Goal: Transaction & Acquisition: Purchase product/service

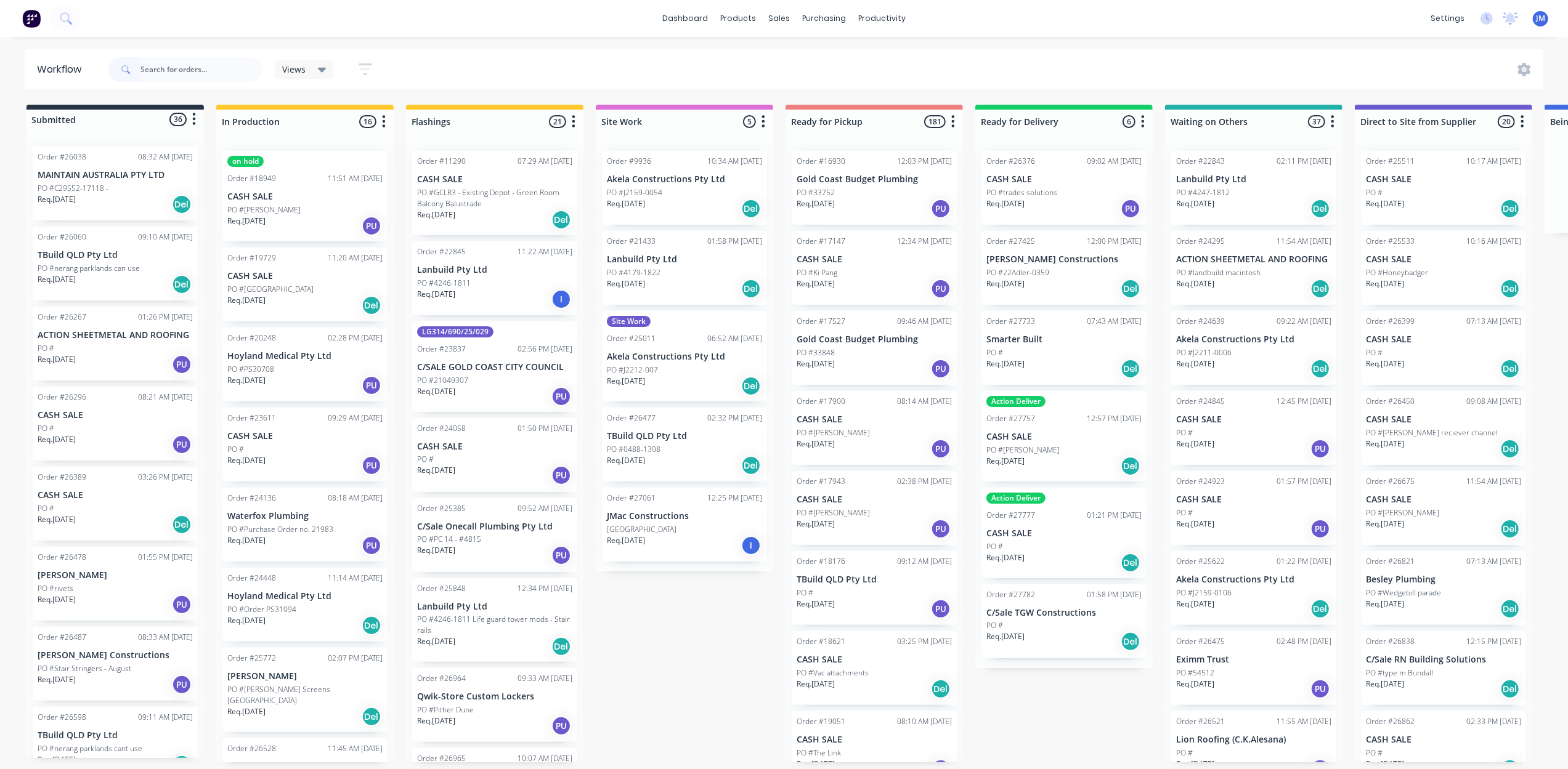
click at [148, 72] on input "text" at bounding box center [201, 69] width 122 height 24
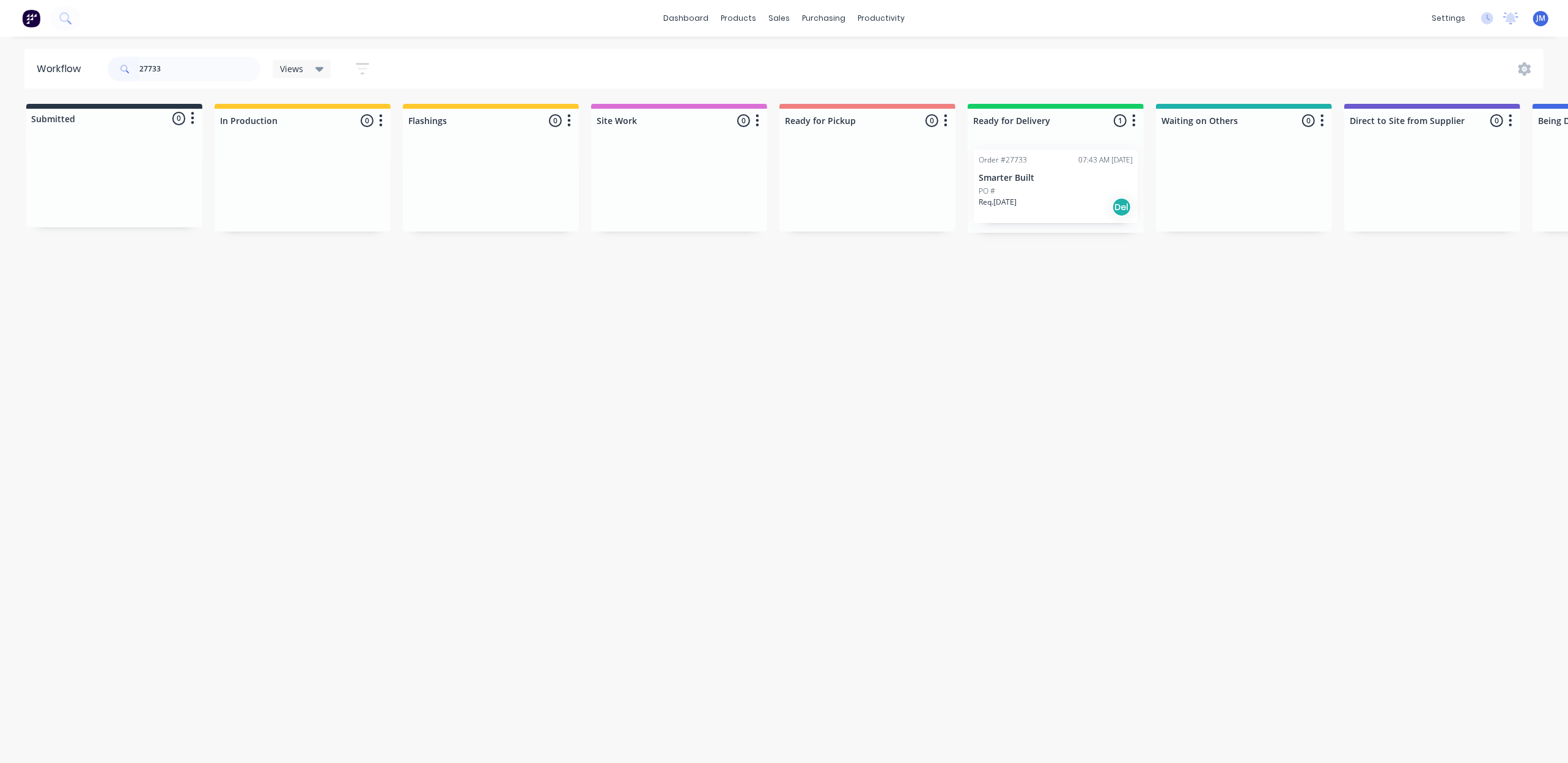
click at [1099, 178] on p "Smarter Built" at bounding box center [1056, 178] width 154 height 11
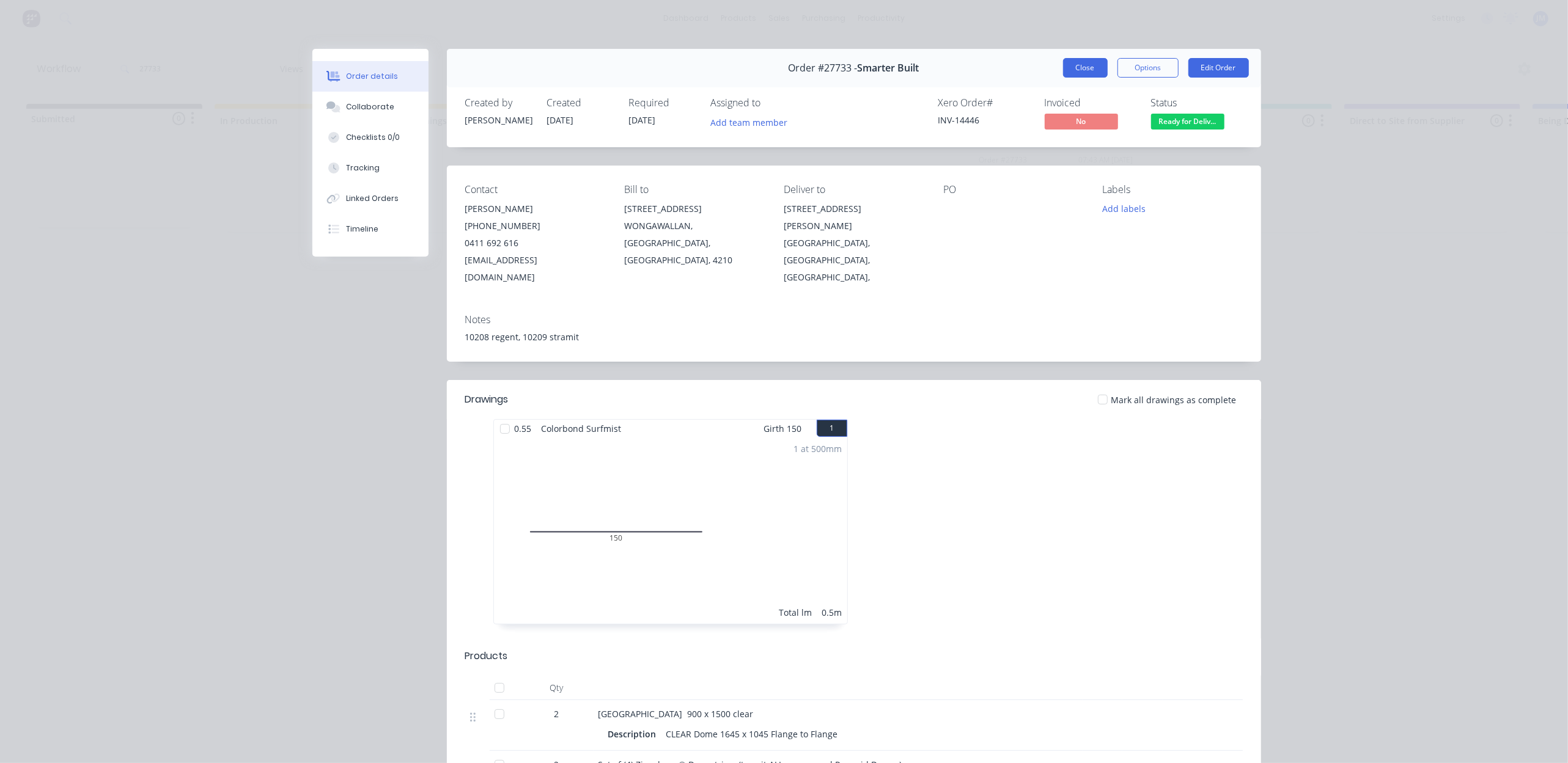
drag, startPoint x: 1069, startPoint y: 53, endPoint x: 1072, endPoint y: 64, distance: 11.4
click at [1069, 53] on div "Order #27733 - Smarter Built Close Options Edit Order" at bounding box center [854, 68] width 815 height 39
click at [1072, 67] on button "Close" at bounding box center [1085, 68] width 45 height 20
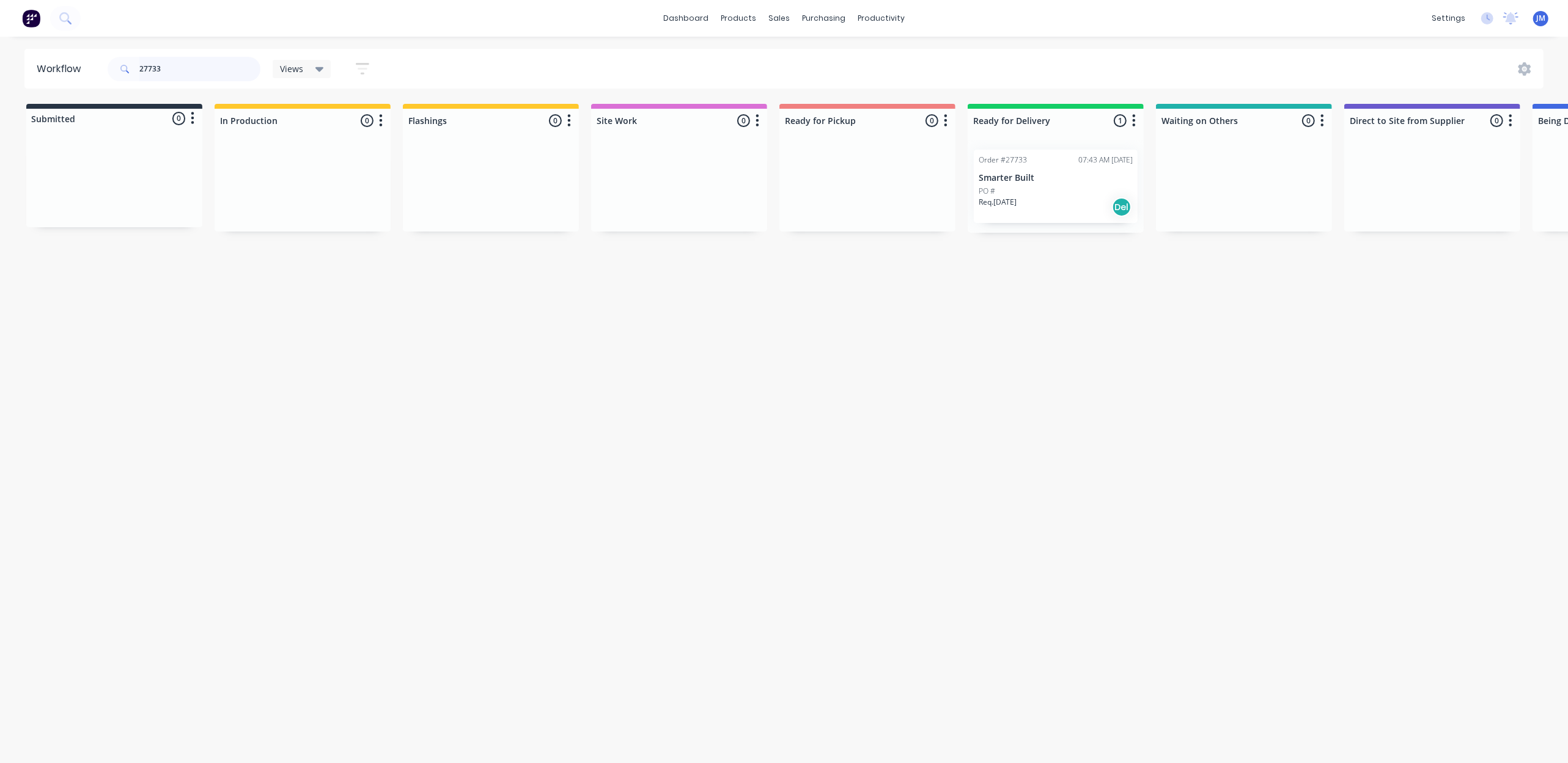
drag, startPoint x: 218, startPoint y: 70, endPoint x: 23, endPoint y: 72, distance: 195.0
click at [11, 82] on div "Workflow 27733 Views Save new view None (Default) edit Show/Hide statuses Show …" at bounding box center [784, 69] width 1568 height 40
type input "underground"
click at [229, 202] on p "Req. [DATE]" at bounding box center [245, 202] width 38 height 11
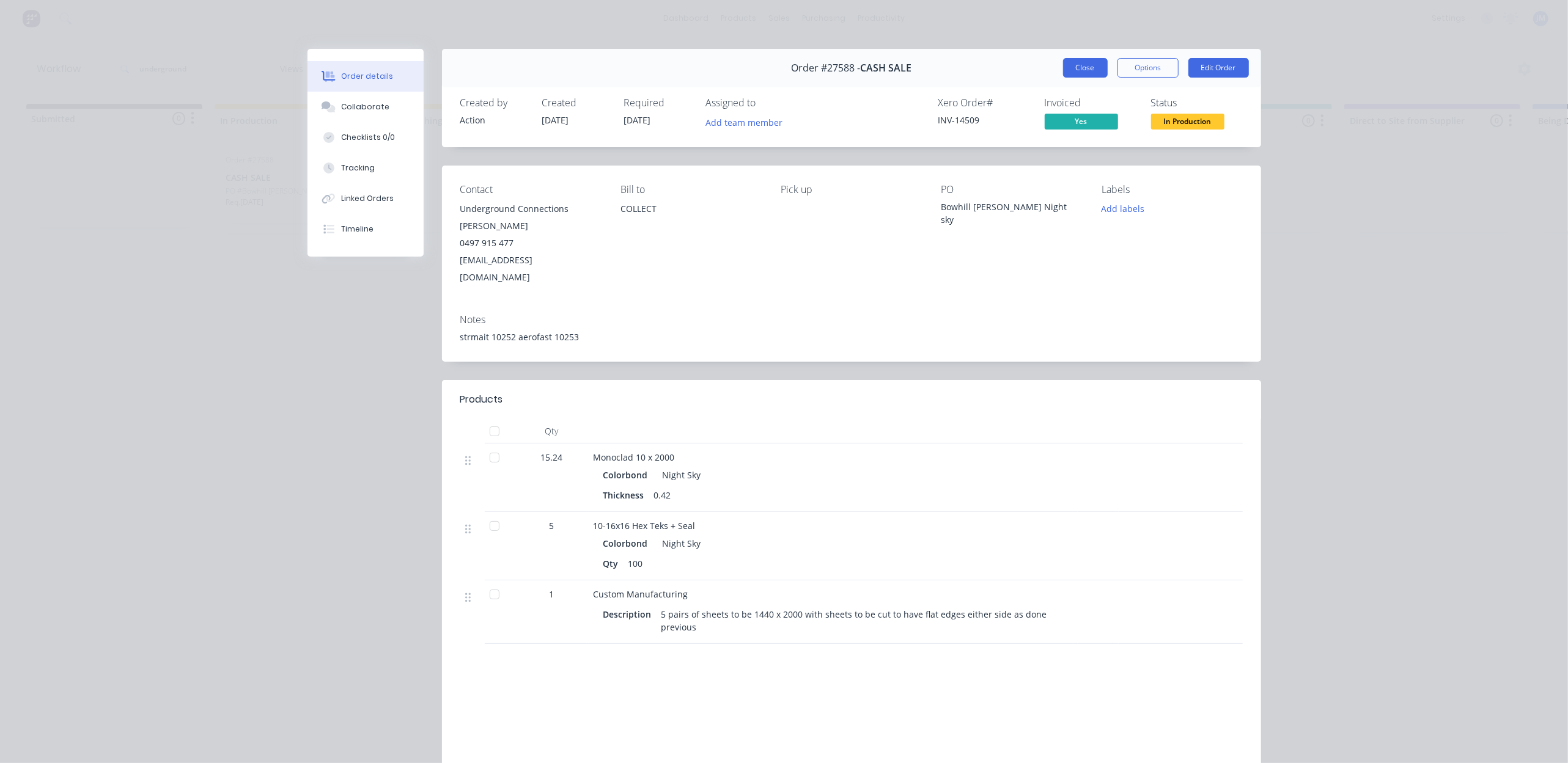
click at [1074, 63] on button "Close" at bounding box center [1085, 68] width 45 height 20
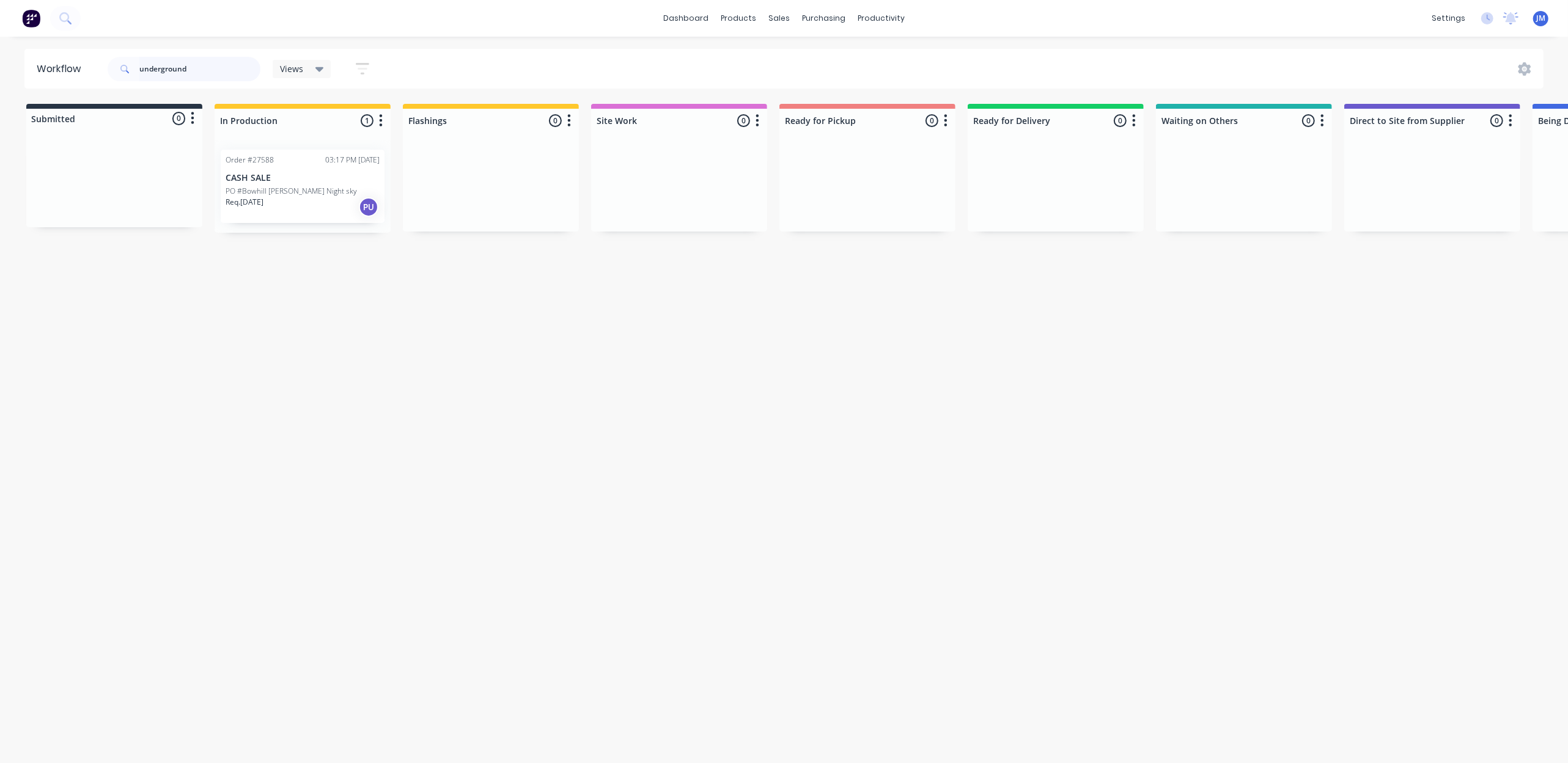
drag, startPoint x: 232, startPoint y: 75, endPoint x: 563, endPoint y: 184, distance: 348.5
click at [521, 180] on div "Workflow underground Views Save new view None (Default) edit Show/Hide statuses…" at bounding box center [784, 394] width 1568 height 690
drag, startPoint x: 196, startPoint y: 66, endPoint x: 50, endPoint y: 116, distance: 154.3
click at [44, 116] on div "Workflow underground Views Save new view None (Default) edit Show/Hide statuses…" at bounding box center [784, 394] width 1568 height 690
click at [872, 212] on div "Req. [DATE] PU" at bounding box center [868, 207] width 154 height 21
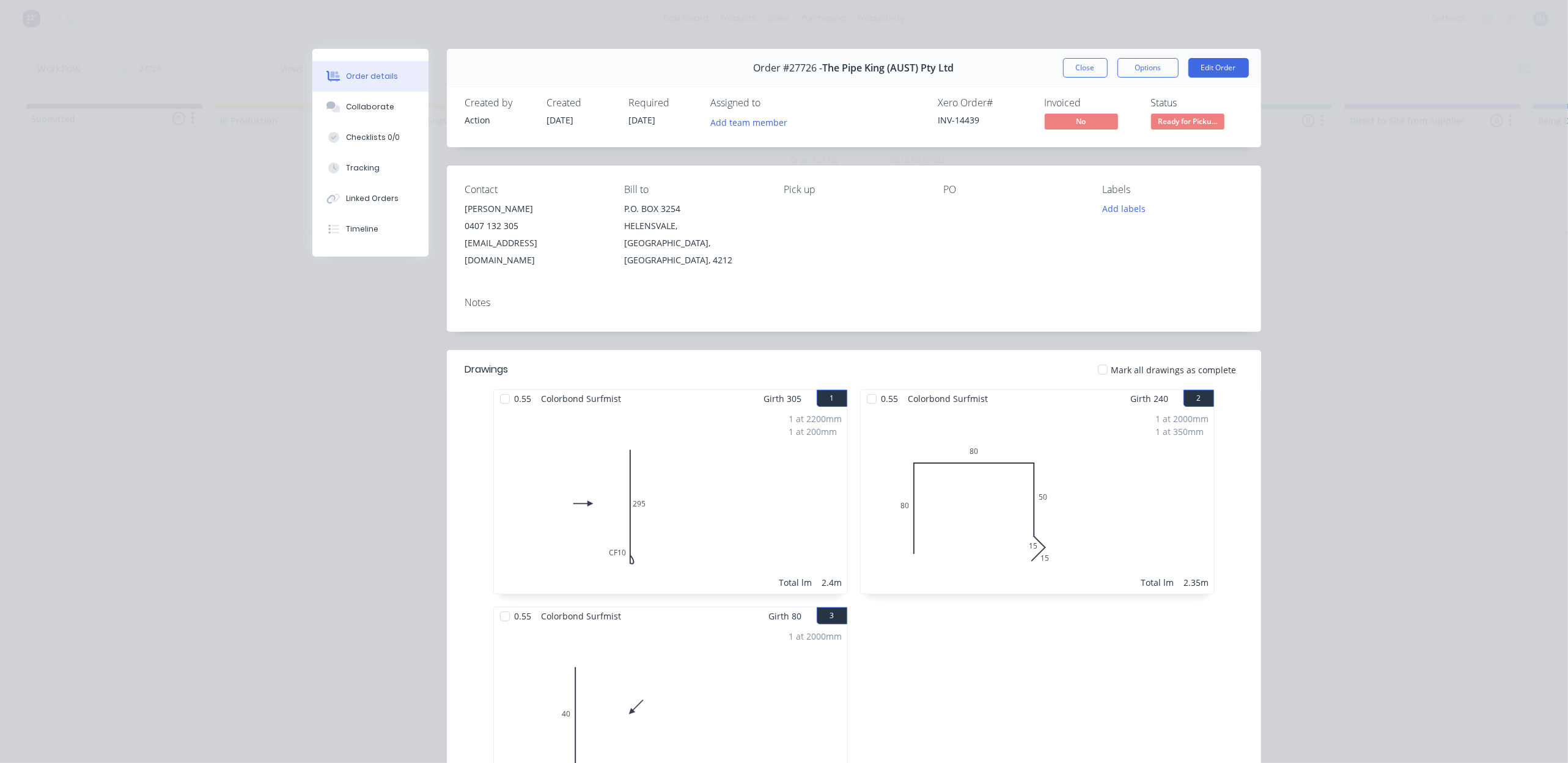
drag, startPoint x: 1064, startPoint y: 66, endPoint x: 598, endPoint y: 95, distance: 466.9
click at [1067, 66] on button "Close" at bounding box center [1085, 68] width 45 height 20
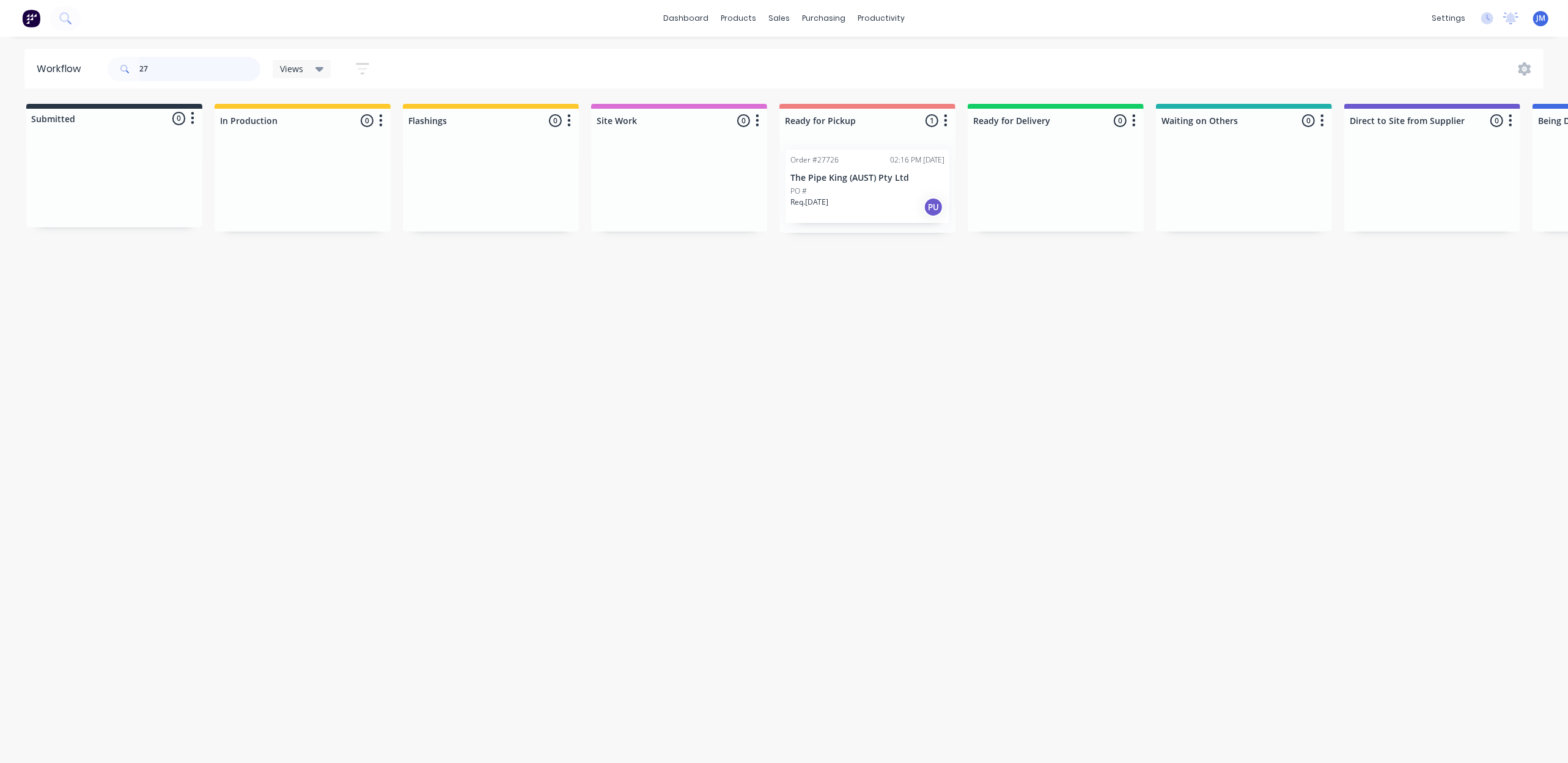
type input "2"
type input "4220"
click at [871, 57] on div "Purchase Orders" at bounding box center [864, 58] width 65 height 11
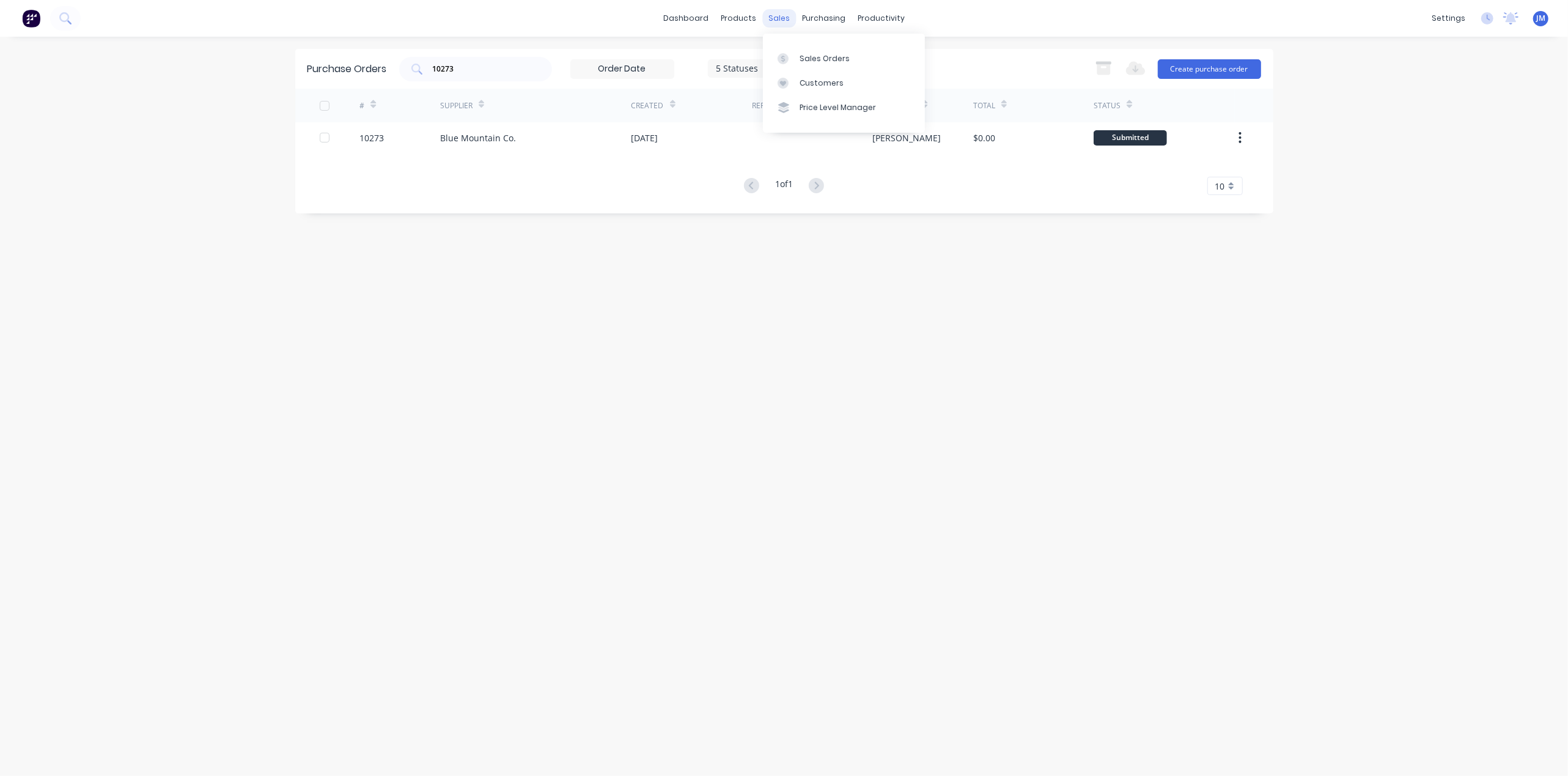
click at [789, 16] on div "sales" at bounding box center [779, 18] width 33 height 18
click at [798, 51] on link "Sales Orders" at bounding box center [844, 58] width 162 height 24
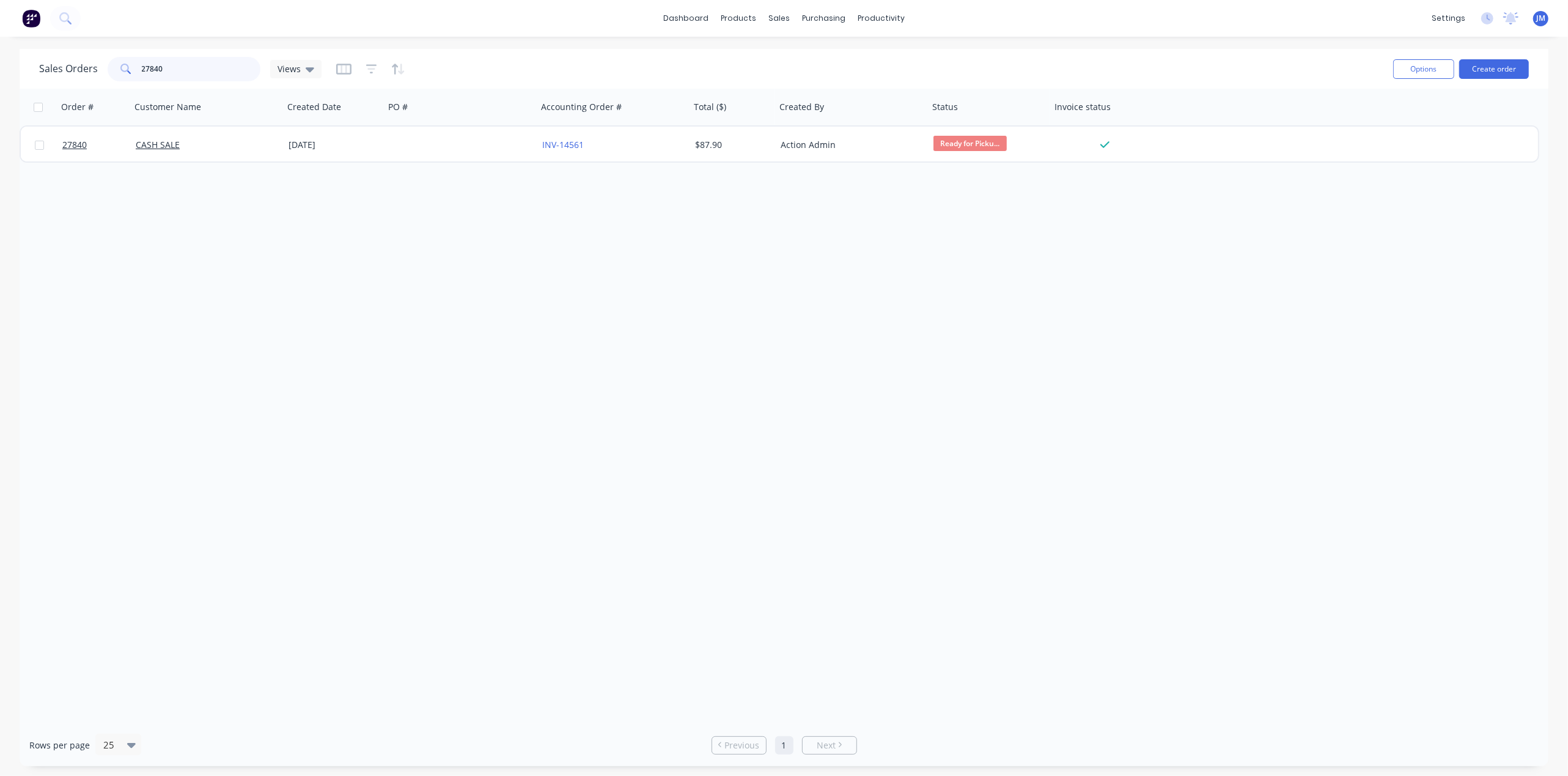
drag, startPoint x: 206, startPoint y: 71, endPoint x: 212, endPoint y: 65, distance: 8.5
click at [206, 67] on input "27840" at bounding box center [202, 69] width 119 height 24
type input "2"
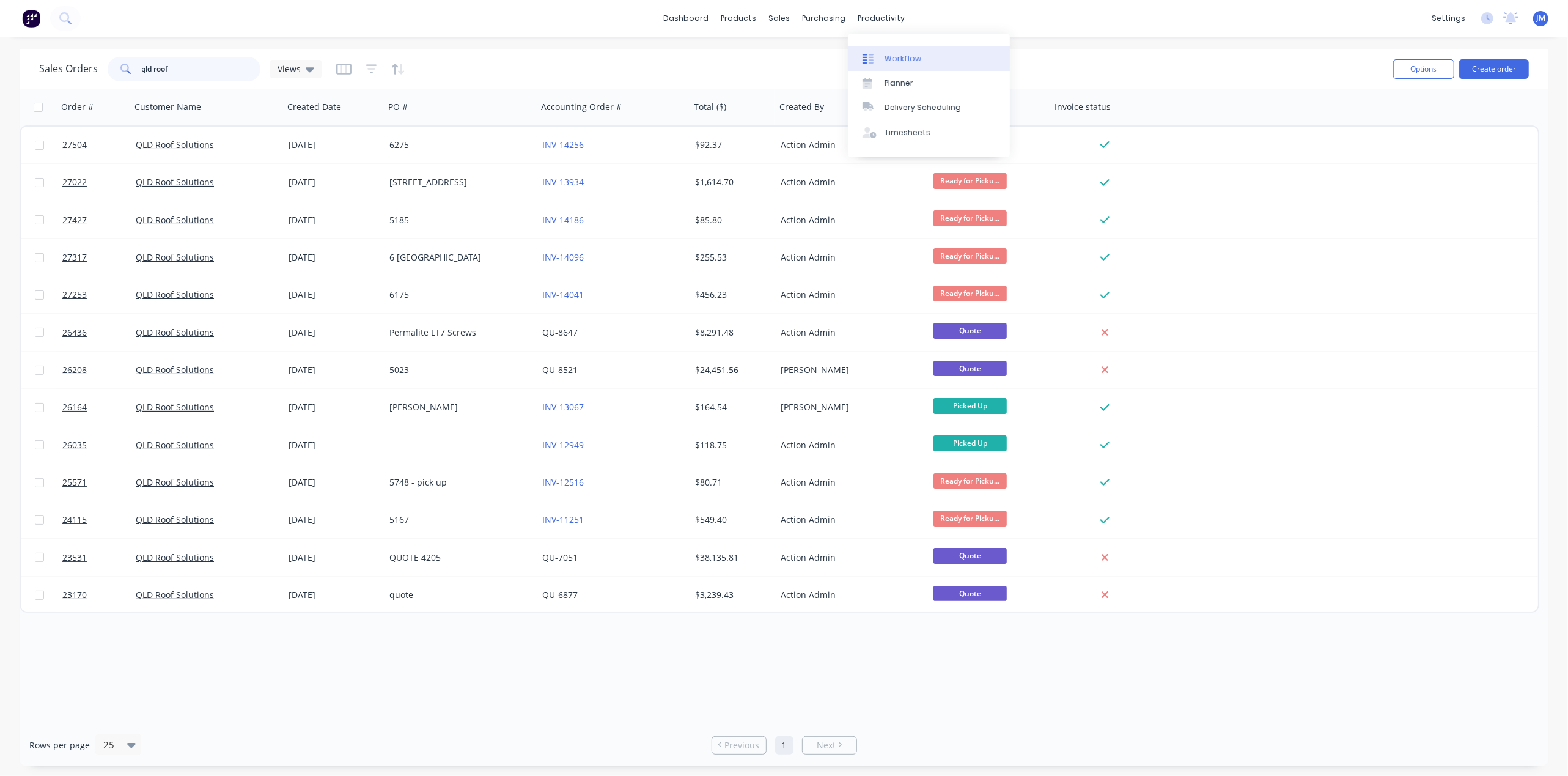
type input "qld roof"
click at [908, 59] on div "Workflow" at bounding box center [903, 58] width 37 height 11
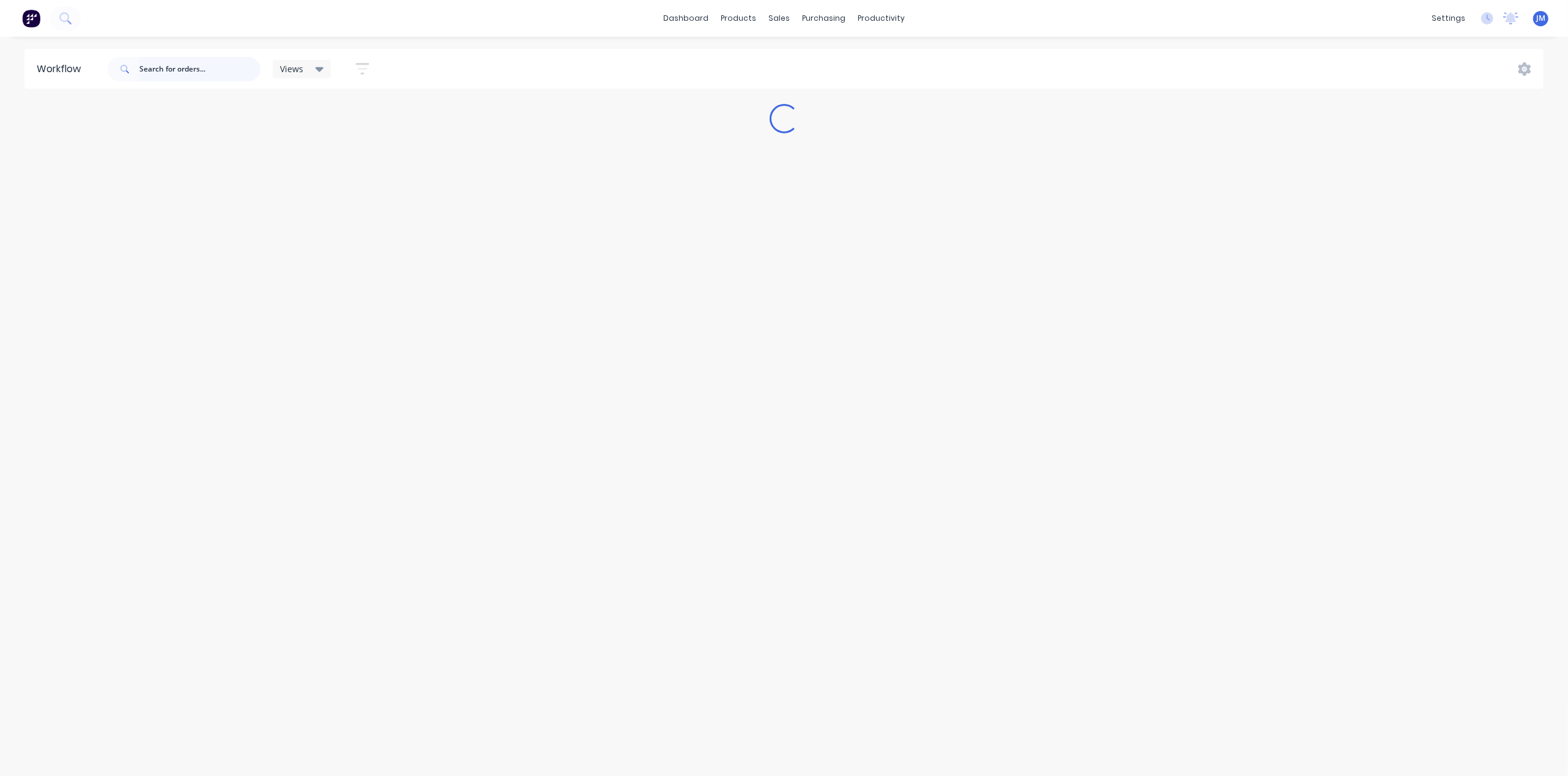
drag, startPoint x: 178, startPoint y: 65, endPoint x: 172, endPoint y: 120, distance: 55.3
click at [179, 64] on input "text" at bounding box center [199, 69] width 121 height 24
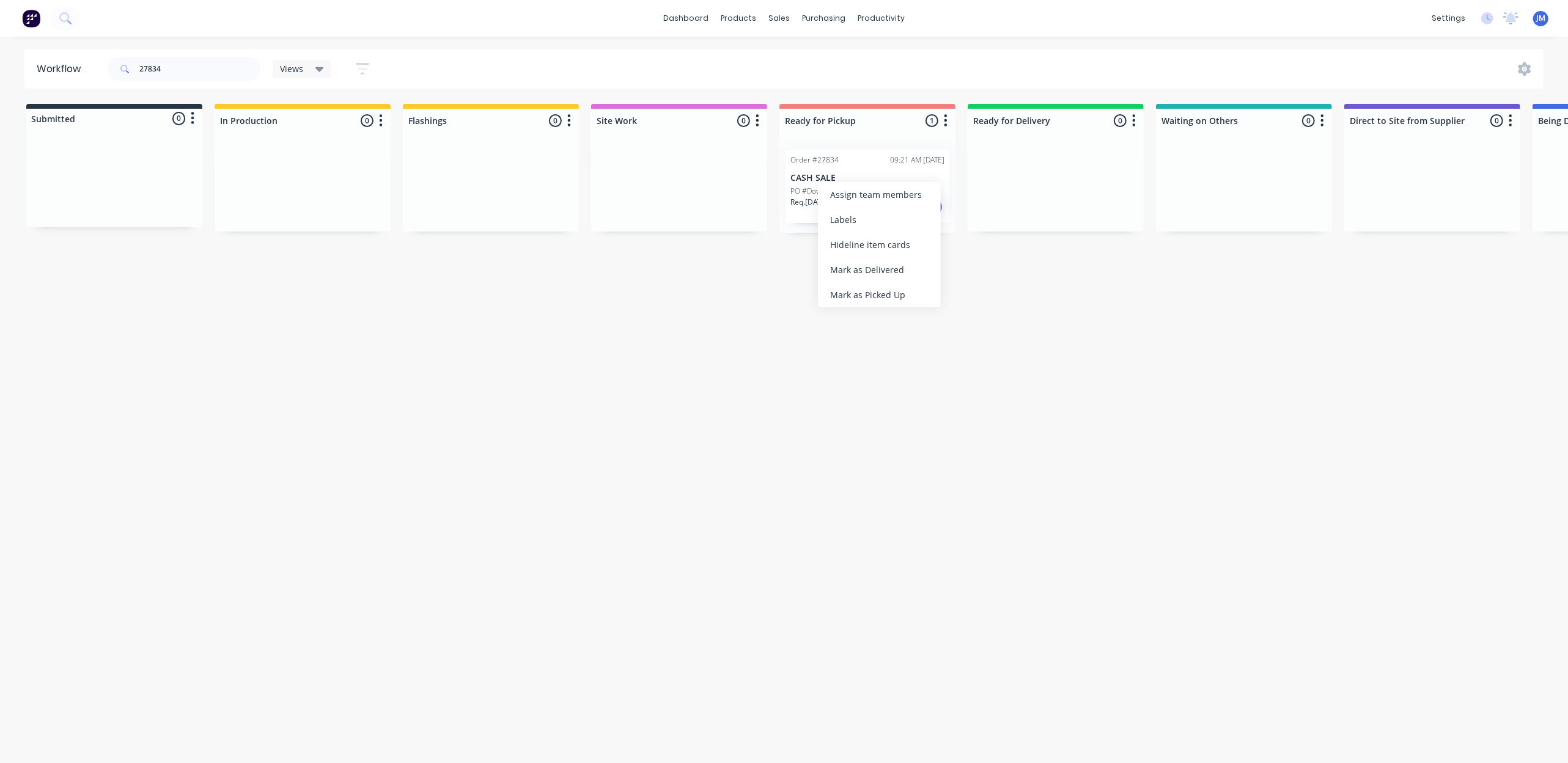
drag, startPoint x: 922, startPoint y: 285, endPoint x: 879, endPoint y: 306, distance: 47.9
click at [920, 285] on div "Mark as Picked Up" at bounding box center [879, 295] width 123 height 25
drag, startPoint x: 178, startPoint y: 66, endPoint x: 182, endPoint y: 72, distance: 7.2
click at [179, 66] on input "27834" at bounding box center [199, 69] width 121 height 24
drag, startPoint x: 97, startPoint y: 189, endPoint x: 462, endPoint y: 189, distance: 365.0
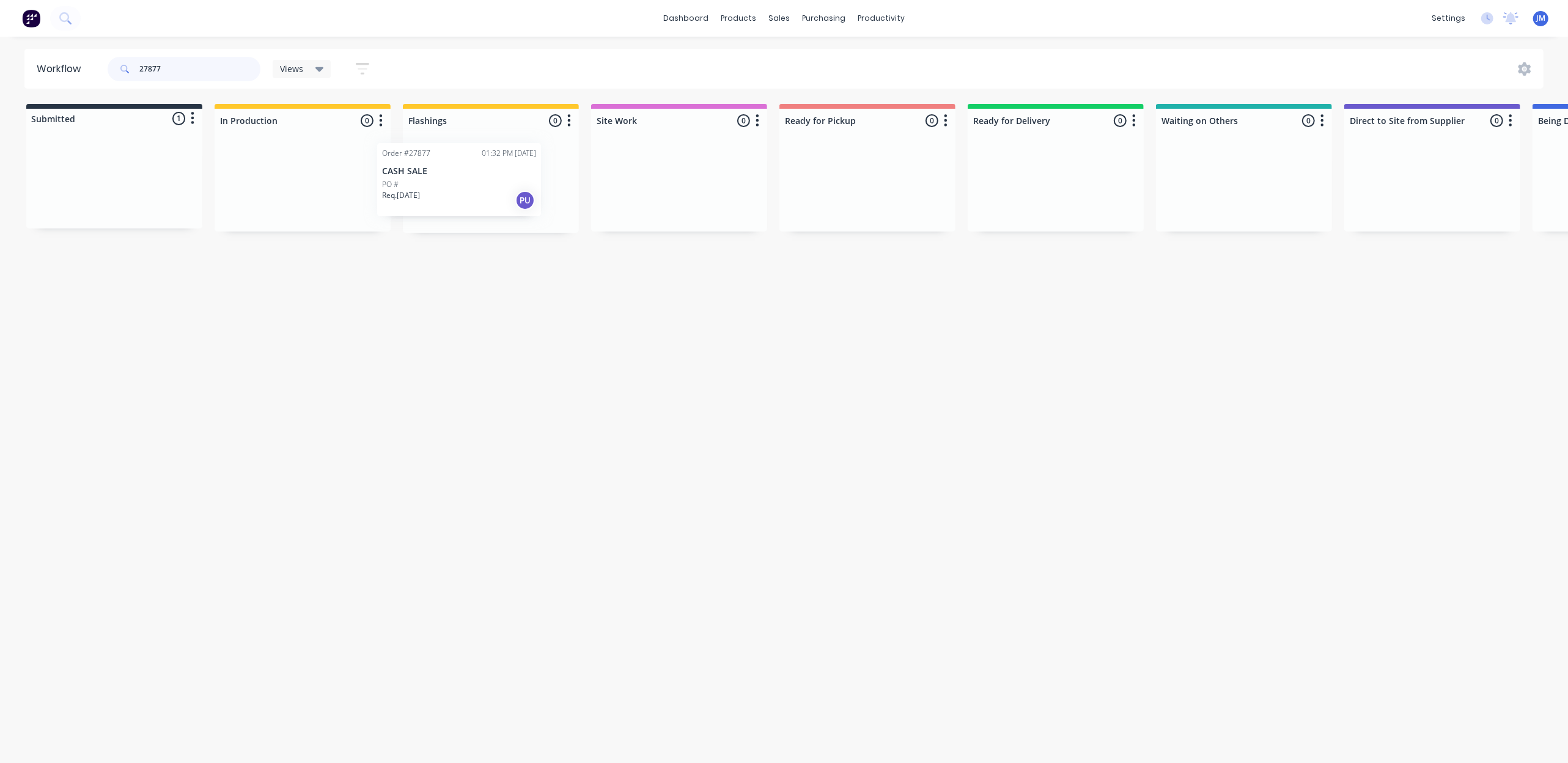
click at [462, 189] on div "Submitted 1 Status colour #273444 hex #273444 Save Cancel Summaries Total order…" at bounding box center [1099, 168] width 2216 height 129
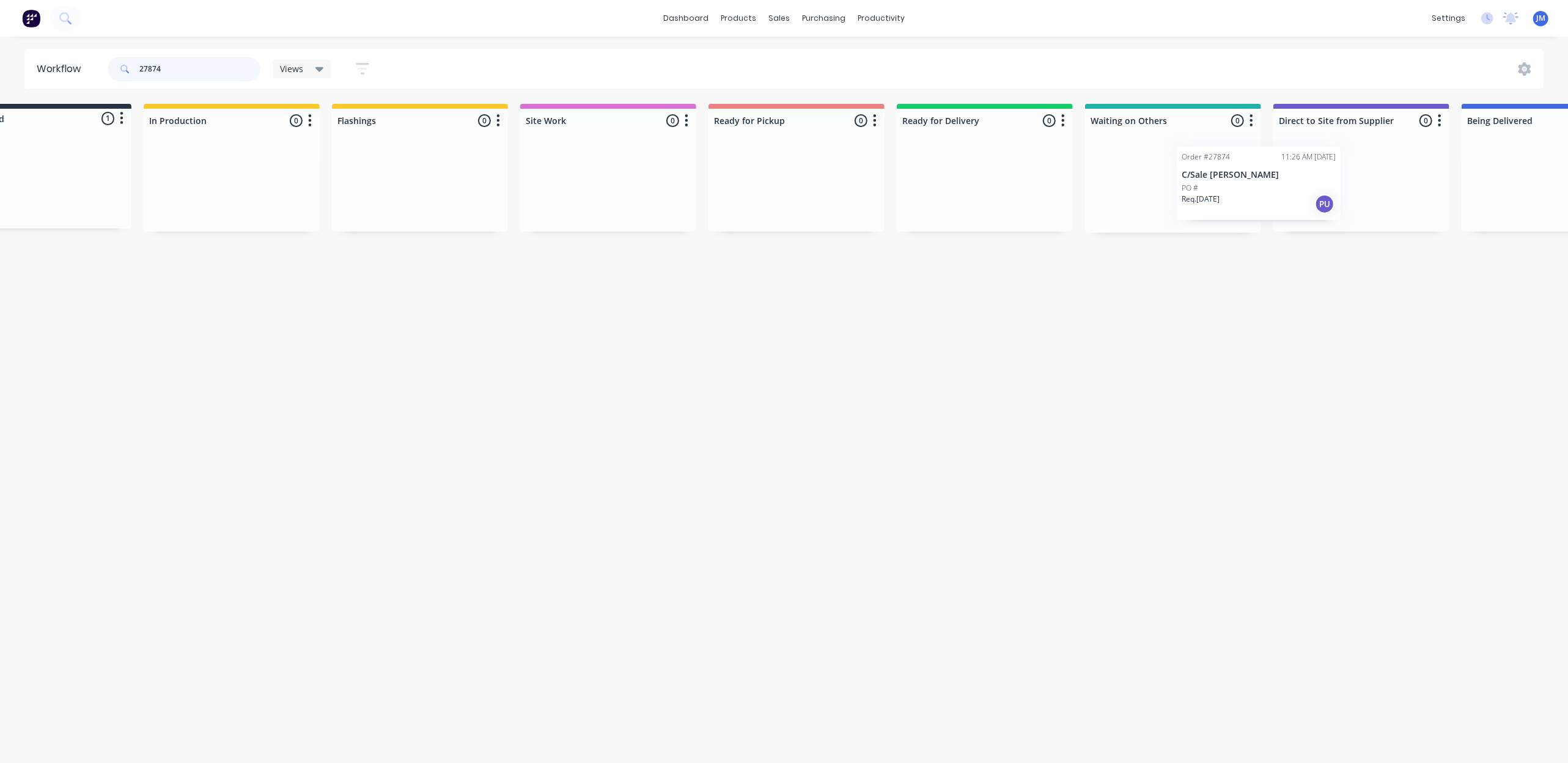
drag, startPoint x: 150, startPoint y: 178, endPoint x: 1237, endPoint y: 181, distance: 1087.0
click at [1253, 184] on div "Submitted 1 Status colour #273444 hex #273444 Save Cancel Summaries Total order…" at bounding box center [1028, 168] width 2216 height 129
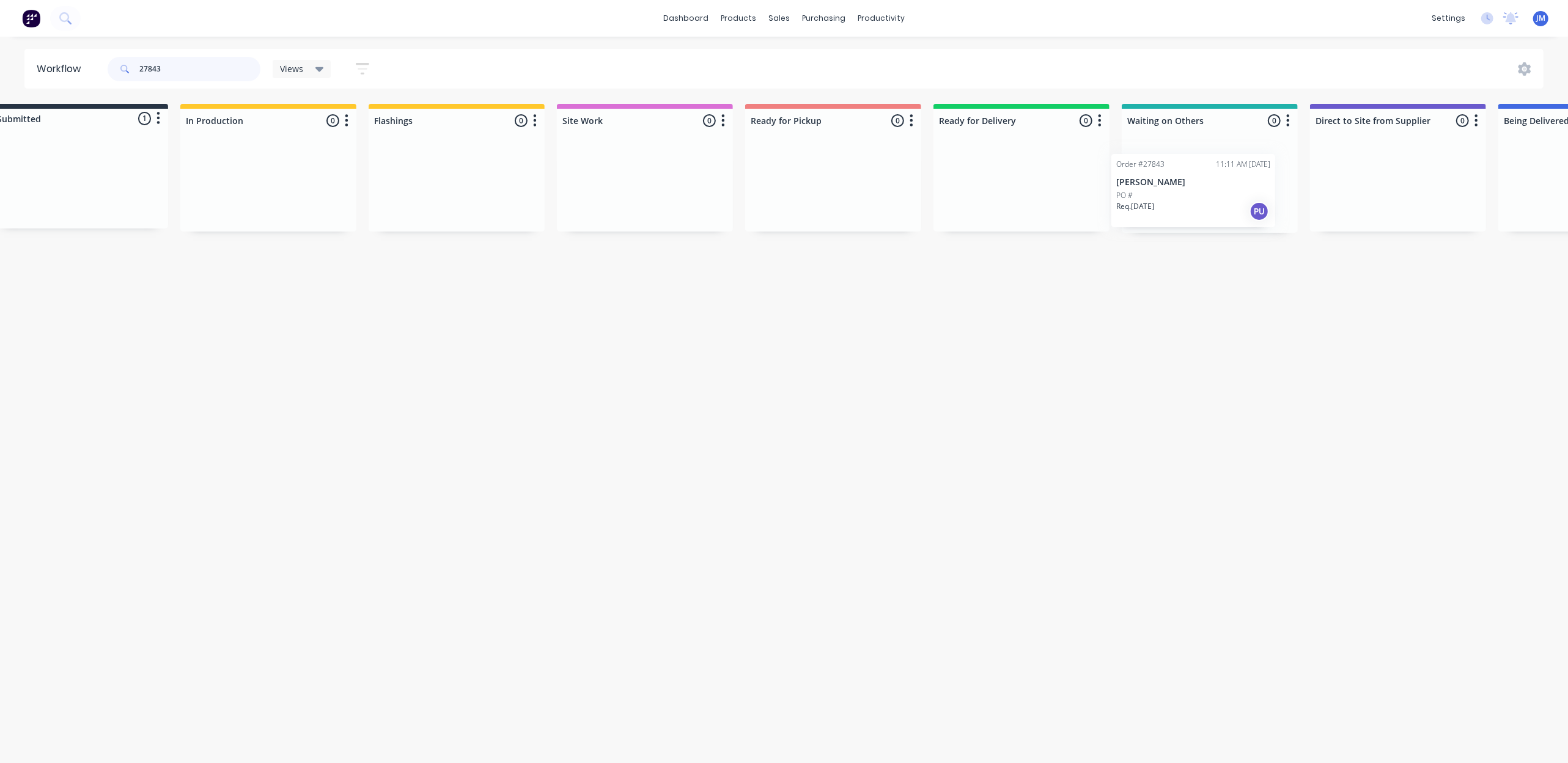
scroll to position [0, 35]
drag, startPoint x: 82, startPoint y: 182, endPoint x: 1149, endPoint y: 175, distance: 1067.0
click at [1149, 175] on div "Submitted 1 Status colour #273444 hex #273444 Save Cancel Summaries Total order…" at bounding box center [1064, 168] width 2216 height 129
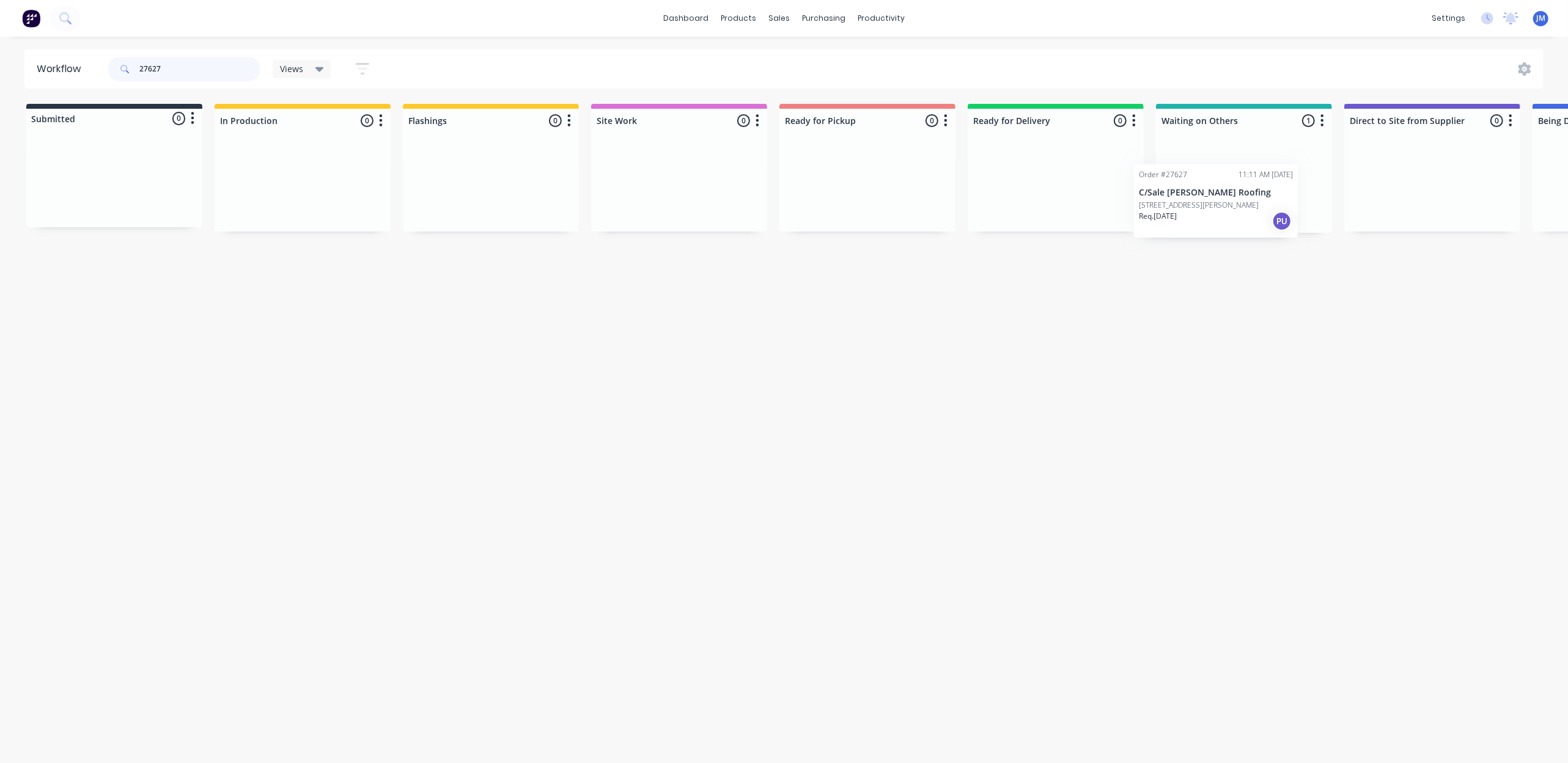
scroll to position [0, 4]
drag, startPoint x: 1198, startPoint y: 203, endPoint x: 890, endPoint y: 180, distance: 308.9
click at [891, 187] on div "Submitted 0 Status colour #273444 hex #273444 Save Cancel Summaries Total order…" at bounding box center [1095, 168] width 2216 height 129
drag, startPoint x: 883, startPoint y: 175, endPoint x: 882, endPoint y: 187, distance: 12.0
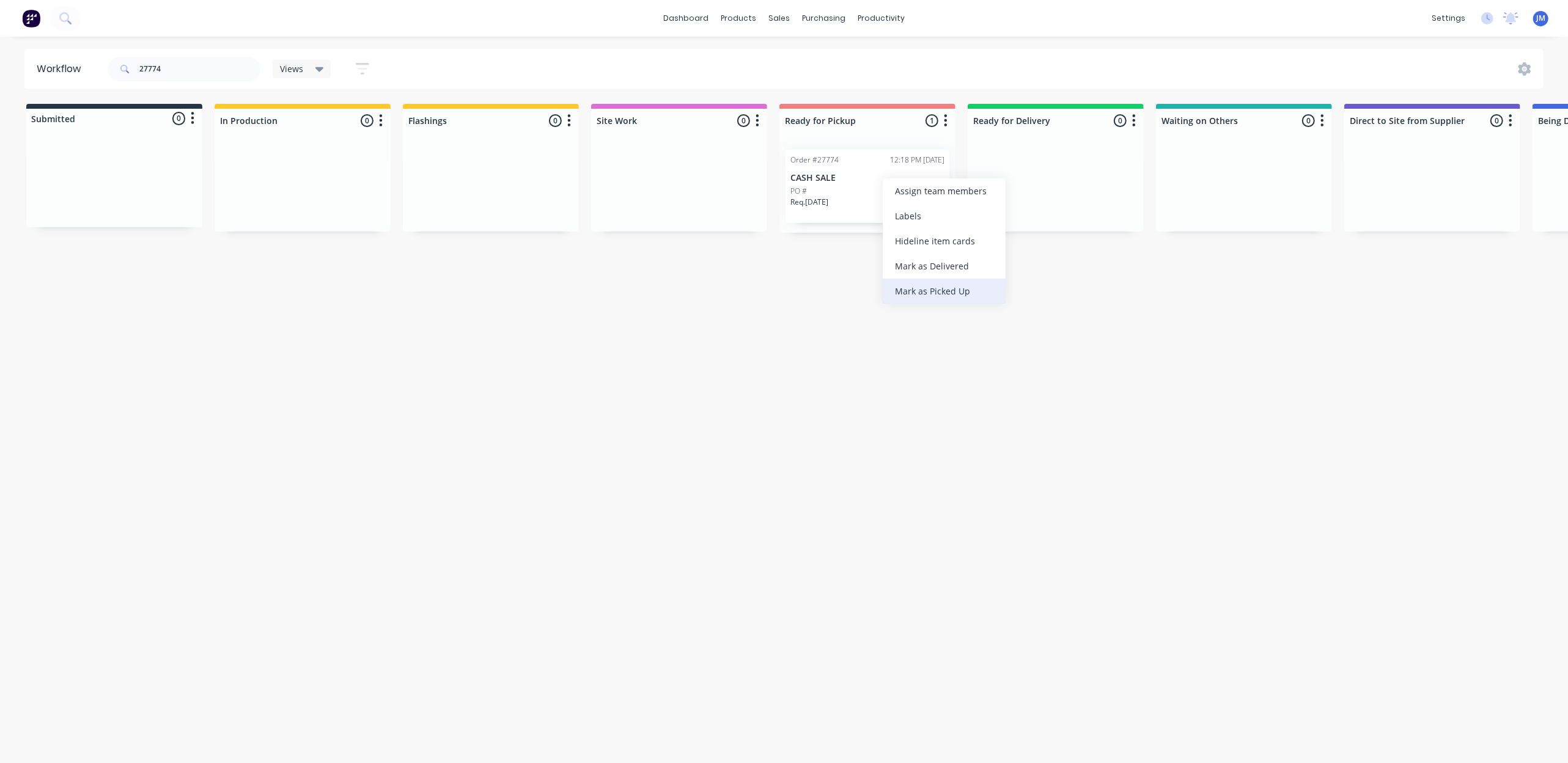
click at [898, 299] on div "Mark as Picked Up" at bounding box center [944, 291] width 123 height 25
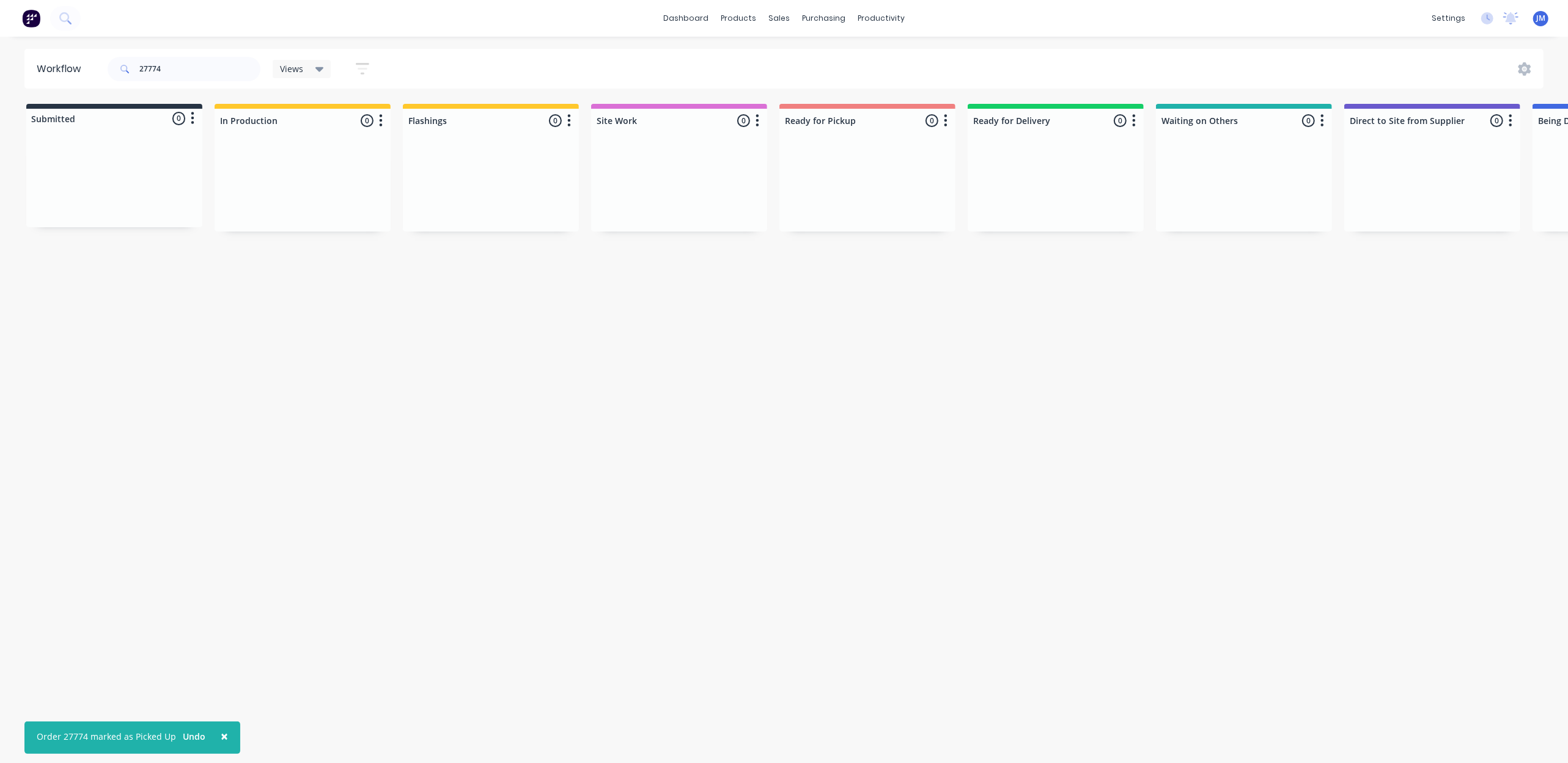
click at [212, 51] on div "27774" at bounding box center [184, 69] width 153 height 37
click at [199, 63] on input "27774" at bounding box center [199, 69] width 121 height 24
type input "2"
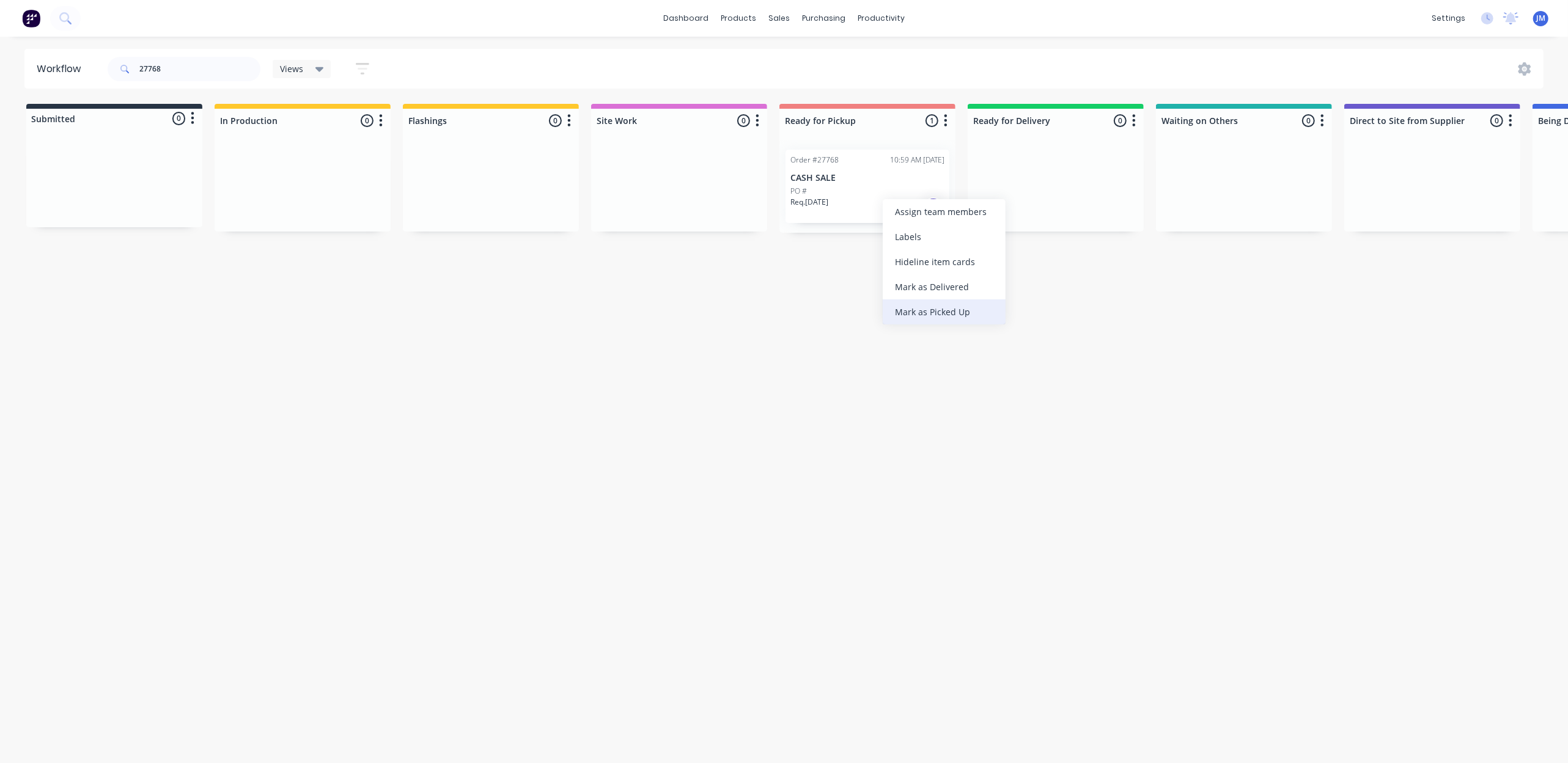
click at [938, 303] on div "Mark as Picked Up" at bounding box center [944, 311] width 123 height 25
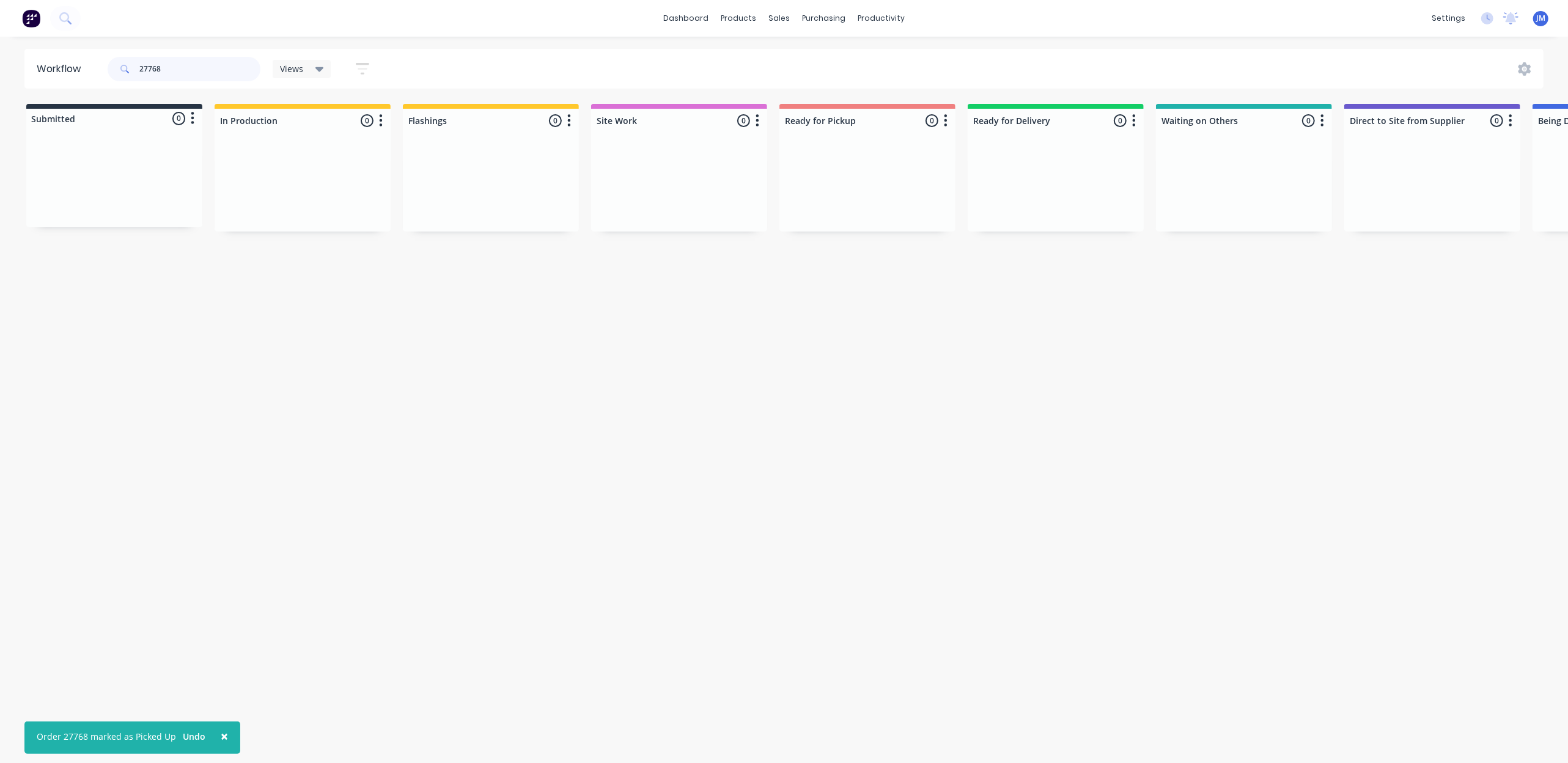
drag, startPoint x: 196, startPoint y: 67, endPoint x: 178, endPoint y: 55, distance: 21.6
click at [196, 65] on input "27768" at bounding box center [199, 69] width 121 height 24
type input "2"
drag, startPoint x: 898, startPoint y: 311, endPoint x: 886, endPoint y: 309, distance: 12.2
click at [898, 311] on div "Mark as Picked Up" at bounding box center [905, 311] width 123 height 25
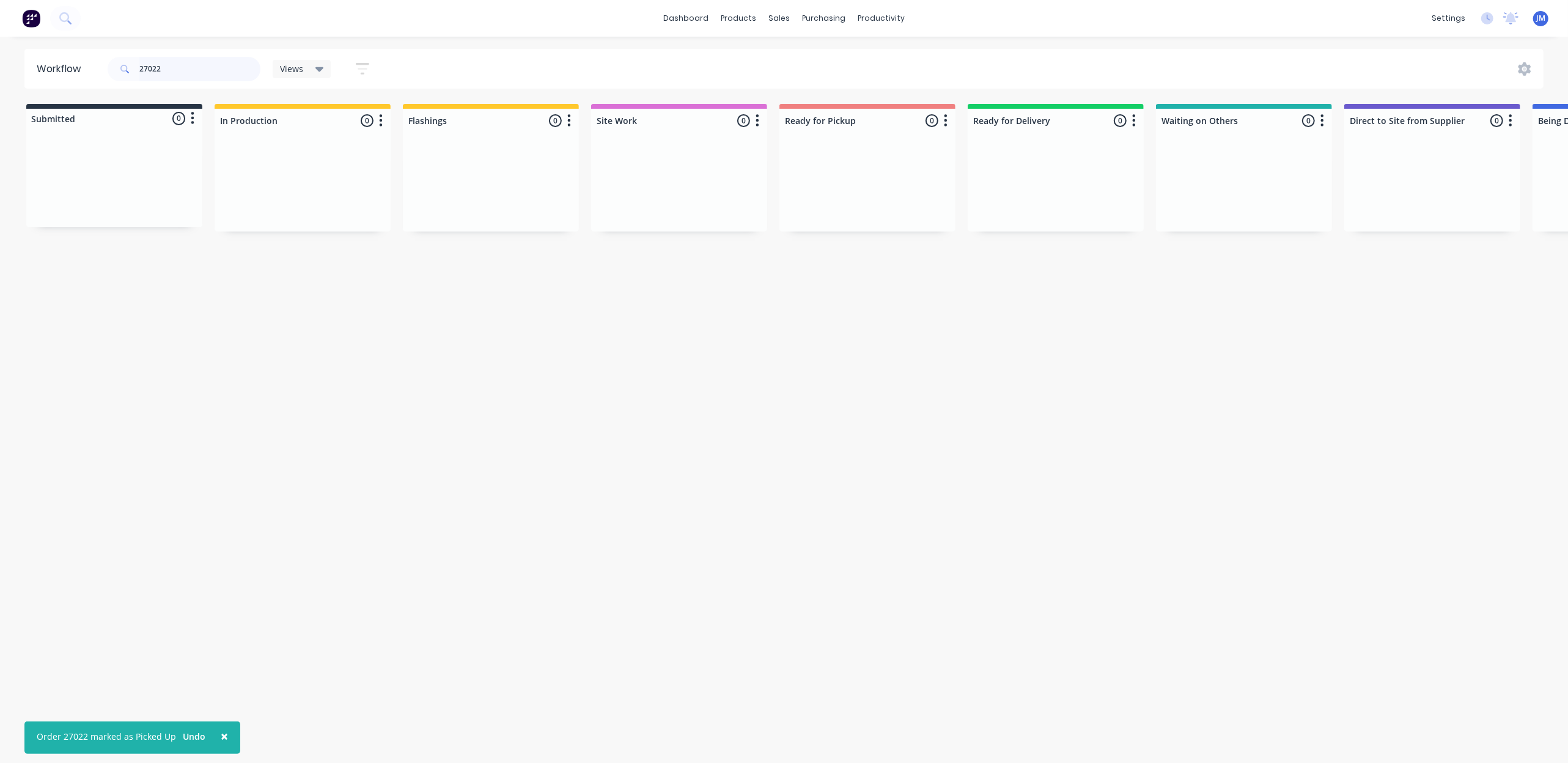
drag, startPoint x: 162, startPoint y: 69, endPoint x: 176, endPoint y: 60, distance: 16.6
click at [162, 67] on input "27022" at bounding box center [199, 69] width 121 height 24
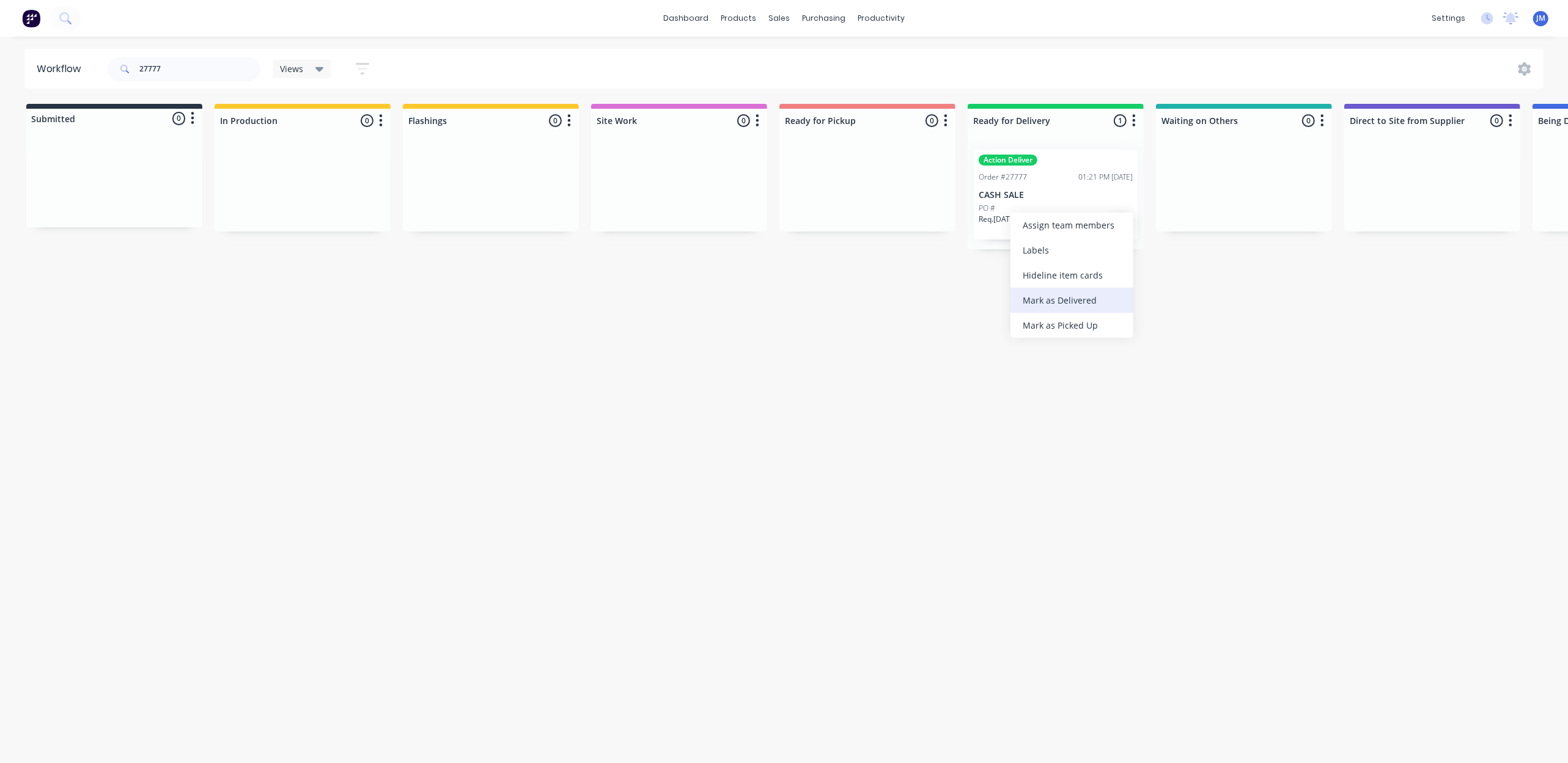
click at [1059, 299] on div "Mark as Delivered" at bounding box center [1072, 300] width 123 height 25
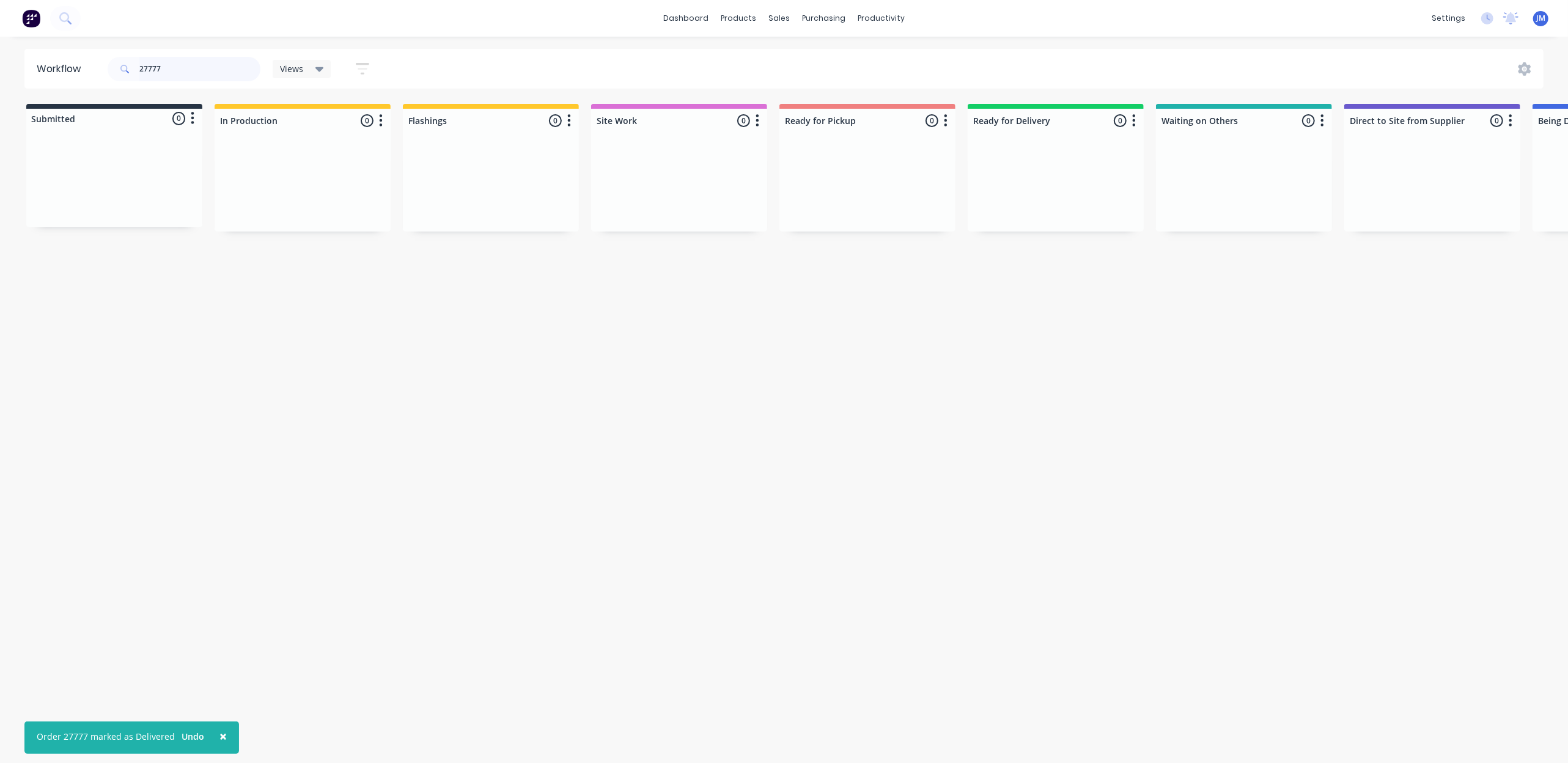
click at [172, 70] on input "27777" at bounding box center [199, 69] width 121 height 24
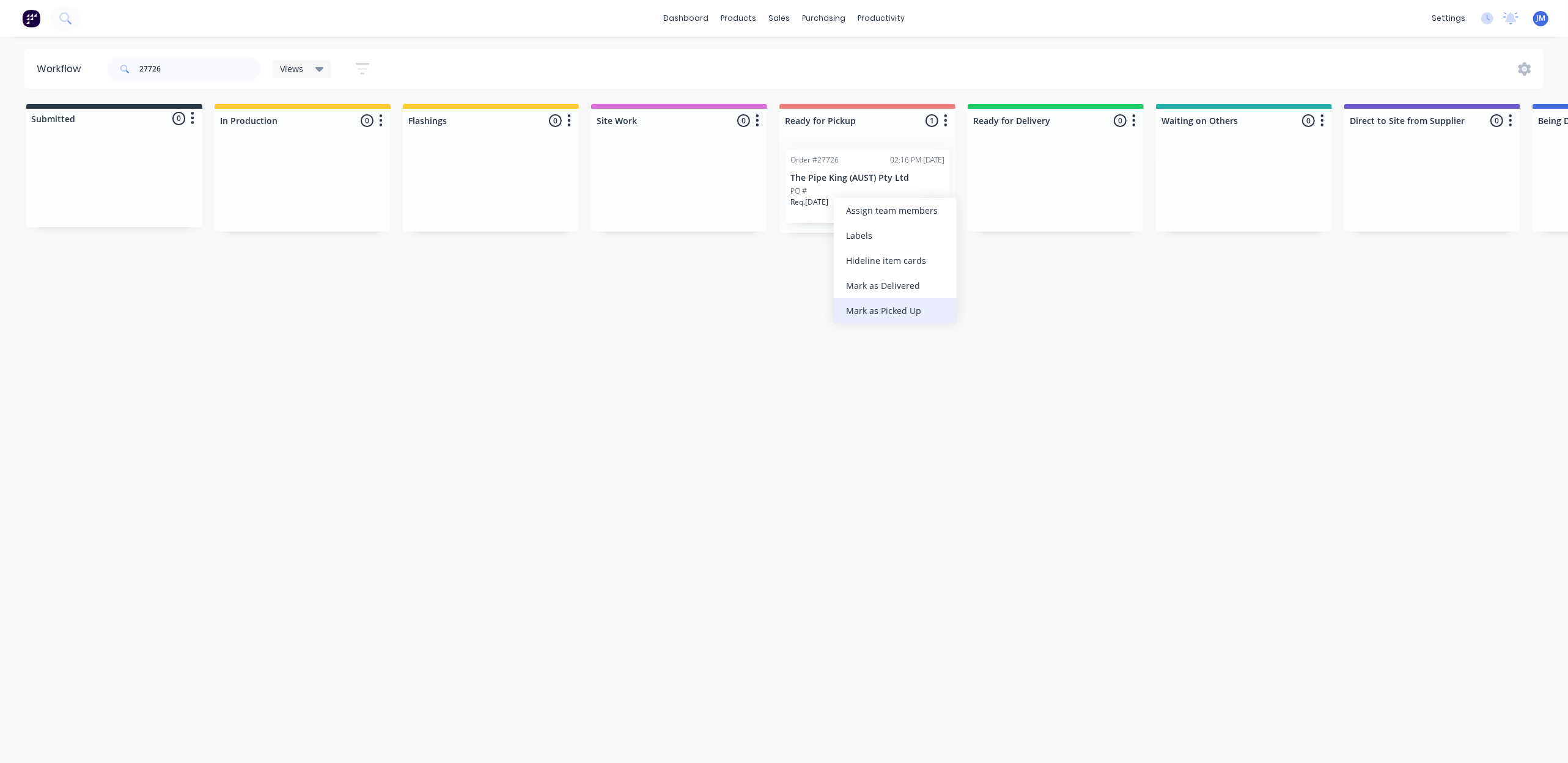
click at [876, 309] on div "Mark as Picked Up" at bounding box center [895, 310] width 123 height 25
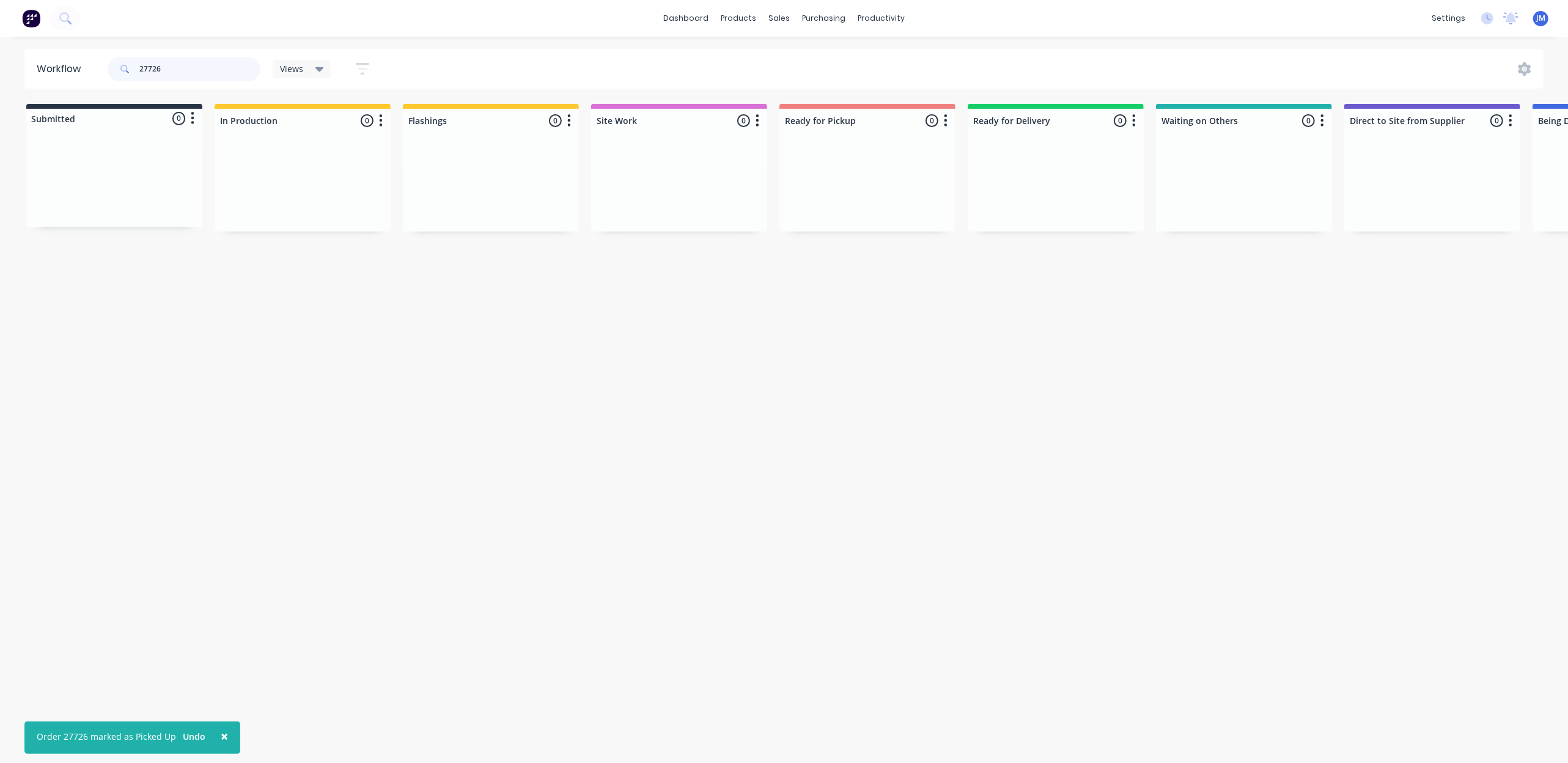
drag, startPoint x: 177, startPoint y: 66, endPoint x: 159, endPoint y: 69, distance: 18.2
click at [175, 65] on input "27726" at bounding box center [199, 69] width 121 height 24
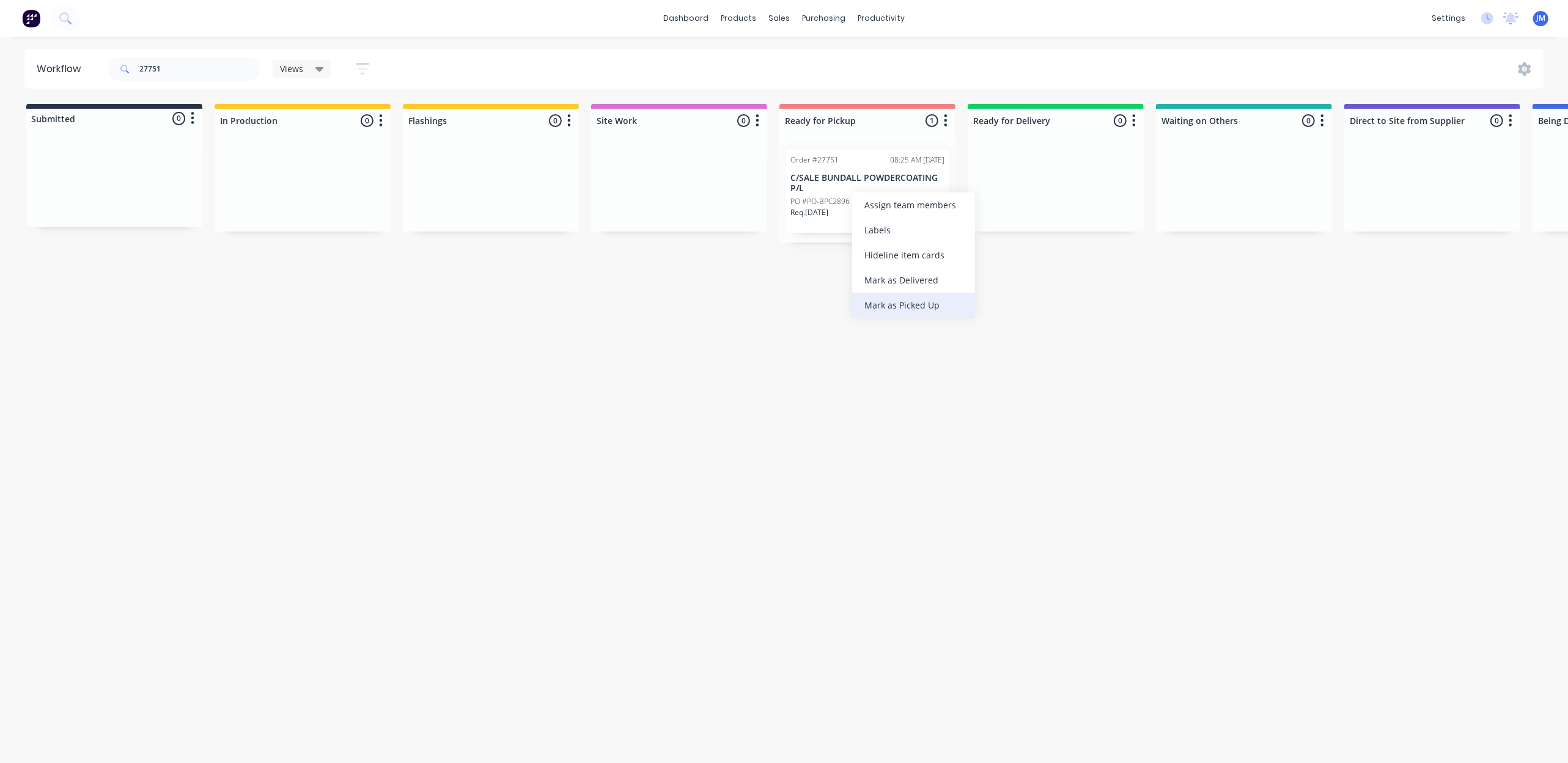
click at [914, 297] on div "Mark as Picked Up" at bounding box center [914, 305] width 123 height 25
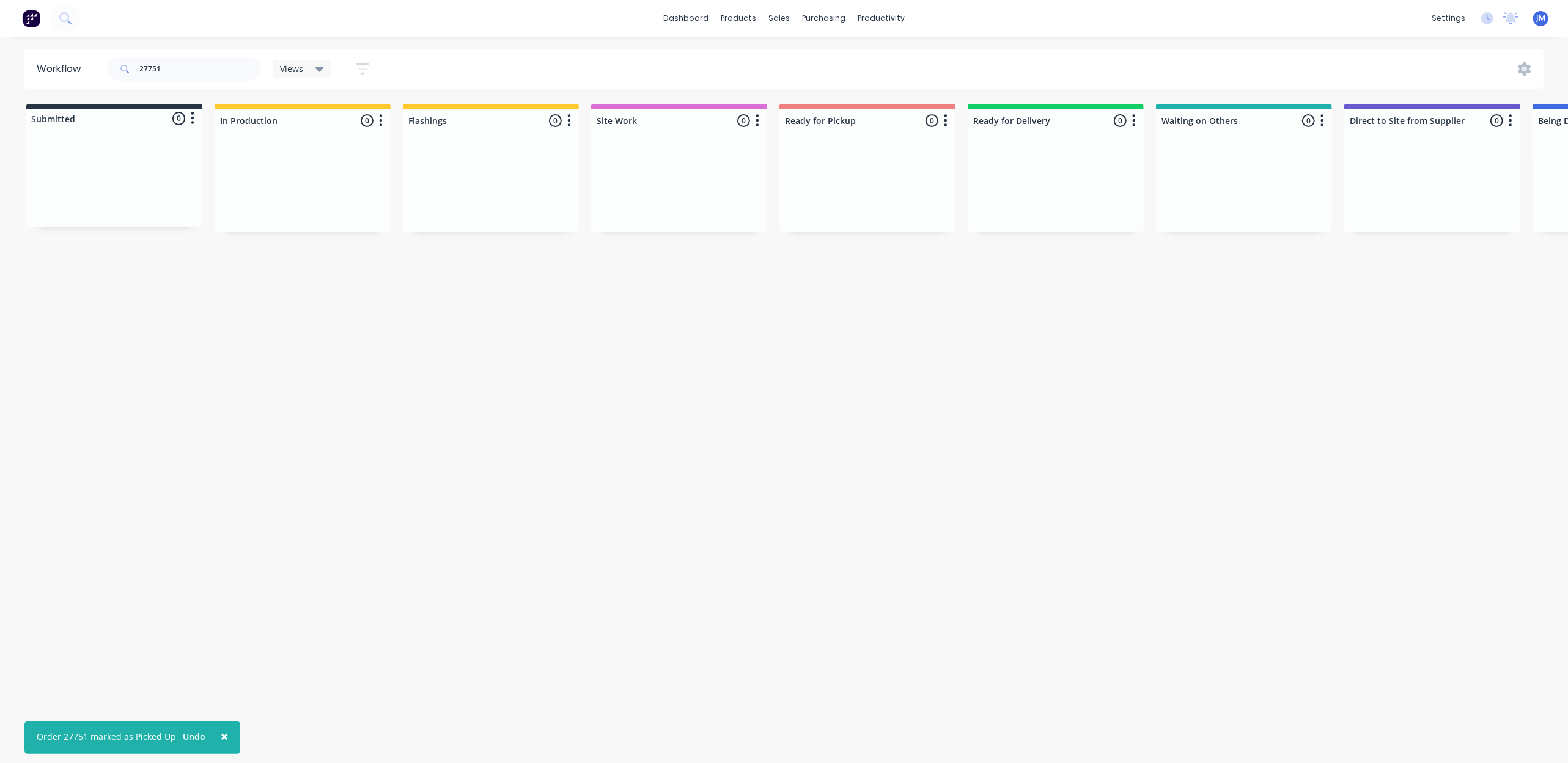
click at [165, 54] on div "27751" at bounding box center [184, 69] width 153 height 37
click at [169, 76] on input "27751" at bounding box center [199, 69] width 121 height 24
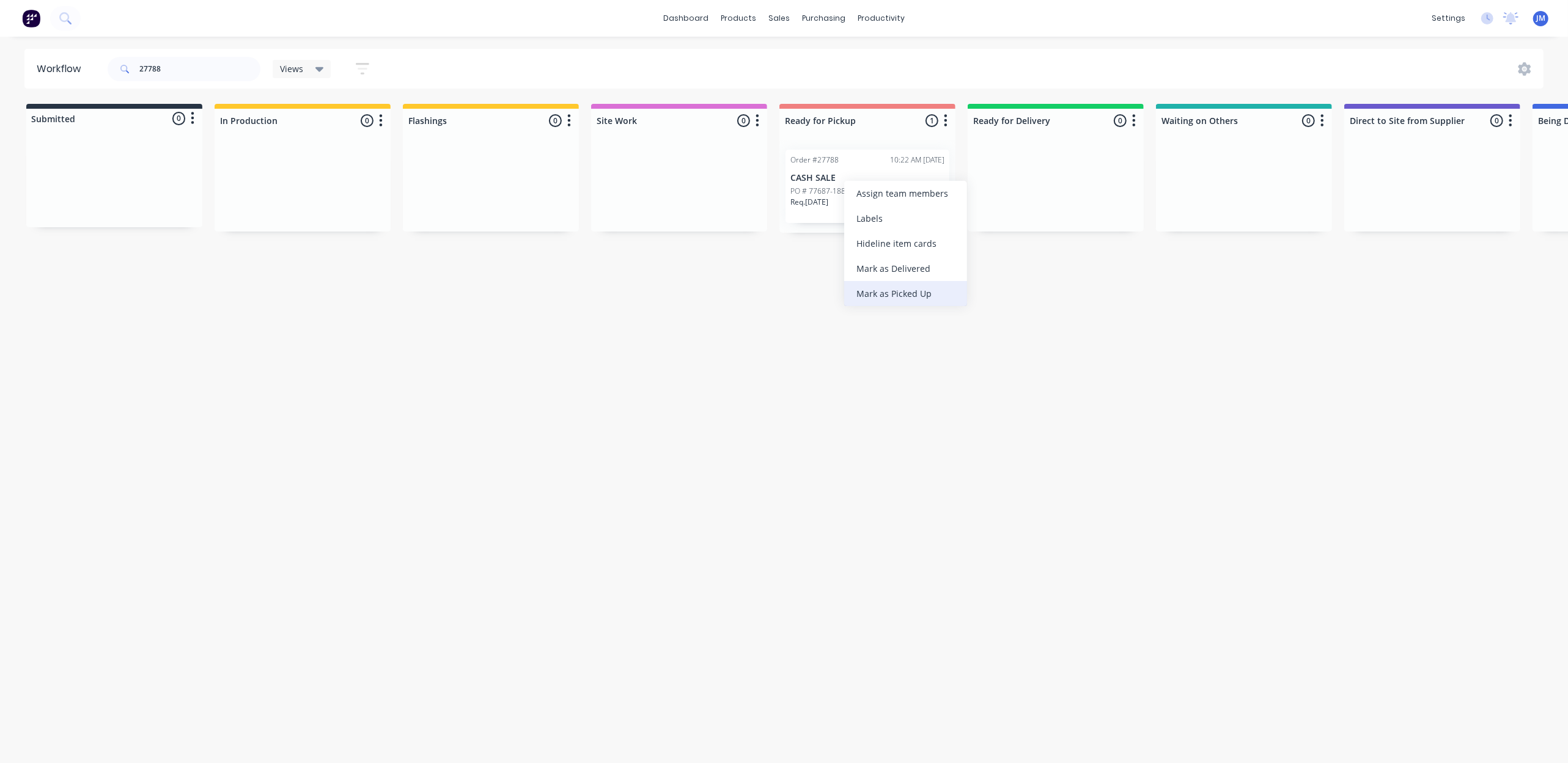
drag, startPoint x: 928, startPoint y: 289, endPoint x: 920, endPoint y: 289, distance: 8.0
click at [927, 289] on div "Mark as Picked Up" at bounding box center [905, 293] width 123 height 25
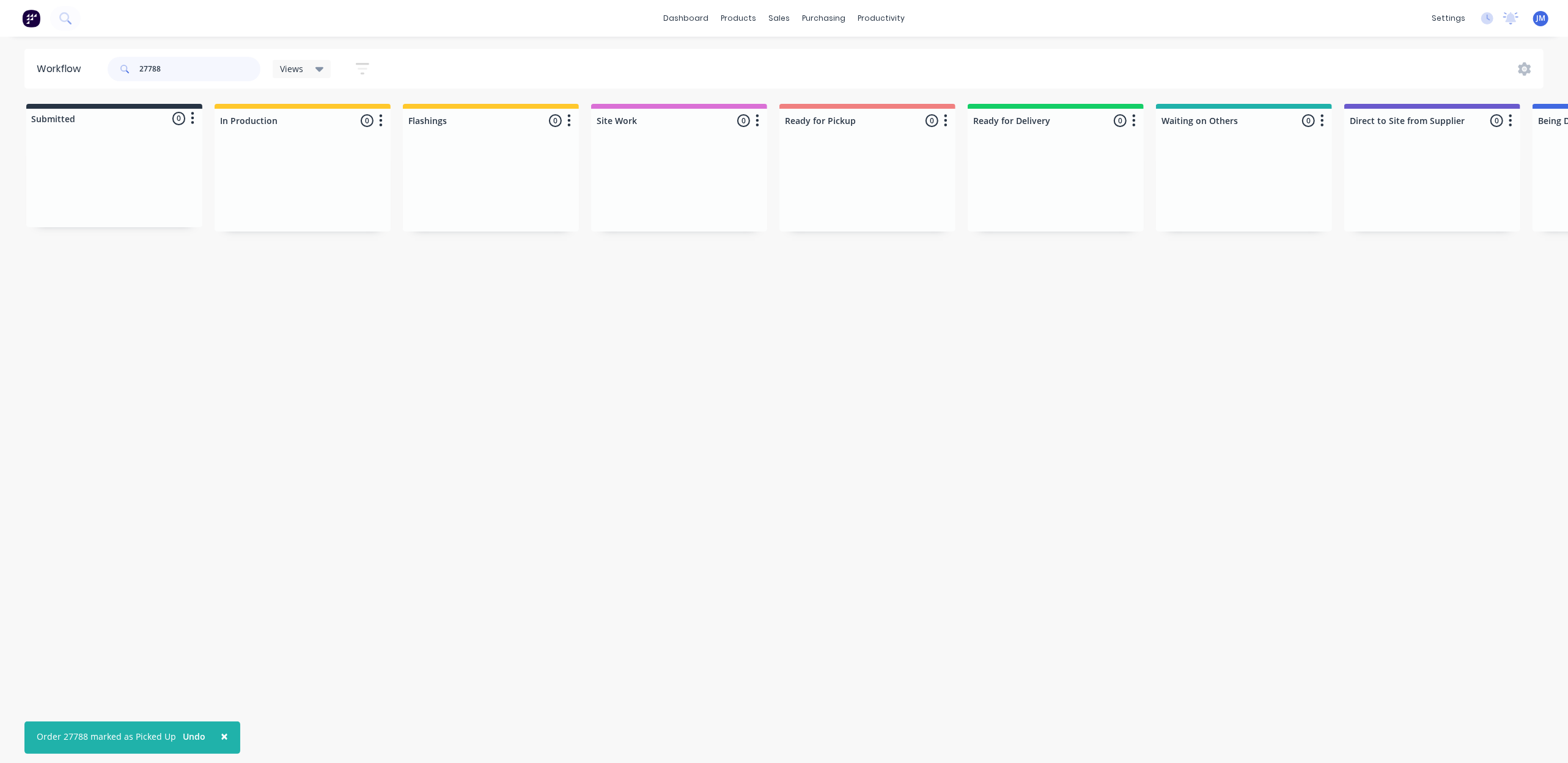
click at [181, 62] on input "27788" at bounding box center [199, 69] width 121 height 24
drag, startPoint x: 487, startPoint y: 206, endPoint x: 822, endPoint y: 167, distance: 337.3
click at [820, 165] on div "Submitted 0 Status colour #273444 hex #273444 Save Cancel Summaries Total order…" at bounding box center [1099, 168] width 2216 height 129
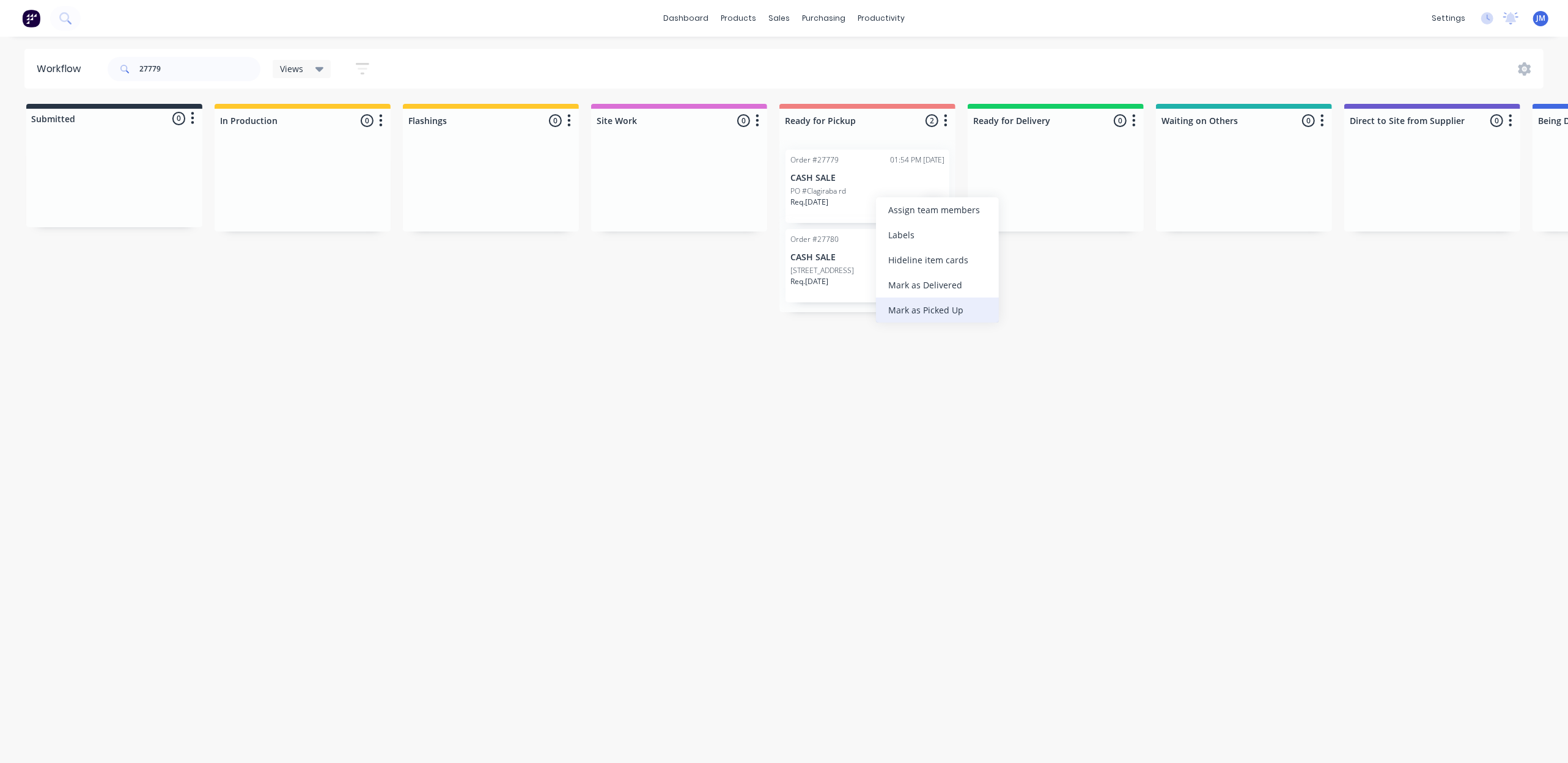
click at [939, 318] on div "Mark as Picked Up" at bounding box center [937, 310] width 123 height 25
click at [886, 299] on div "Mark as Picked Up" at bounding box center [904, 305] width 123 height 25
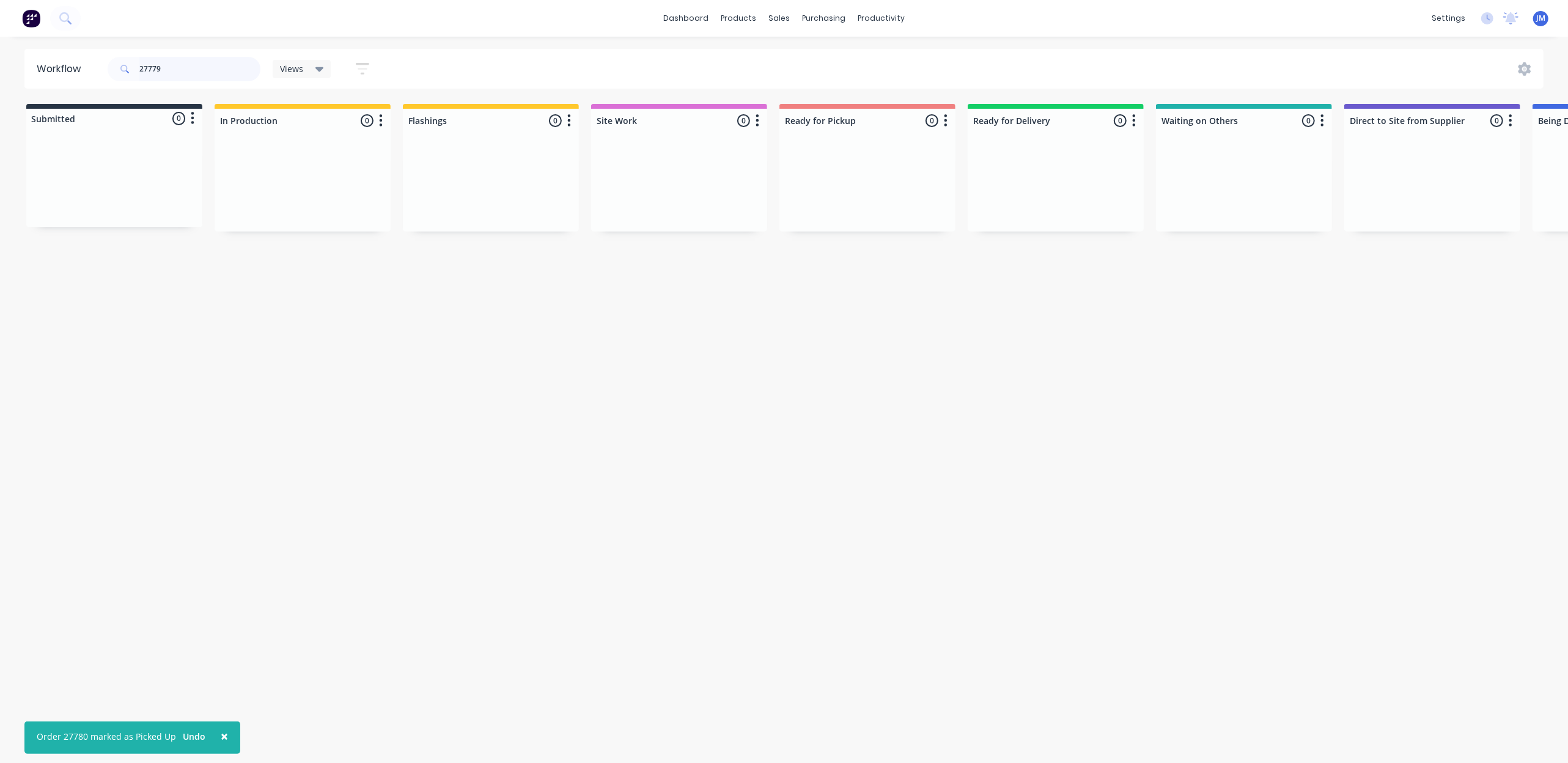
click at [206, 61] on input "27779" at bounding box center [199, 69] width 121 height 24
click at [923, 309] on div "Mark as Picked Up" at bounding box center [943, 301] width 123 height 25
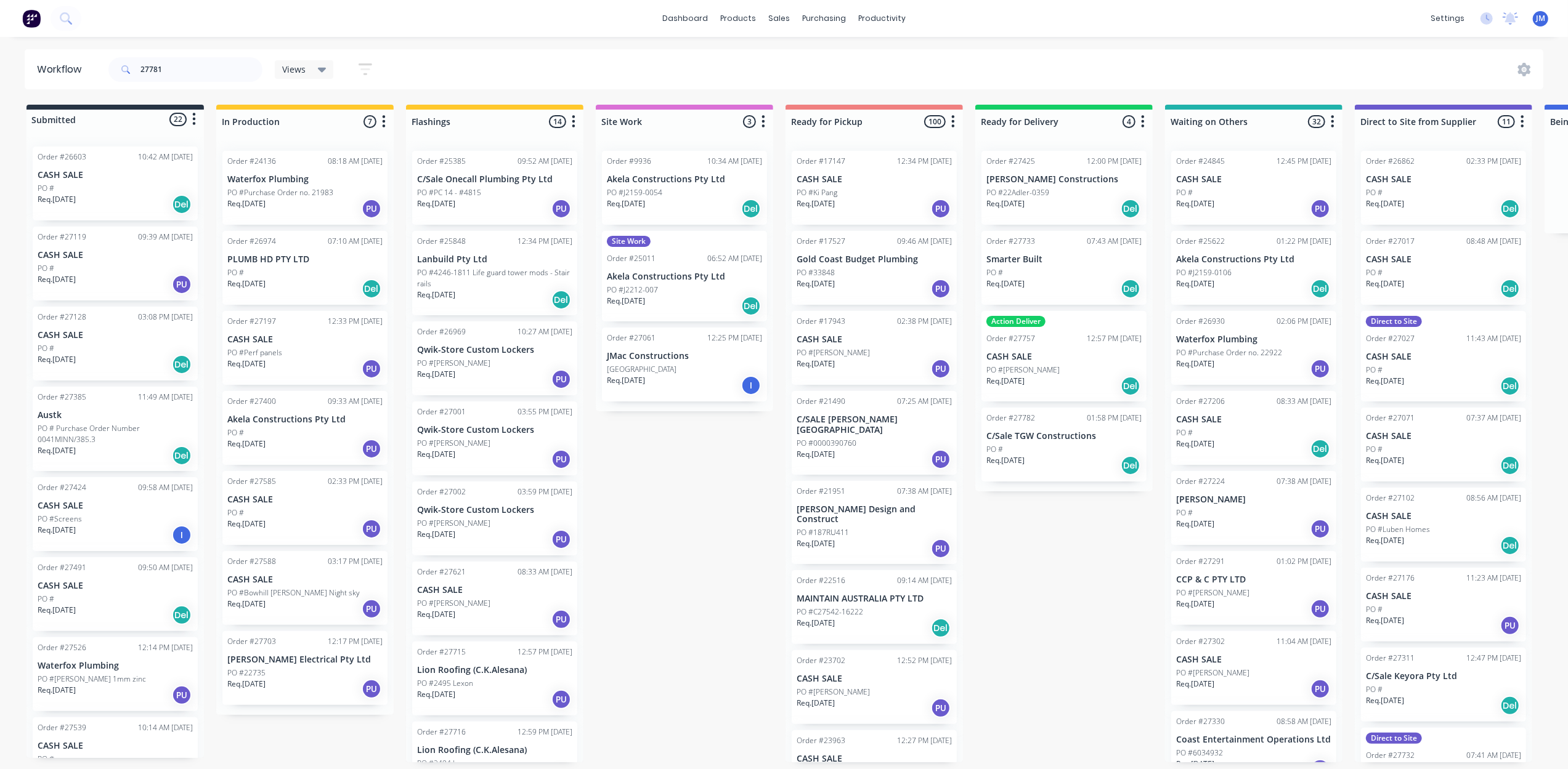
click at [185, 82] on div "27781" at bounding box center [185, 69] width 154 height 37
click at [169, 72] on input "27781" at bounding box center [201, 69] width 122 height 24
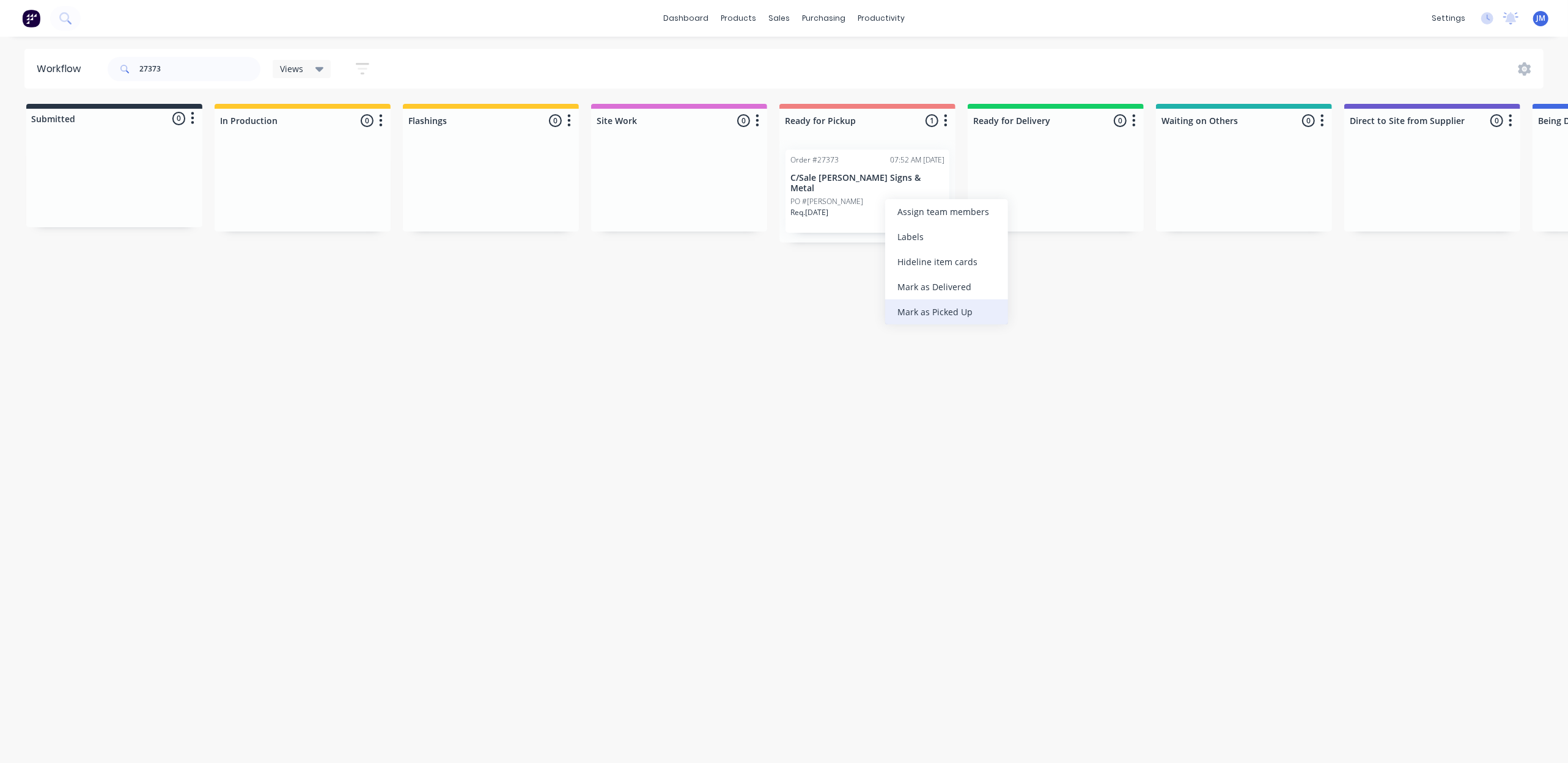
click at [895, 302] on div "Mark as Picked Up" at bounding box center [946, 311] width 123 height 25
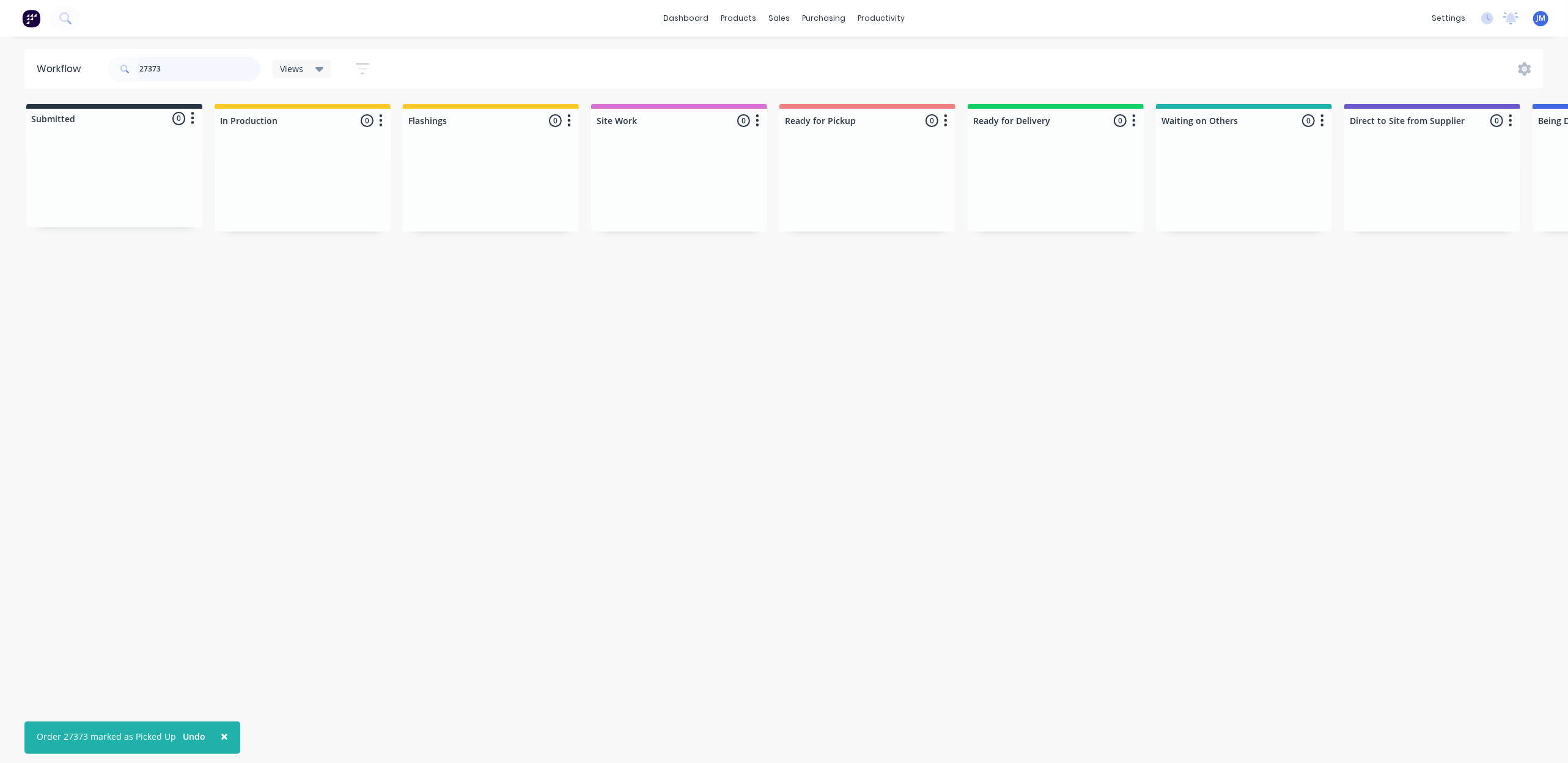
click at [196, 65] on input "27373" at bounding box center [199, 69] width 121 height 24
drag, startPoint x: 456, startPoint y: 199, endPoint x: 807, endPoint y: 184, distance: 351.3
click at [807, 184] on div "Submitted 0 Status colour #273444 hex #273444 Save Cancel Summaries Total order…" at bounding box center [1099, 168] width 2216 height 129
drag, startPoint x: 512, startPoint y: 187, endPoint x: 920, endPoint y: 208, distance: 408.5
click at [914, 215] on div "Submitted 0 Status colour #273444 hex #273444 Save Cancel Summaries Total order…" at bounding box center [1099, 168] width 2216 height 129
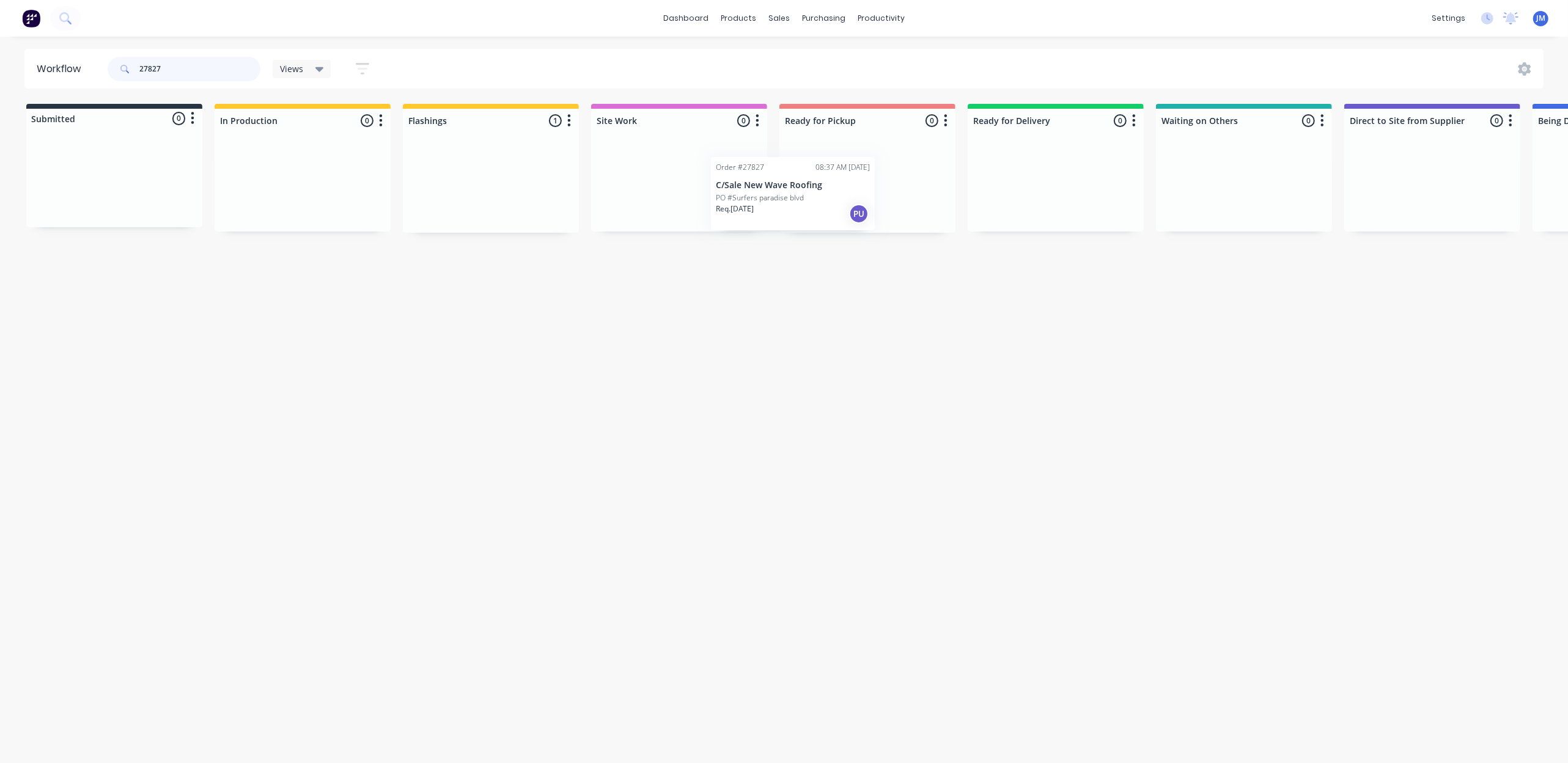
drag, startPoint x: 536, startPoint y: 196, endPoint x: 858, endPoint y: 182, distance: 322.3
click at [858, 182] on div "Submitted 0 Status colour #273444 hex #273444 Save Cancel Summaries Total order…" at bounding box center [1099, 168] width 2216 height 129
drag, startPoint x: 716, startPoint y: 214, endPoint x: 846, endPoint y: 215, distance: 130.0
click at [846, 215] on div "Submitted 0 Status colour #273444 hex #273444 Save Cancel Summaries Total order…" at bounding box center [1099, 168] width 2216 height 129
click at [176, 79] on input "27826" at bounding box center [199, 69] width 121 height 24
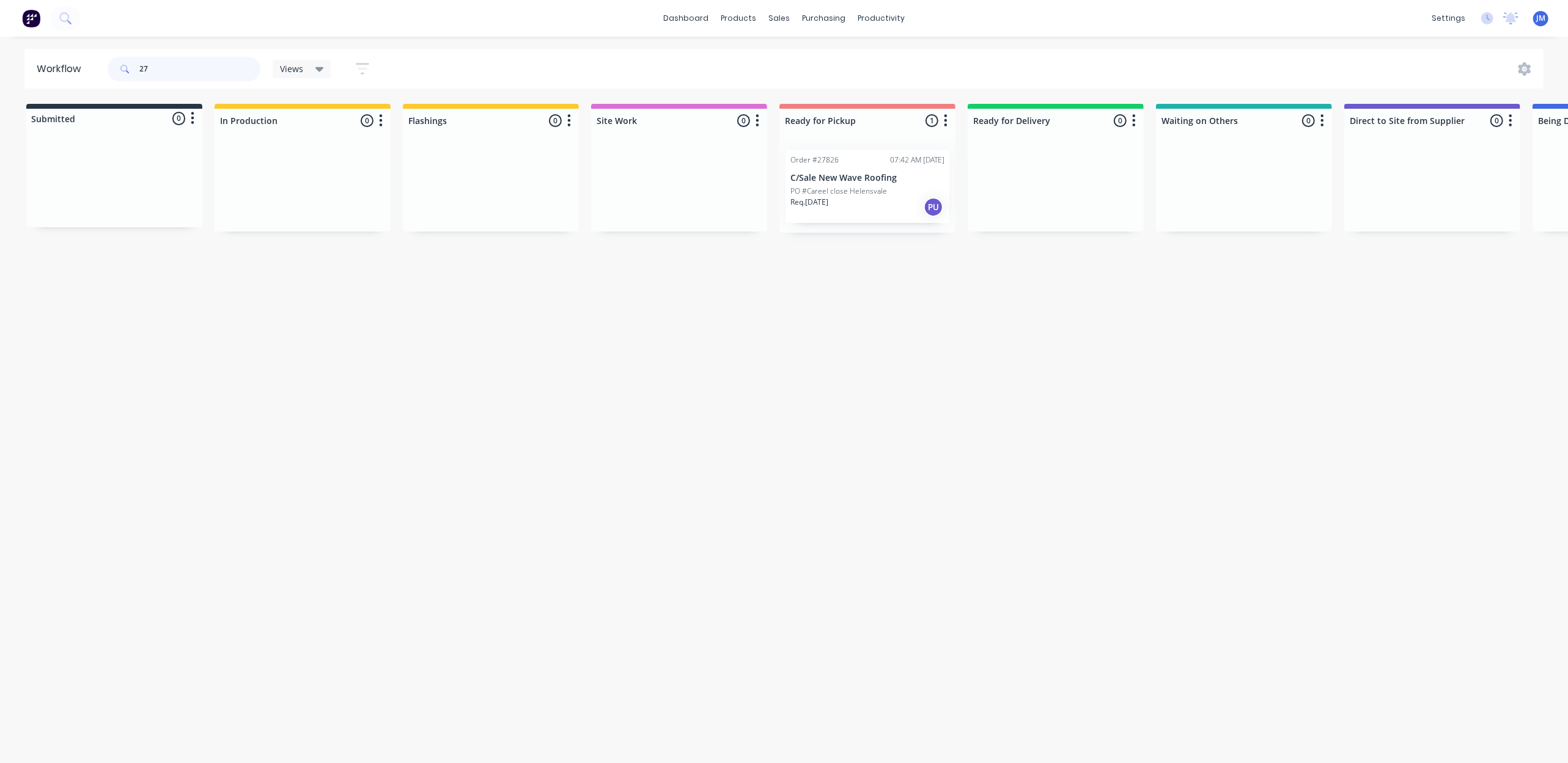
type input "2"
drag, startPoint x: 1170, startPoint y: 190, endPoint x: 1030, endPoint y: 180, distance: 140.4
click at [1028, 181] on div "Submitted 0 Status colour #273444 hex #273444 Save Cancel Summaries Total order…" at bounding box center [1096, 168] width 2216 height 129
type input "2"
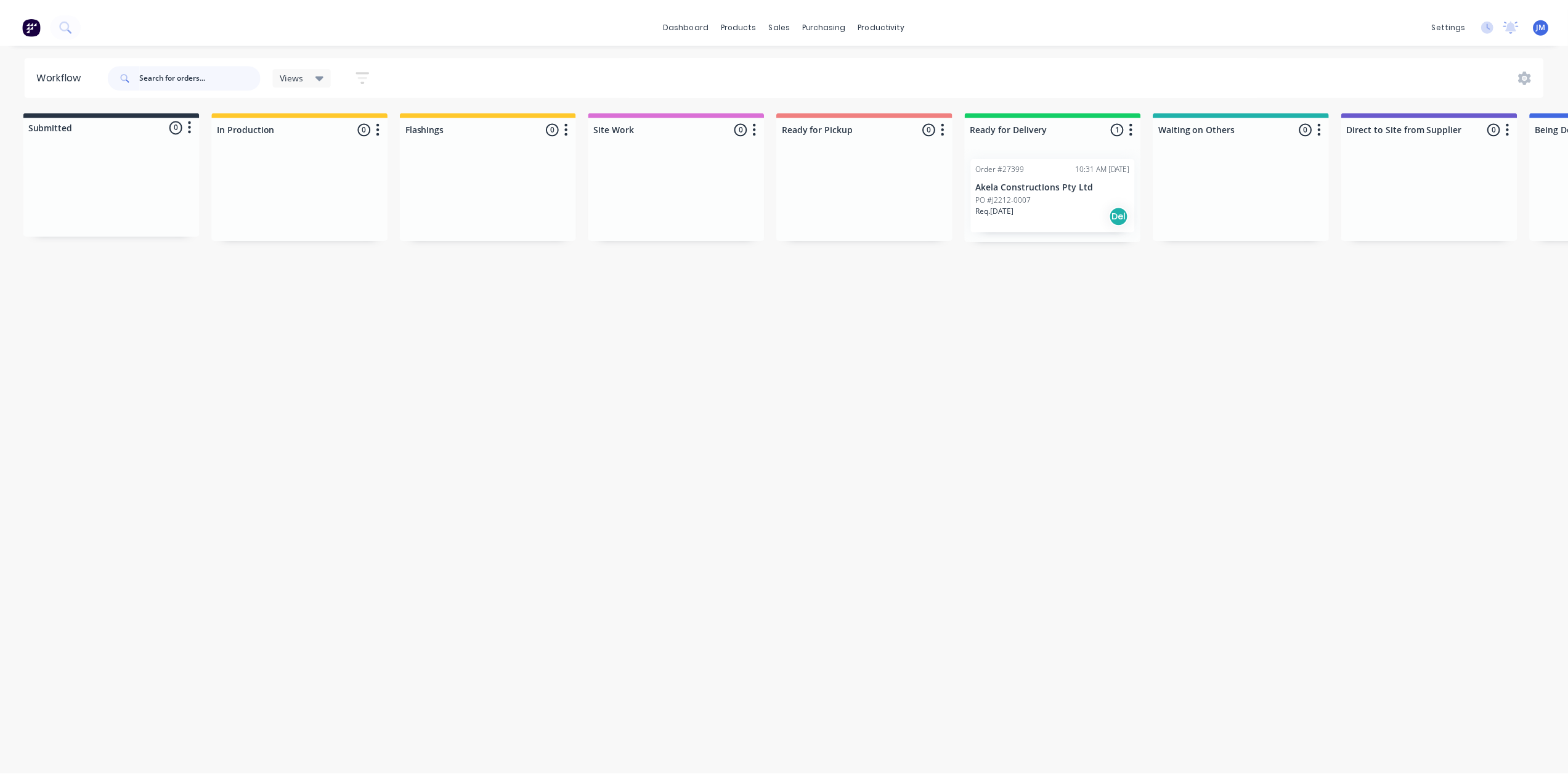
scroll to position [0, 0]
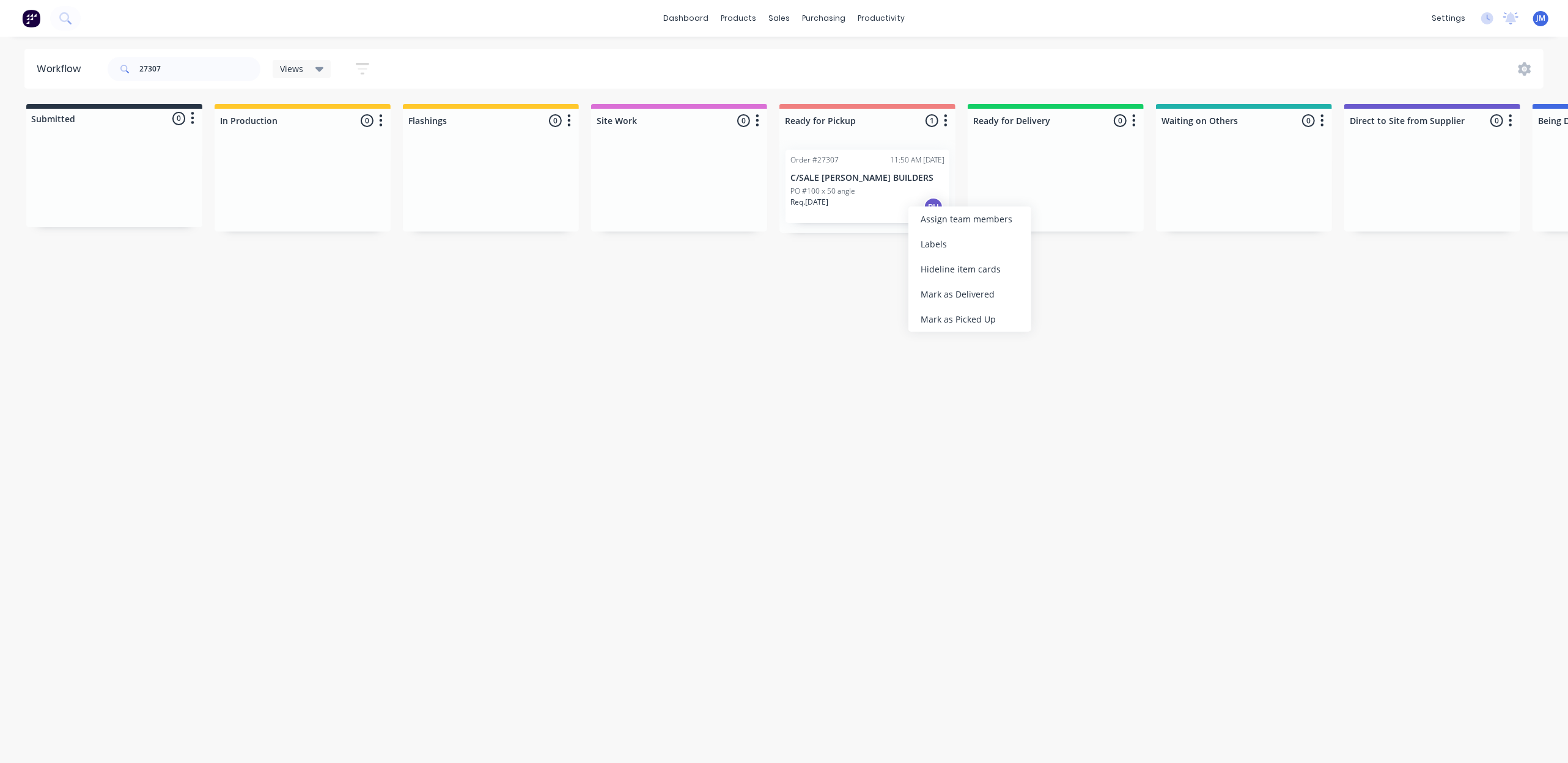
drag, startPoint x: 958, startPoint y: 318, endPoint x: 940, endPoint y: 316, distance: 18.1
click at [958, 318] on div "Mark as Picked Up" at bounding box center [970, 319] width 123 height 25
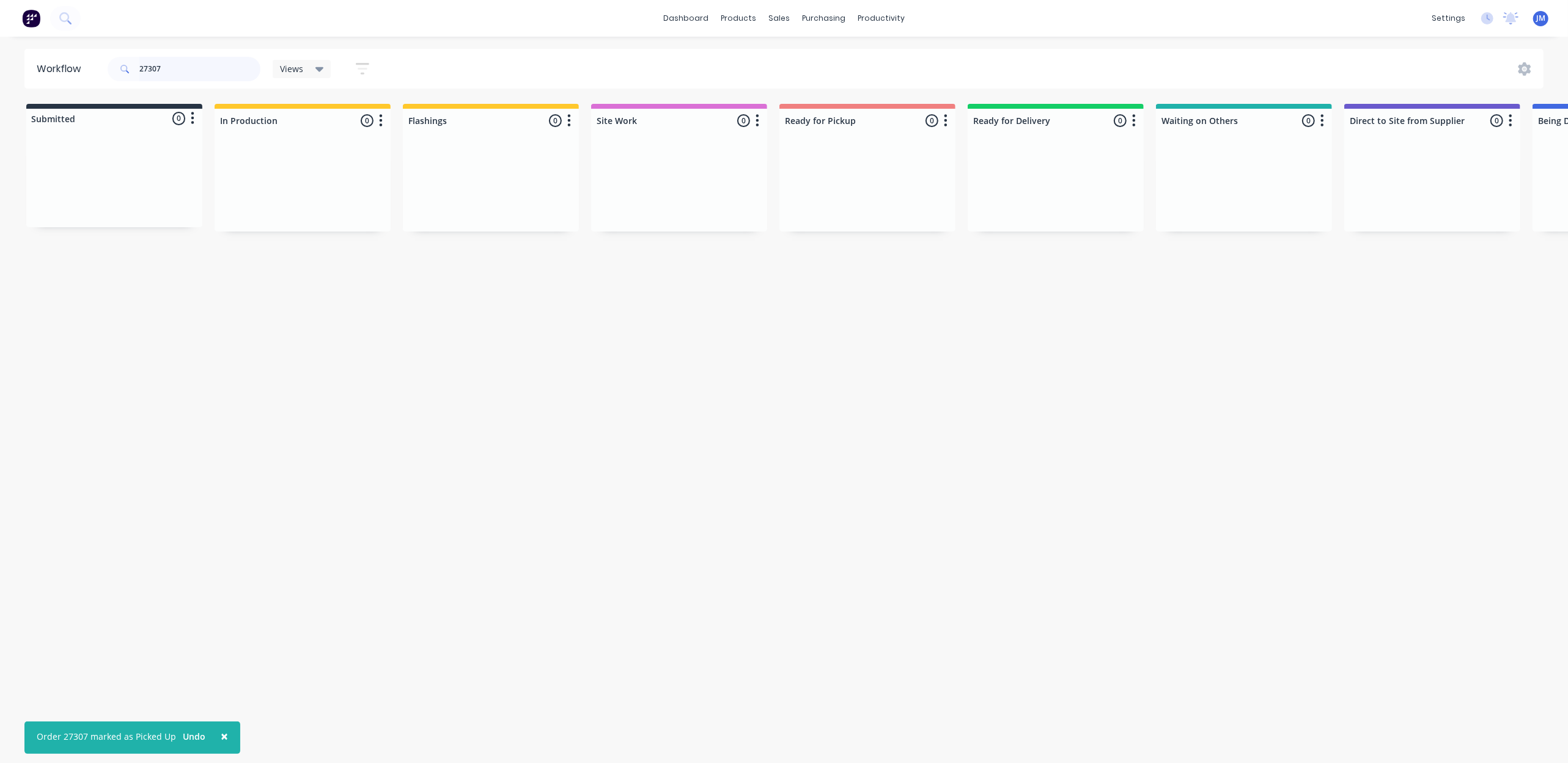
click at [215, 71] on input "27307" at bounding box center [199, 69] width 121 height 24
type input "2"
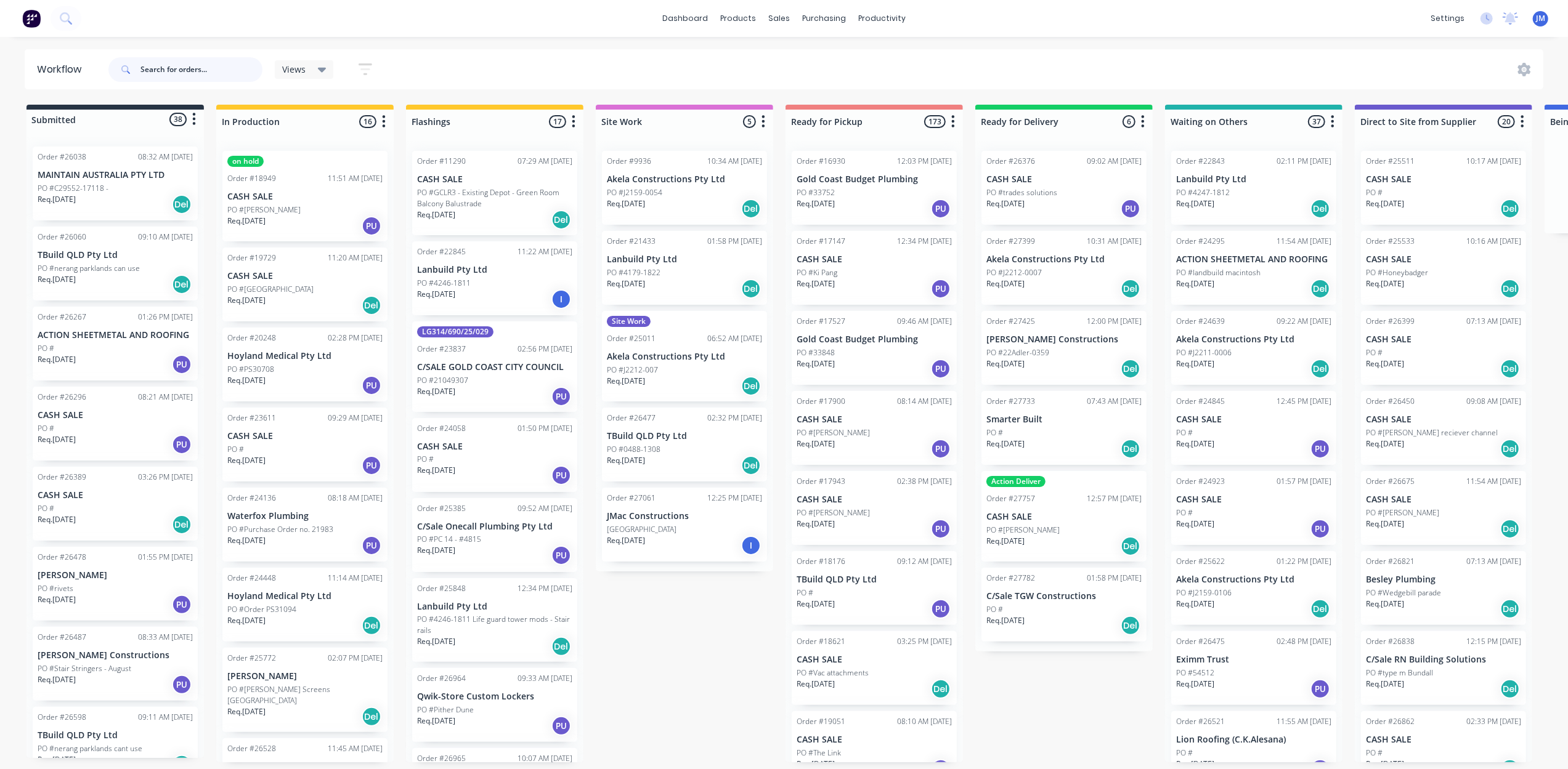
click at [171, 72] on input "text" at bounding box center [201, 69] width 122 height 24
click at [863, 53] on div "Purchase Orders" at bounding box center [864, 59] width 65 height 11
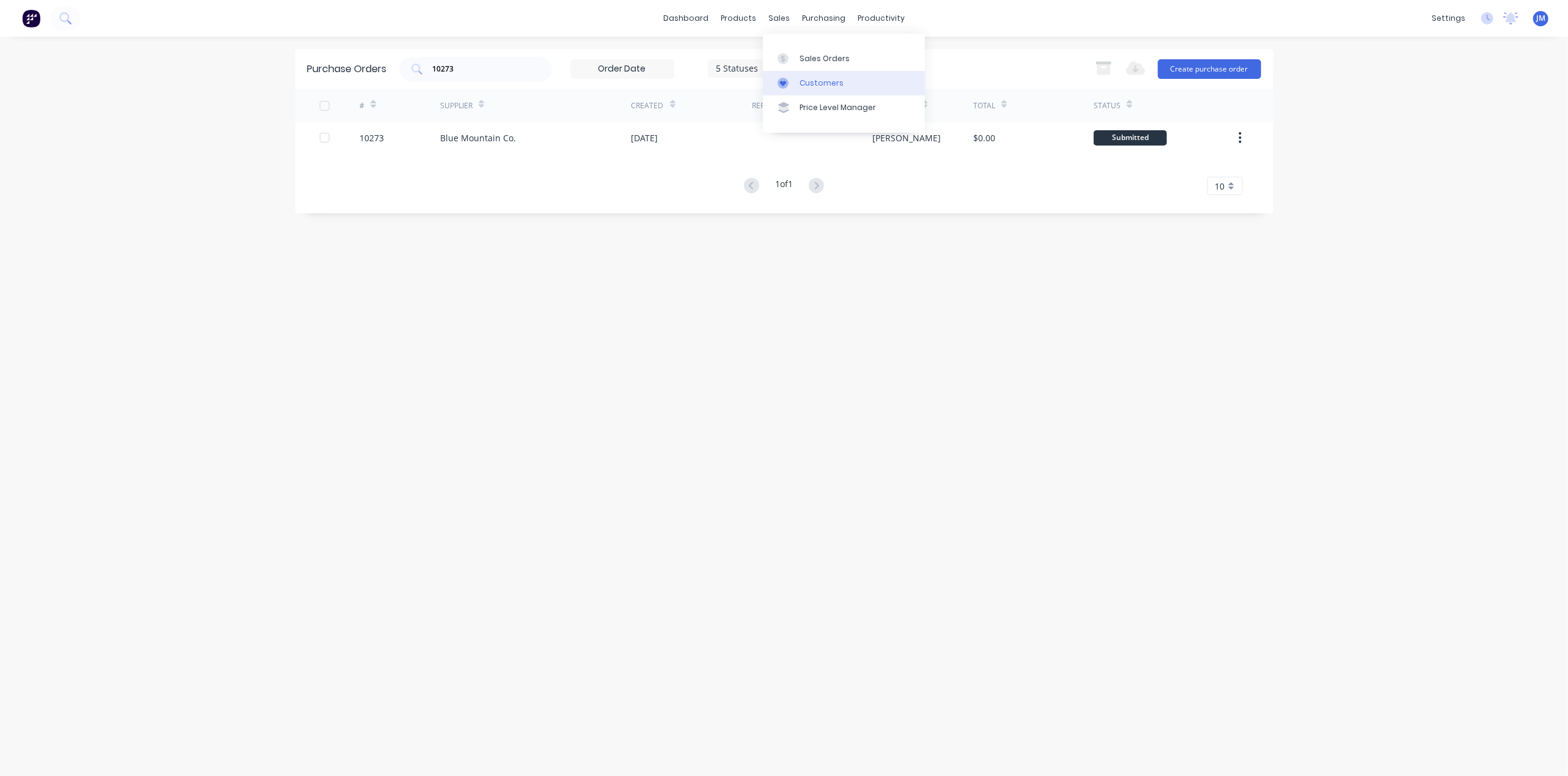
click at [819, 81] on div "Customers" at bounding box center [821, 83] width 44 height 11
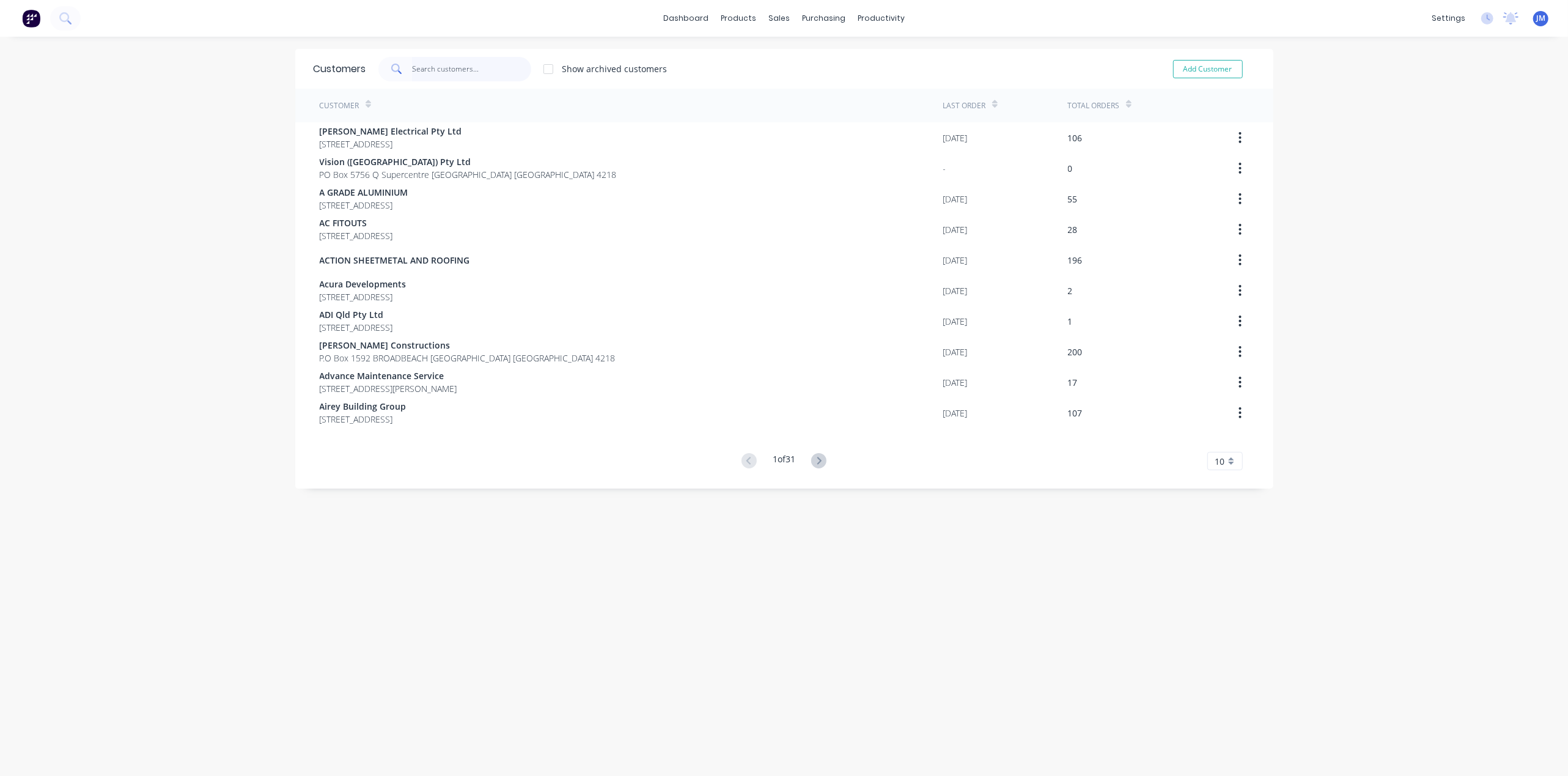
drag, startPoint x: 443, startPoint y: 60, endPoint x: 554, endPoint y: 3, distance: 124.8
click at [444, 61] on input "text" at bounding box center [472, 69] width 119 height 24
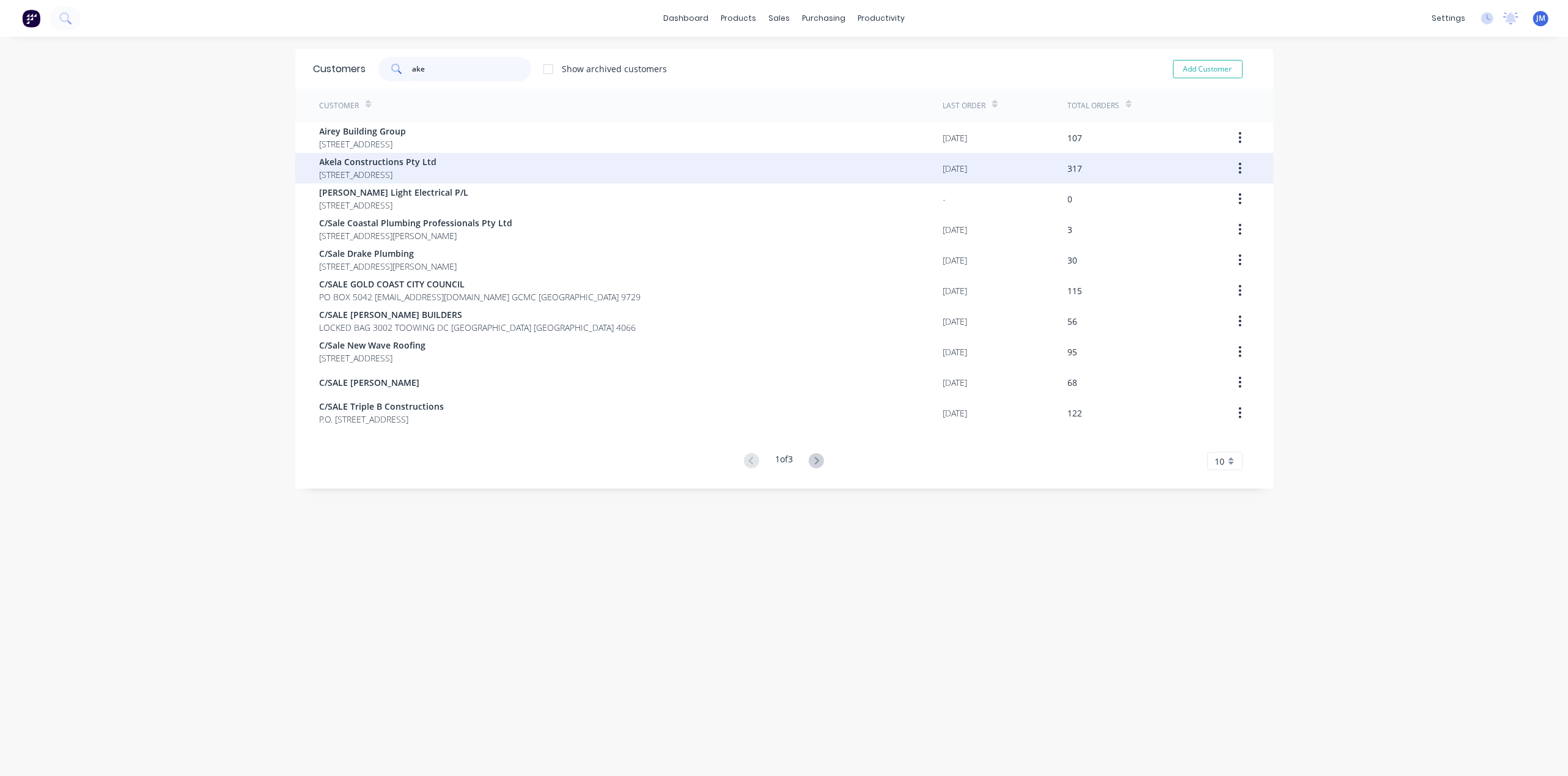
type input "ake"
click at [357, 160] on span "Akela Constructions Pty Ltd" at bounding box center [378, 161] width 117 height 13
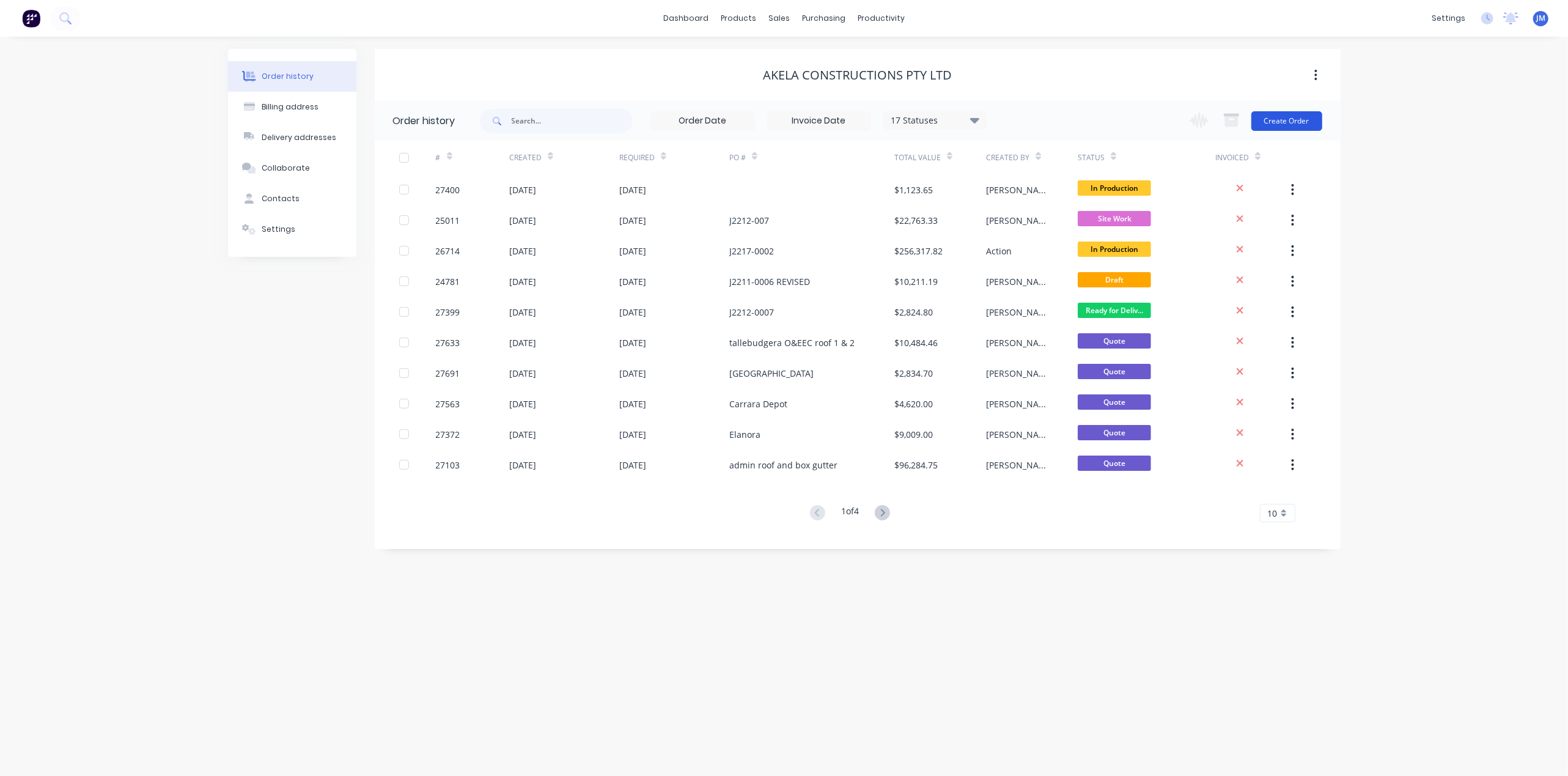
click at [1291, 118] on button "Create Order" at bounding box center [1287, 121] width 71 height 20
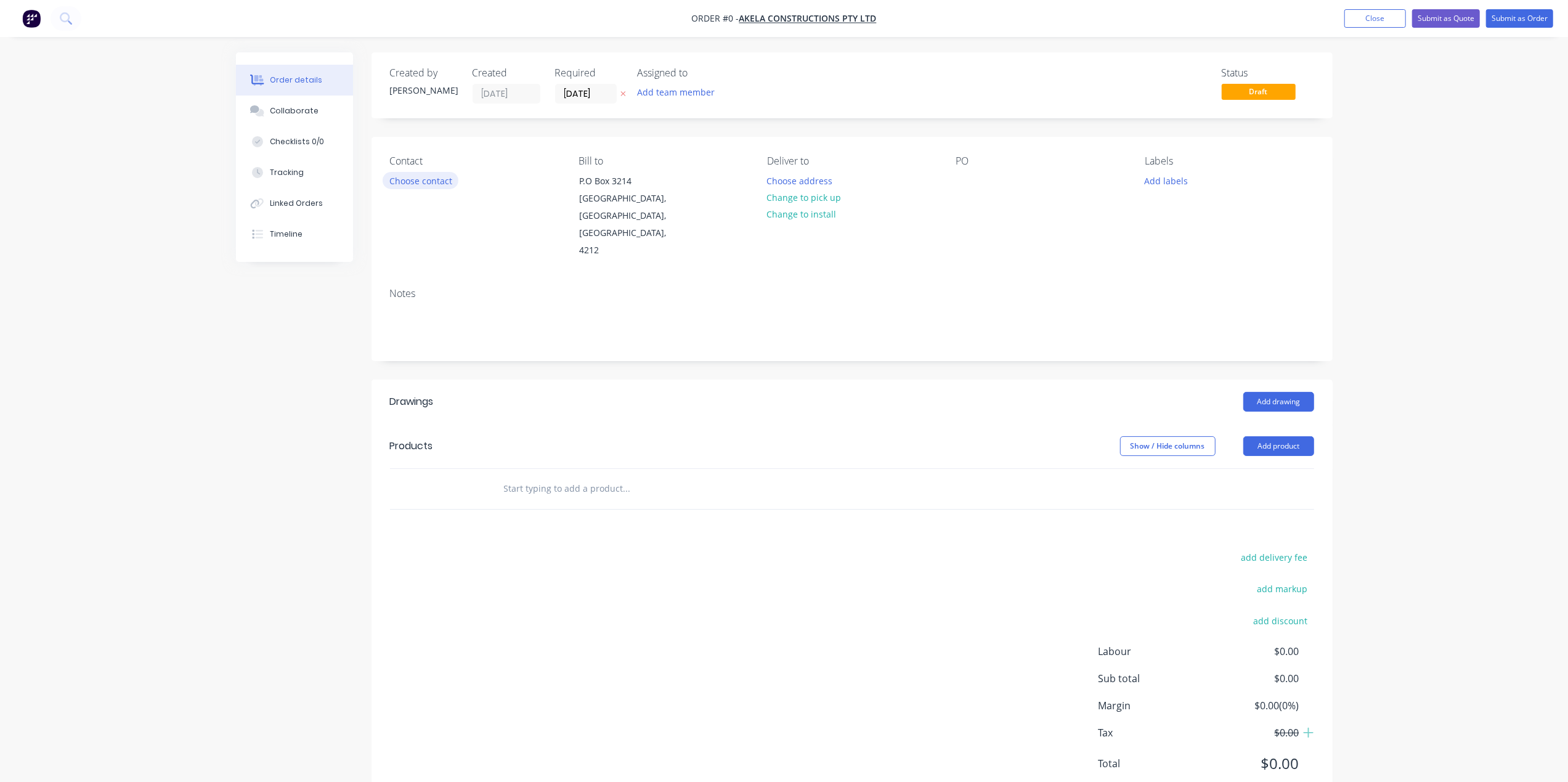
click at [420, 176] on button "Choose contact" at bounding box center [420, 180] width 76 height 17
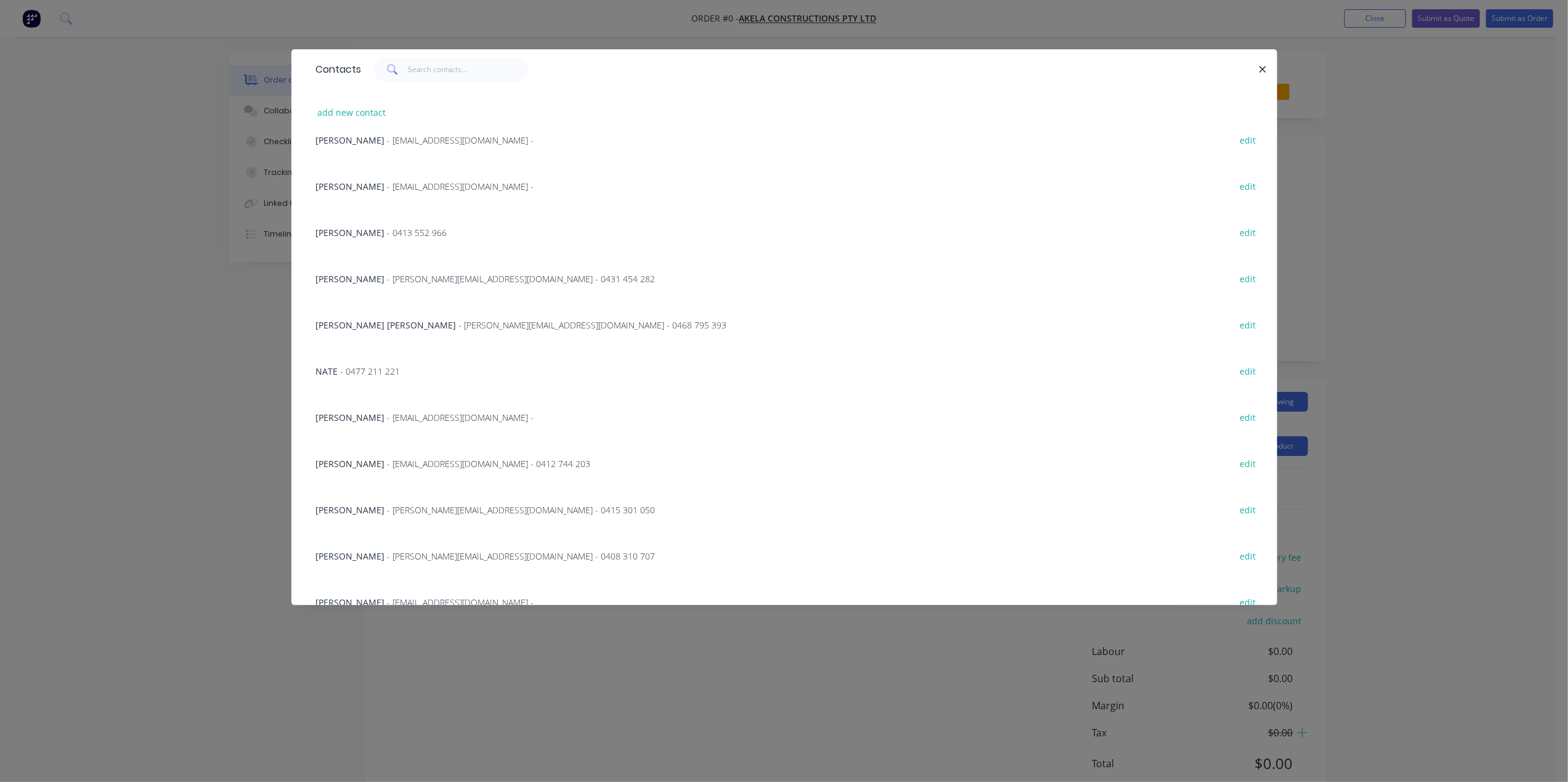
scroll to position [362, 0]
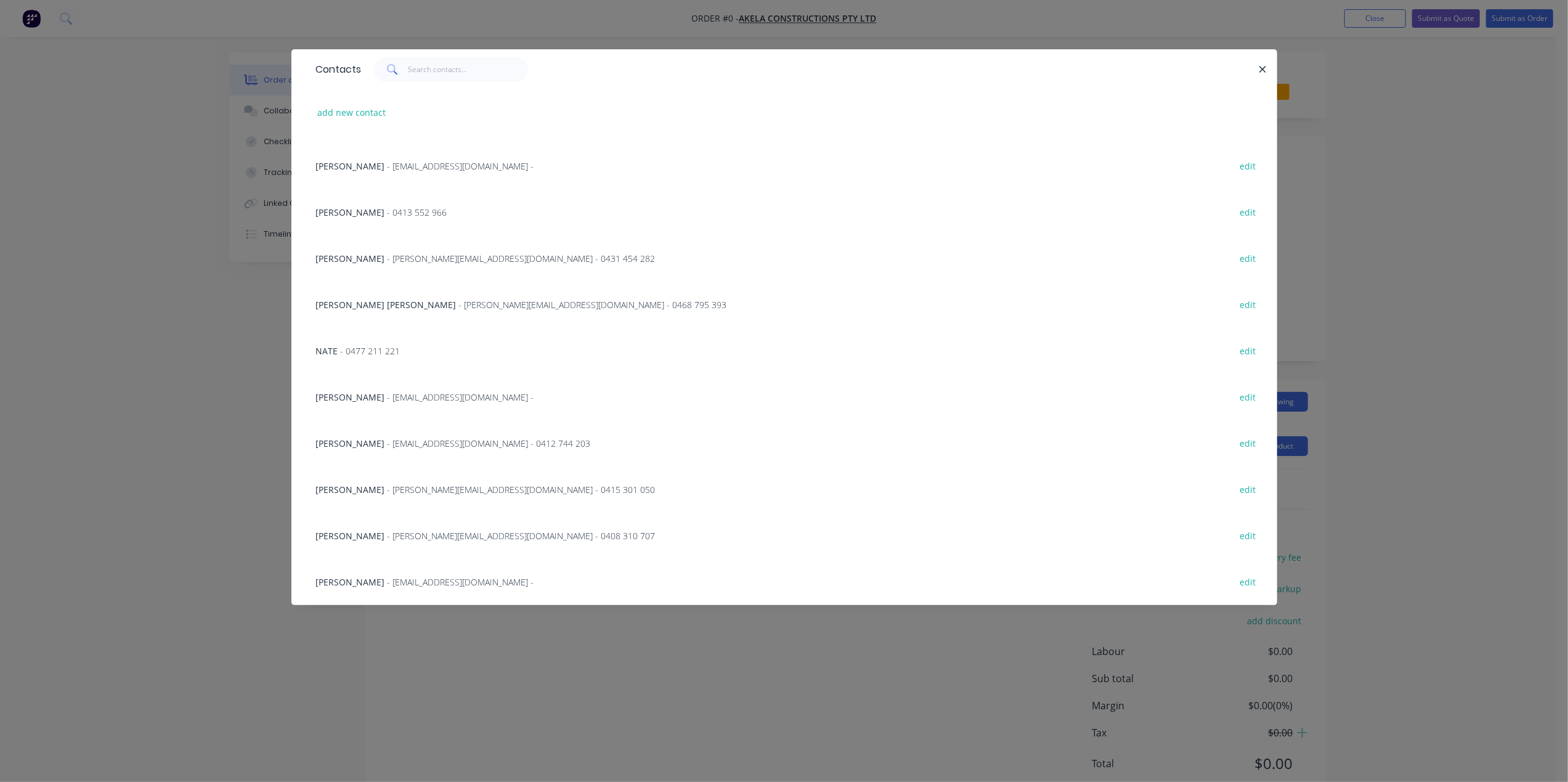
click at [348, 257] on span "[PERSON_NAME]" at bounding box center [350, 258] width 69 height 11
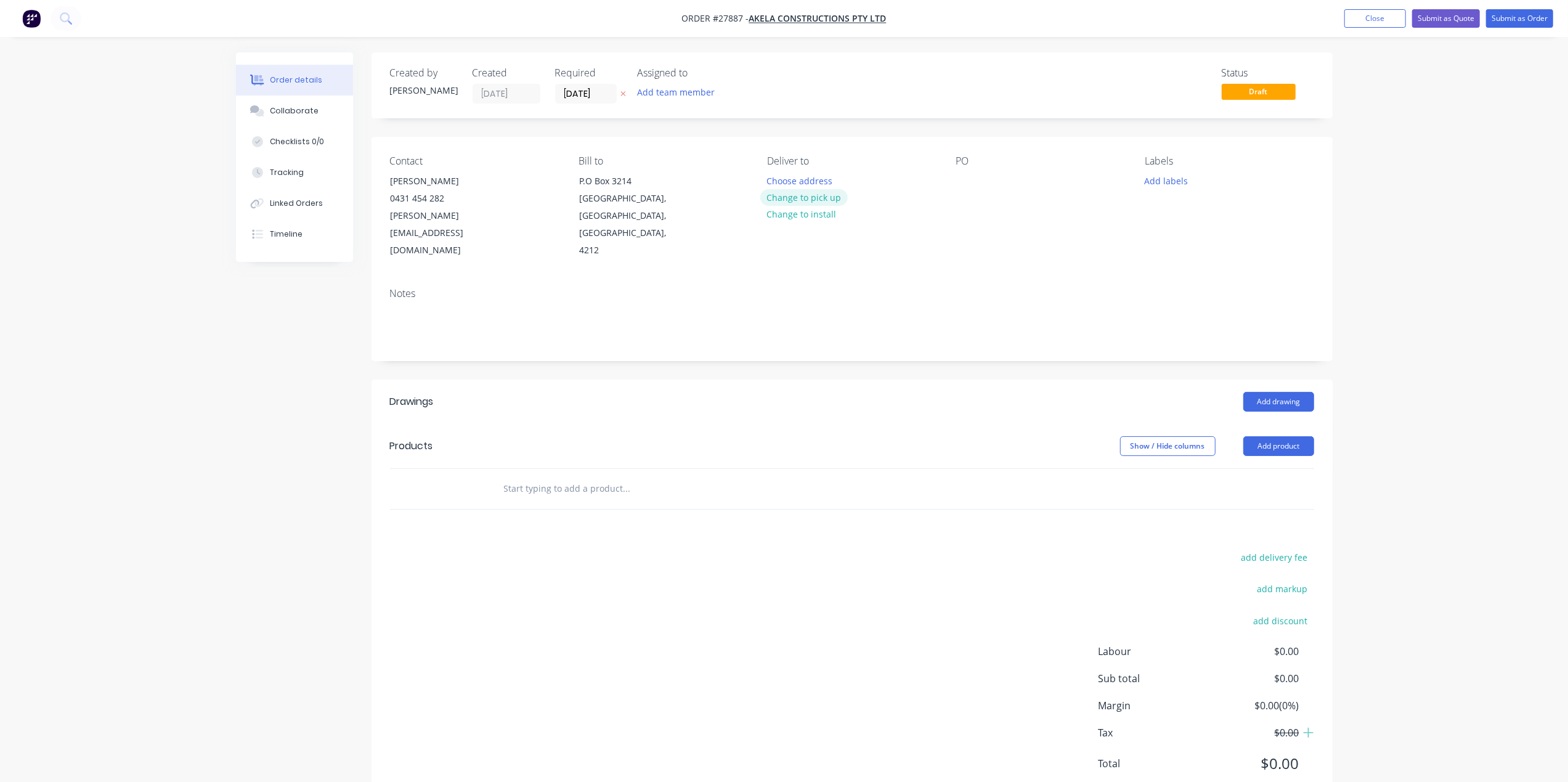
click at [794, 200] on button "Change to pick up" at bounding box center [803, 197] width 88 height 17
click at [969, 174] on div at bounding box center [966, 180] width 20 height 18
click at [1269, 436] on button "Add product" at bounding box center [1279, 446] width 71 height 20
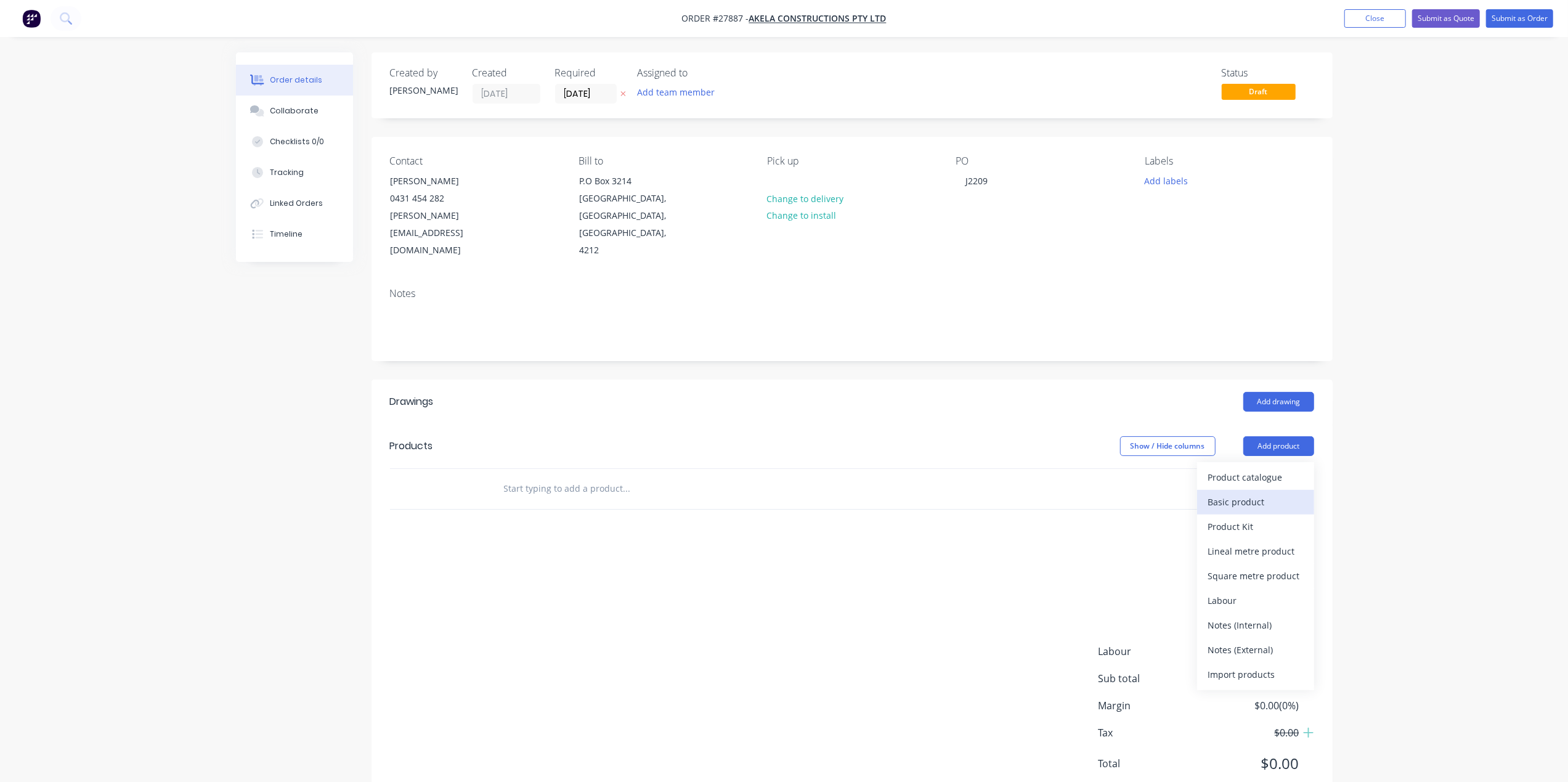
click at [1246, 493] on div "Basic product" at bounding box center [1255, 501] width 95 height 18
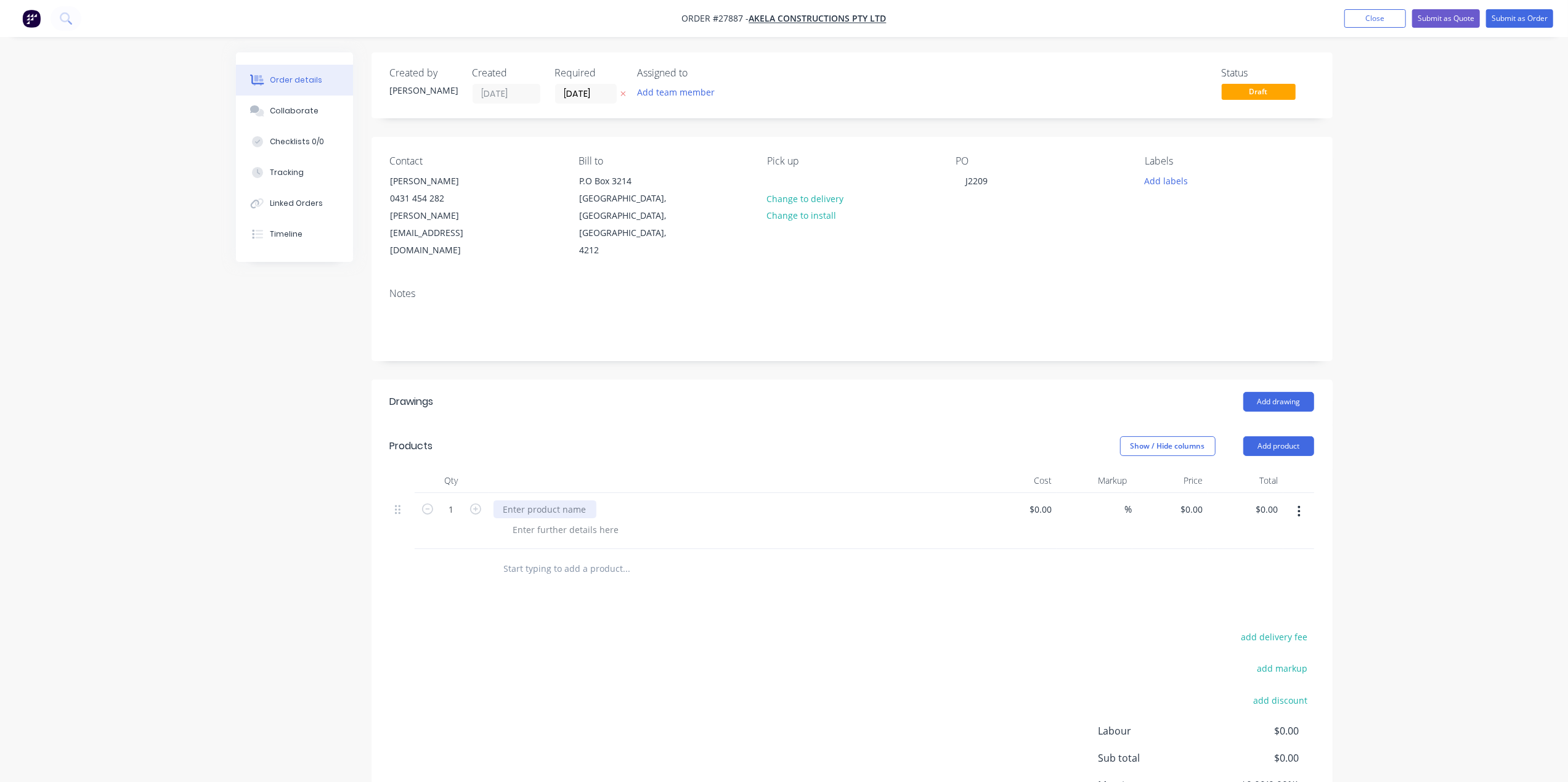
click at [553, 500] on div at bounding box center [544, 509] width 103 height 18
click at [608, 91] on input "[DATE]" at bounding box center [586, 94] width 60 height 18
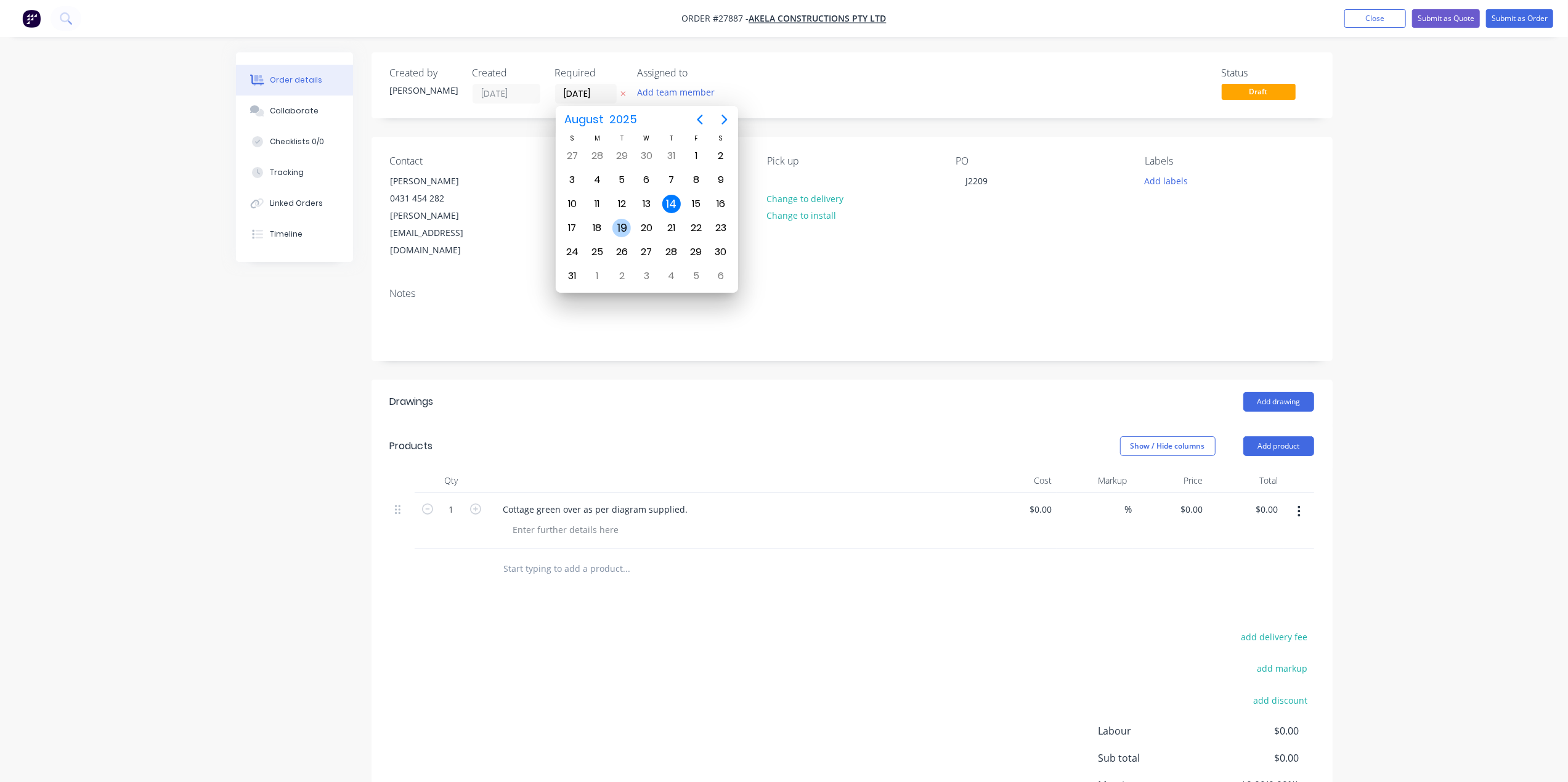
click at [615, 224] on div "19" at bounding box center [621, 228] width 18 height 18
type input "[DATE]"
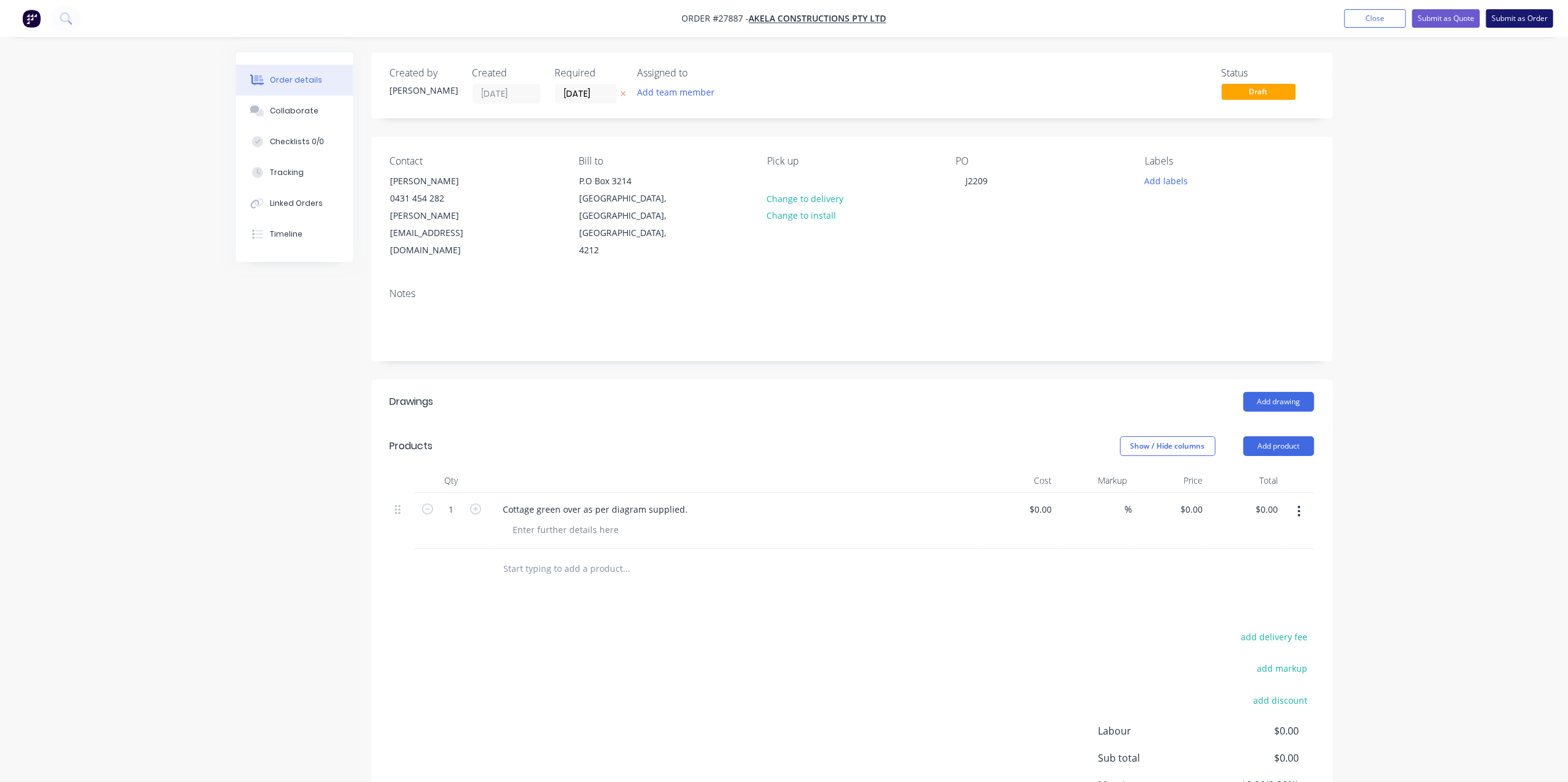
click at [1522, 20] on button "Submit as Order" at bounding box center [1519, 18] width 67 height 18
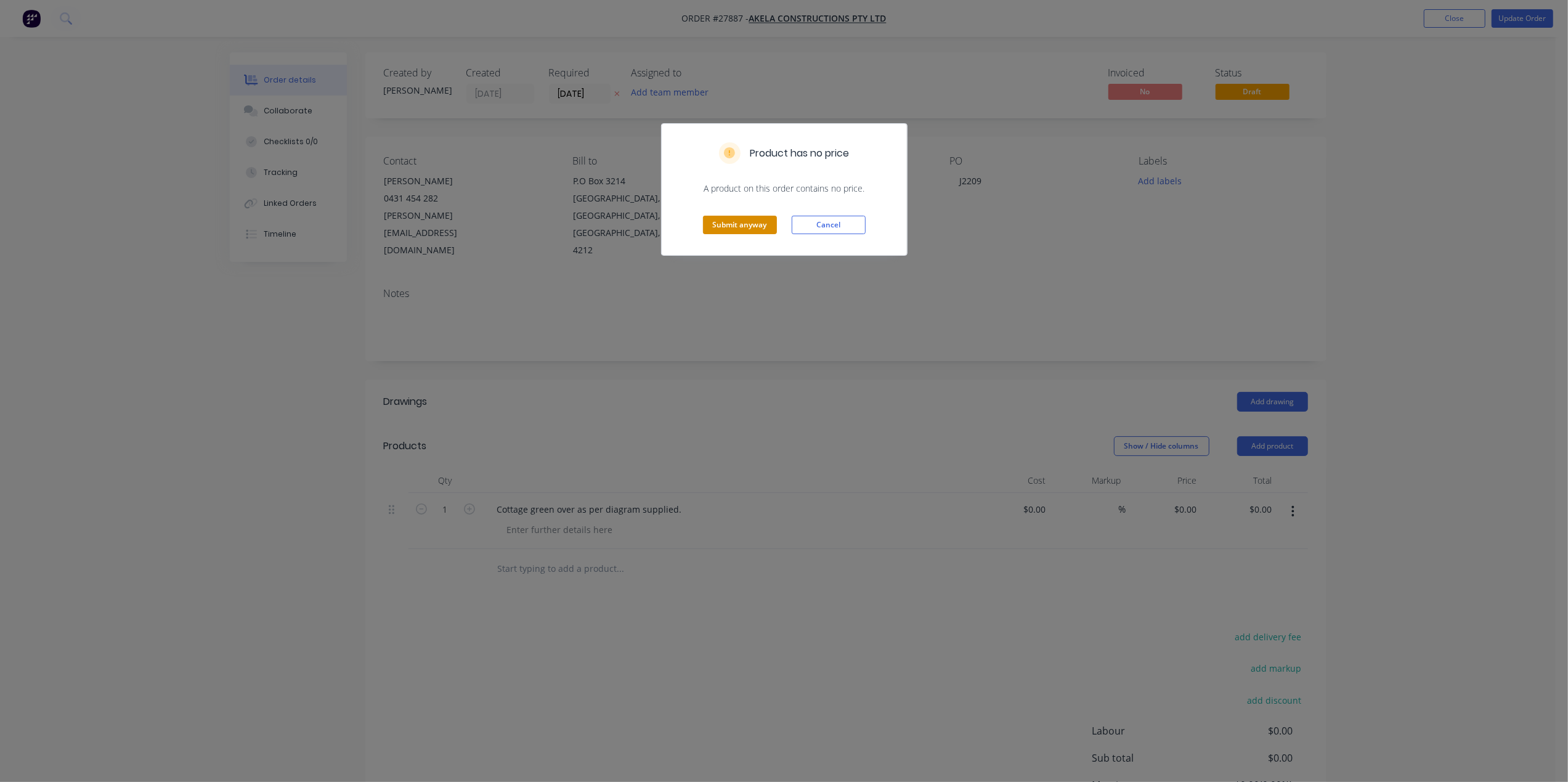
click at [723, 234] on div "Submit anyway Cancel" at bounding box center [784, 225] width 245 height 60
click at [730, 215] on div "Submit anyway Cancel" at bounding box center [784, 225] width 245 height 60
click at [734, 219] on button "Submit anyway" at bounding box center [739, 225] width 74 height 18
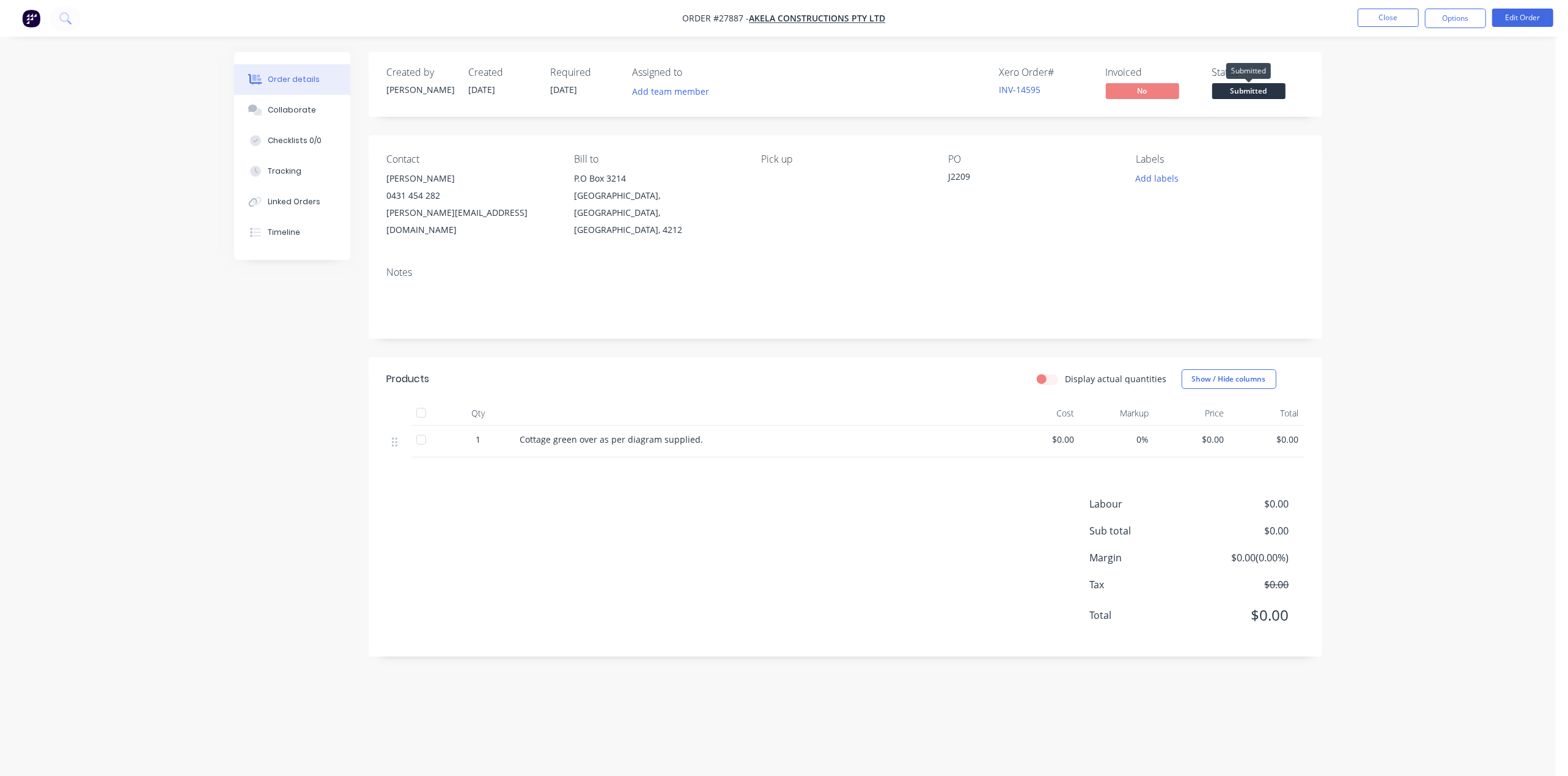
click at [1248, 91] on span "Submitted" at bounding box center [1248, 91] width 73 height 15
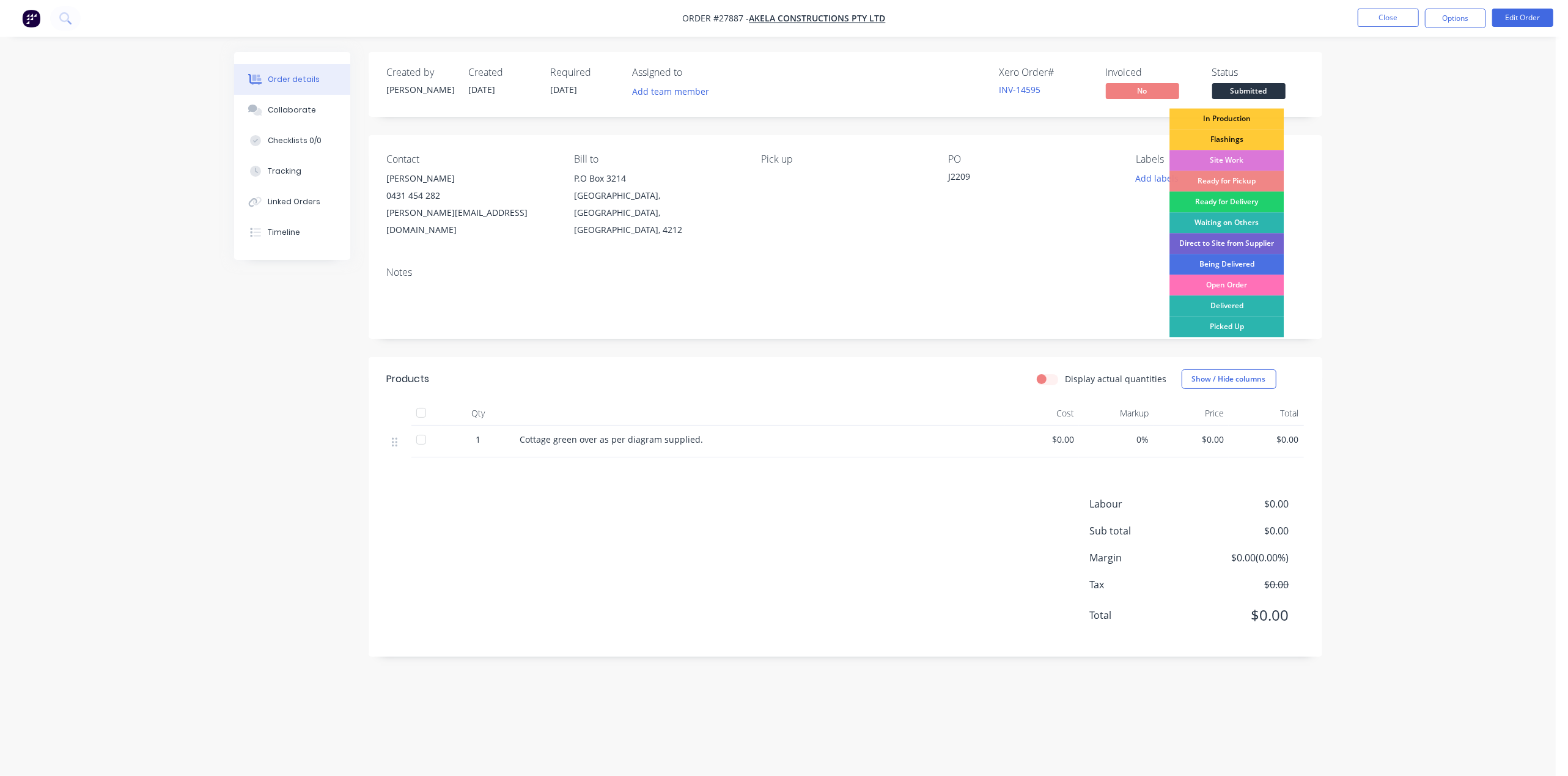
click at [1216, 138] on div "Flashings" at bounding box center [1226, 140] width 114 height 21
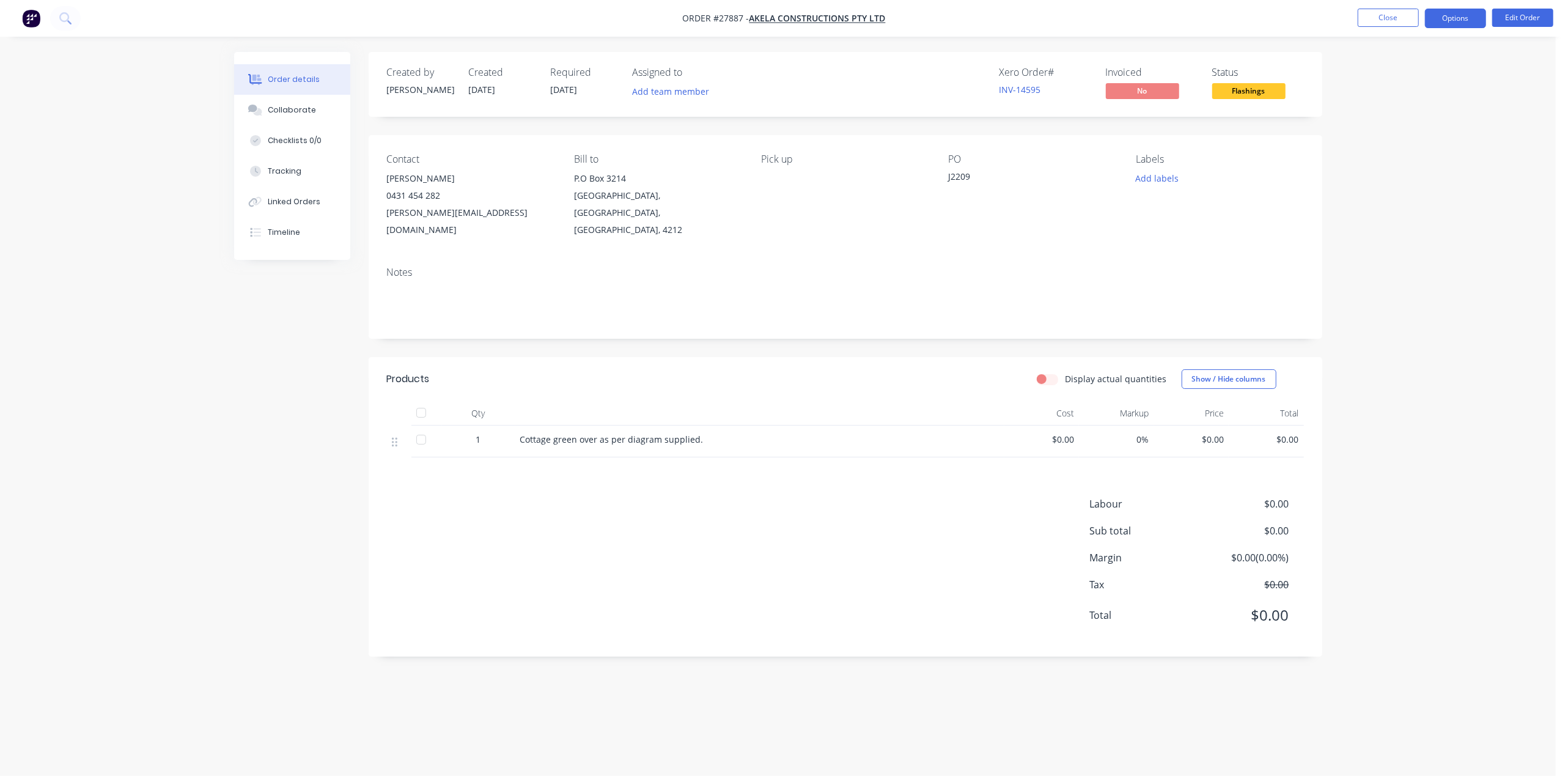
click at [1445, 13] on button "Options" at bounding box center [1455, 18] width 61 height 20
click at [1424, 150] on div "Work Order" at bounding box center [1418, 147] width 113 height 17
click at [1412, 120] on div "Without pricing" at bounding box center [1418, 122] width 113 height 17
click at [1369, 17] on button "Close" at bounding box center [1388, 17] width 61 height 18
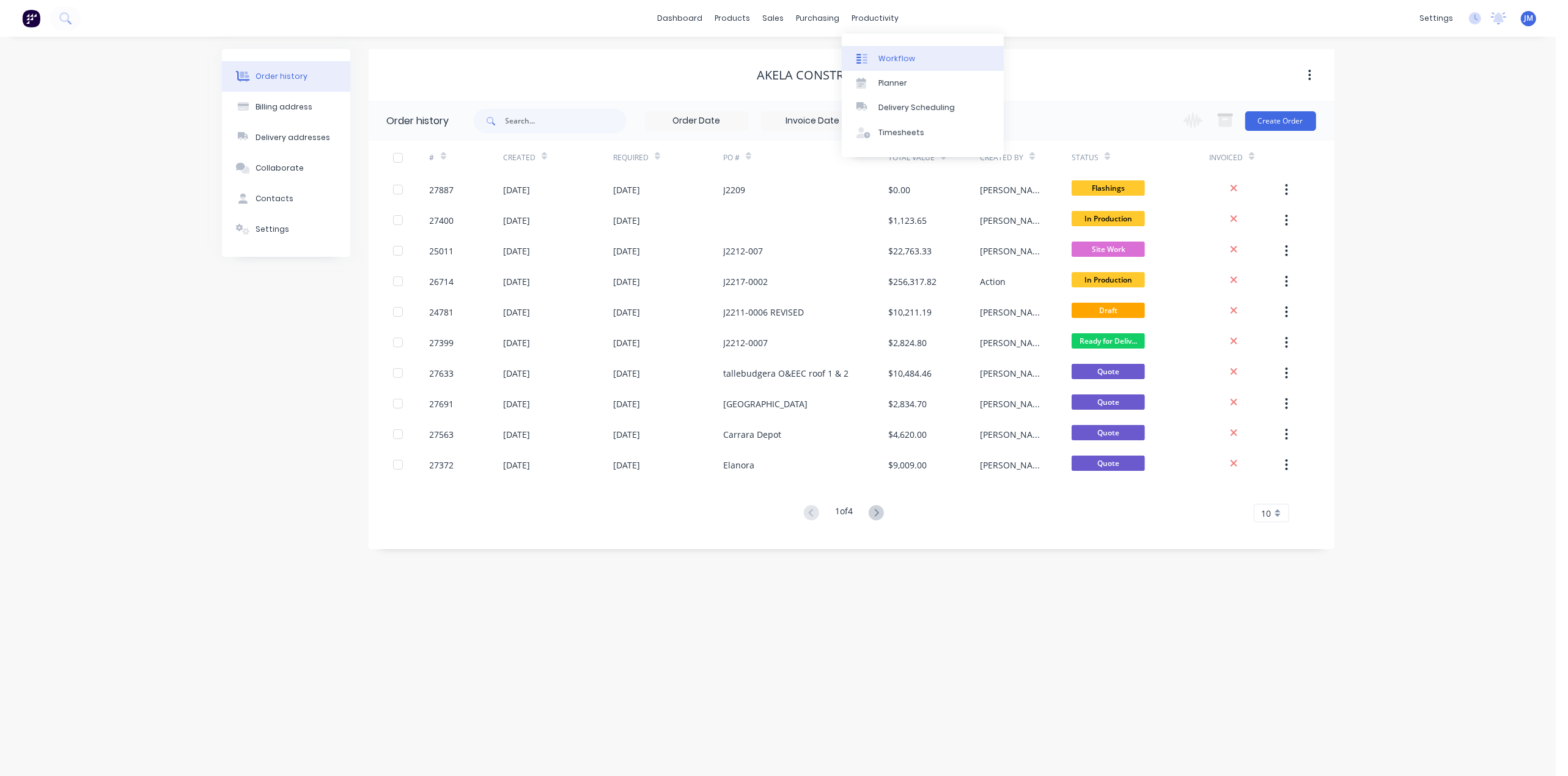
click at [886, 61] on div "Workflow" at bounding box center [897, 58] width 37 height 11
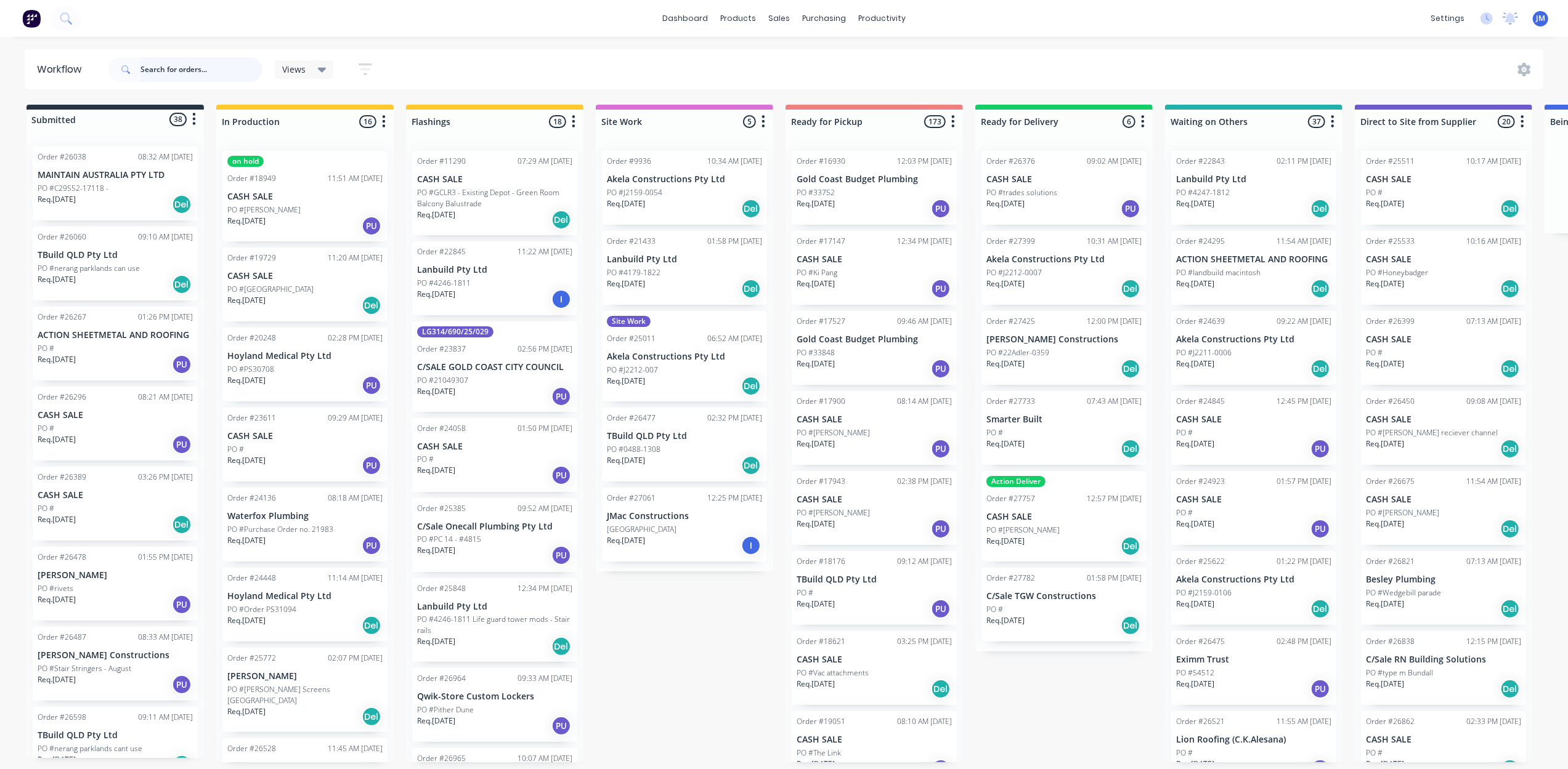
click at [176, 63] on input "text" at bounding box center [201, 69] width 122 height 24
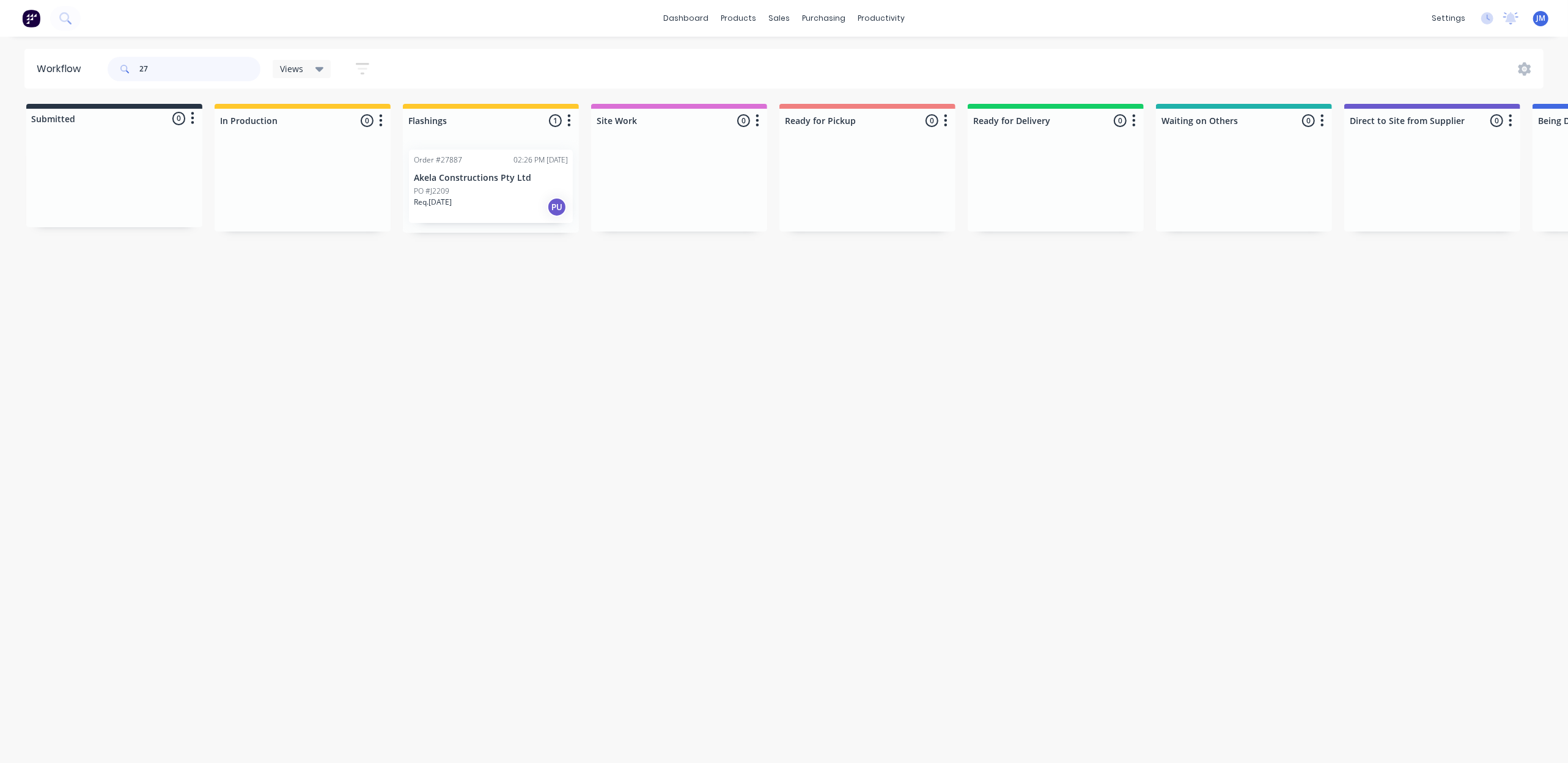
type input "2"
drag, startPoint x: 479, startPoint y: 196, endPoint x: 886, endPoint y: 189, distance: 407.1
click at [886, 189] on div "Submitted 0 Status colour #273444 hex #273444 Save Cancel Summaries Total order…" at bounding box center [1099, 168] width 2216 height 129
type input "2"
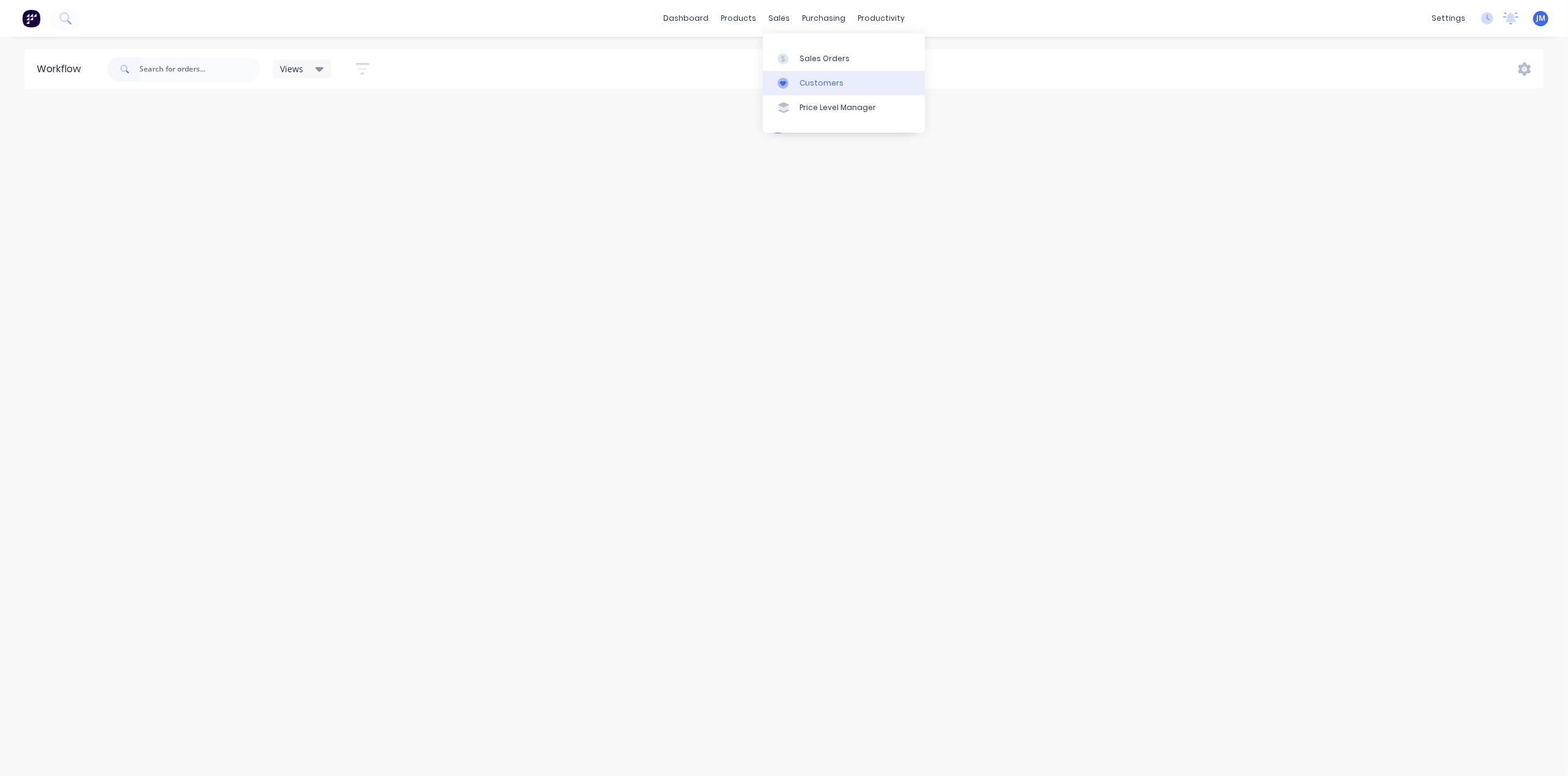
click at [807, 79] on div "Customers" at bounding box center [821, 83] width 44 height 11
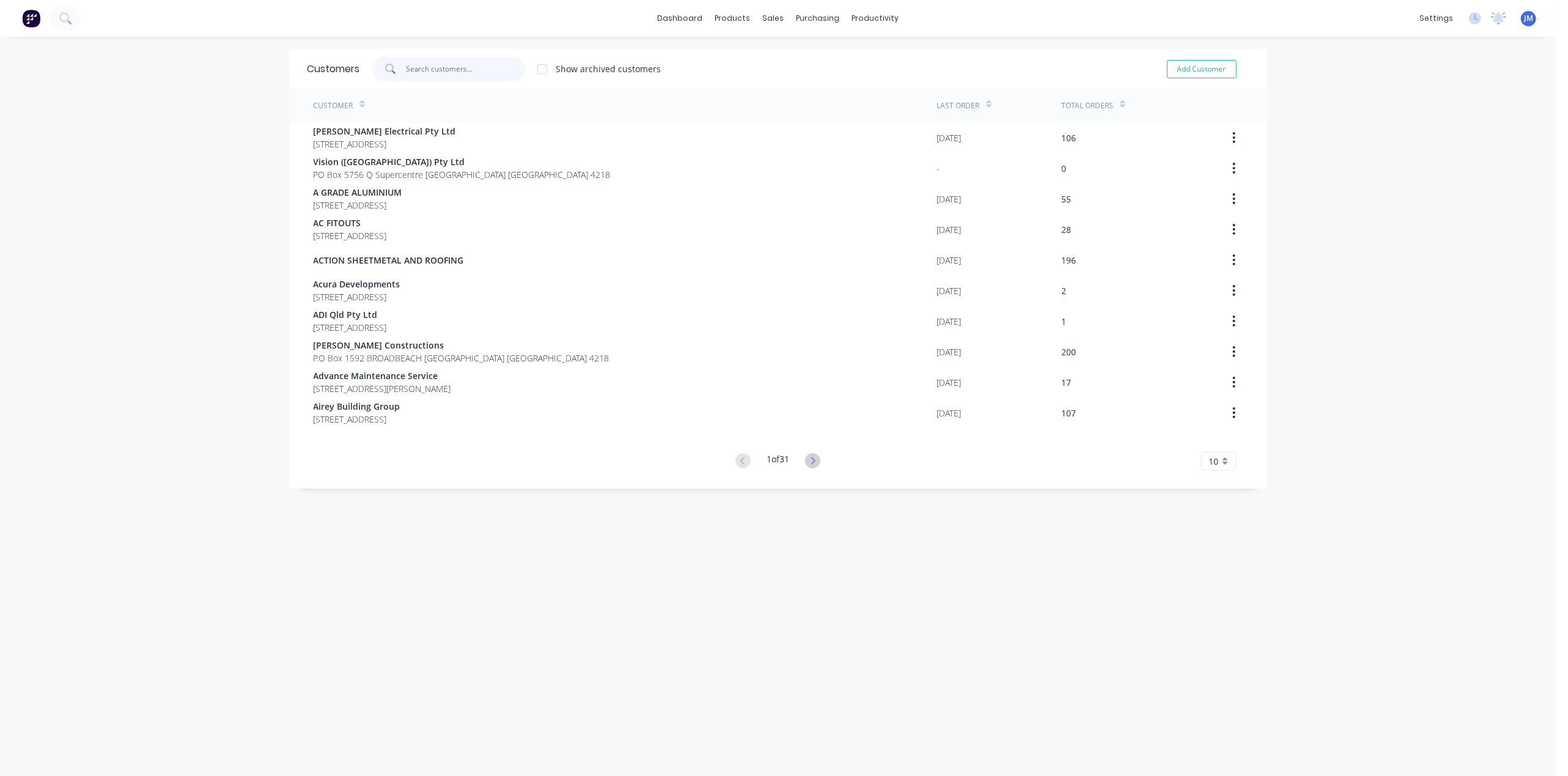
click at [428, 69] on input "text" at bounding box center [465, 69] width 119 height 24
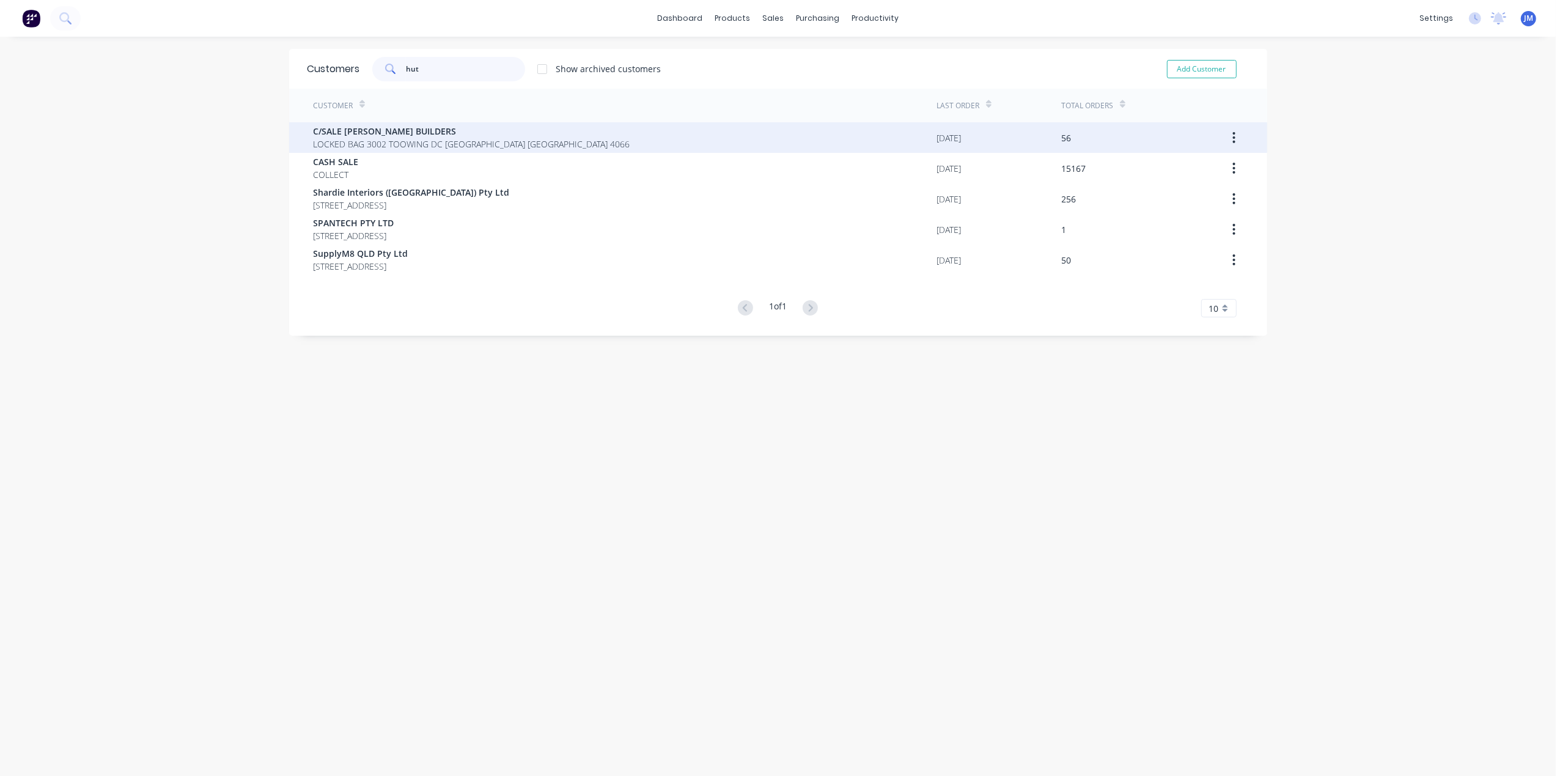
type input "hut"
click at [385, 130] on span "C/SALE [PERSON_NAME] BUILDERS" at bounding box center [472, 131] width 317 height 13
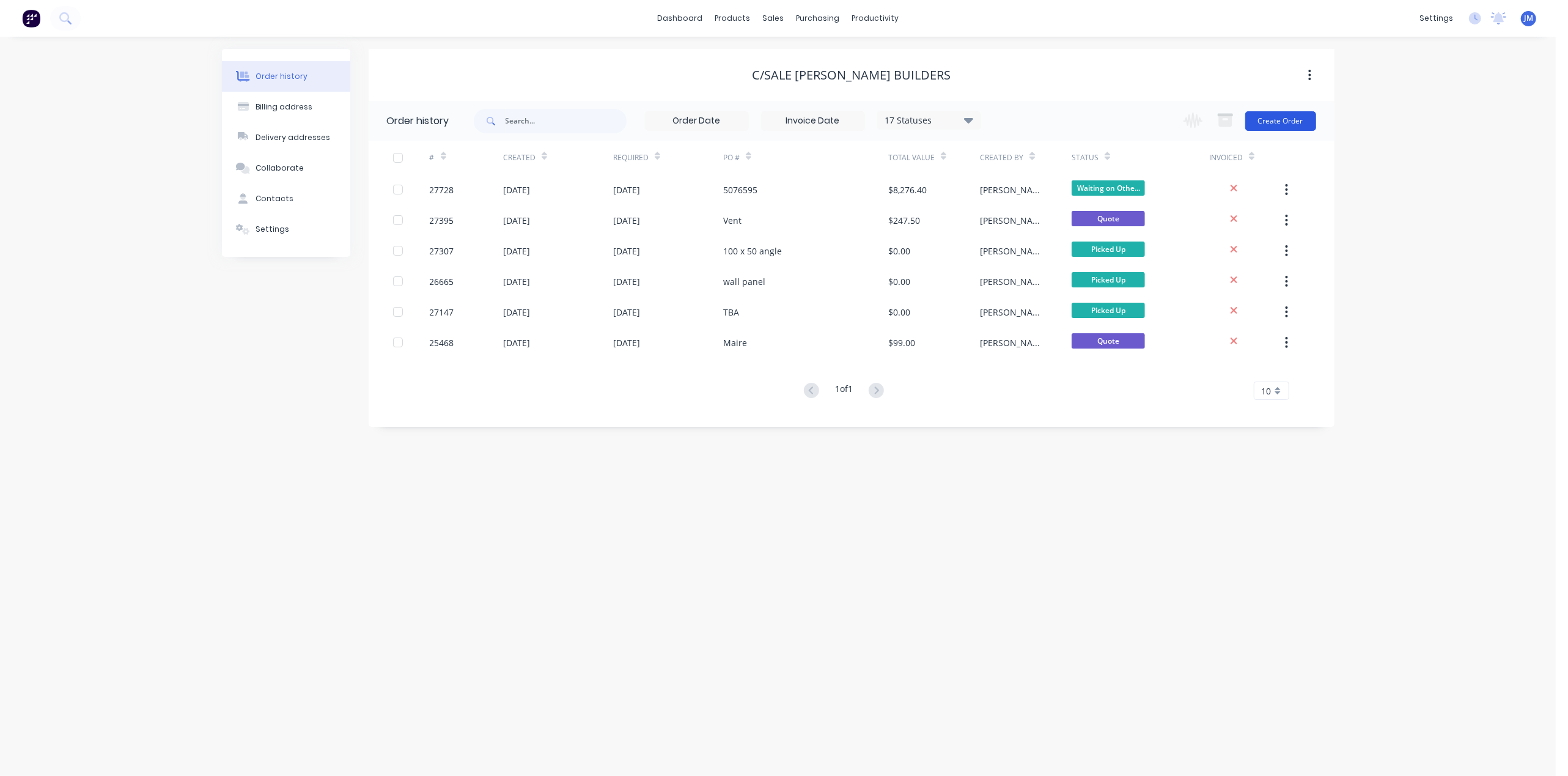
click at [1262, 120] on button "Create Order" at bounding box center [1281, 121] width 71 height 20
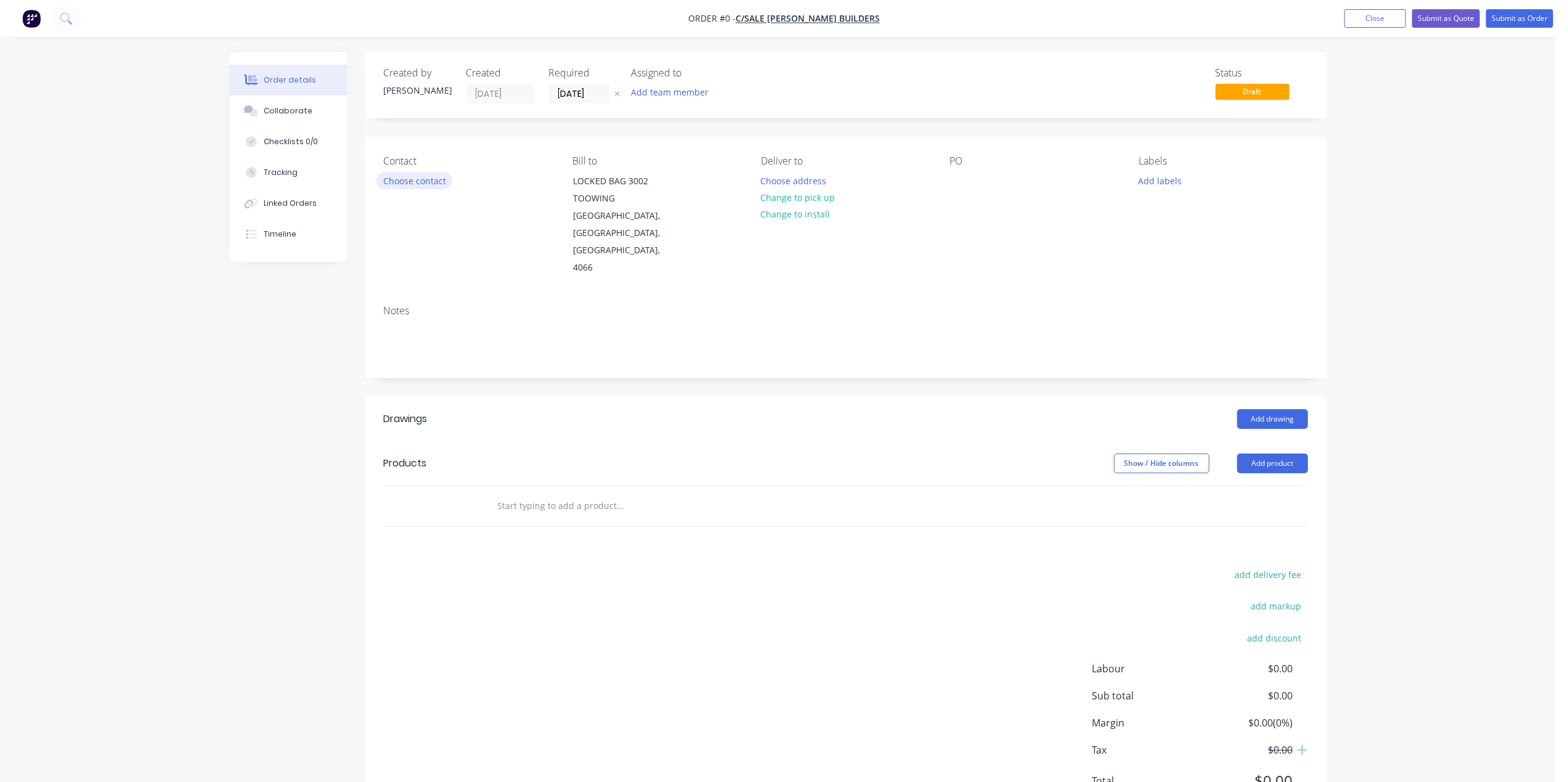
click at [400, 177] on button "Choose contact" at bounding box center [414, 180] width 76 height 17
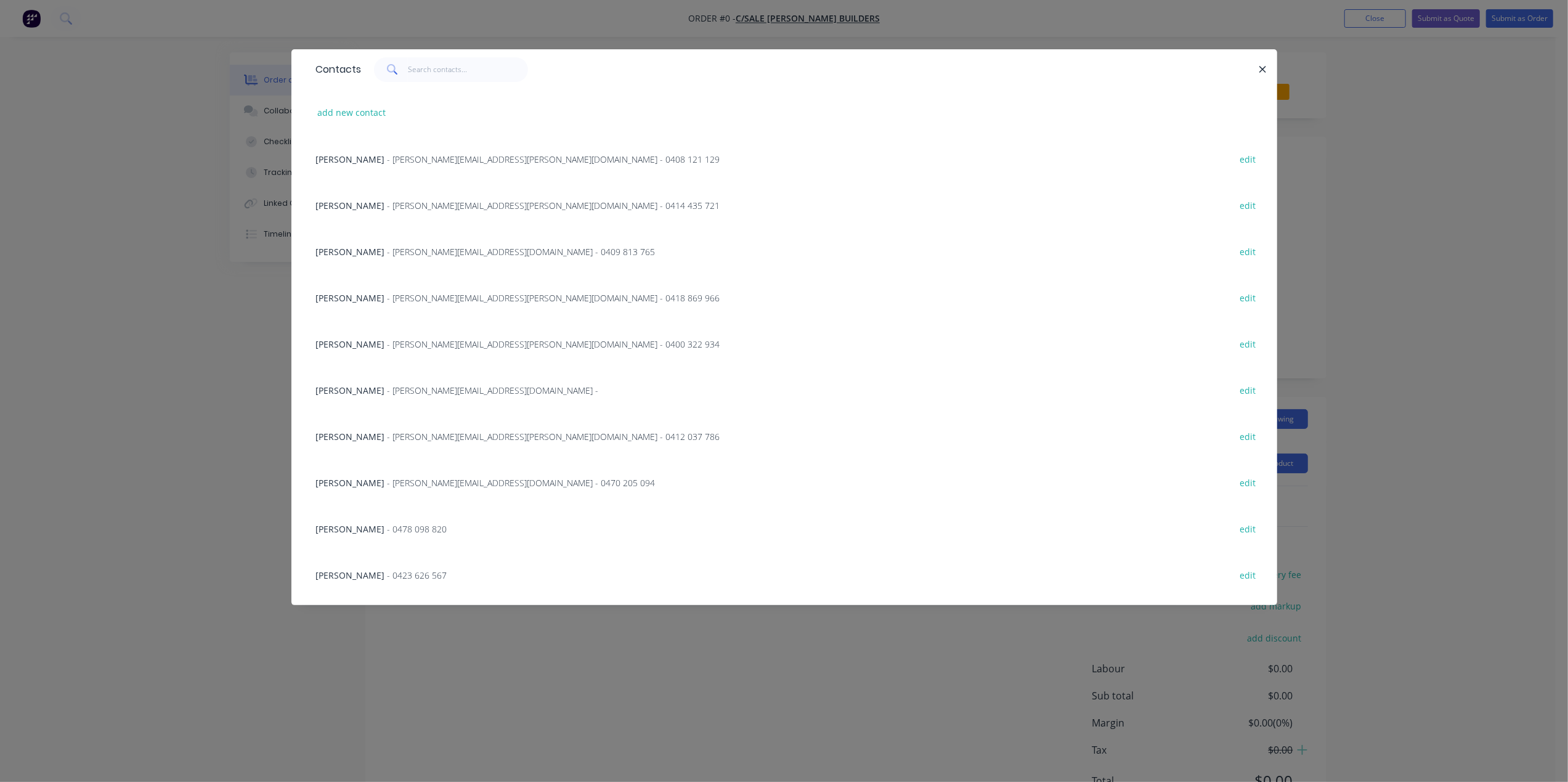
click at [388, 296] on span "- [PERSON_NAME][EMAIL_ADDRESS][PERSON_NAME][DOMAIN_NAME] - 0418 869 966" at bounding box center [554, 297] width 333 height 11
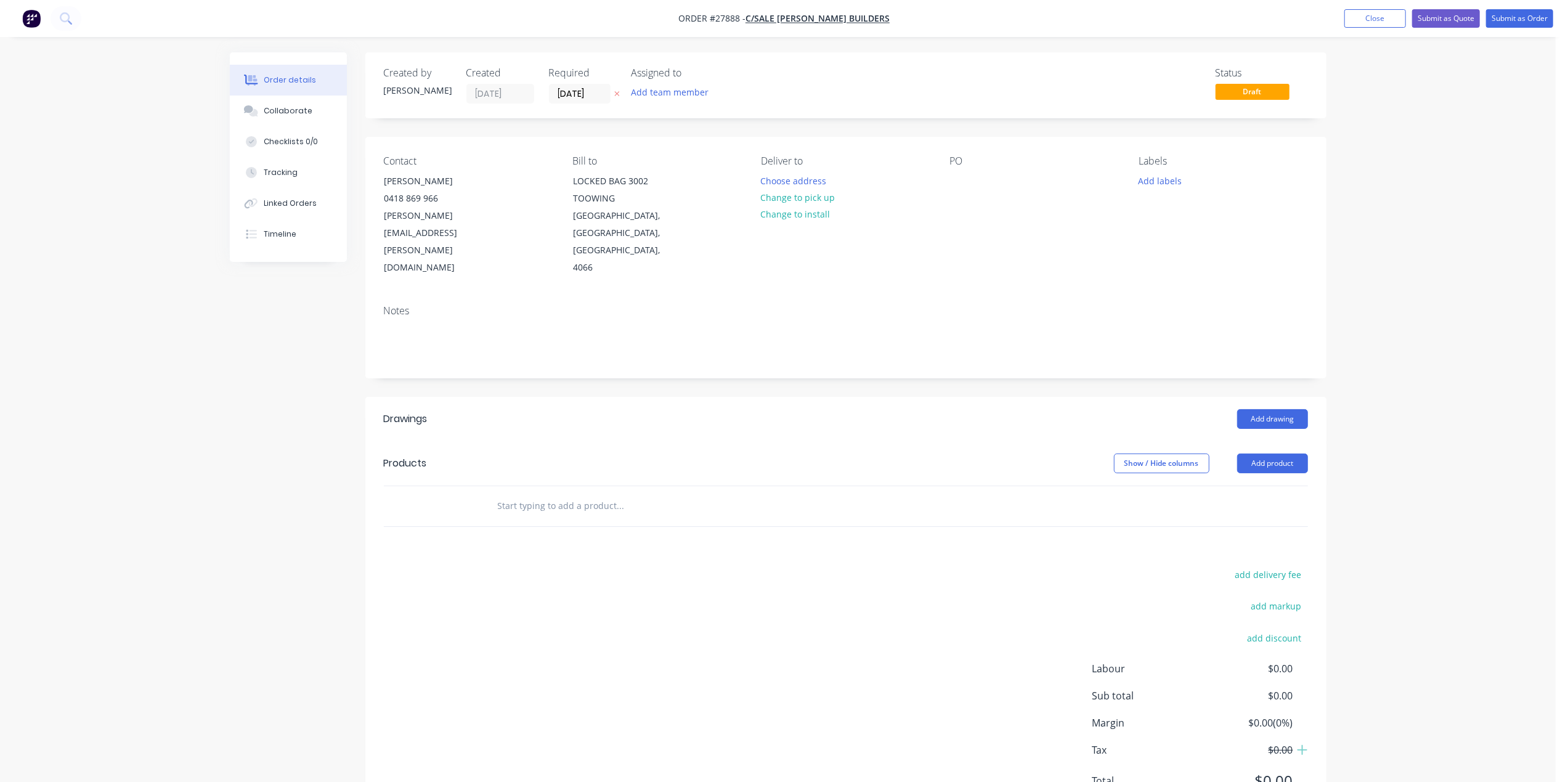
drag, startPoint x: 791, startPoint y: 197, endPoint x: 896, endPoint y: 174, distance: 107.5
click at [791, 196] on button "Change to pick up" at bounding box center [797, 197] width 88 height 17
click at [582, 96] on input "[DATE]" at bounding box center [580, 94] width 60 height 18
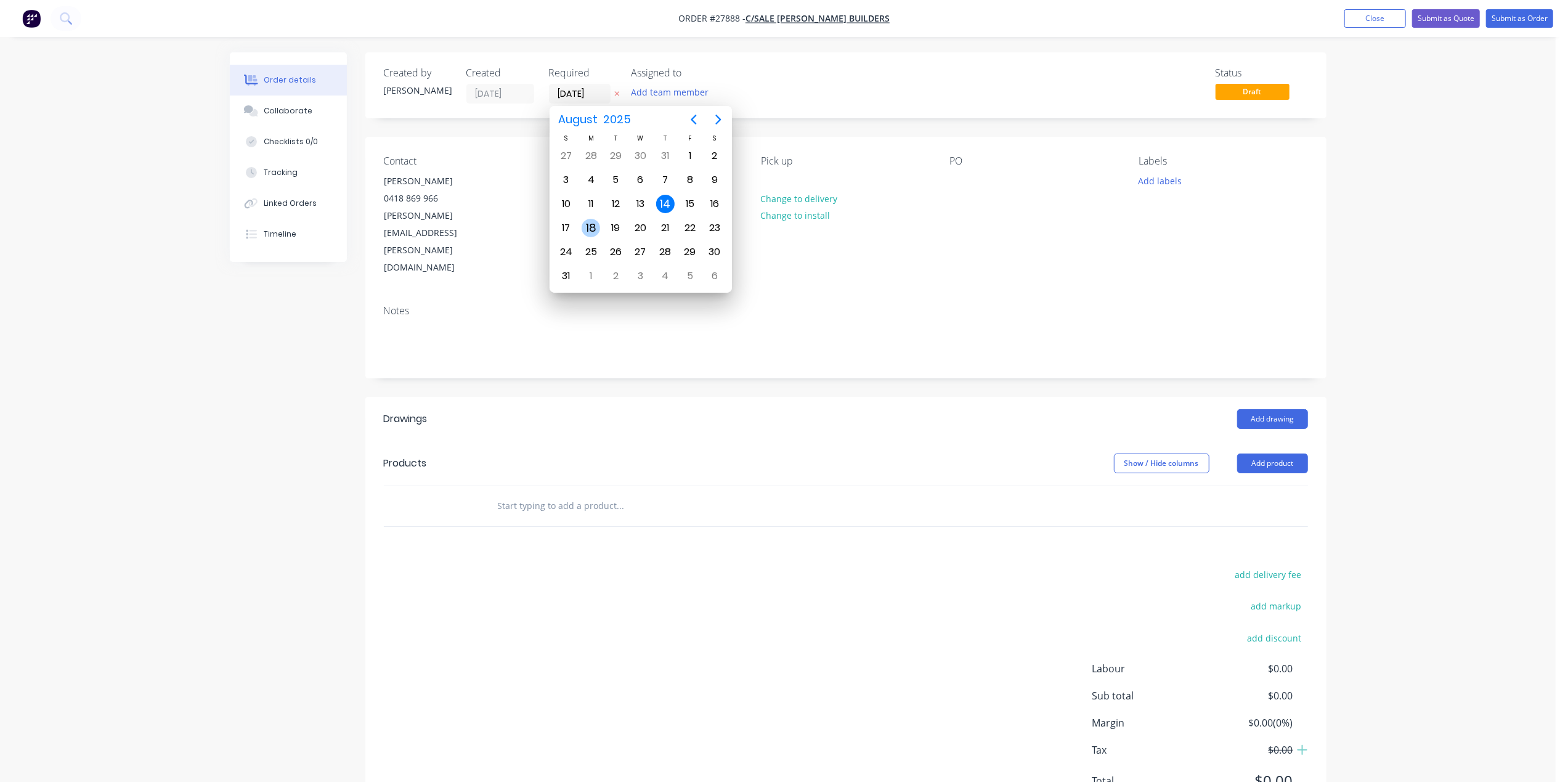
click at [592, 223] on div "18" at bounding box center [591, 228] width 18 height 18
type input "[DATE]"
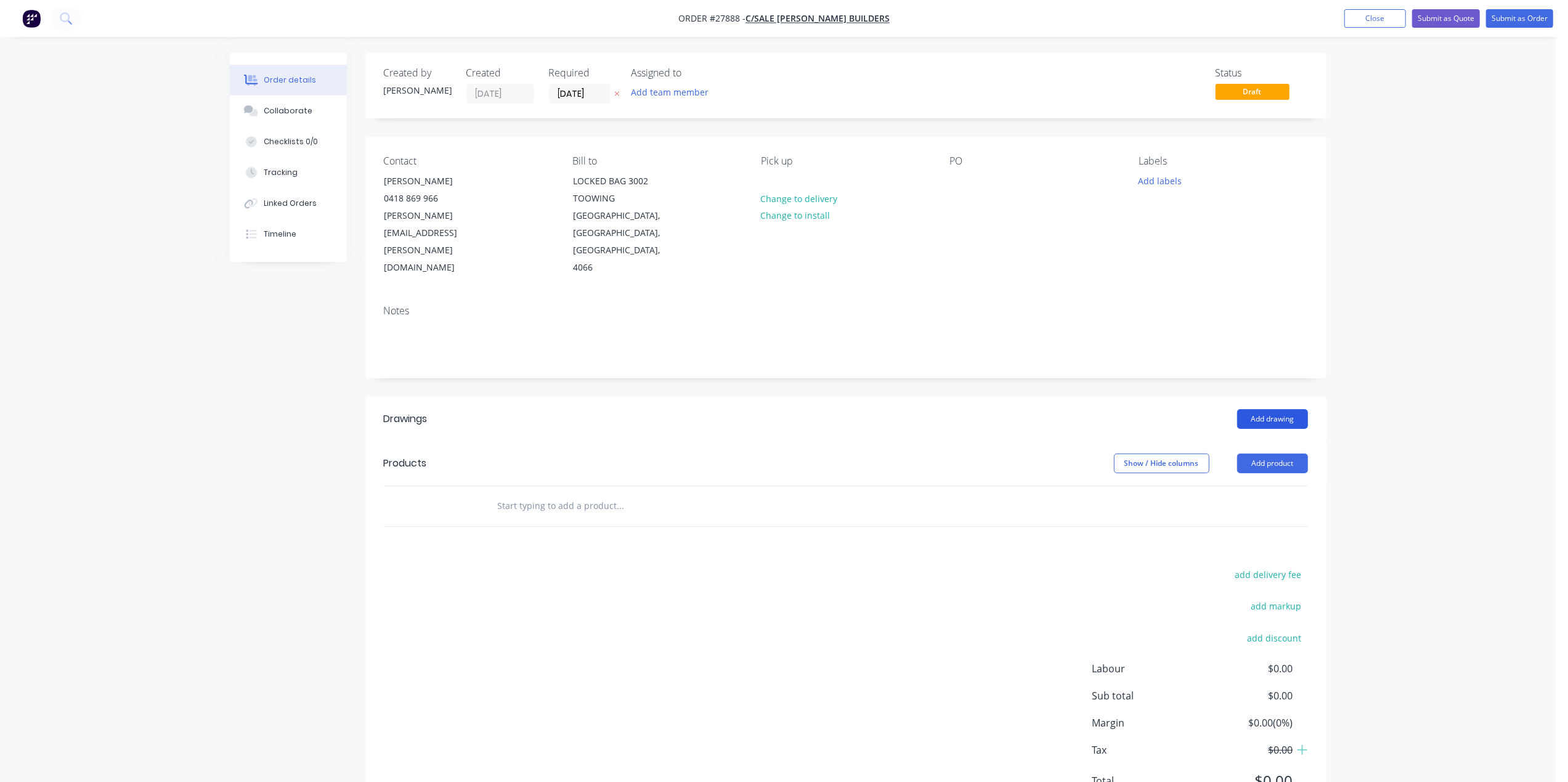
click at [1253, 409] on button "Add drawing" at bounding box center [1272, 419] width 71 height 20
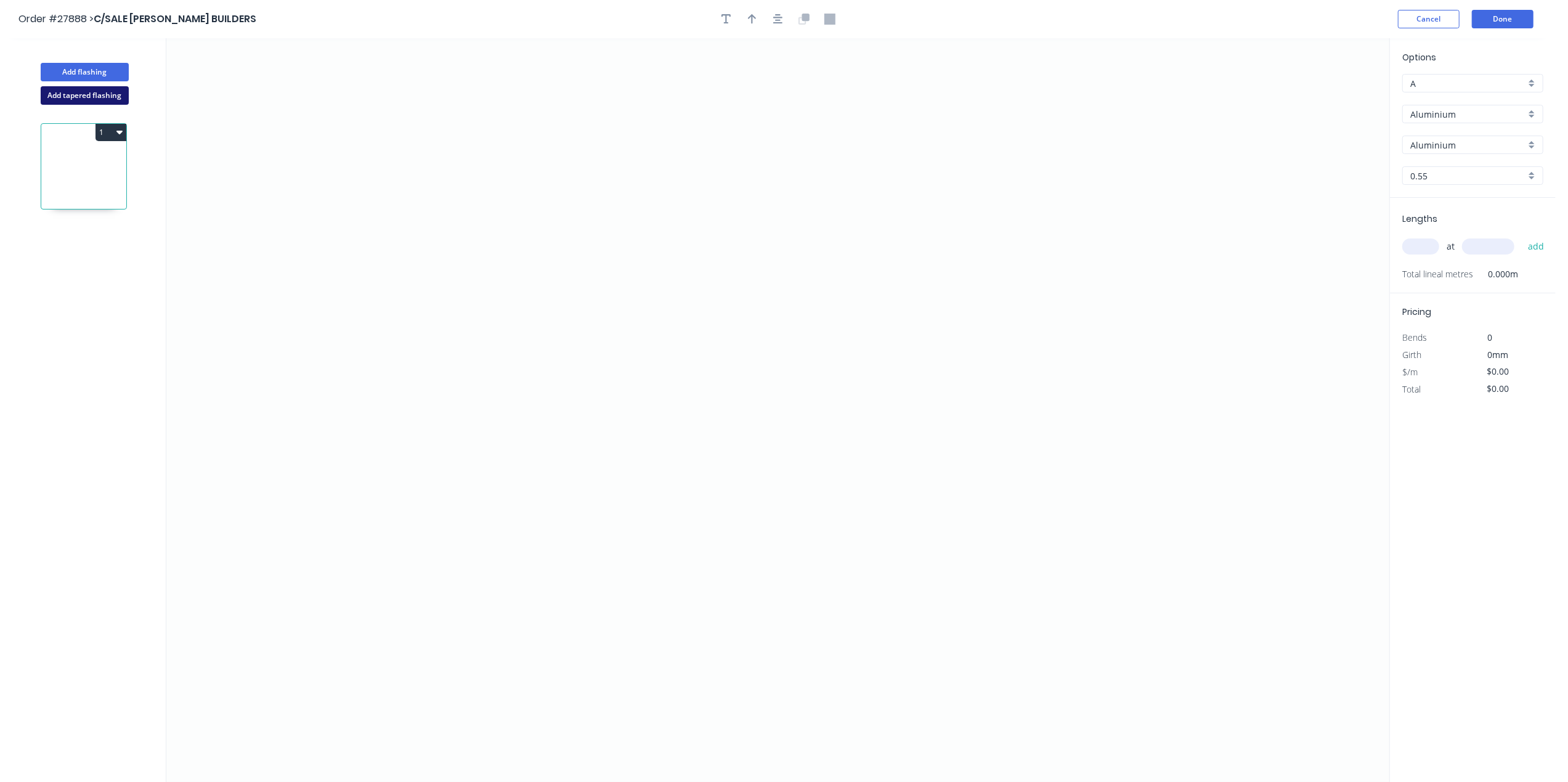
drag, startPoint x: 74, startPoint y: 97, endPoint x: 85, endPoint y: 96, distance: 11.0
click at [74, 96] on button "Add tapered flashing" at bounding box center [85, 95] width 88 height 18
click at [668, 168] on icon "0" at bounding box center [778, 224] width 1223 height 372
click at [688, 161] on icon "0" at bounding box center [778, 224] width 1223 height 372
click at [811, 165] on icon "0 ?" at bounding box center [778, 224] width 1223 height 372
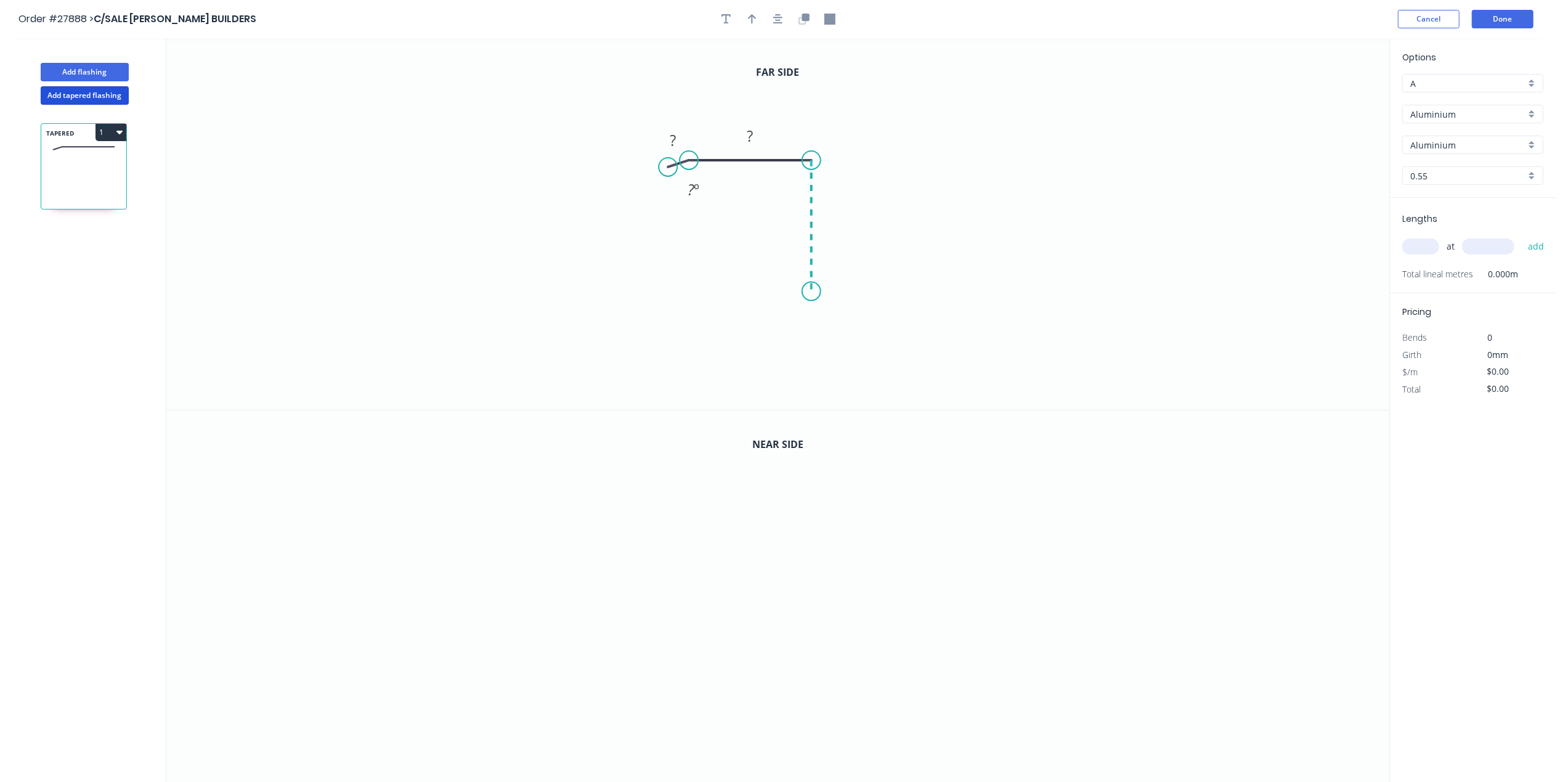
click at [814, 292] on icon "0 ? ? ? º" at bounding box center [778, 224] width 1223 height 372
click at [824, 306] on icon "0 ? ? ? ? º" at bounding box center [778, 224] width 1223 height 372
click at [826, 340] on icon "0 ? ? ? ? ? º" at bounding box center [778, 224] width 1223 height 372
click at [840, 379] on div "Crush & Fold" at bounding box center [883, 378] width 124 height 25
click at [838, 373] on div "Flip bend" at bounding box center [888, 380] width 124 height 25
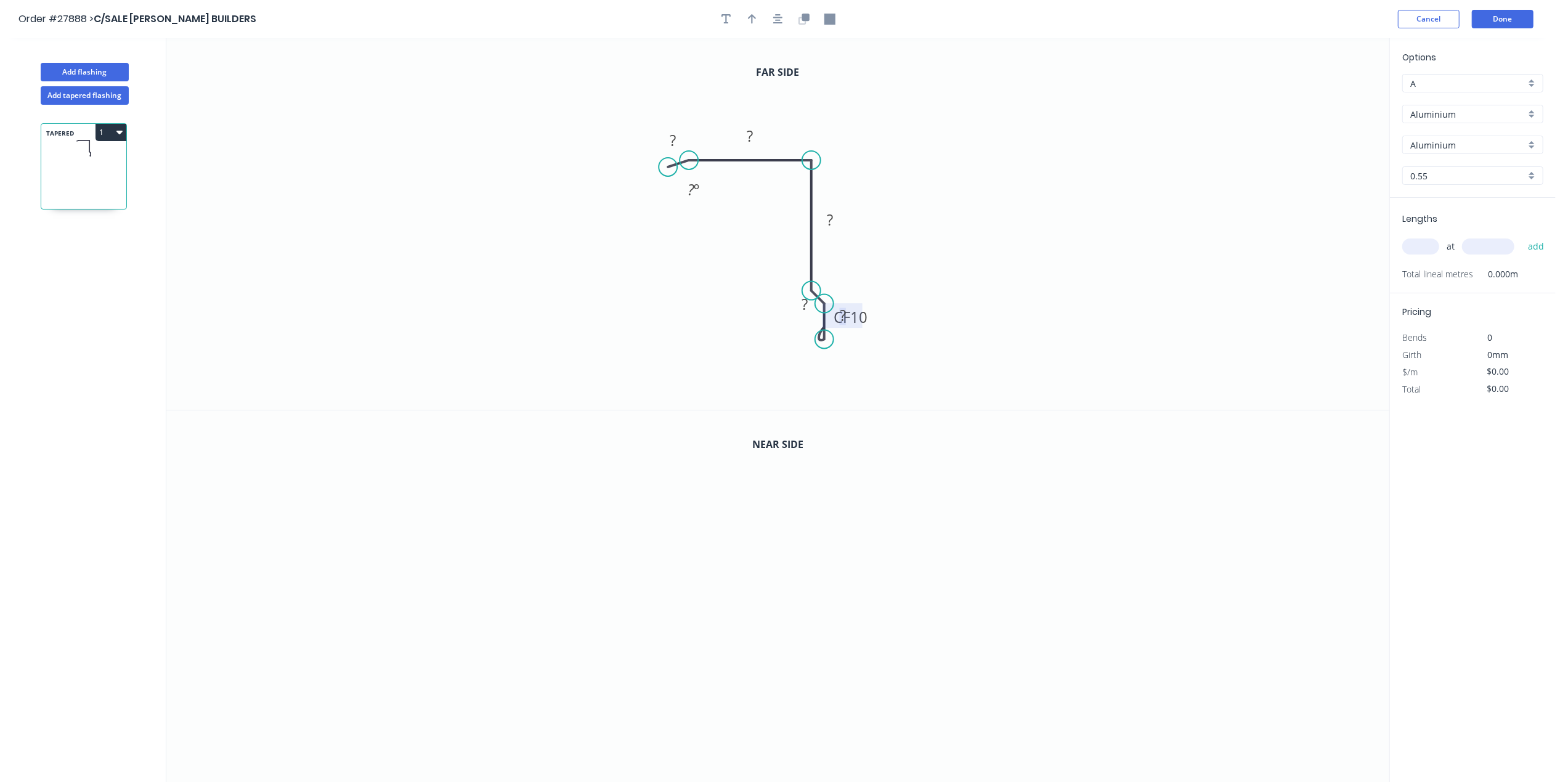
click at [840, 317] on tspan "?" at bounding box center [843, 315] width 6 height 21
click at [863, 324] on rect at bounding box center [842, 315] width 40 height 24
click at [856, 316] on rect at bounding box center [842, 315] width 40 height 24
click at [845, 311] on g "8" at bounding box center [843, 315] width 24 height 21
click at [808, 302] on g "?" at bounding box center [804, 304] width 24 height 21
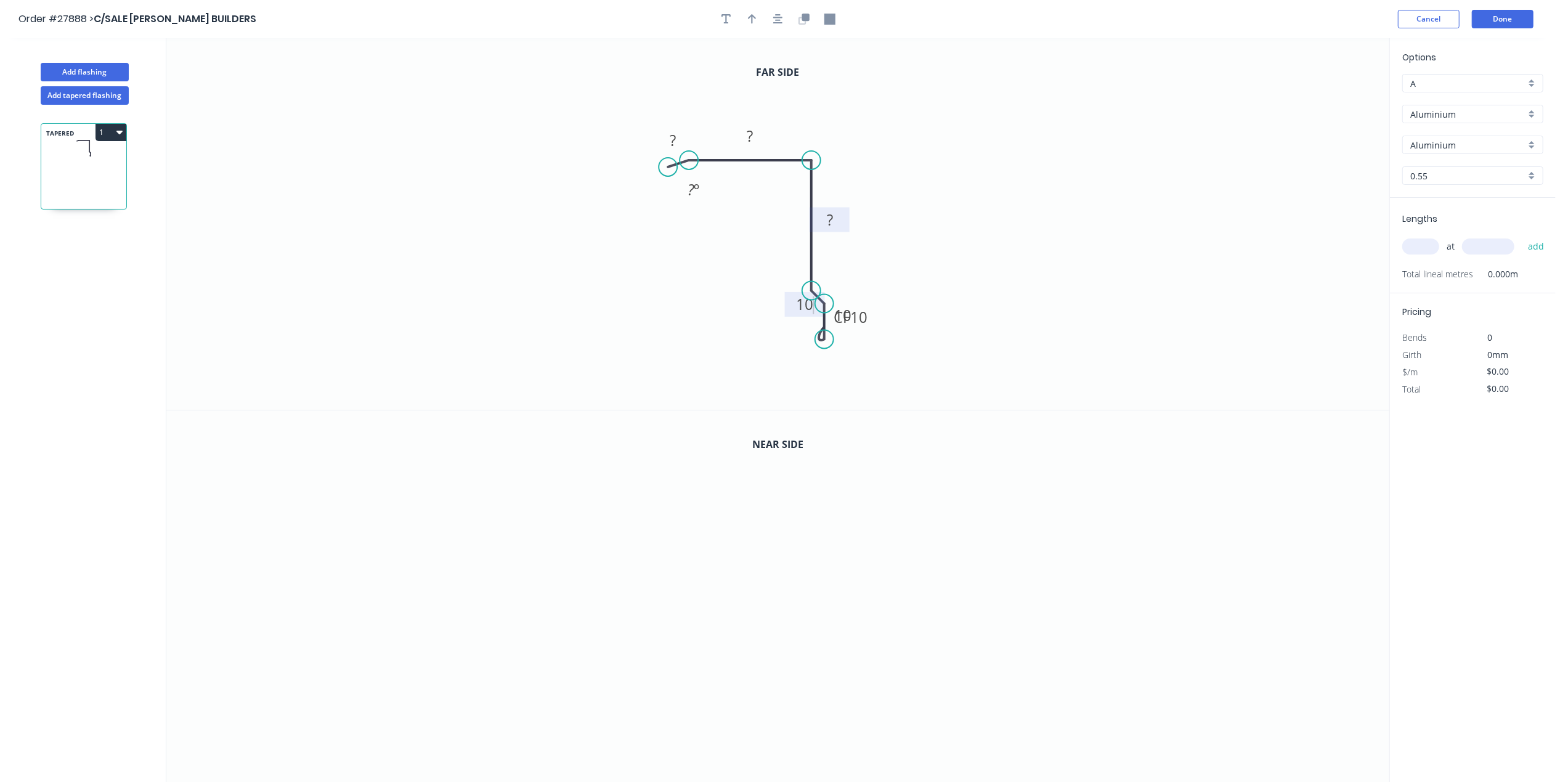
click at [828, 217] on g "?" at bounding box center [830, 219] width 24 height 21
click at [843, 221] on rect at bounding box center [829, 219] width 40 height 24
click at [835, 221] on rect at bounding box center [830, 220] width 24 height 18
drag, startPoint x: 746, startPoint y: 134, endPoint x: 752, endPoint y: 131, distance: 6.7
click at [747, 133] on tspan "?" at bounding box center [750, 136] width 6 height 21
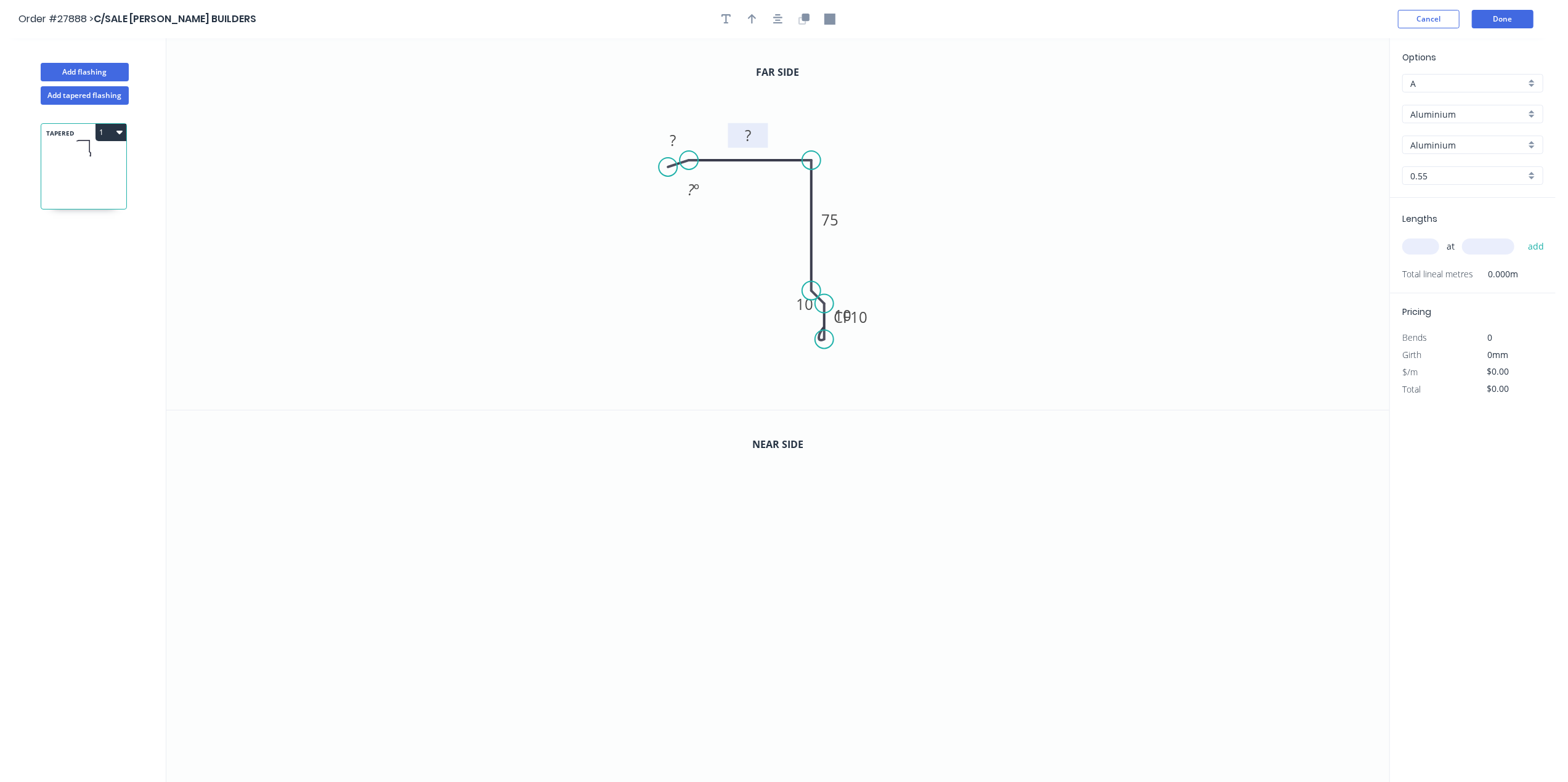
click at [762, 134] on rect at bounding box center [748, 136] width 40 height 24
click at [755, 134] on rect at bounding box center [749, 136] width 24 height 18
click at [686, 136] on rect at bounding box center [672, 140] width 40 height 24
click at [685, 140] on rect at bounding box center [672, 140] width 40 height 24
click at [680, 139] on rect at bounding box center [672, 141] width 24 height 18
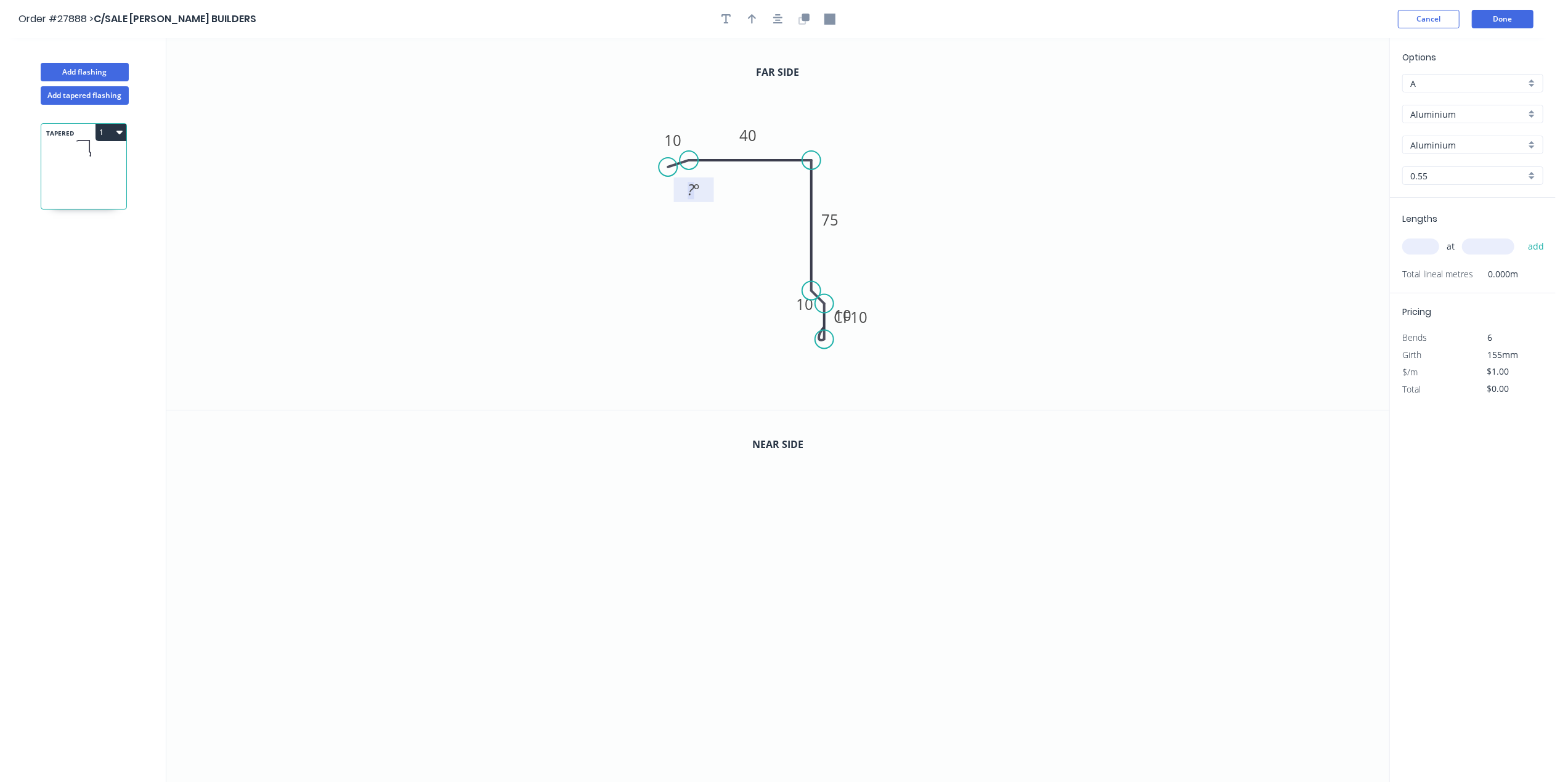
click at [695, 188] on tspan "º" at bounding box center [697, 189] width 5 height 21
click at [724, 289] on icon "0 10 40 75 10 CF 10 10 160 º" at bounding box center [778, 224] width 1223 height 372
click at [674, 573] on icon "0" at bounding box center [778, 596] width 1223 height 372
click at [698, 563] on icon "0" at bounding box center [778, 596] width 1223 height 372
click at [821, 570] on icon "0 ?" at bounding box center [778, 596] width 1223 height 372
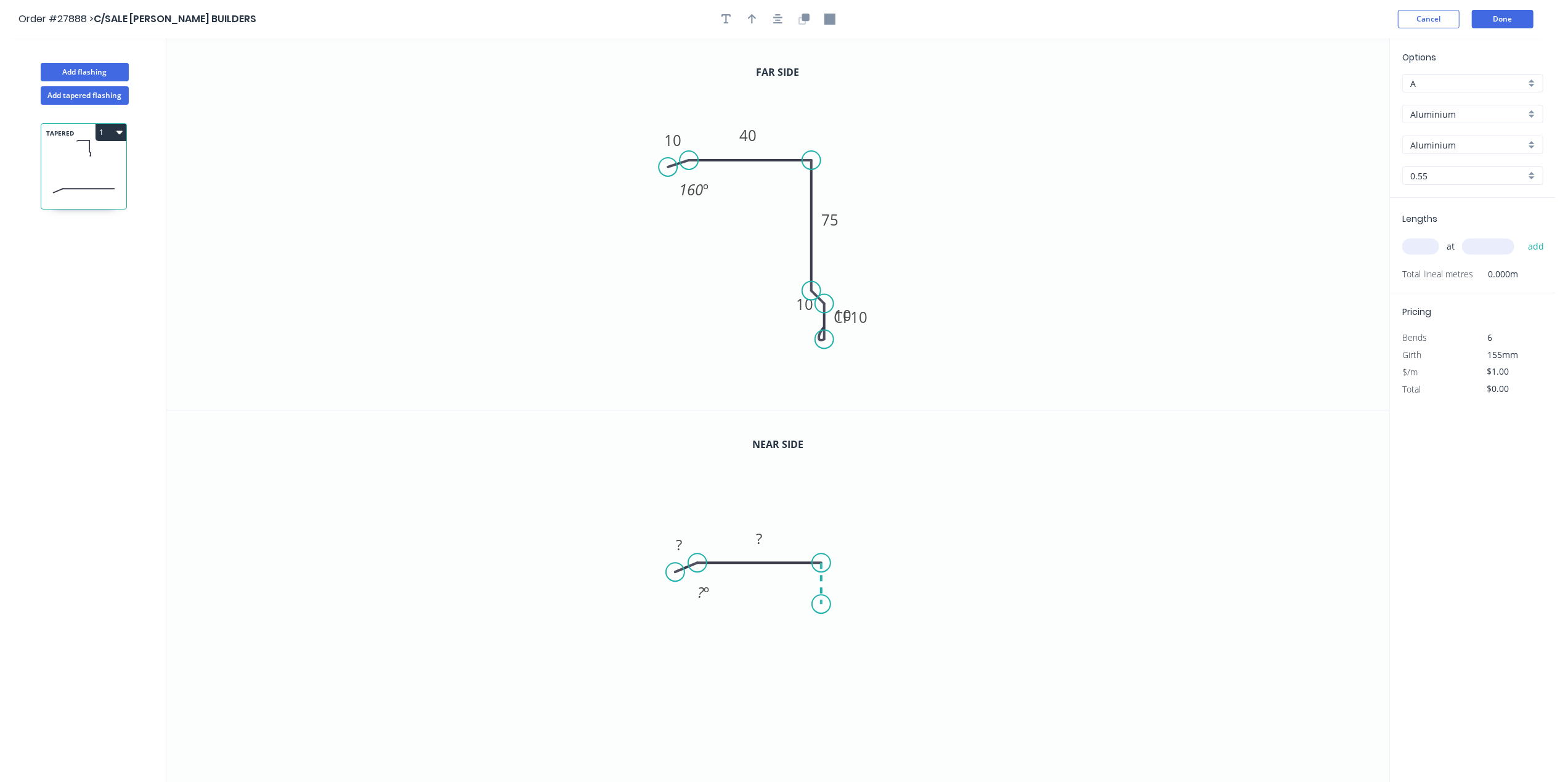
click at [824, 605] on icon "0 ? ? ? º" at bounding box center [778, 596] width 1223 height 372
click at [838, 628] on icon "0 ? ? ? ? º" at bounding box center [778, 596] width 1223 height 372
click at [841, 659] on icon "0 ? ? ? ? ? º ? º" at bounding box center [778, 596] width 1223 height 372
click at [863, 659] on div "Delete point" at bounding box center [909, 670] width 124 height 25
click at [844, 640] on div "Delete point" at bounding box center [897, 646] width 124 height 25
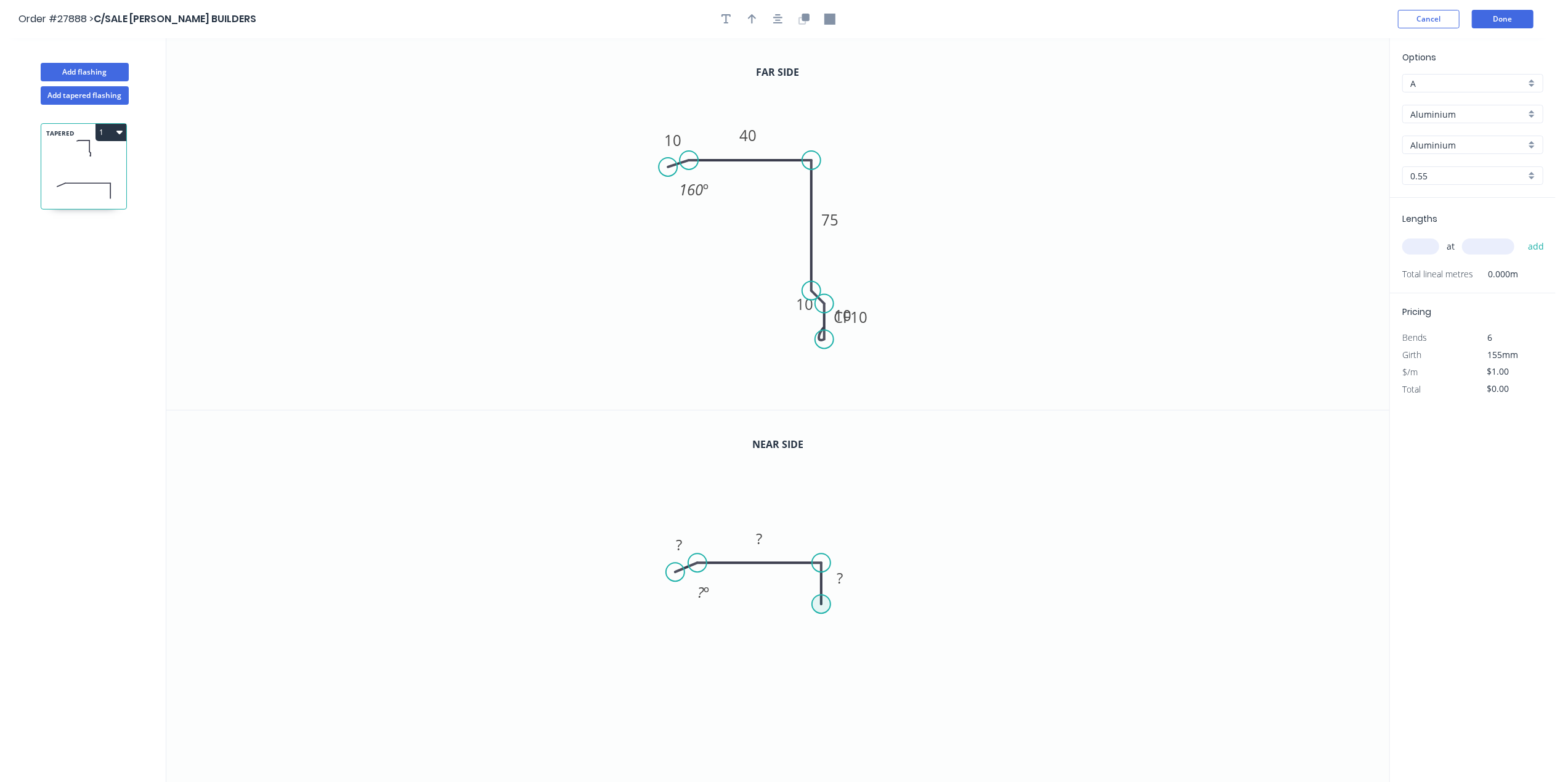
click at [822, 605] on circle at bounding box center [821, 604] width 18 height 18
click at [821, 604] on circle at bounding box center [821, 604] width 18 height 18
click at [819, 602] on circle at bounding box center [821, 603] width 18 height 18
click at [837, 618] on icon "0 ? ? ? ? º" at bounding box center [778, 596] width 1223 height 372
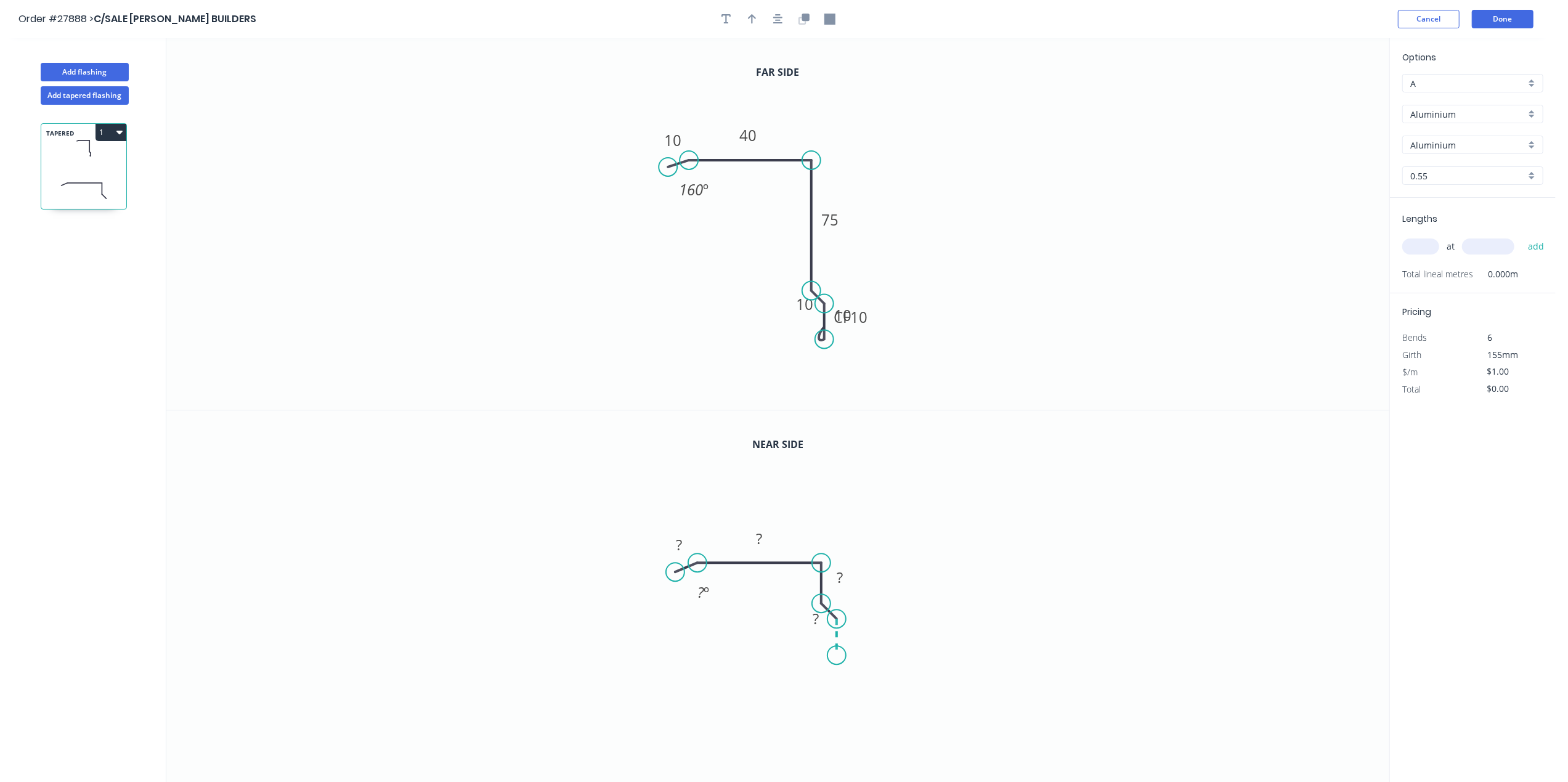
click at [838, 656] on icon "0 ? ? ? ? ? º" at bounding box center [778, 596] width 1223 height 372
click at [863, 693] on div "Crush & Fold" at bounding box center [902, 697] width 124 height 25
click at [854, 698] on div "Flip bend" at bounding box center [899, 697] width 124 height 25
click at [856, 634] on tspan "?" at bounding box center [855, 630] width 6 height 21
click at [816, 618] on tspan "?" at bounding box center [816, 618] width 6 height 21
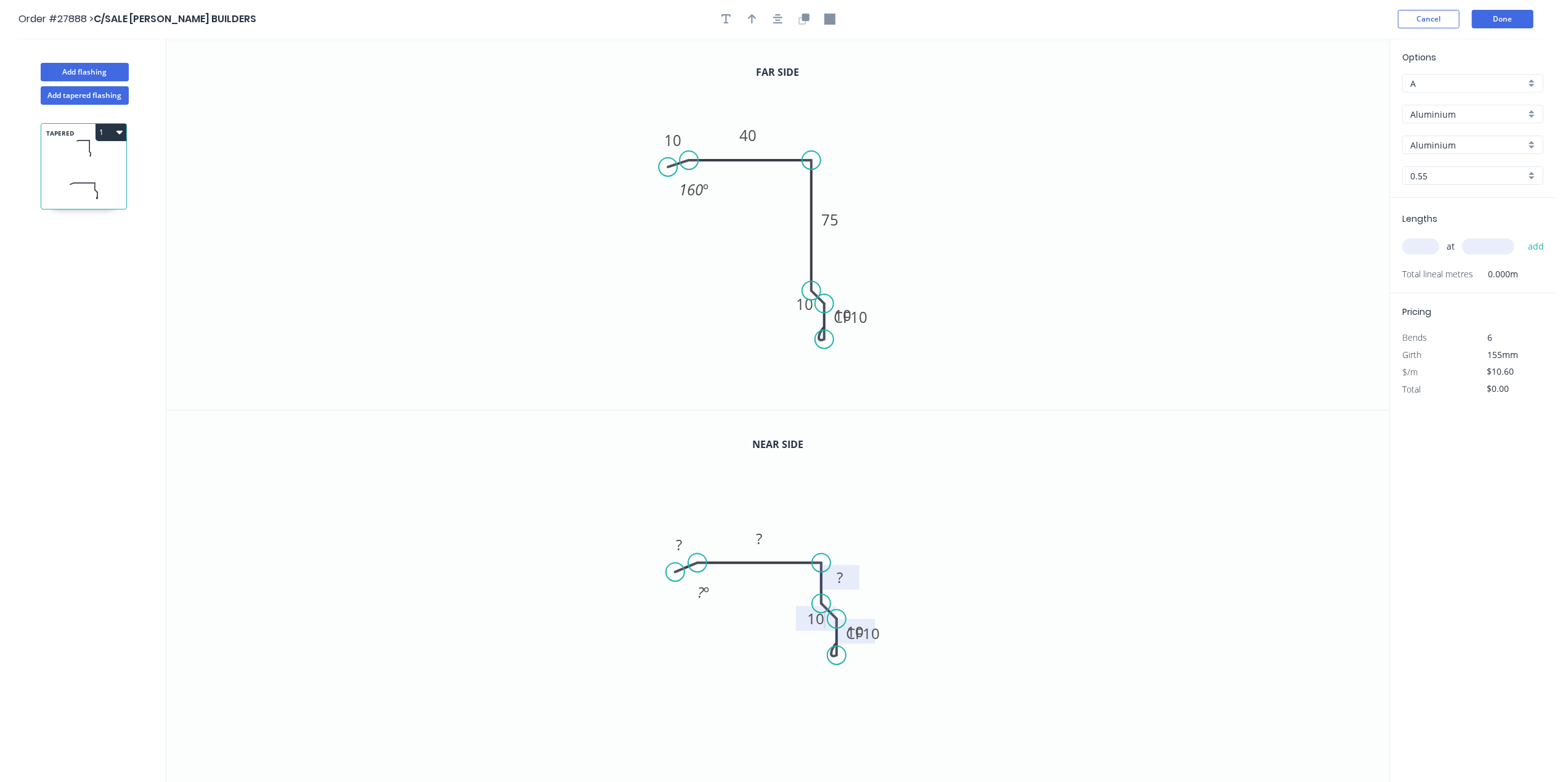
click at [840, 582] on tspan "?" at bounding box center [840, 576] width 6 height 21
click at [753, 538] on rect at bounding box center [759, 539] width 24 height 18
click at [679, 535] on tspan "?" at bounding box center [679, 544] width 6 height 21
type input "$4.20"
click at [711, 599] on rect at bounding box center [704, 592] width 24 height 18
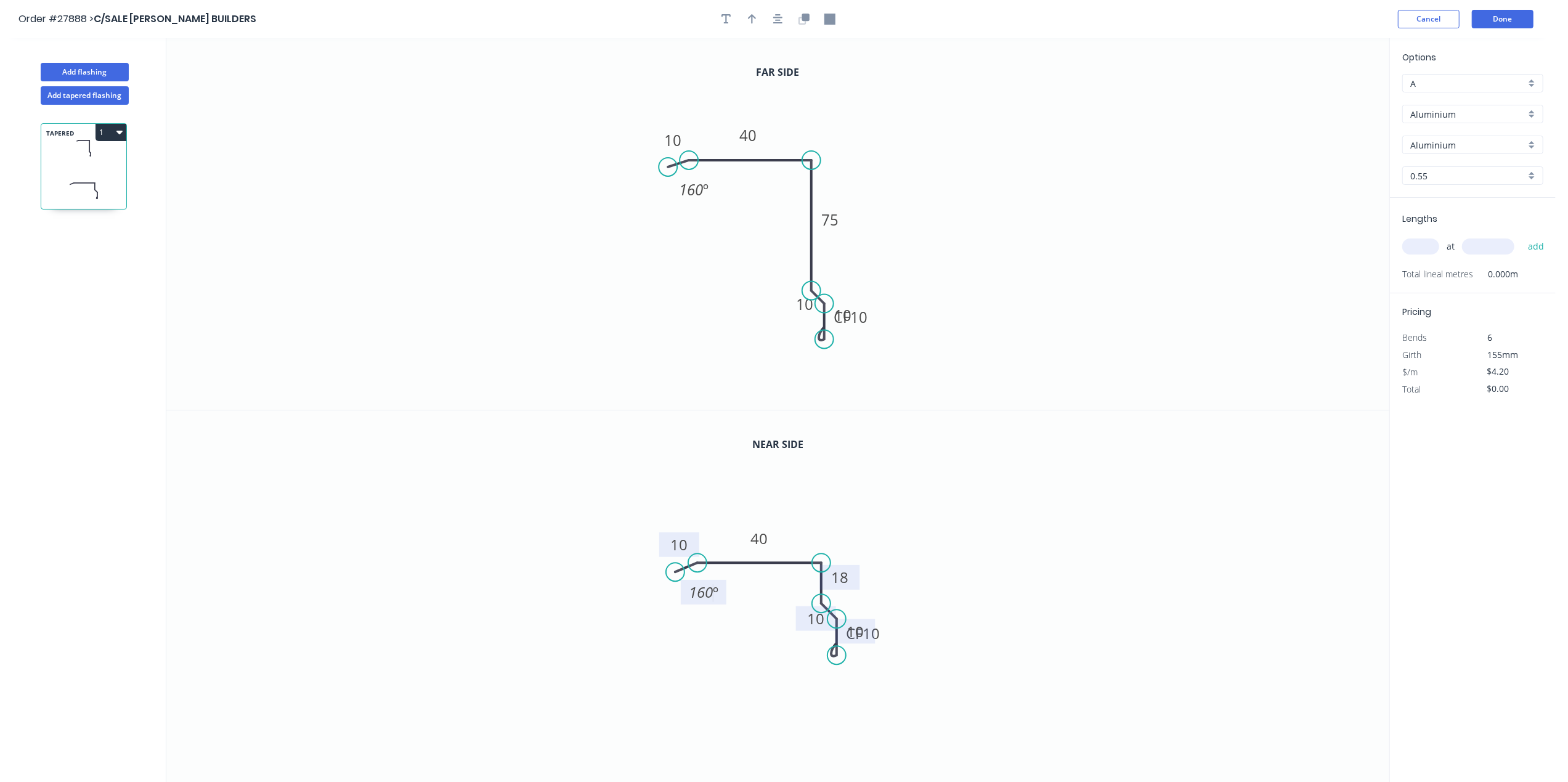
click at [1204, 612] on icon "0 10 40 18 10 CF 10 10 160 º" at bounding box center [778, 596] width 1223 height 372
drag, startPoint x: 749, startPoint y: 13, endPoint x: 781, endPoint y: 40, distance: 41.9
click at [750, 14] on icon "button" at bounding box center [752, 19] width 8 height 11
drag, startPoint x: 1308, startPoint y: 97, endPoint x: 829, endPoint y: 140, distance: 480.9
click at [820, 143] on icon at bounding box center [814, 129] width 11 height 40
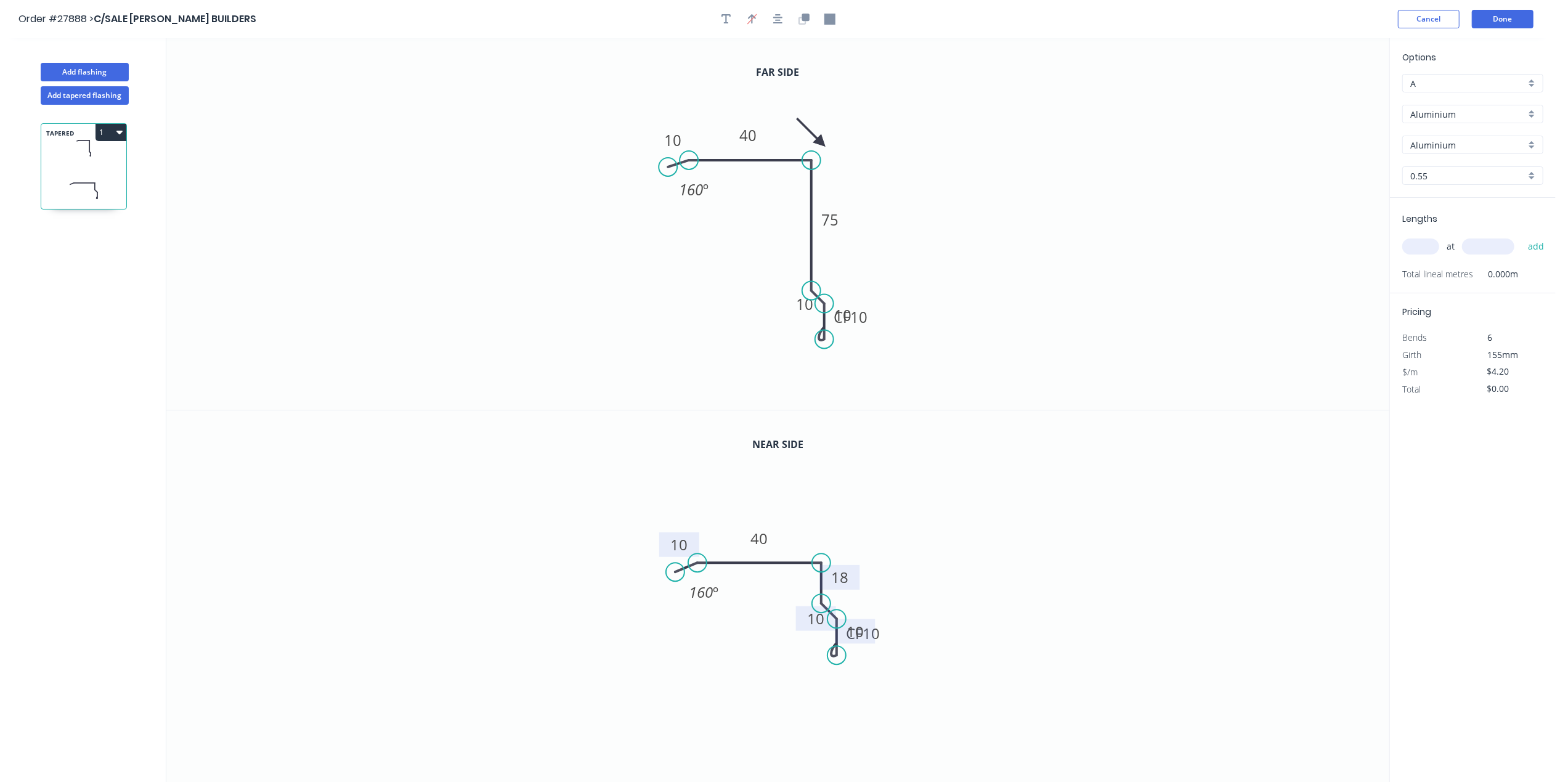
click at [821, 136] on icon at bounding box center [811, 132] width 36 height 36
click at [819, 134] on icon "0 10 40 75 10 CF 10 10 160 º" at bounding box center [778, 224] width 1223 height 372
click at [816, 134] on icon "0 10 40 75 10 CF 10 10 160 º" at bounding box center [778, 224] width 1223 height 372
click at [819, 134] on icon "0 10 40 75 10 CF 10 10 160 º" at bounding box center [778, 224] width 1223 height 372
click at [823, 136] on icon "0 10 40 75 10 CF 10 10 160 º" at bounding box center [778, 224] width 1223 height 372
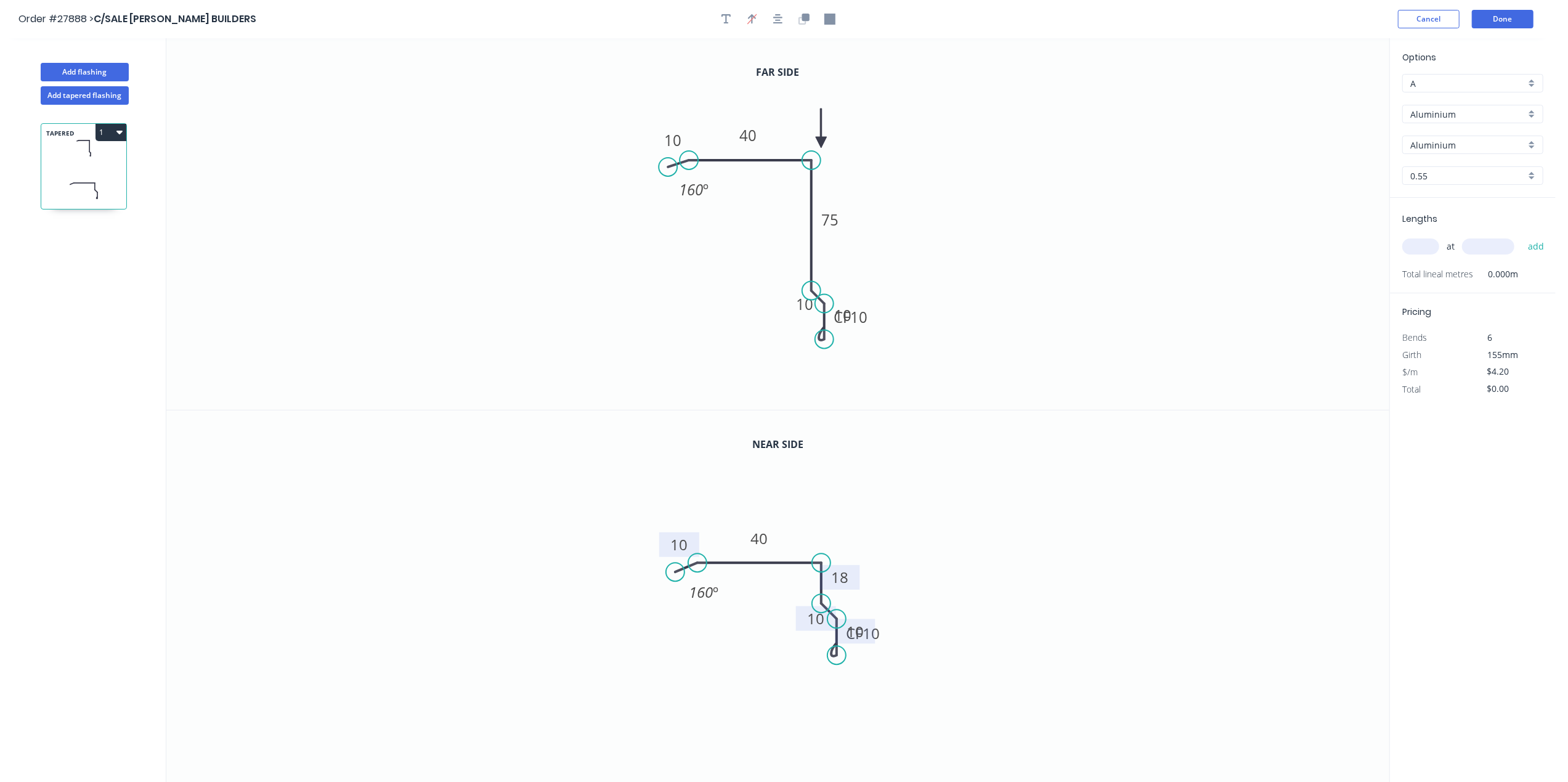
click at [823, 141] on icon at bounding box center [821, 128] width 11 height 40
click at [831, 150] on icon "0 10 40 75 10 CF 10 10 160 º" at bounding box center [778, 224] width 1223 height 372
click at [819, 140] on icon at bounding box center [821, 128] width 11 height 40
drag, startPoint x: 1417, startPoint y: 245, endPoint x: 1442, endPoint y: 250, distance: 25.5
click at [1420, 245] on input "text" at bounding box center [1420, 246] width 37 height 16
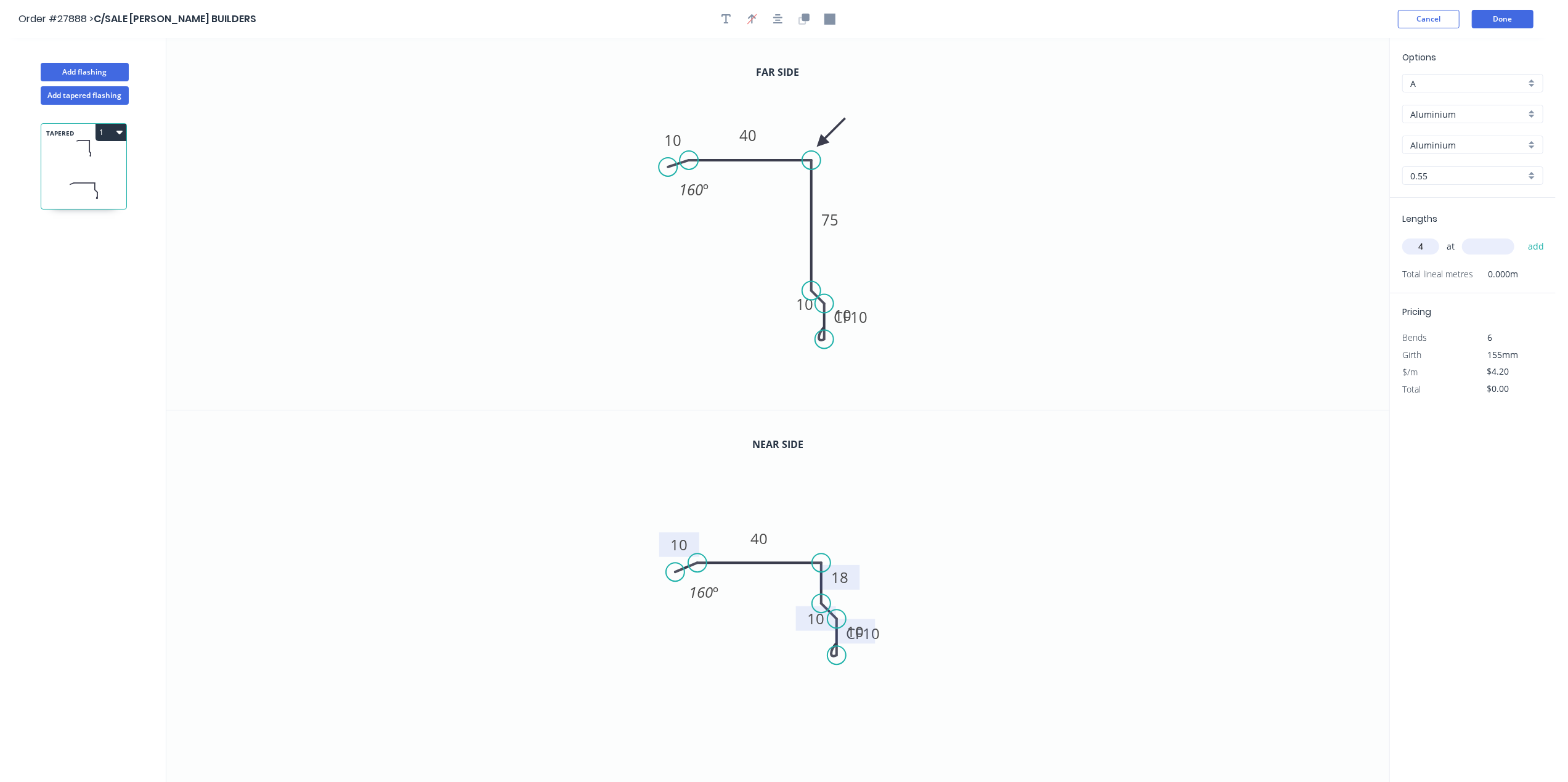
type input "4"
click at [1474, 244] on input "text" at bounding box center [1488, 246] width 53 height 16
type input "1460"
click at [1533, 252] on button "add" at bounding box center [1536, 247] width 29 height 21
type input "$24.53"
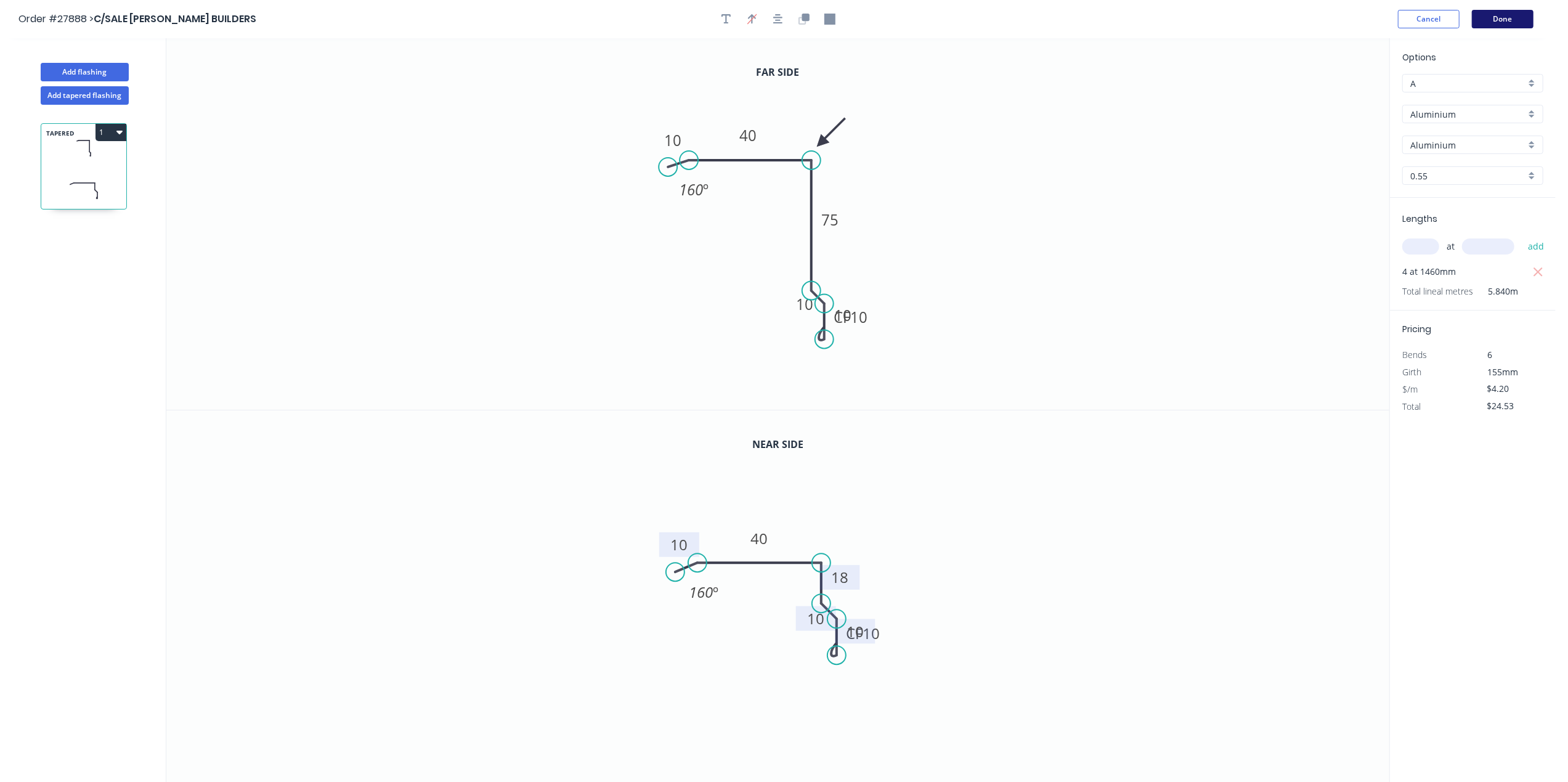
click at [1518, 23] on button "Done" at bounding box center [1503, 19] width 62 height 18
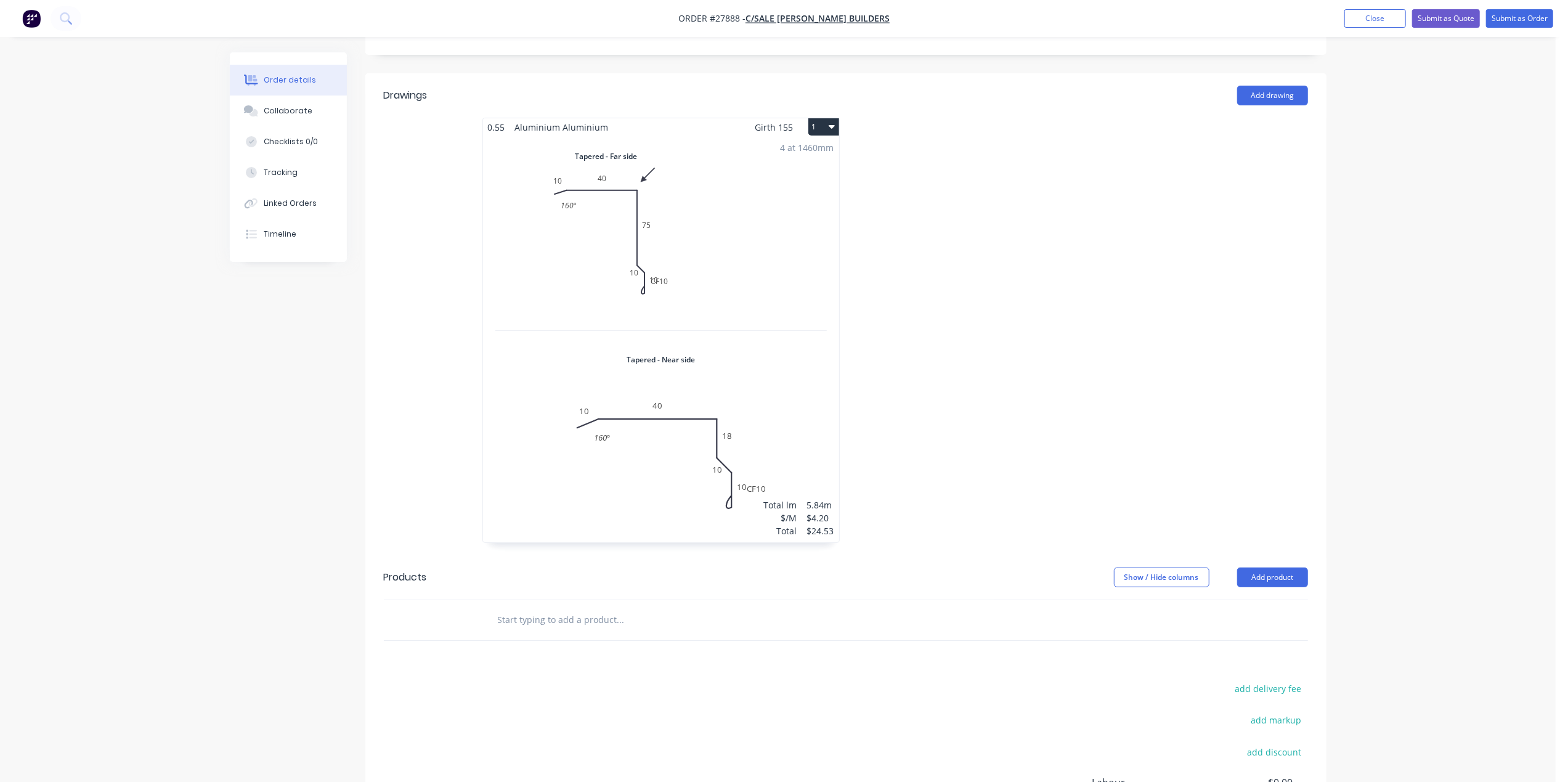
scroll to position [464, 0]
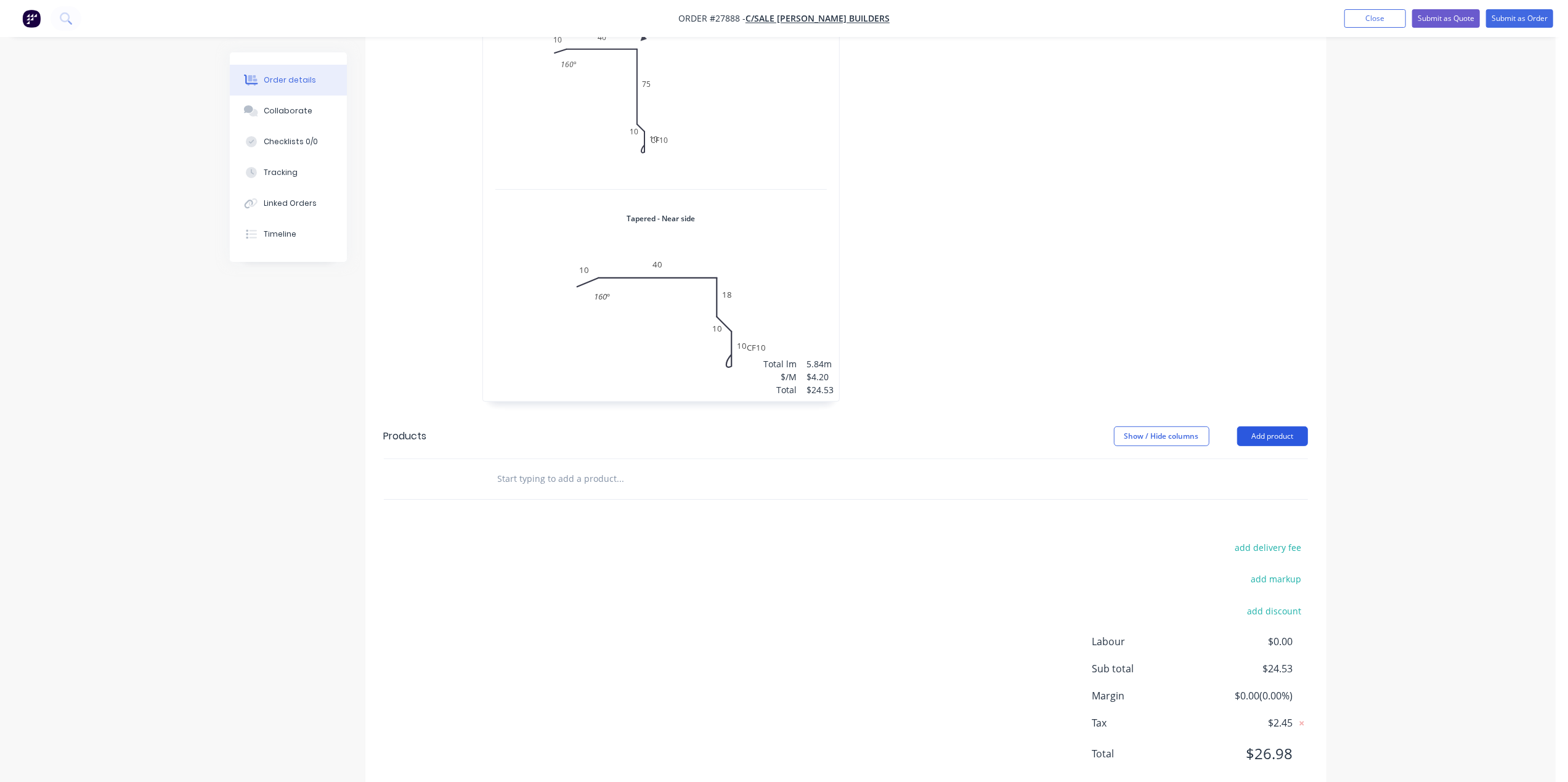
drag, startPoint x: 1245, startPoint y: 399, endPoint x: 1246, endPoint y: 410, distance: 11.0
click at [1247, 426] on button "Add product" at bounding box center [1272, 436] width 71 height 20
click at [1228, 483] on div "Basic product" at bounding box center [1249, 491] width 95 height 18
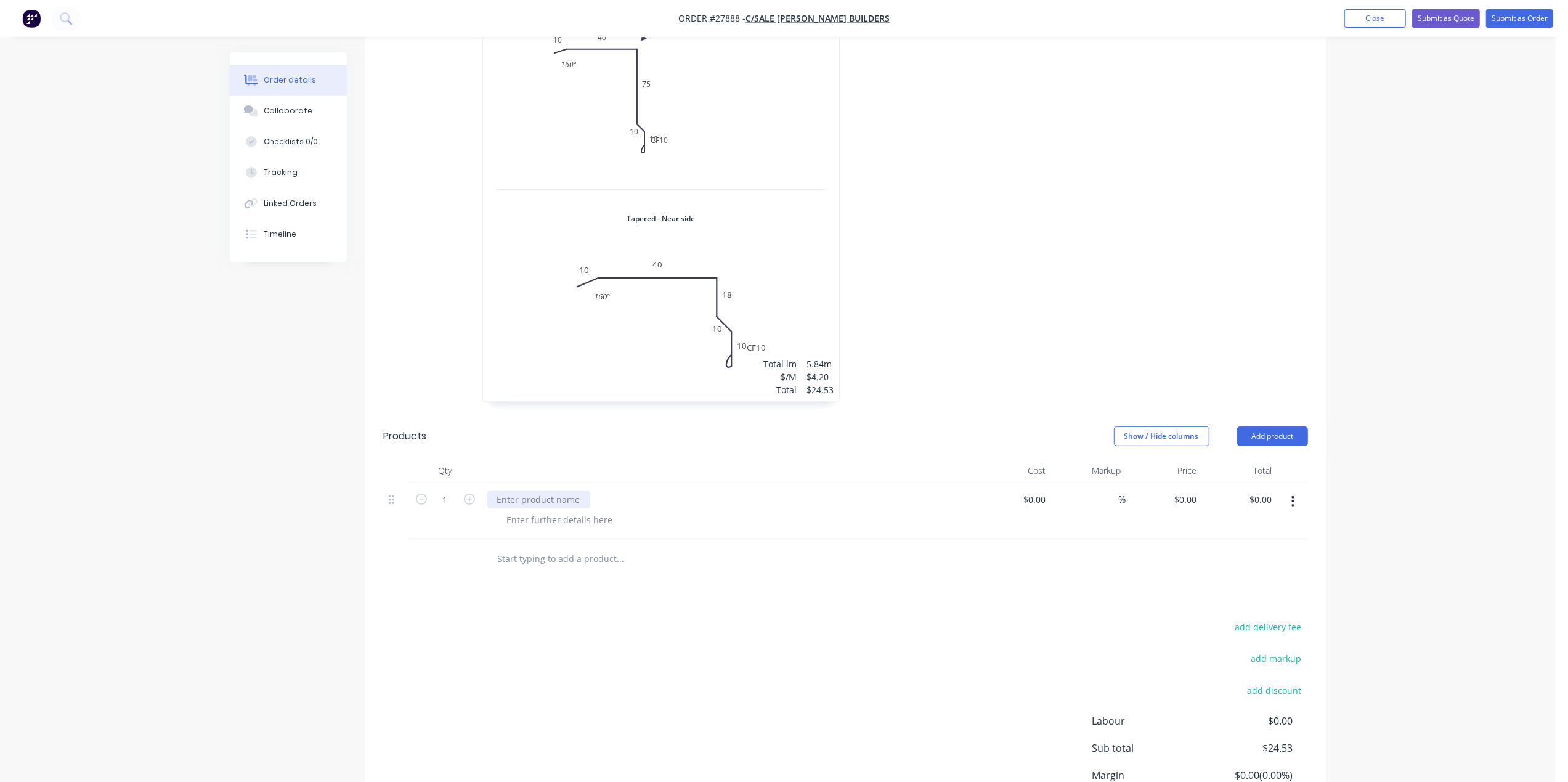
click at [553, 490] on div at bounding box center [538, 499] width 103 height 18
click at [1517, 16] on button "Submit as Order" at bounding box center [1519, 18] width 67 height 18
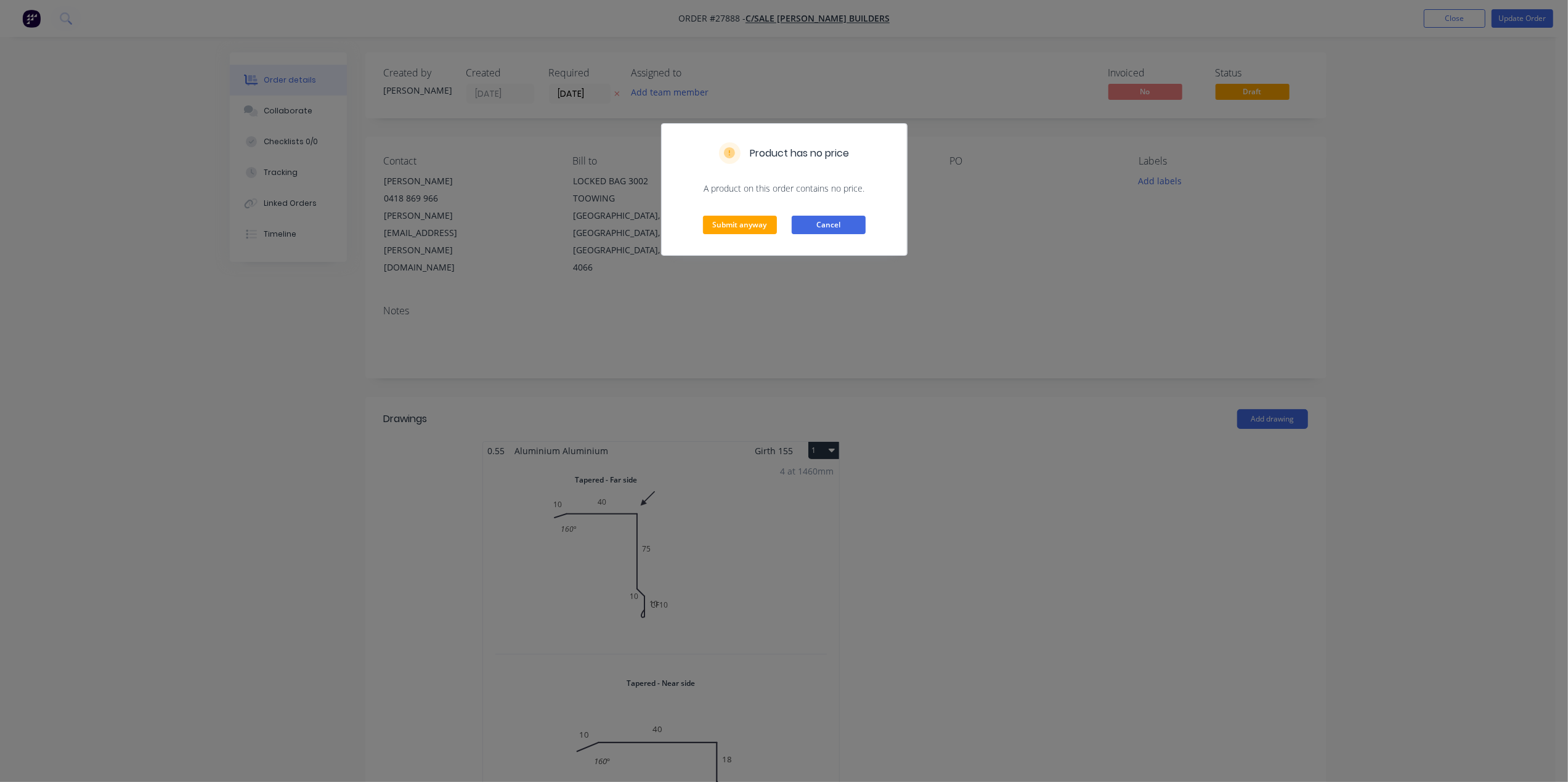
drag, startPoint x: 812, startPoint y: 225, endPoint x: 824, endPoint y: 223, distance: 12.2
click at [813, 223] on button "Cancel" at bounding box center [829, 225] width 74 height 18
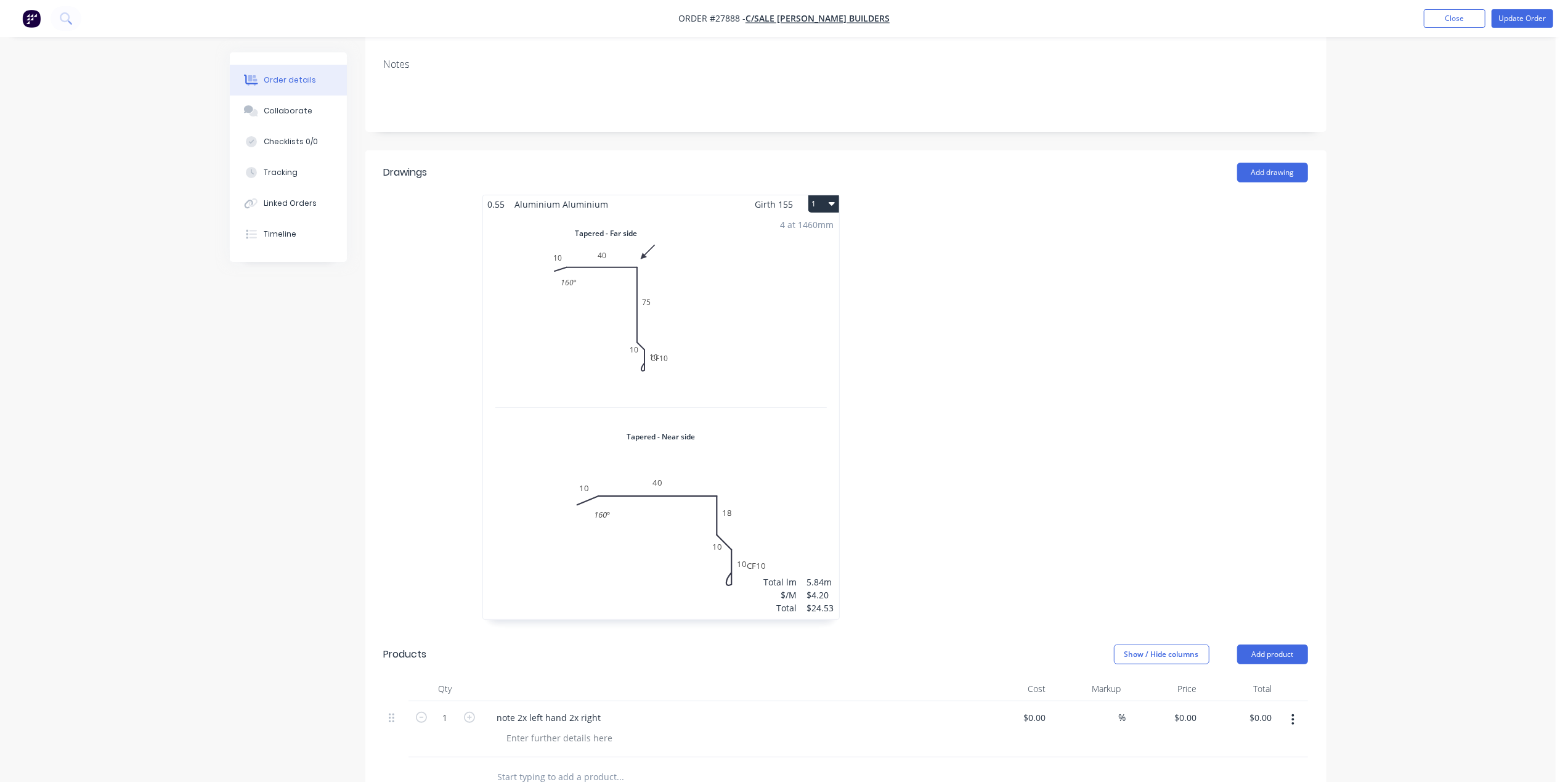
click at [837, 379] on div "4 at 1460mm Total lm $/M Total 5.84m $4.20 $24.53" at bounding box center [661, 416] width 356 height 406
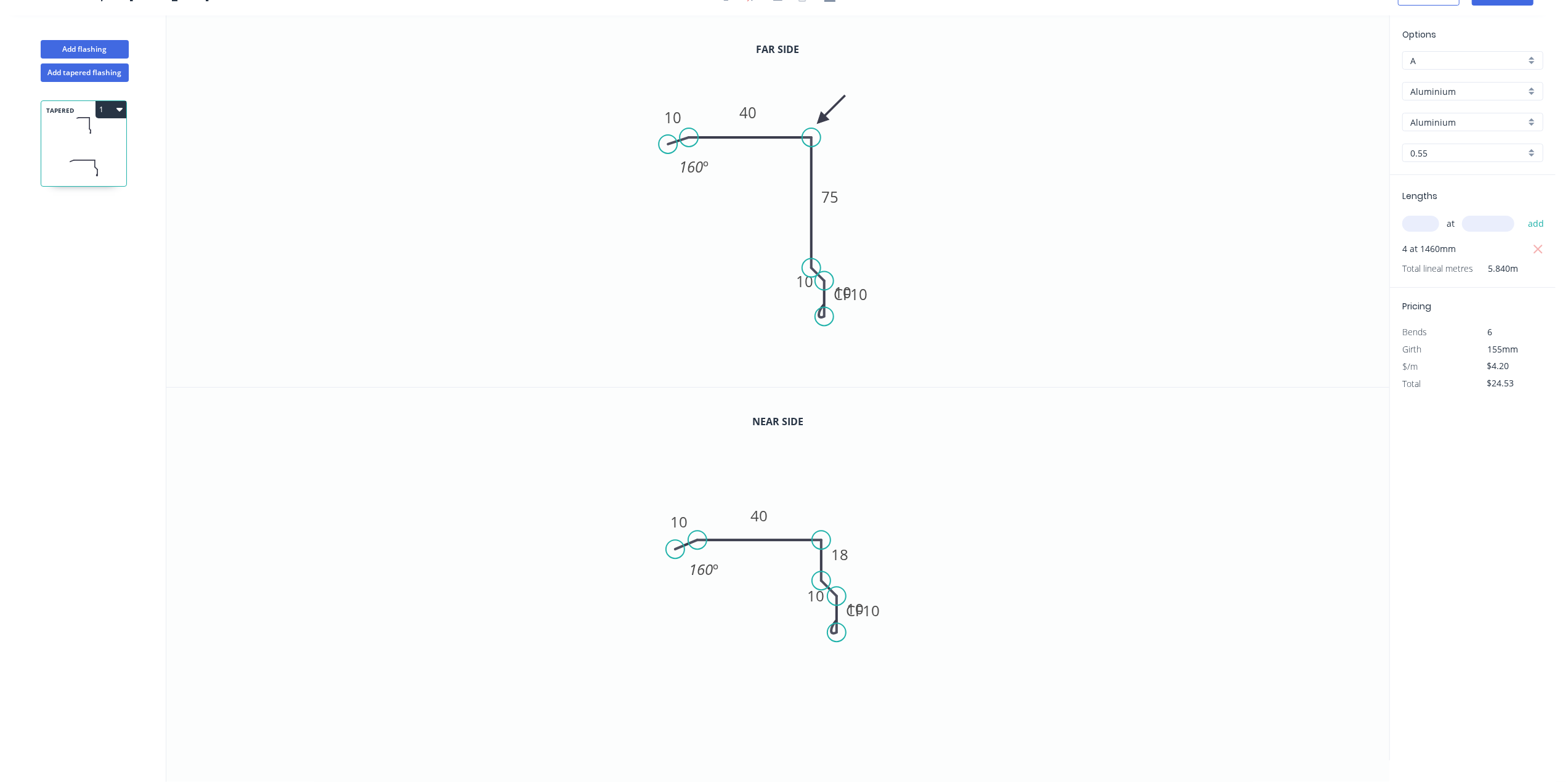
scroll to position [24, 0]
click at [109, 134] on icon at bounding box center [84, 126] width 85 height 37
click at [1414, 215] on input "text" at bounding box center [1420, 223] width 37 height 16
click at [1533, 249] on icon "button" at bounding box center [1538, 249] width 11 height 14
type input "$0.00"
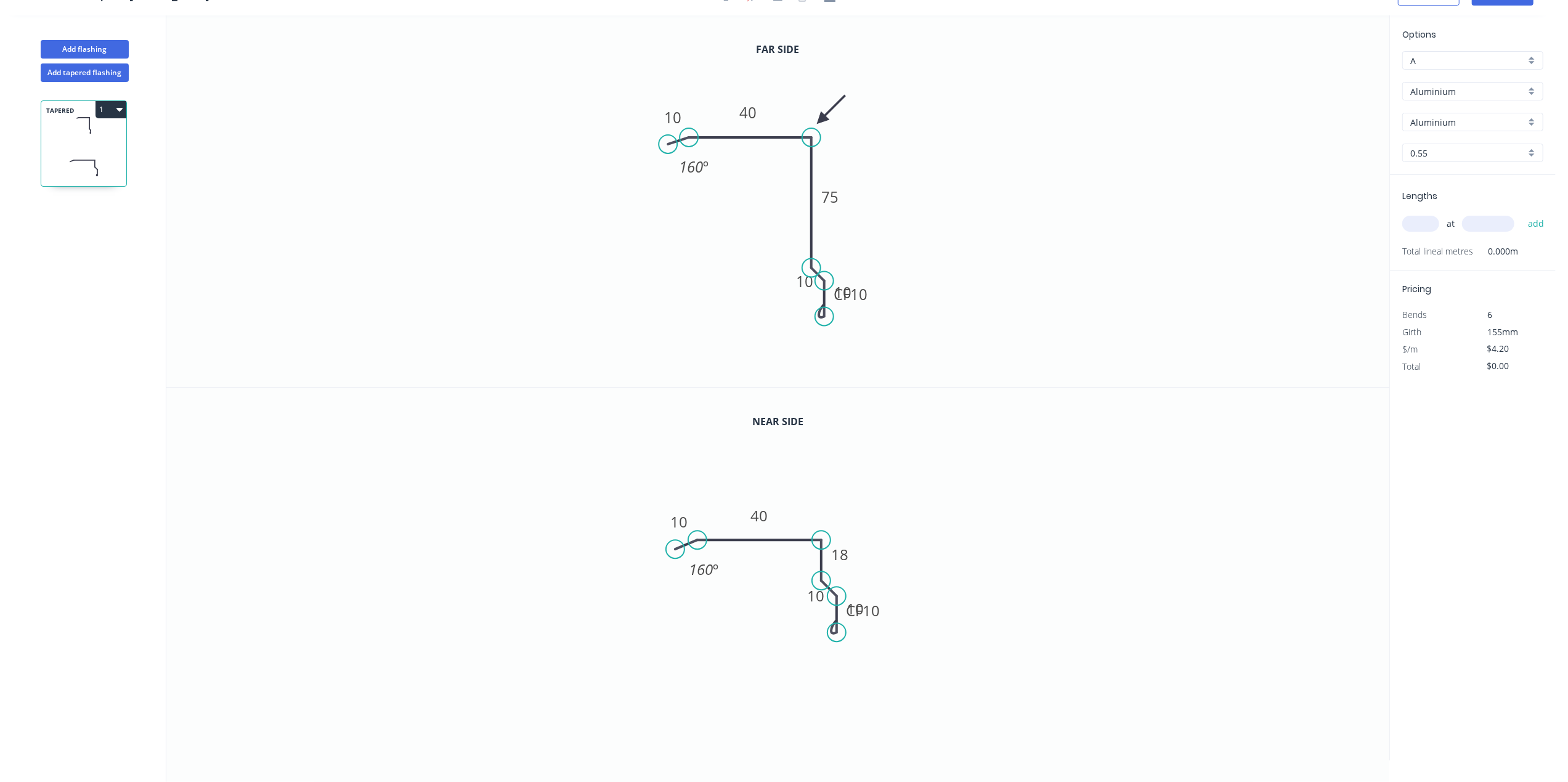
click at [1420, 222] on input "text" at bounding box center [1420, 223] width 37 height 16
click at [1534, 90] on div "Aluminium" at bounding box center [1472, 91] width 141 height 18
click at [1489, 139] on div "Colorbond" at bounding box center [1473, 136] width 140 height 21
type input "Colorbond"
type input "Basalt"
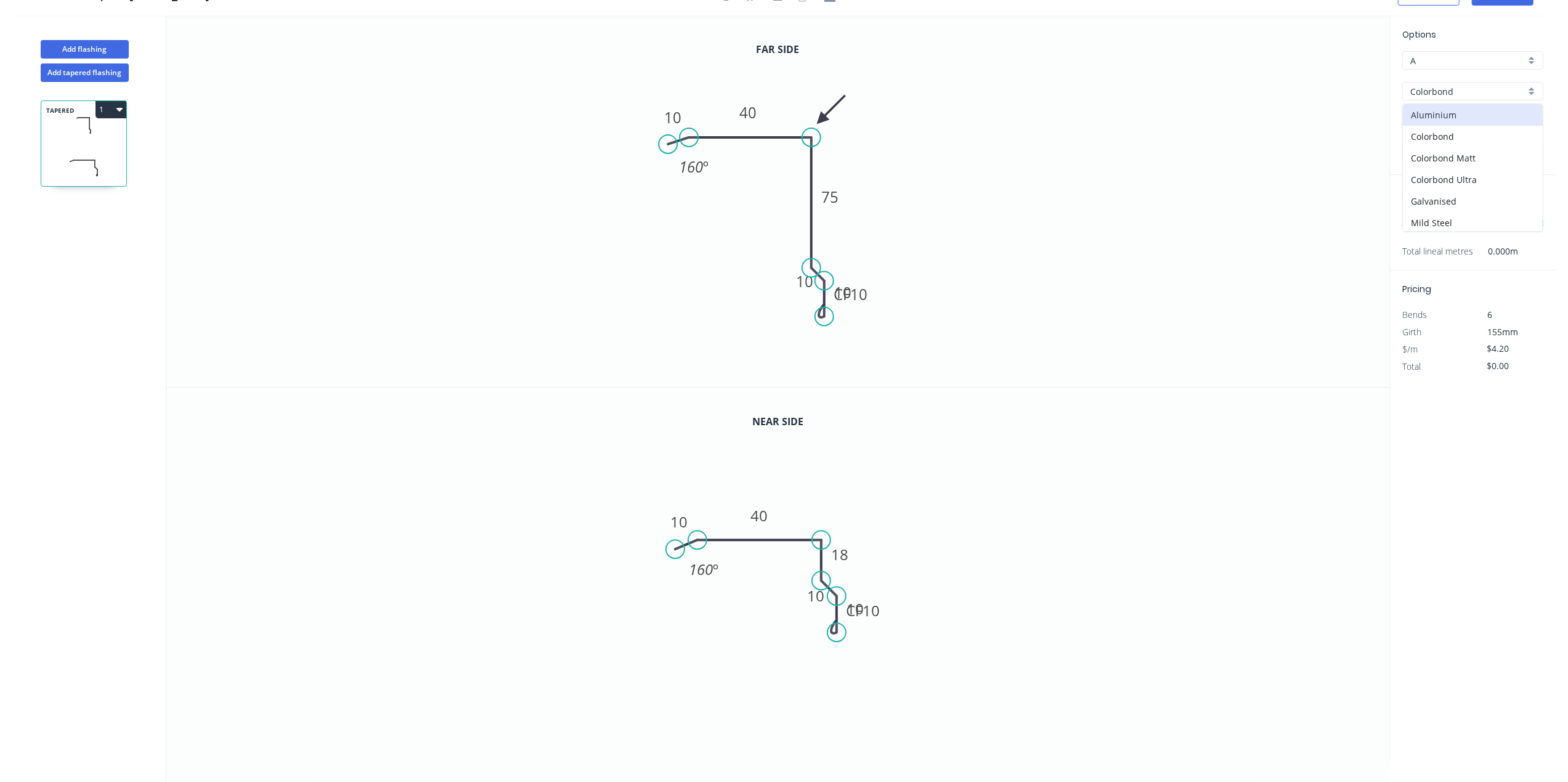
type input "$15.05"
click at [1534, 126] on div "Basalt" at bounding box center [1472, 122] width 141 height 18
click at [1470, 250] on div "Woodland Grey" at bounding box center [1473, 251] width 140 height 21
type input "Woodland Grey"
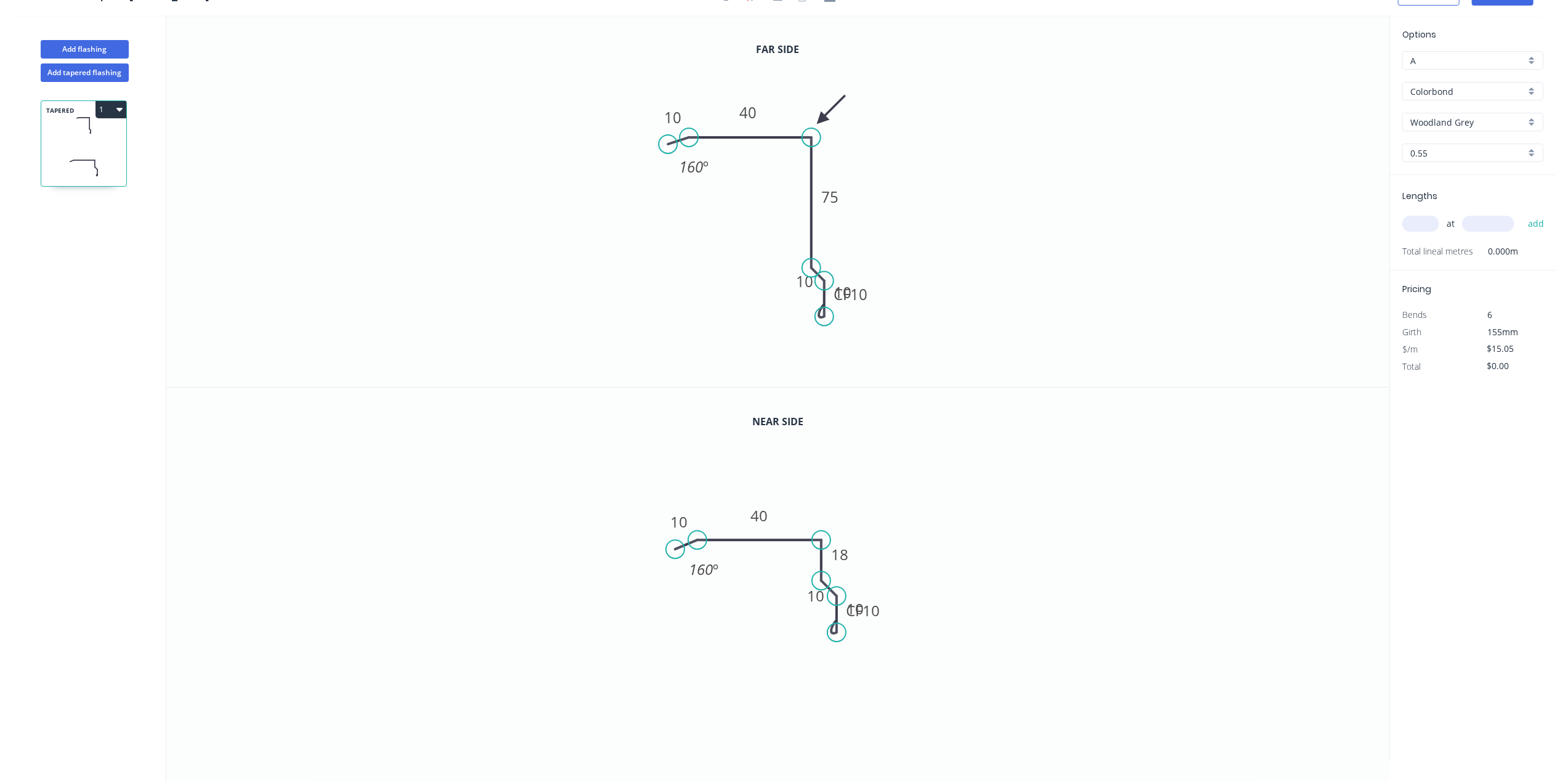
click at [1429, 218] on input "text" at bounding box center [1420, 223] width 37 height 16
type input "4"
click at [1499, 218] on input "text" at bounding box center [1488, 223] width 53 height 16
type input "1460"
click at [1545, 219] on button "add" at bounding box center [1536, 224] width 29 height 21
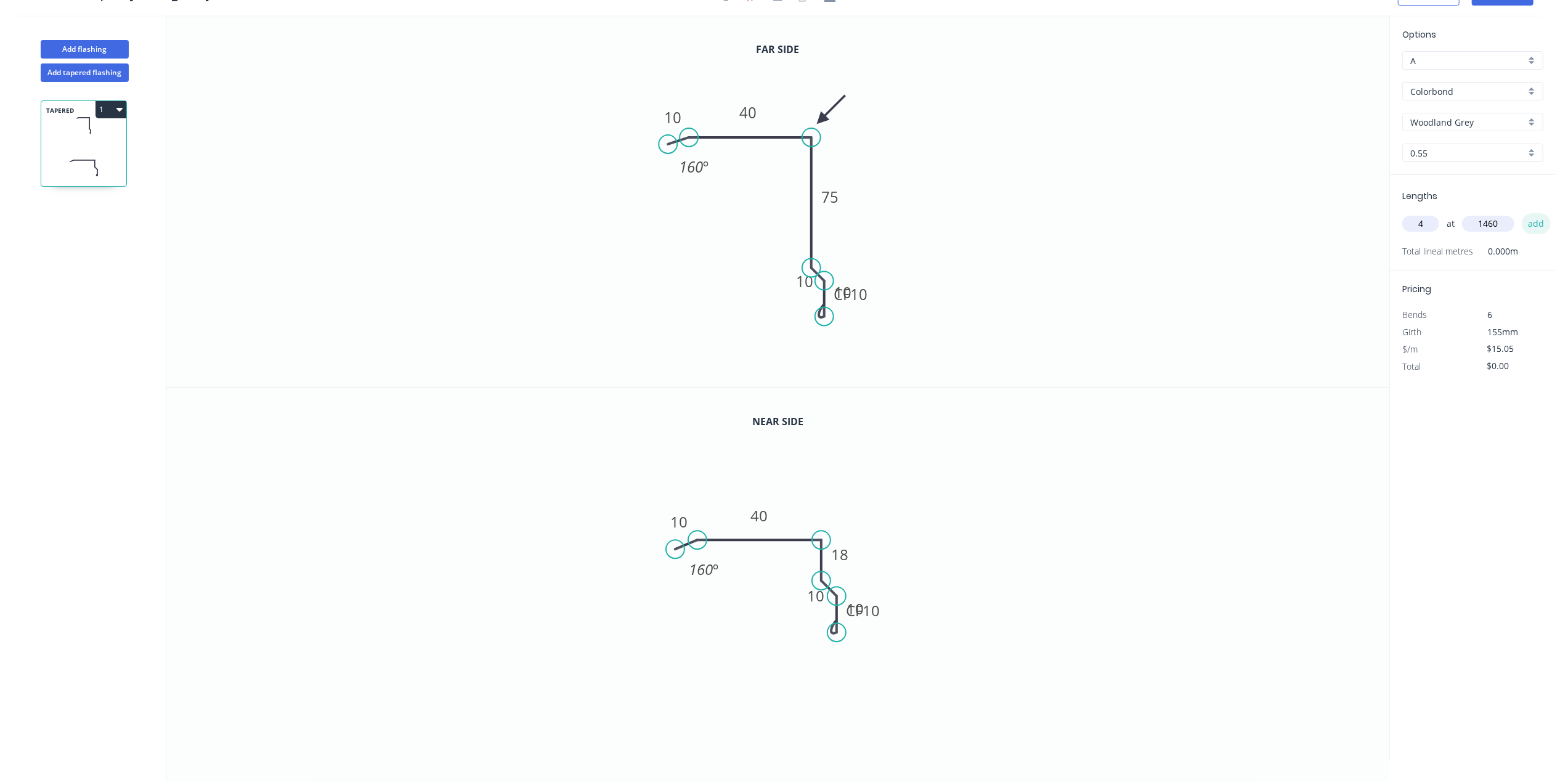
type input "$87.89"
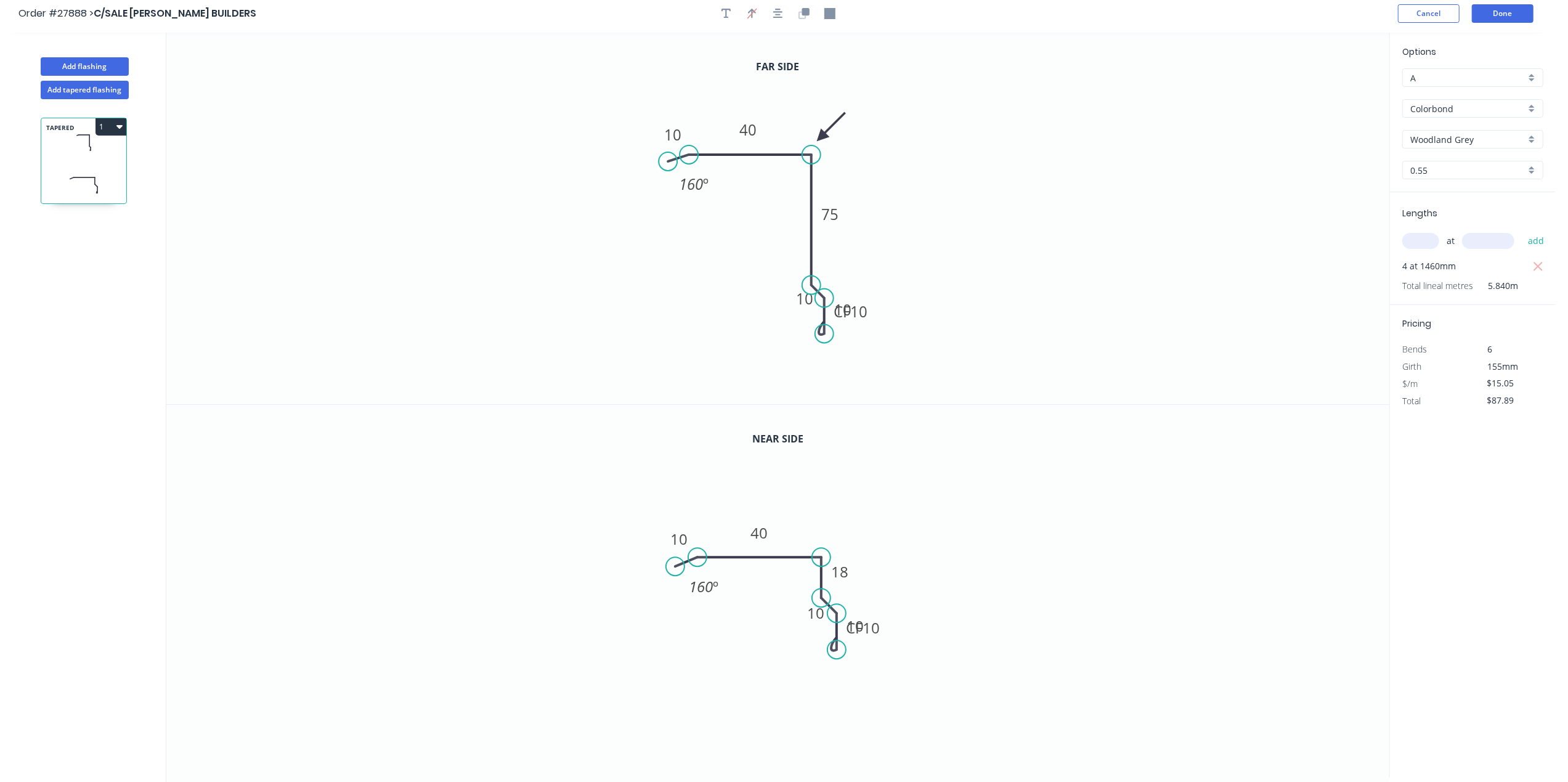
scroll to position [0, 0]
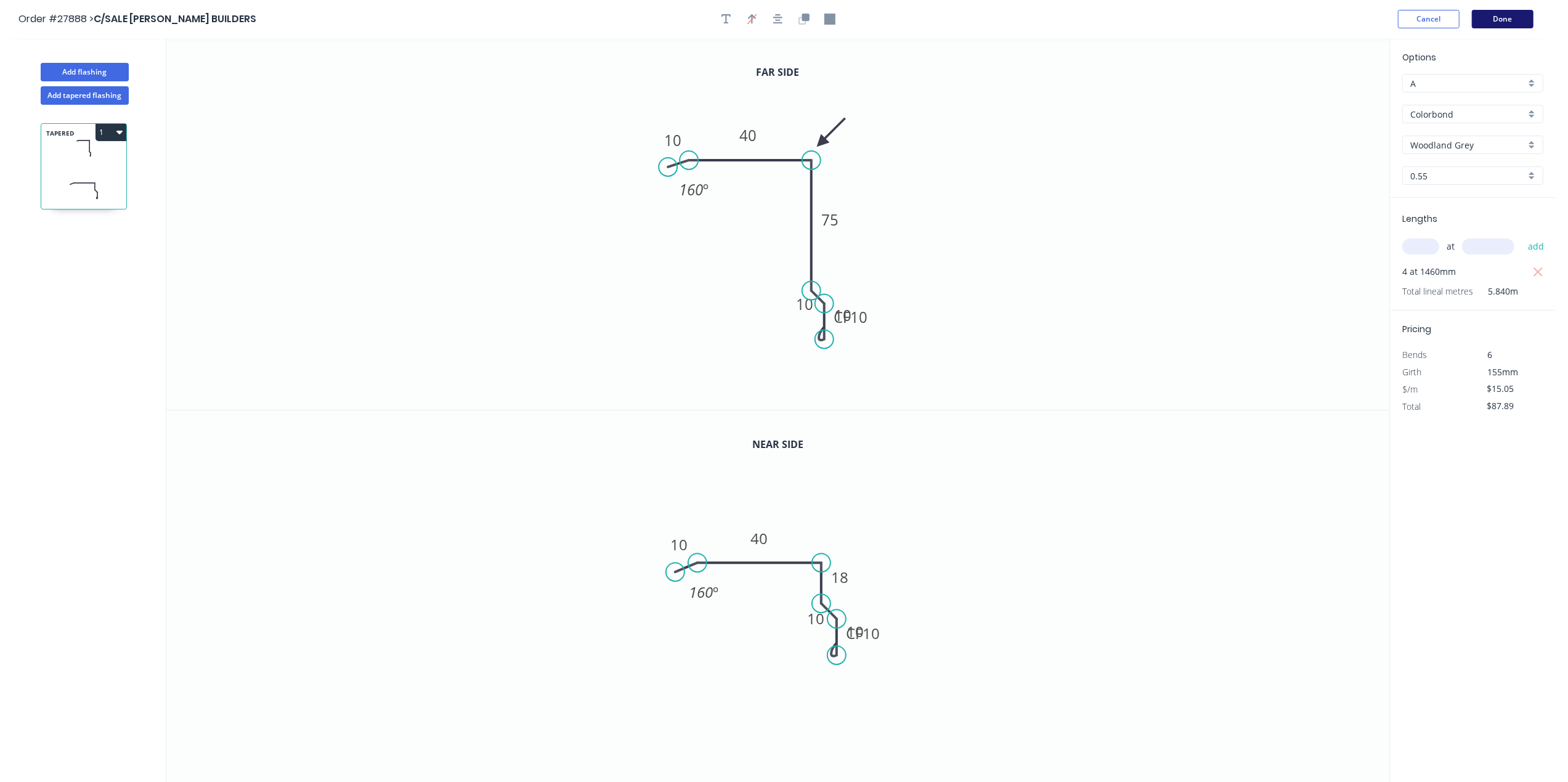
click at [1496, 14] on button "Done" at bounding box center [1503, 19] width 62 height 18
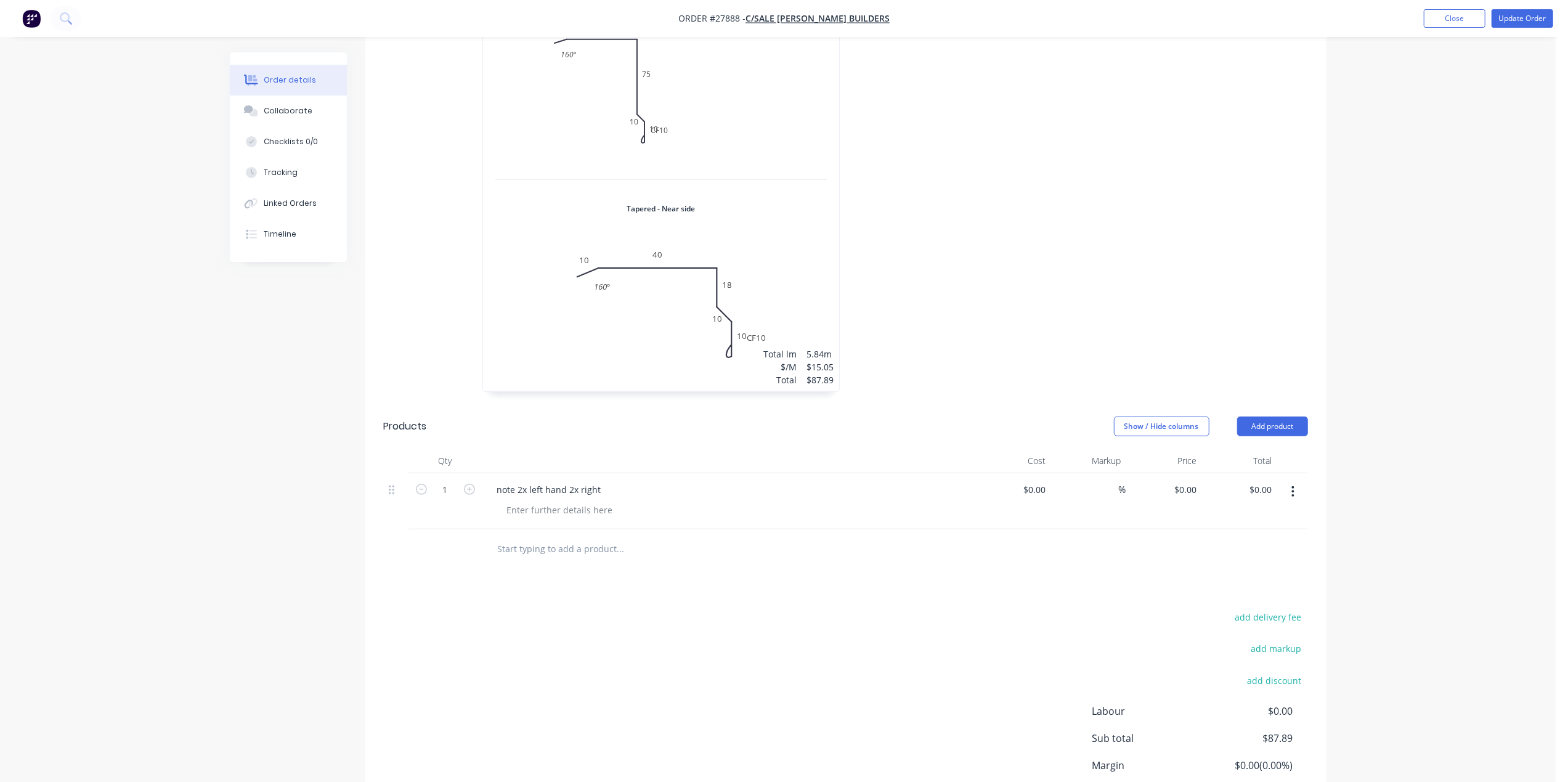
scroll to position [544, 0]
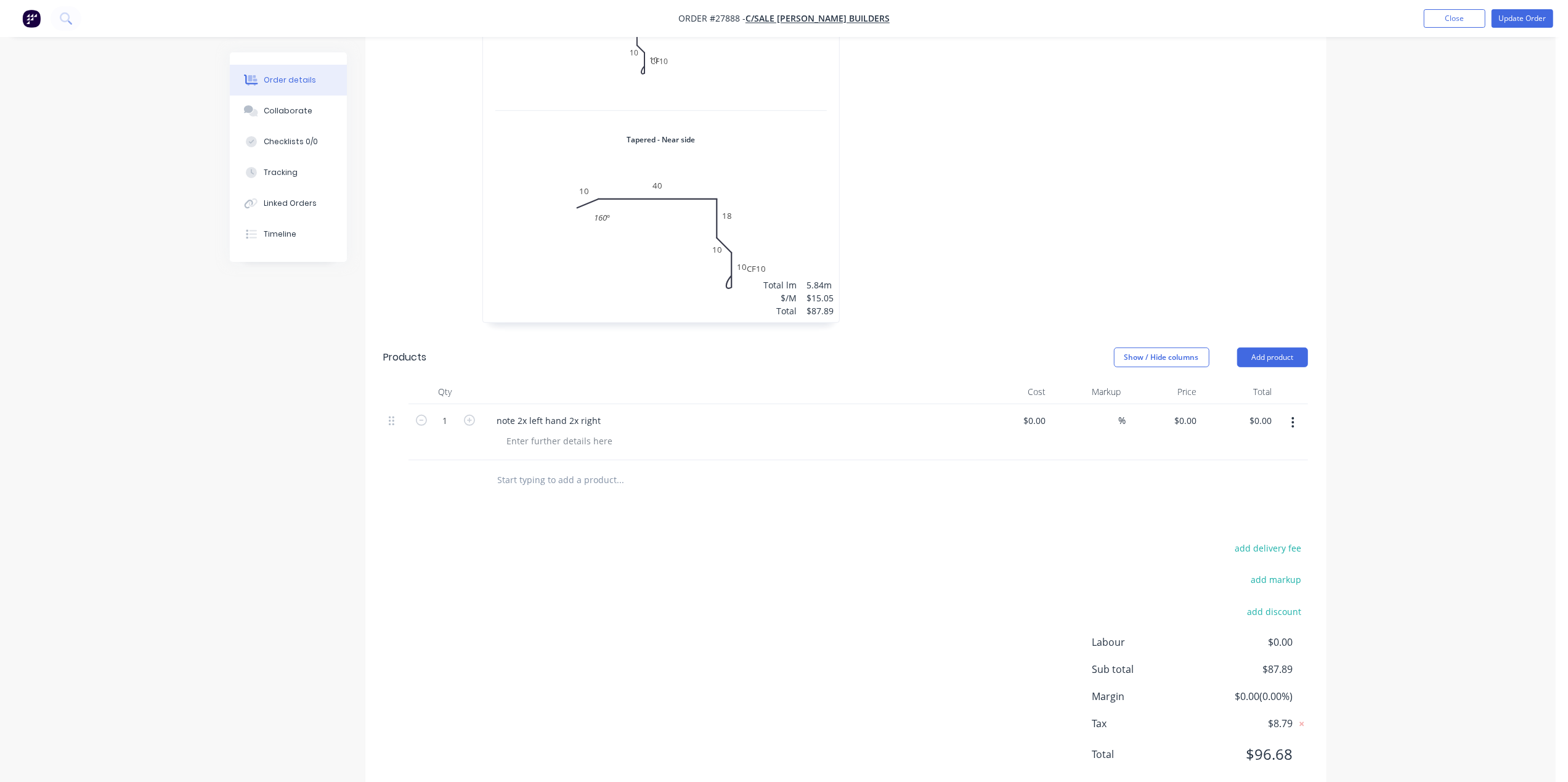
click at [624, 411] on div "note 2x left hand 2x right" at bounding box center [729, 420] width 483 height 18
click at [607, 411] on div "note 2x left hand 2x right" at bounding box center [549, 420] width 124 height 18
click at [565, 411] on div "note 2x left hand 2x right. and check sample for measurements" at bounding box center [628, 420] width 283 height 18
click at [1508, 21] on button "Update Order" at bounding box center [1522, 18] width 62 height 18
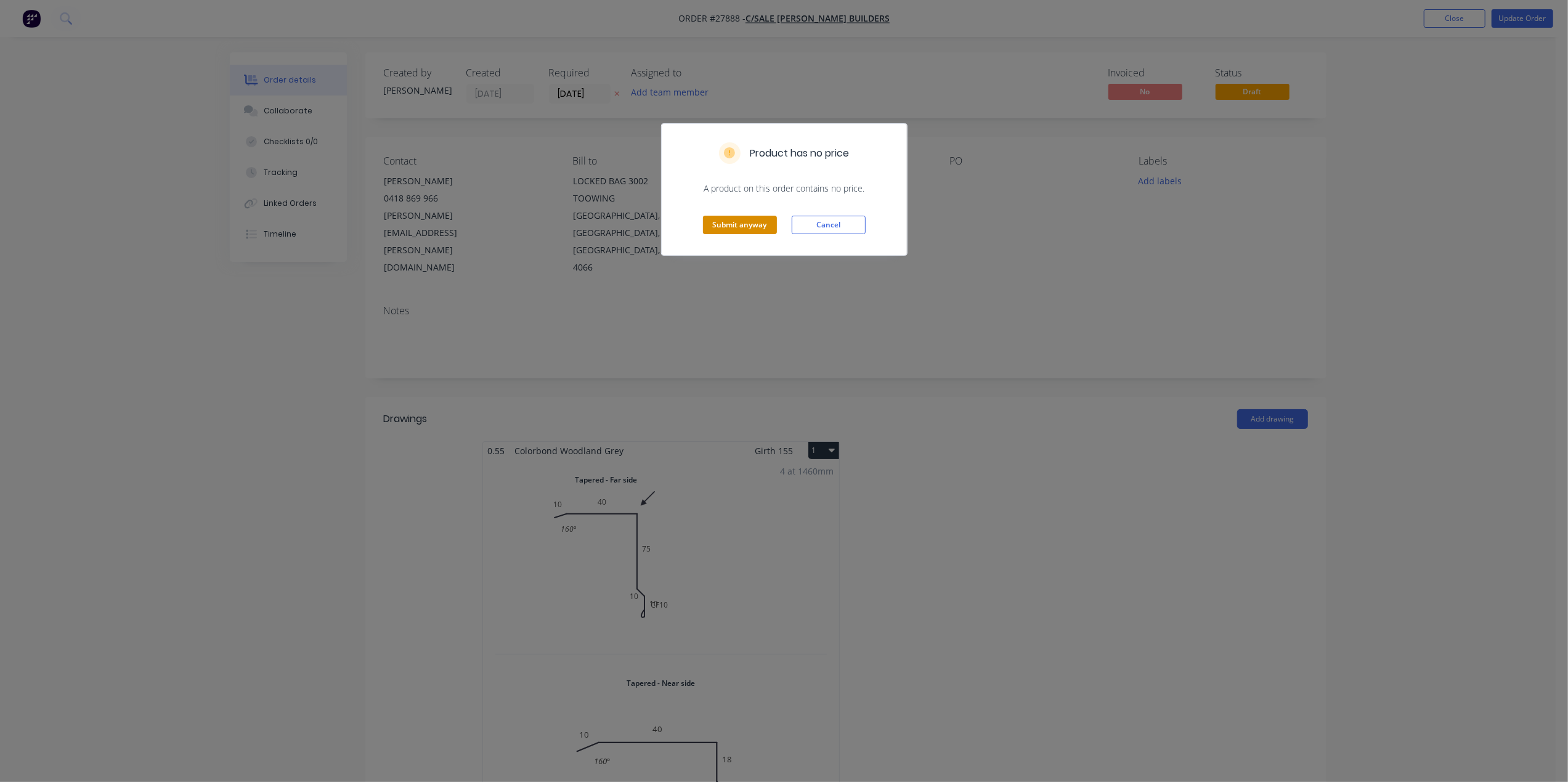
click at [737, 224] on button "Submit anyway" at bounding box center [739, 225] width 74 height 18
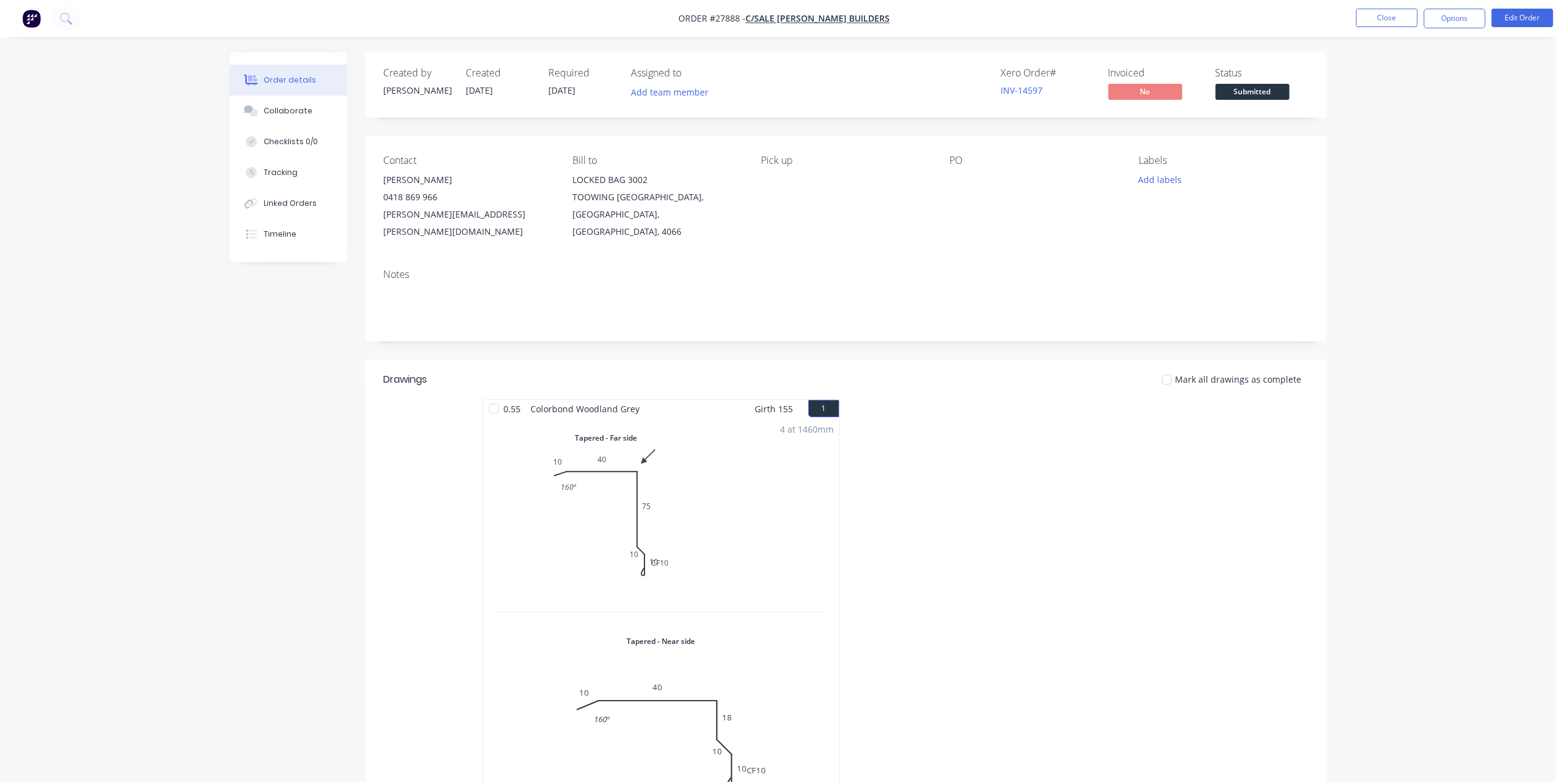
scroll to position [360, 0]
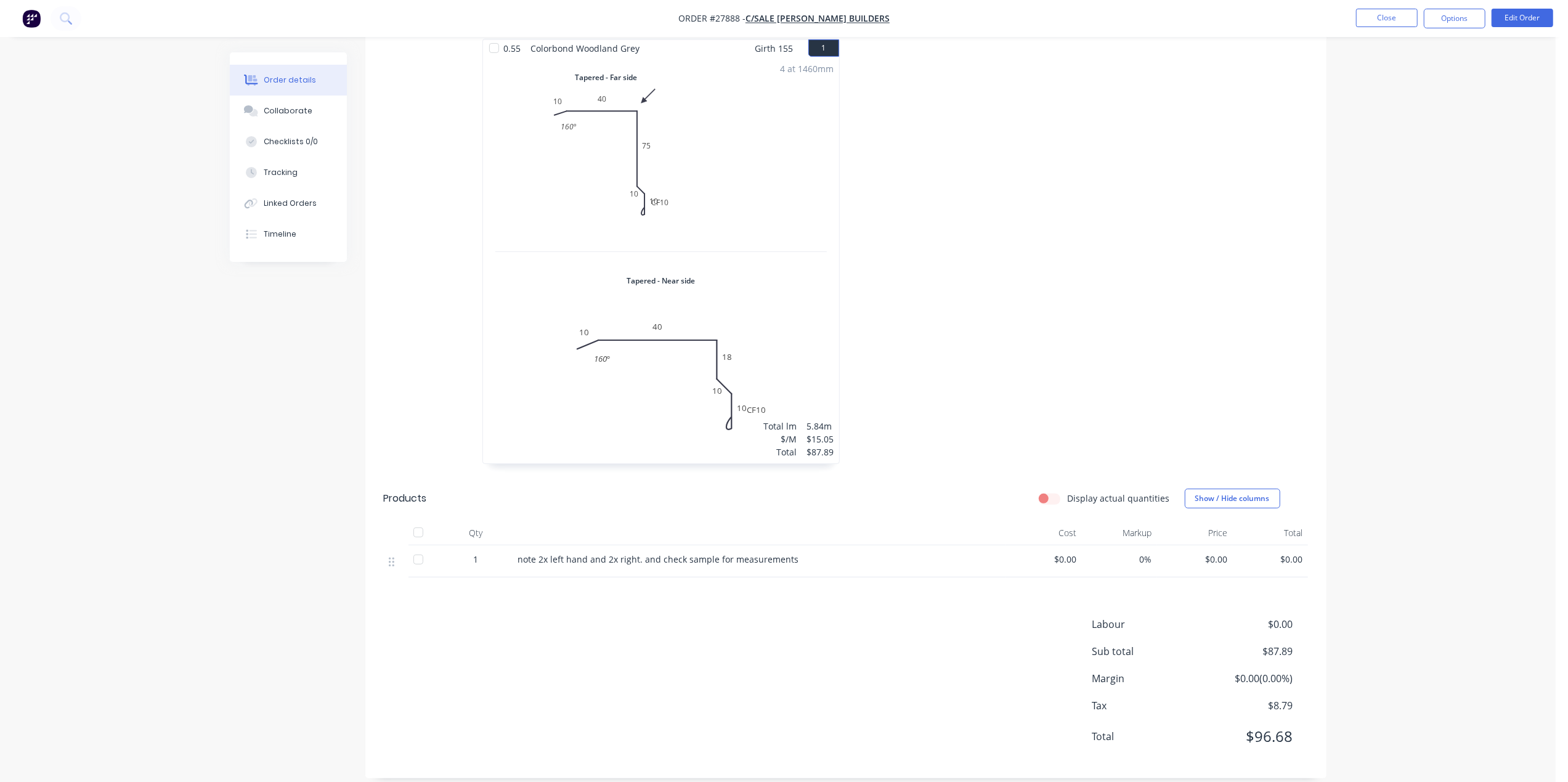
click at [796, 553] on div "note 2x left hand and 2x right. and check sample for measurements" at bounding box center [759, 559] width 483 height 13
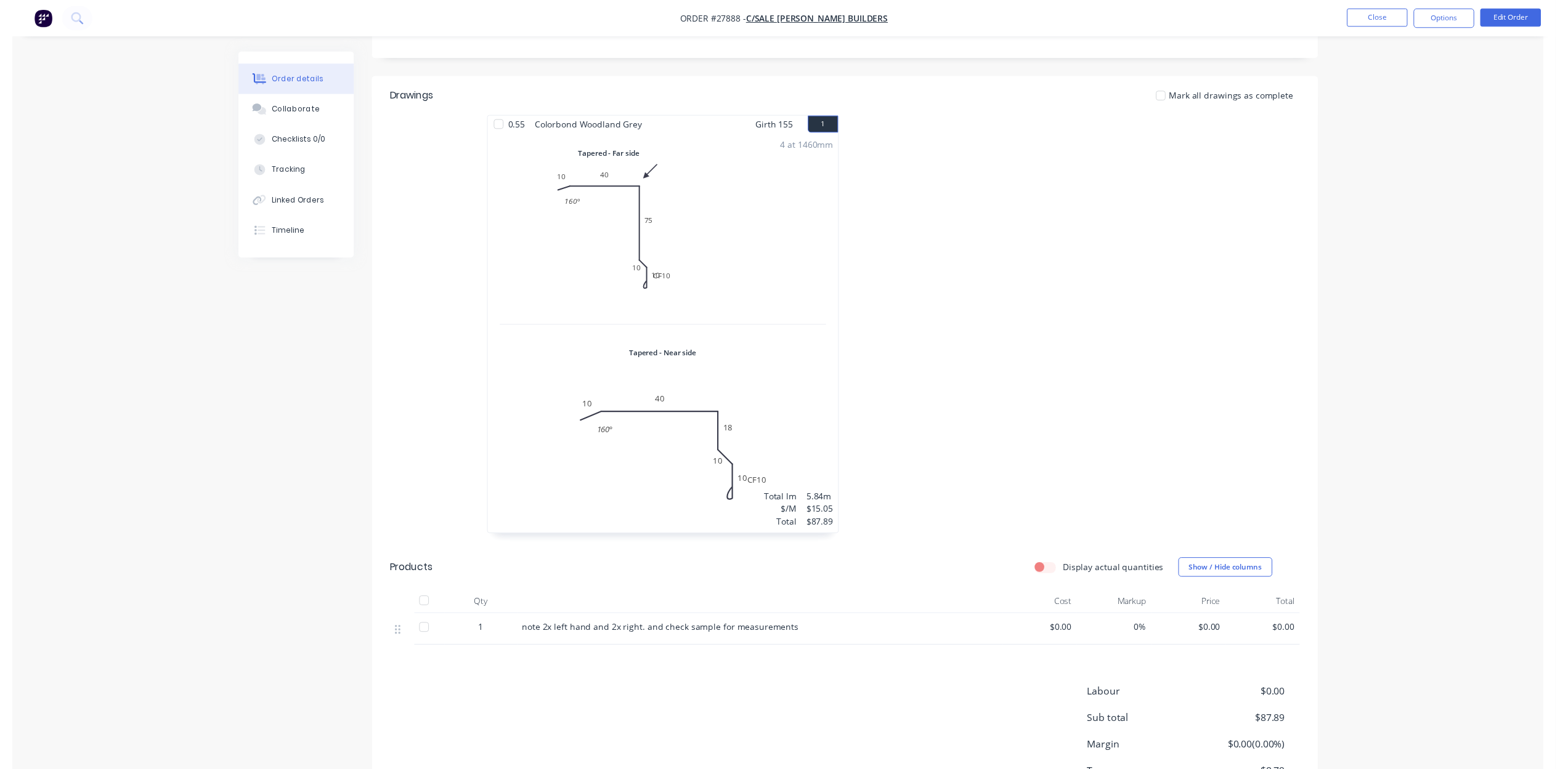
scroll to position [0, 0]
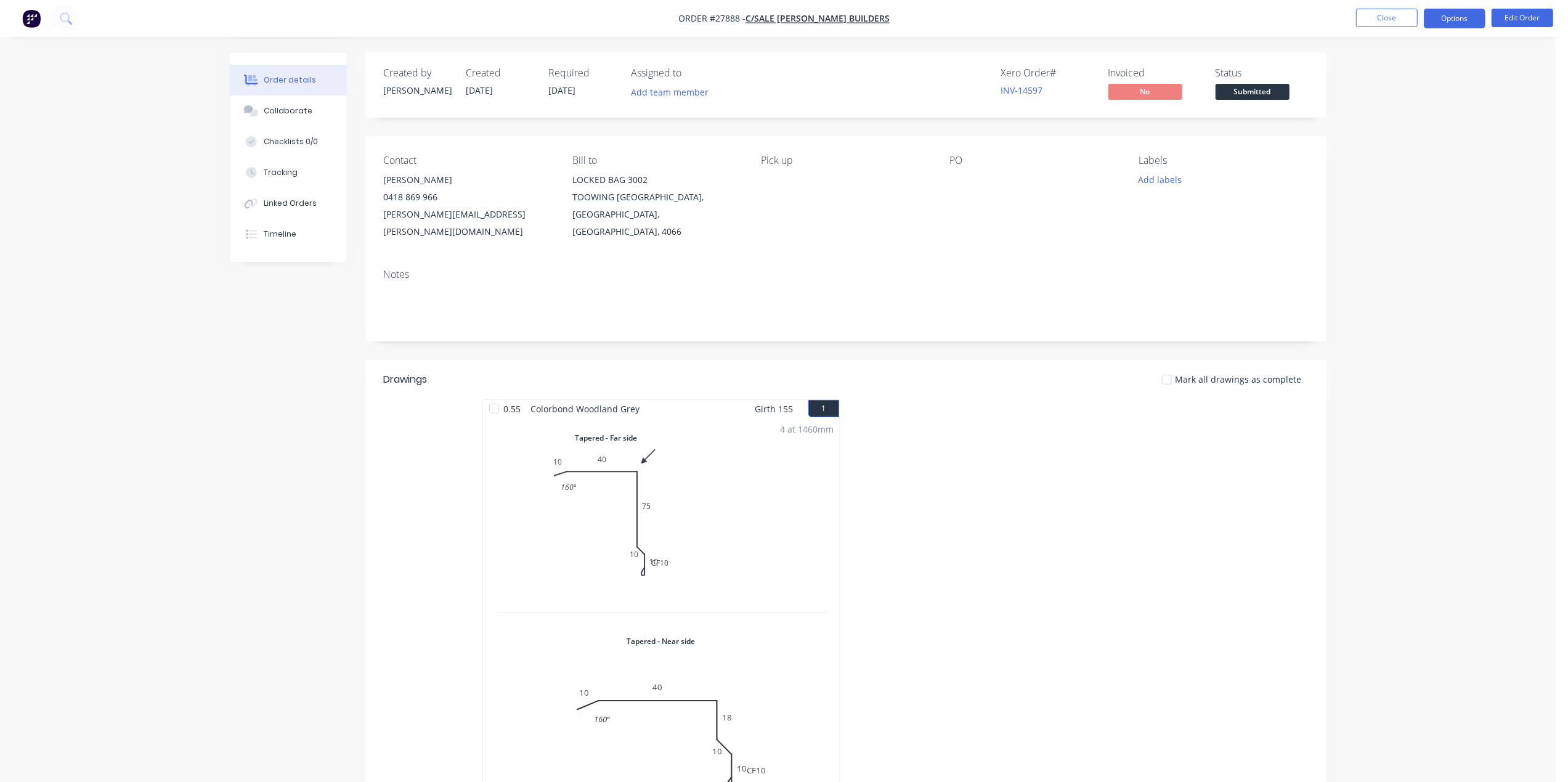
click at [1459, 22] on button "Options" at bounding box center [1455, 18] width 62 height 20
click at [1430, 153] on div "Work Order" at bounding box center [1417, 148] width 113 height 18
click at [1372, 112] on button "Without pricing" at bounding box center [1417, 123] width 136 height 24
click at [1238, 82] on div "Status Submitted" at bounding box center [1261, 85] width 92 height 36
click at [1241, 92] on span "Submitted" at bounding box center [1252, 91] width 74 height 15
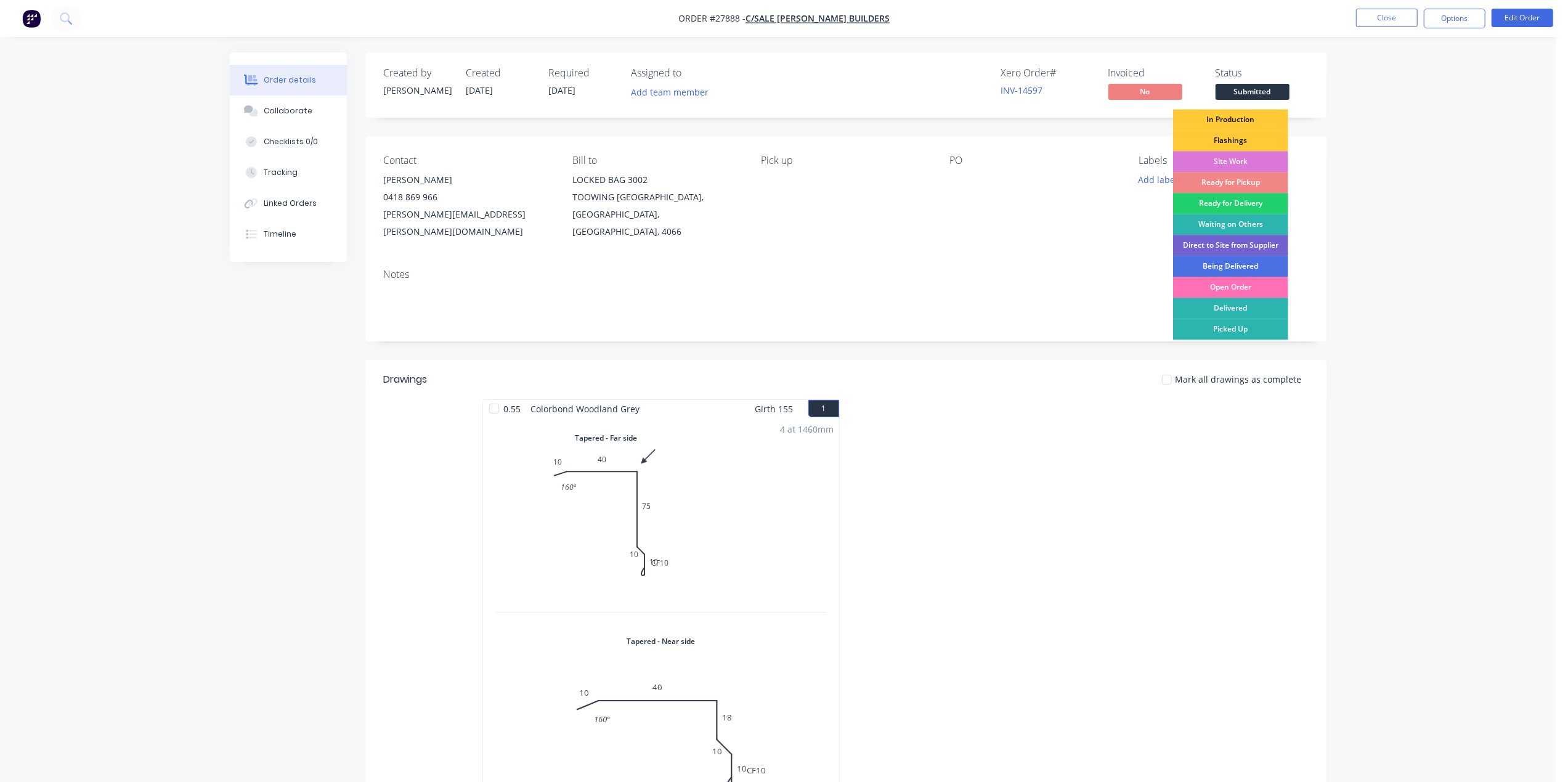
click at [1228, 140] on div "Flashings" at bounding box center [1230, 141] width 115 height 21
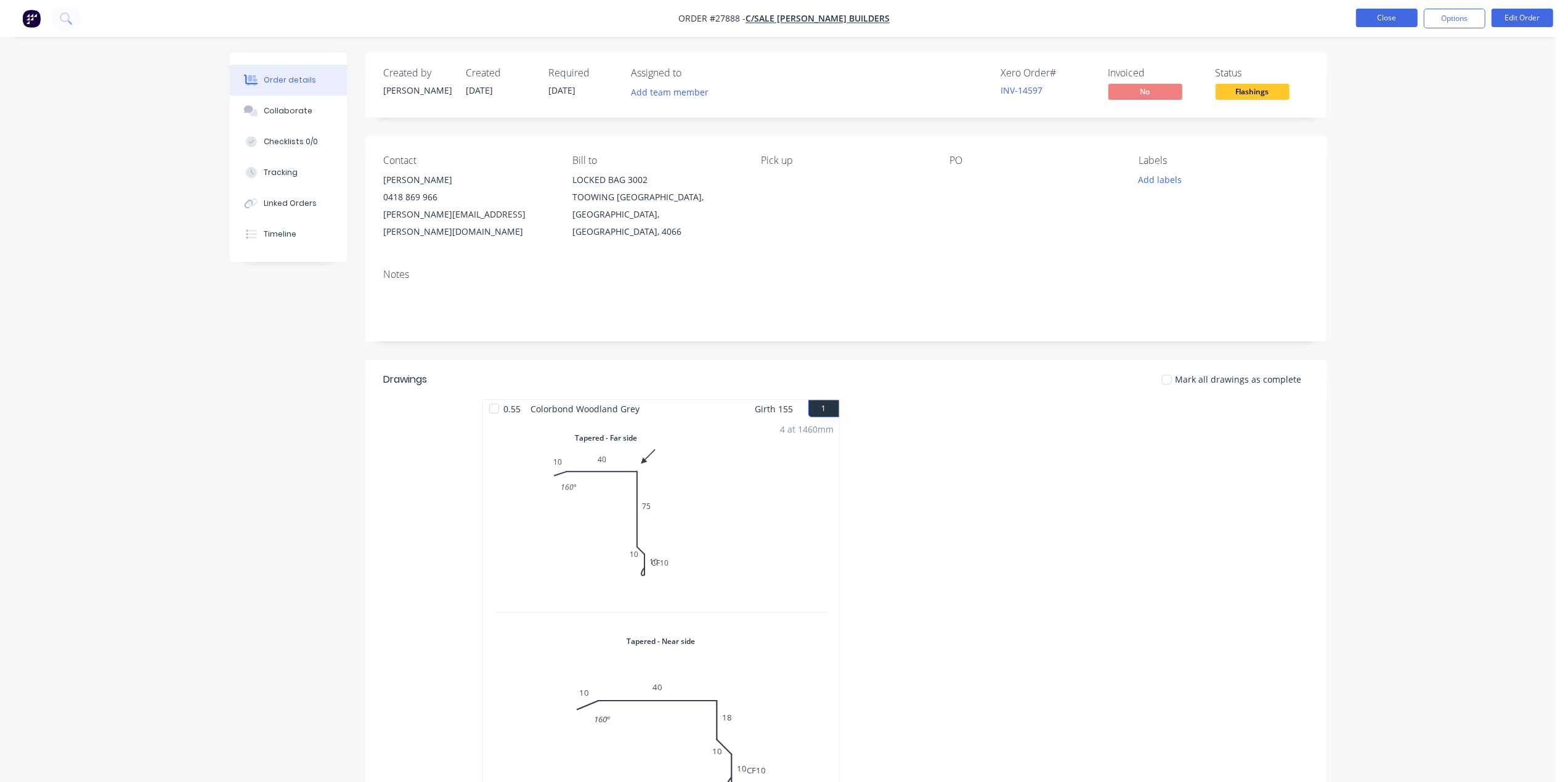
click at [1386, 21] on button "Close" at bounding box center [1387, 18] width 62 height 18
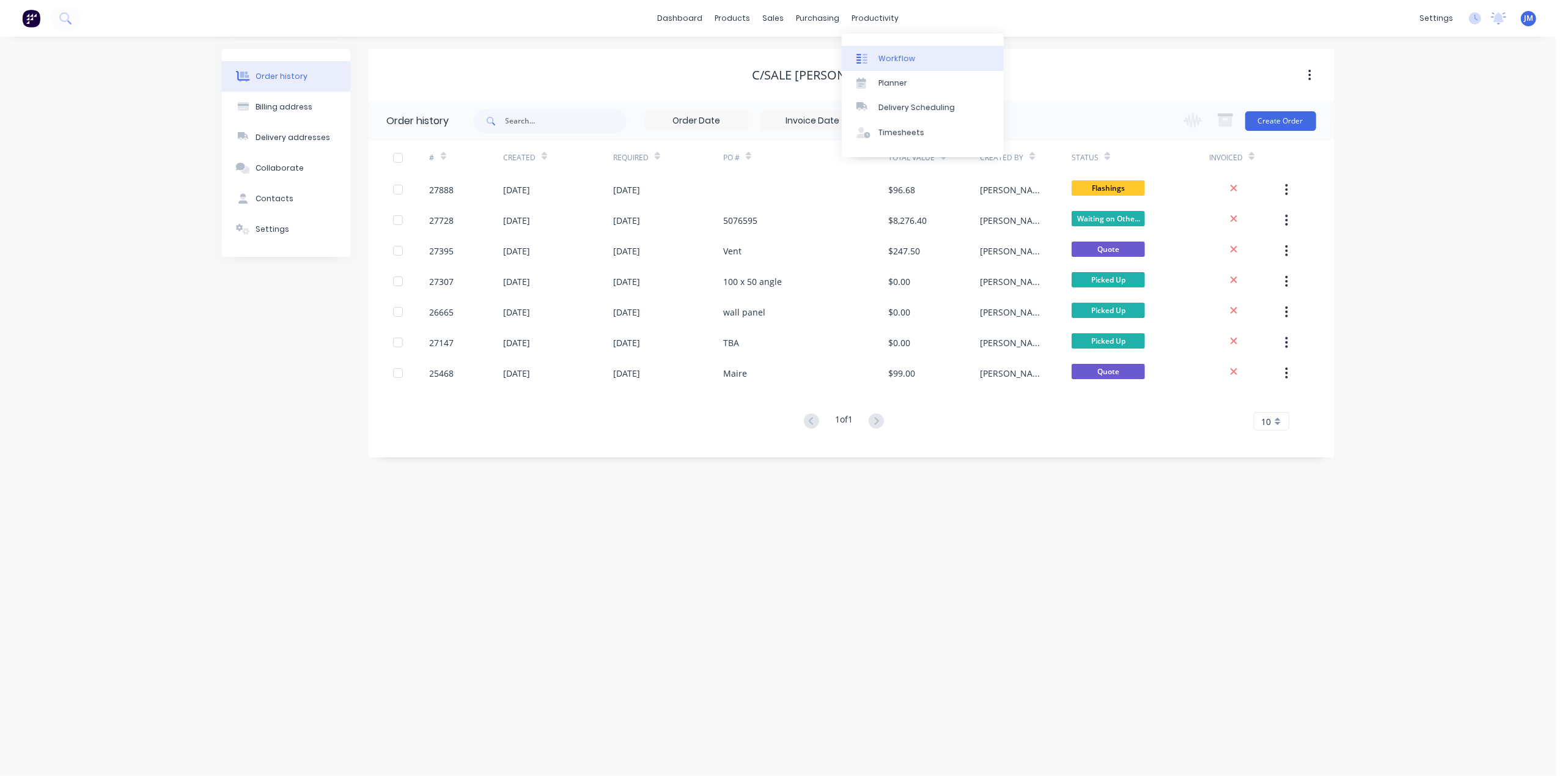
click at [861, 54] on icon at bounding box center [861, 58] width 11 height 11
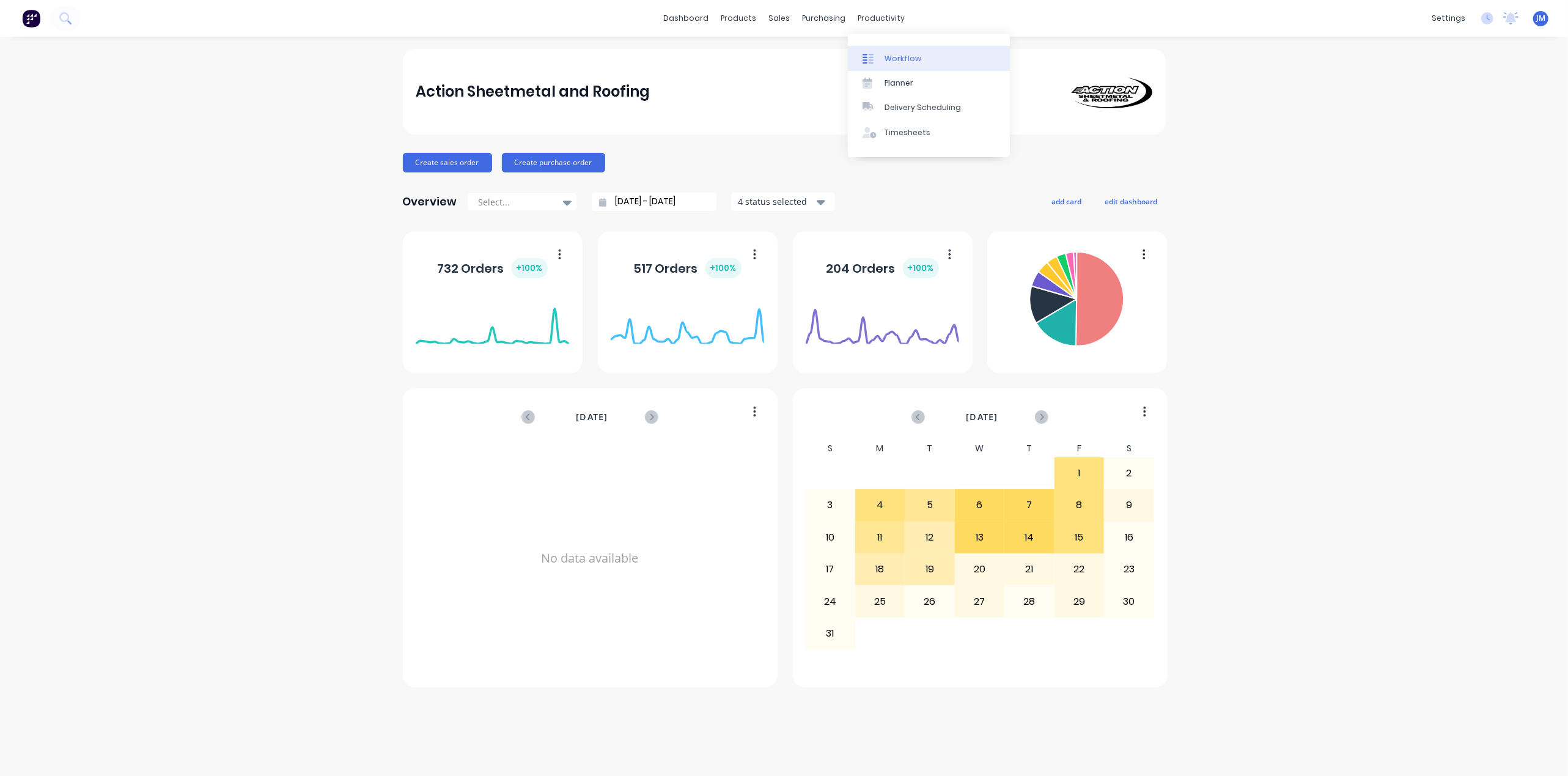
click at [885, 53] on div "Workflow" at bounding box center [903, 58] width 37 height 11
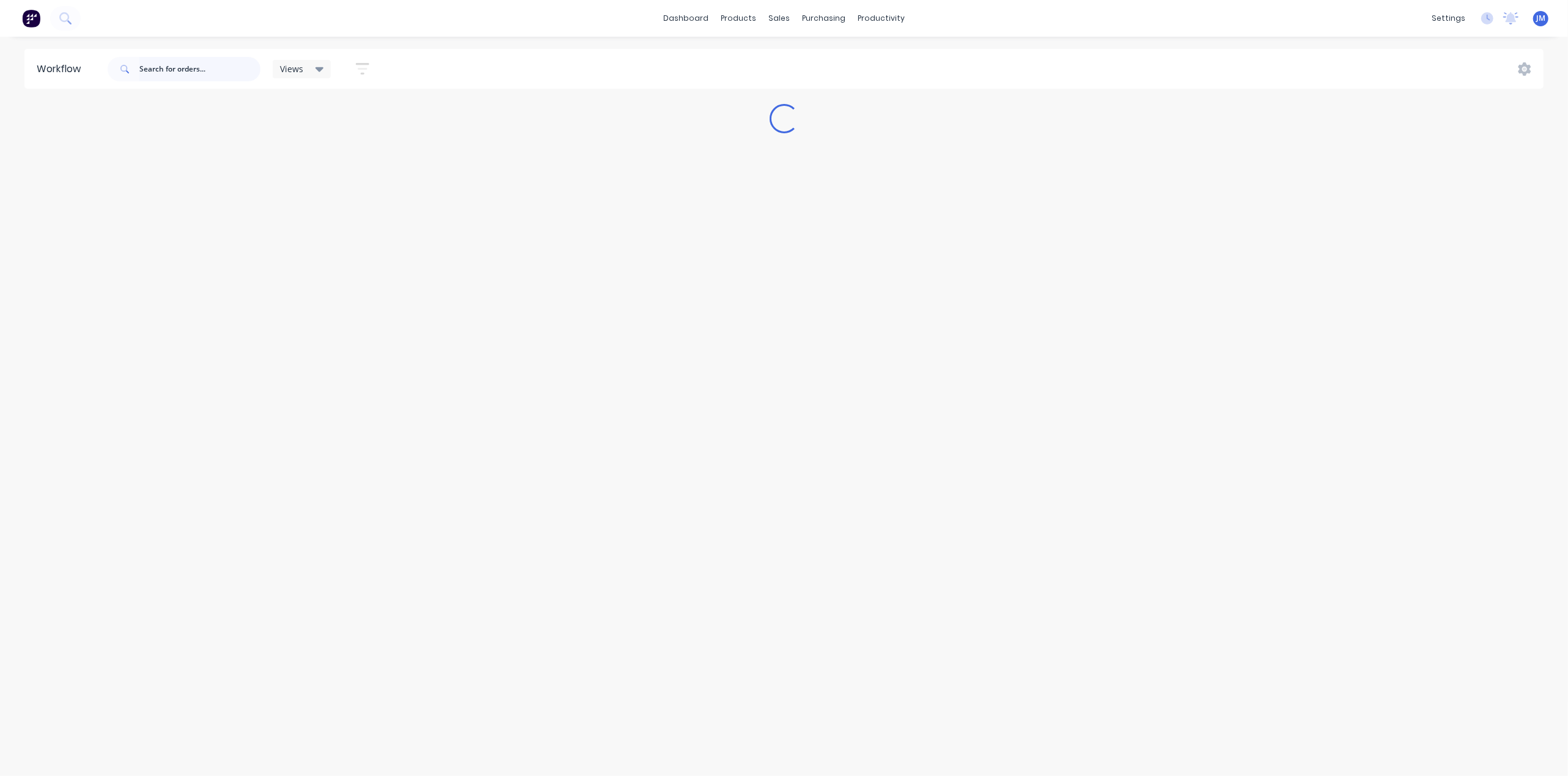
click at [209, 69] on input "text" at bounding box center [199, 69] width 121 height 24
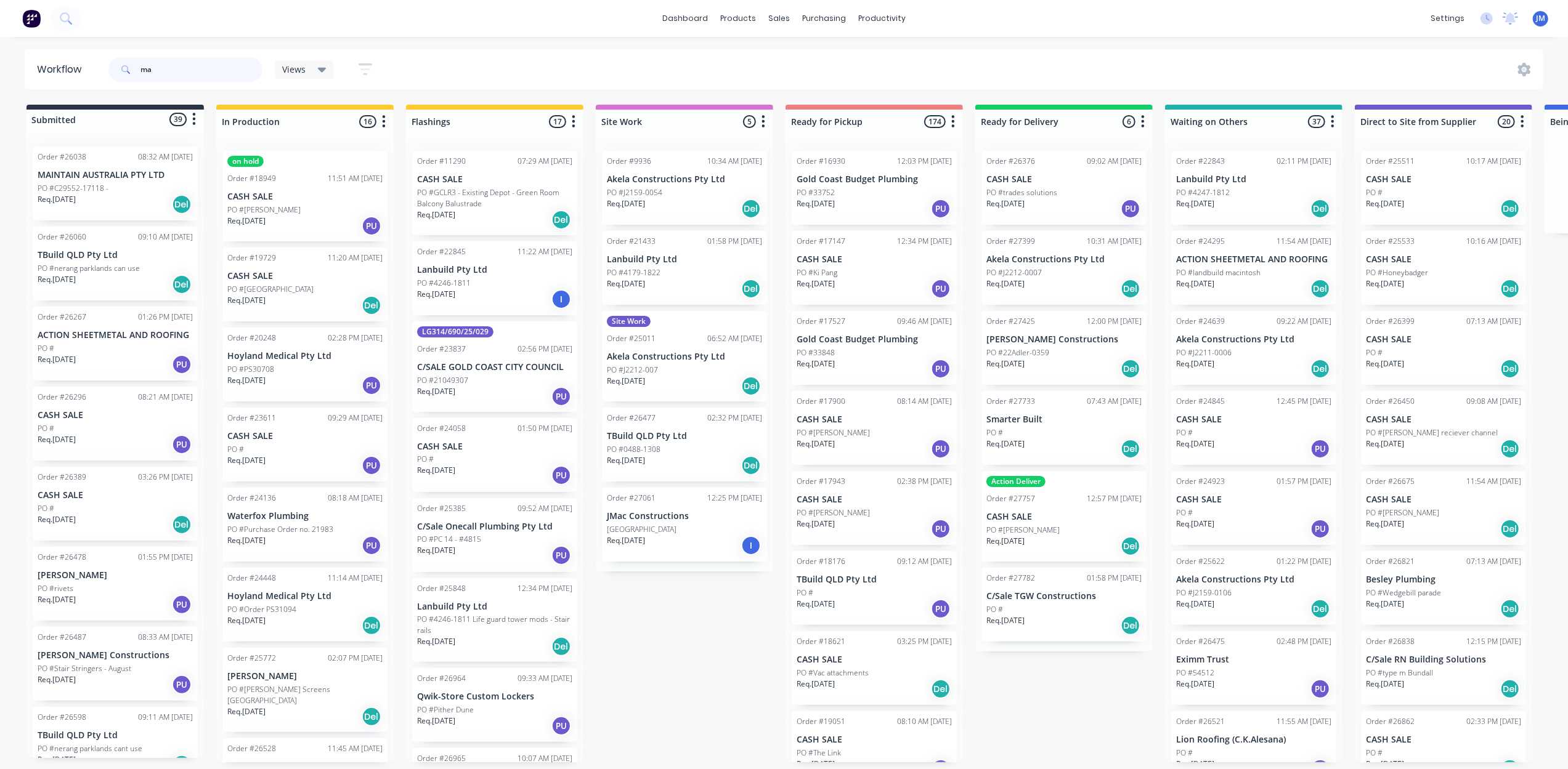
type input "m"
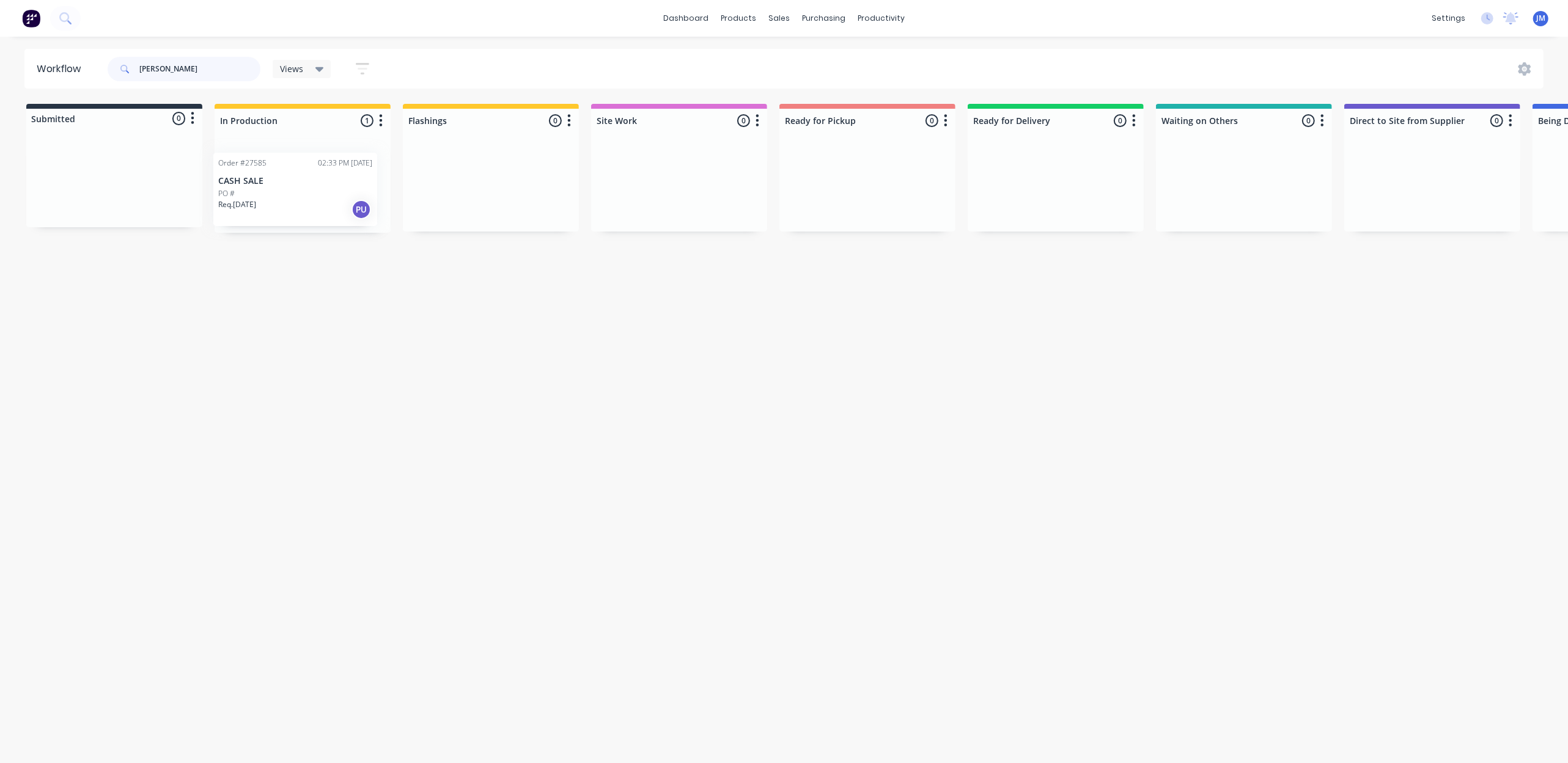
click at [325, 213] on div "Order #27585 02:33 PM 12/08/25 CASH SALE PO # Req. 11/08/25 PU" at bounding box center [302, 186] width 176 height 93
click at [328, 203] on div "Order #27585 02:33 PM 12/08/25 CASH SALE PO # Req. 11/08/25 PU" at bounding box center [302, 186] width 176 height 93
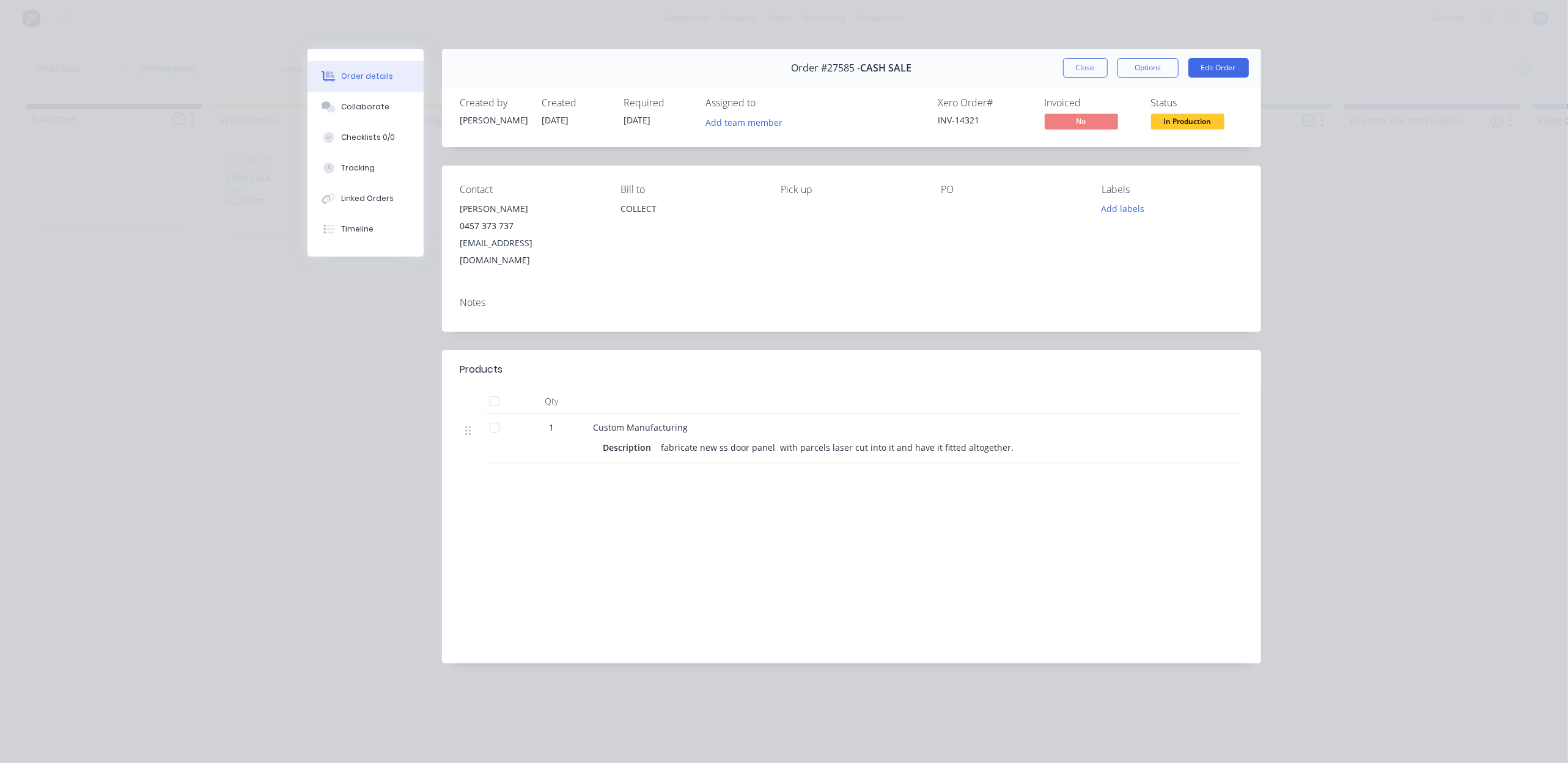
click at [1090, 62] on button "Close" at bounding box center [1085, 68] width 45 height 20
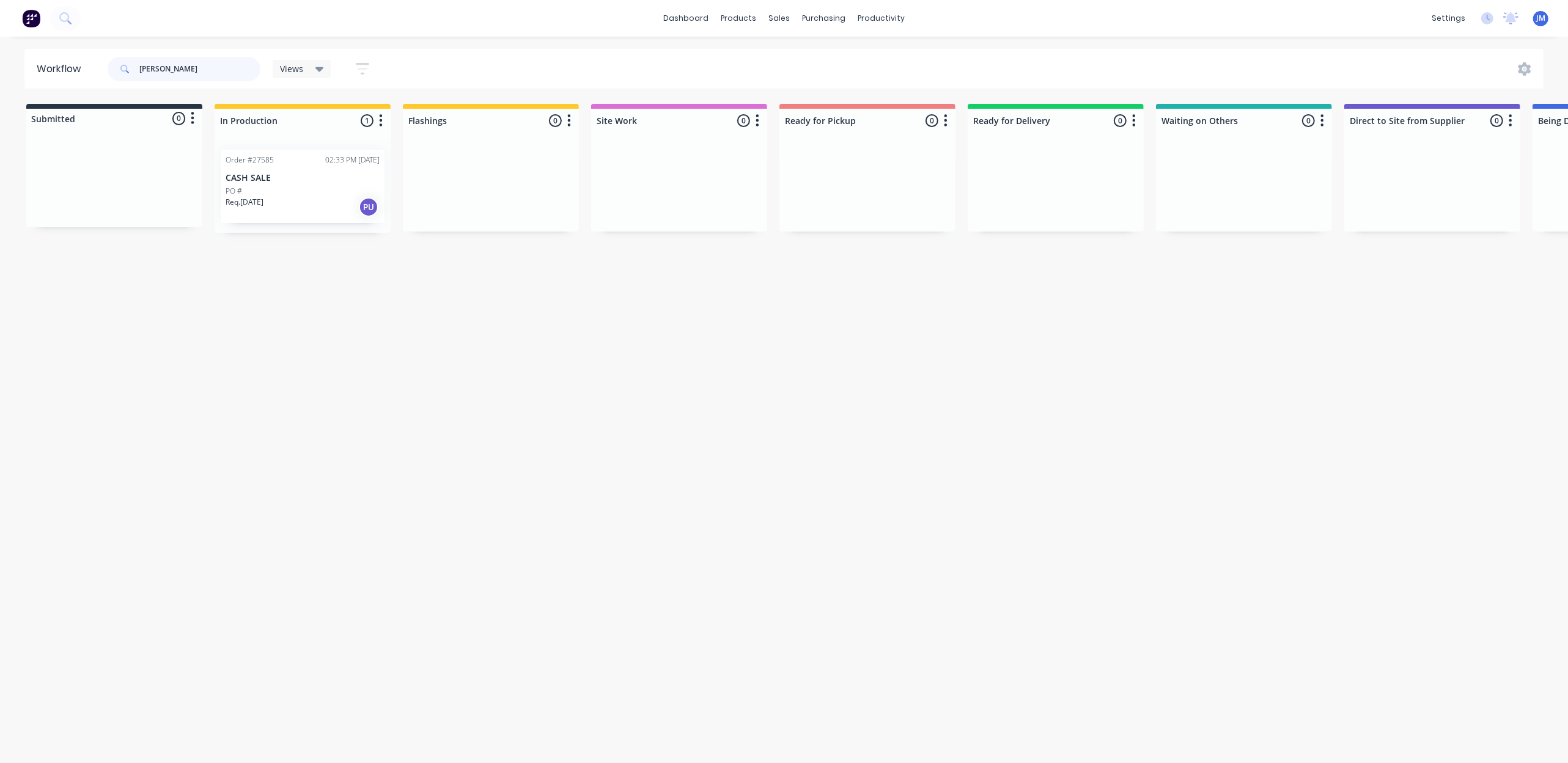
click at [172, 66] on input "mark w" at bounding box center [199, 69] width 121 height 24
type input "m"
drag, startPoint x: 911, startPoint y: 321, endPoint x: 904, endPoint y: 318, distance: 7.6
click at [910, 321] on div "Mark as Picked Up" at bounding box center [923, 317] width 123 height 25
drag, startPoint x: 181, startPoint y: 69, endPoint x: 182, endPoint y: 61, distance: 8.1
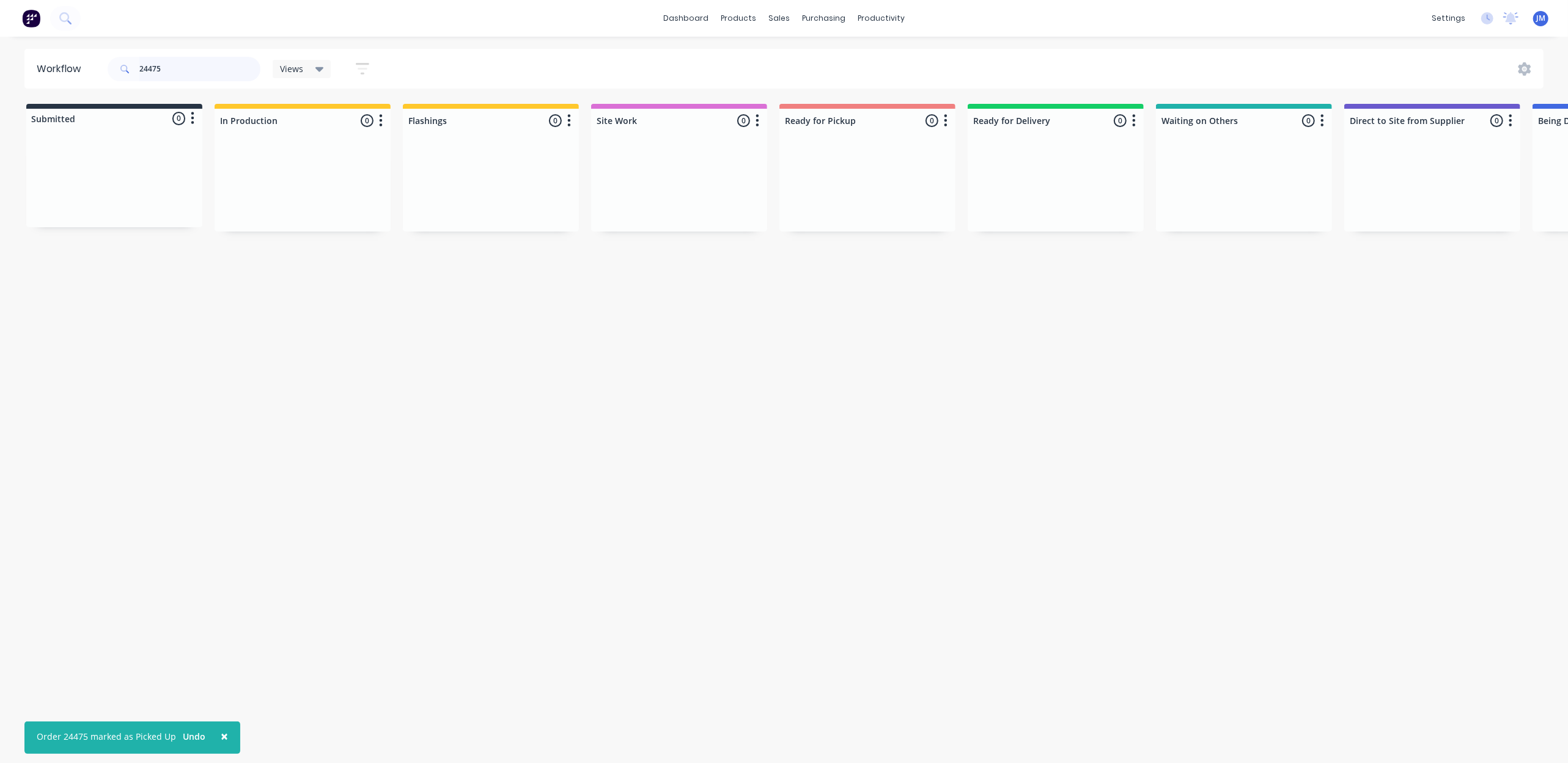
click at [181, 64] on input "24475" at bounding box center [199, 69] width 121 height 24
type input "2"
